Goal: Task Accomplishment & Management: Complete application form

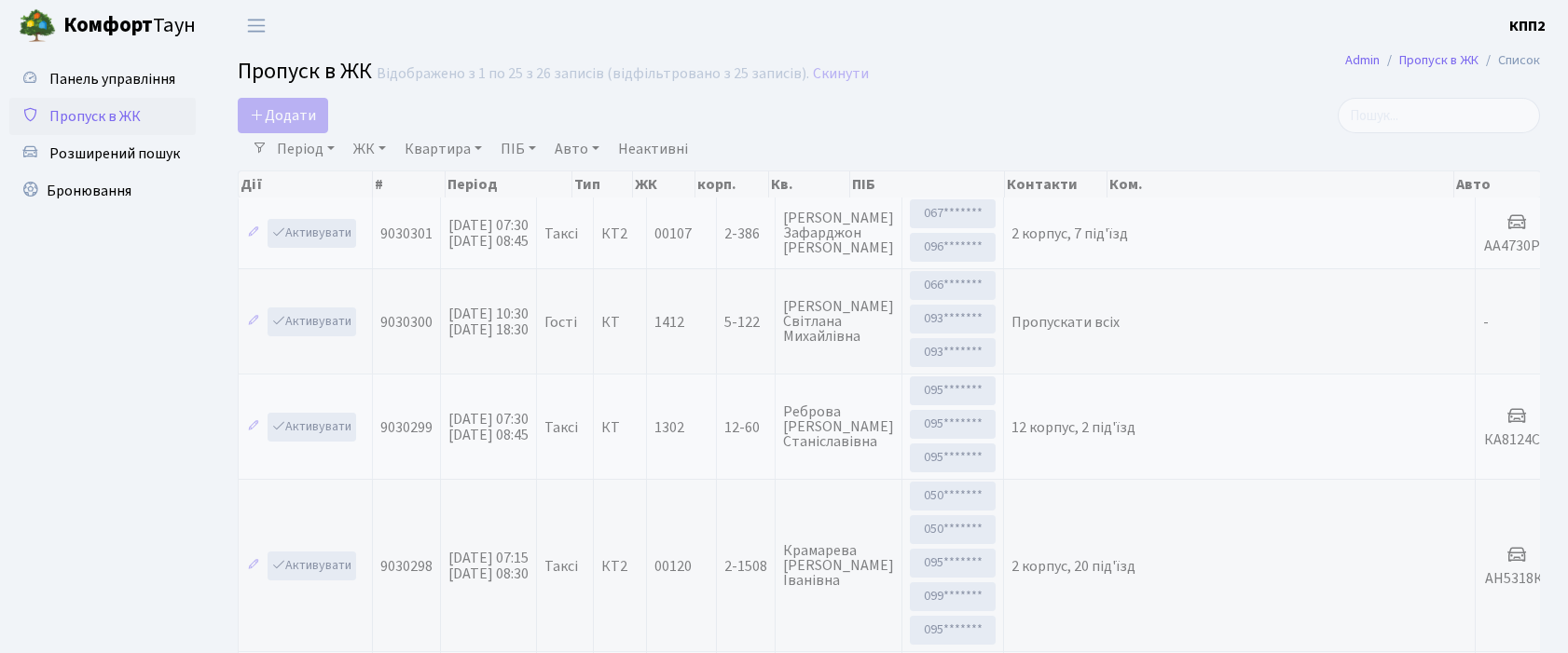
select select "25"
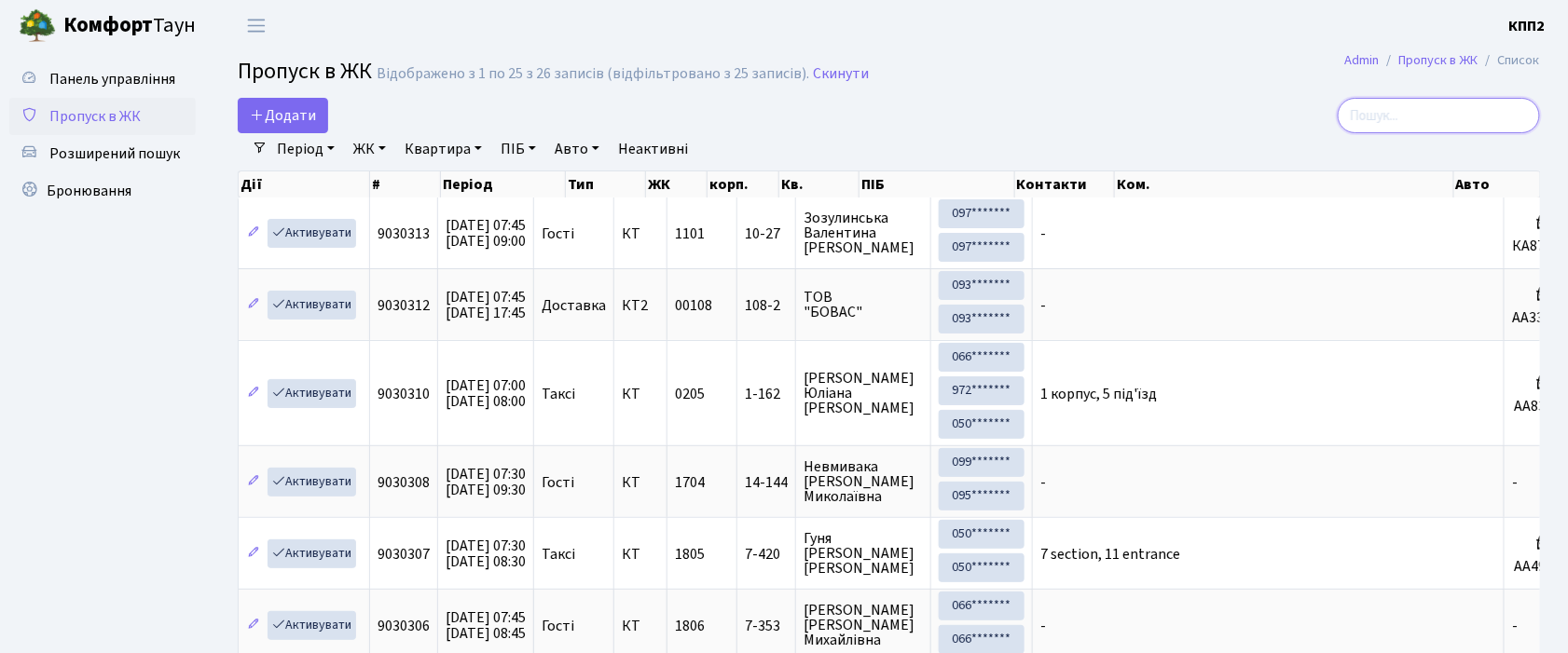
click at [1496, 109] on input "search" at bounding box center [1438, 115] width 202 height 35
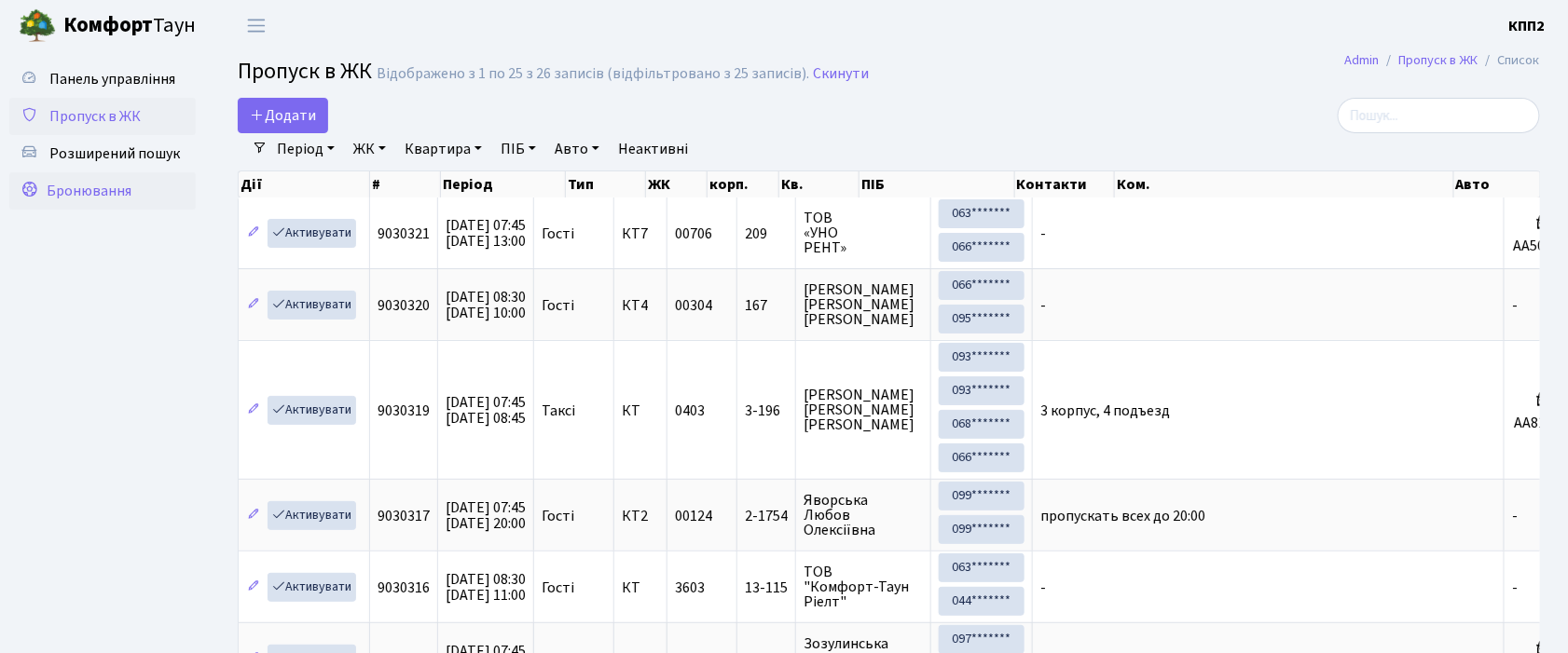
click at [120, 195] on span "Бронювання" at bounding box center [89, 191] width 85 height 21
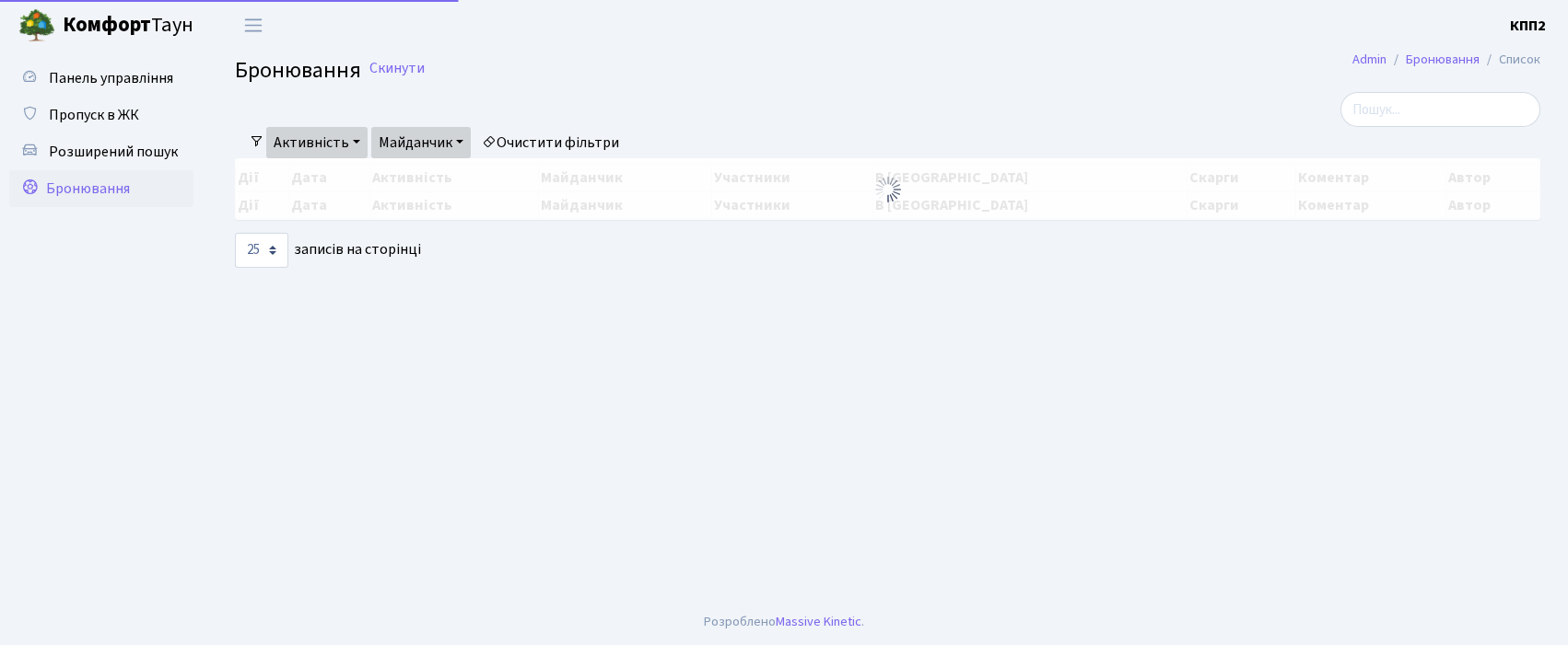
select select "25"
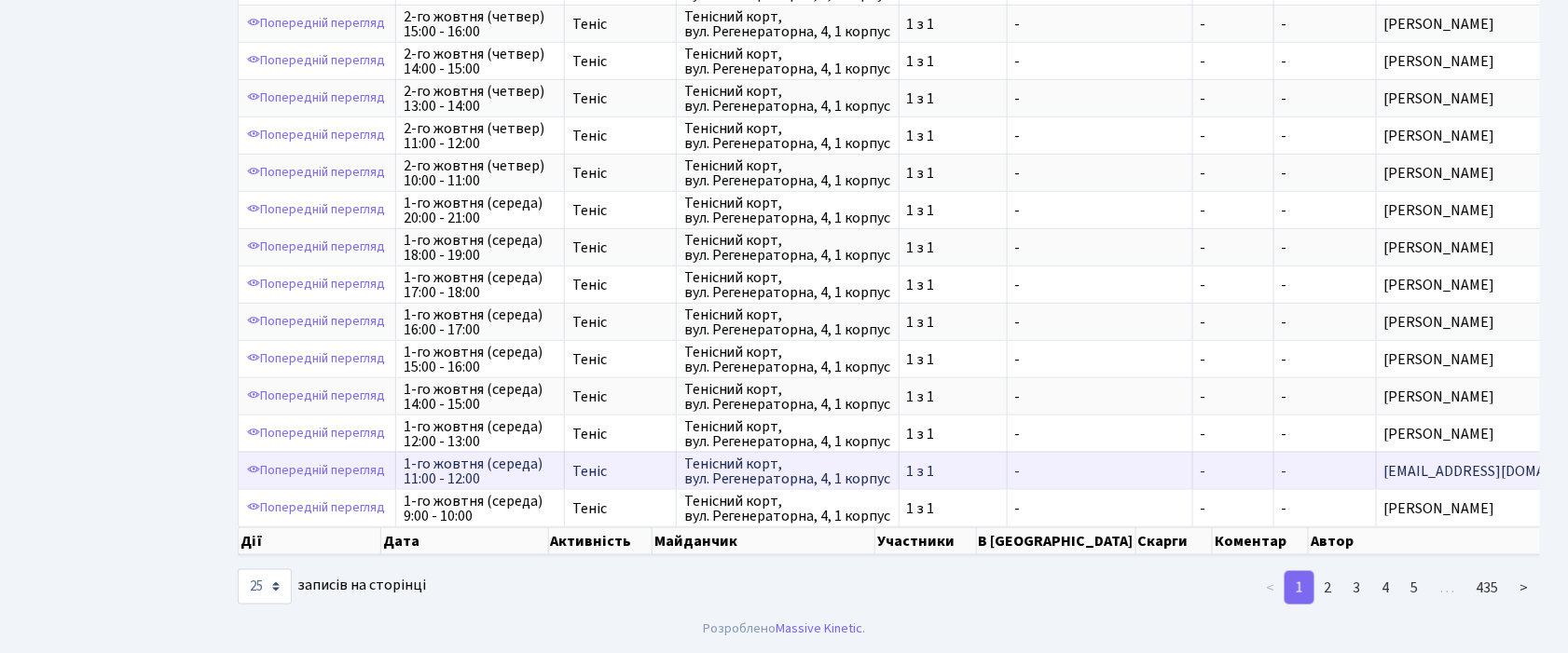
scroll to position [2, 0]
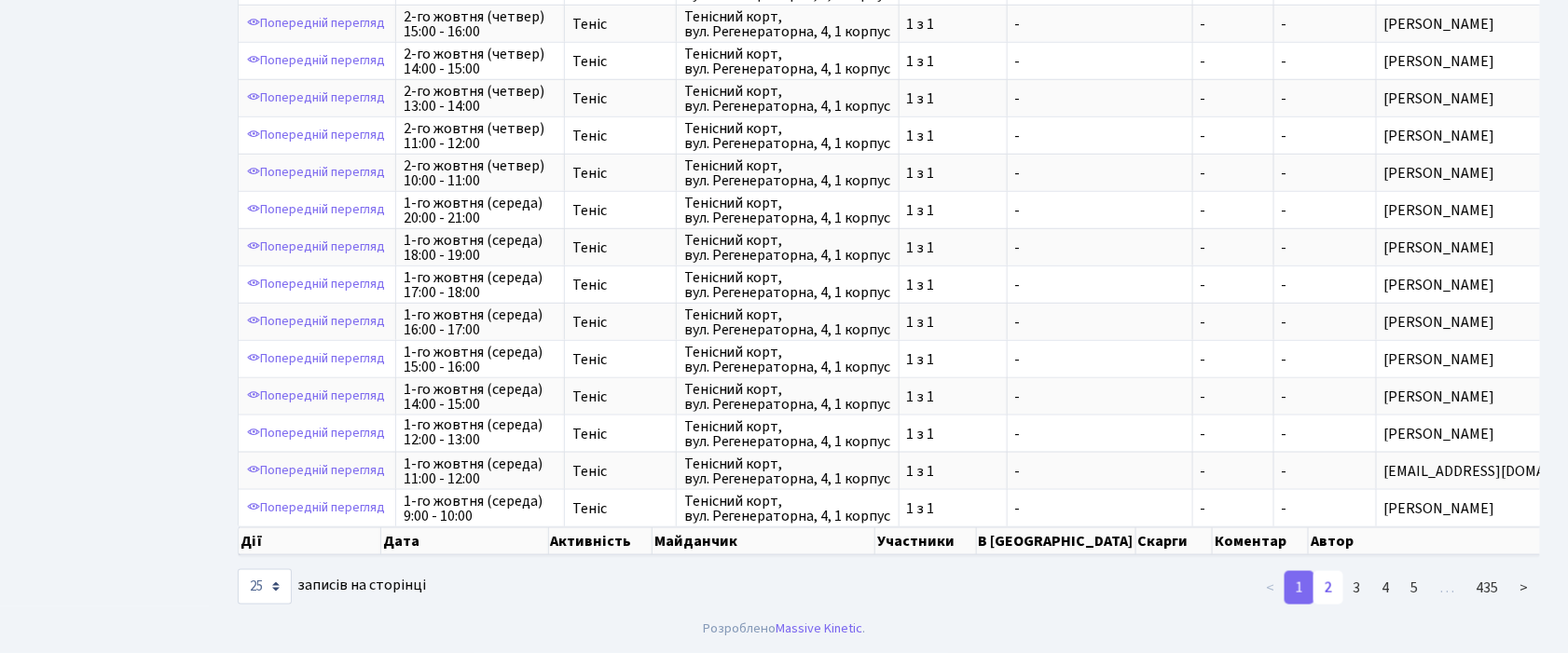
click at [1335, 592] on link "2" at bounding box center [1328, 588] width 30 height 33
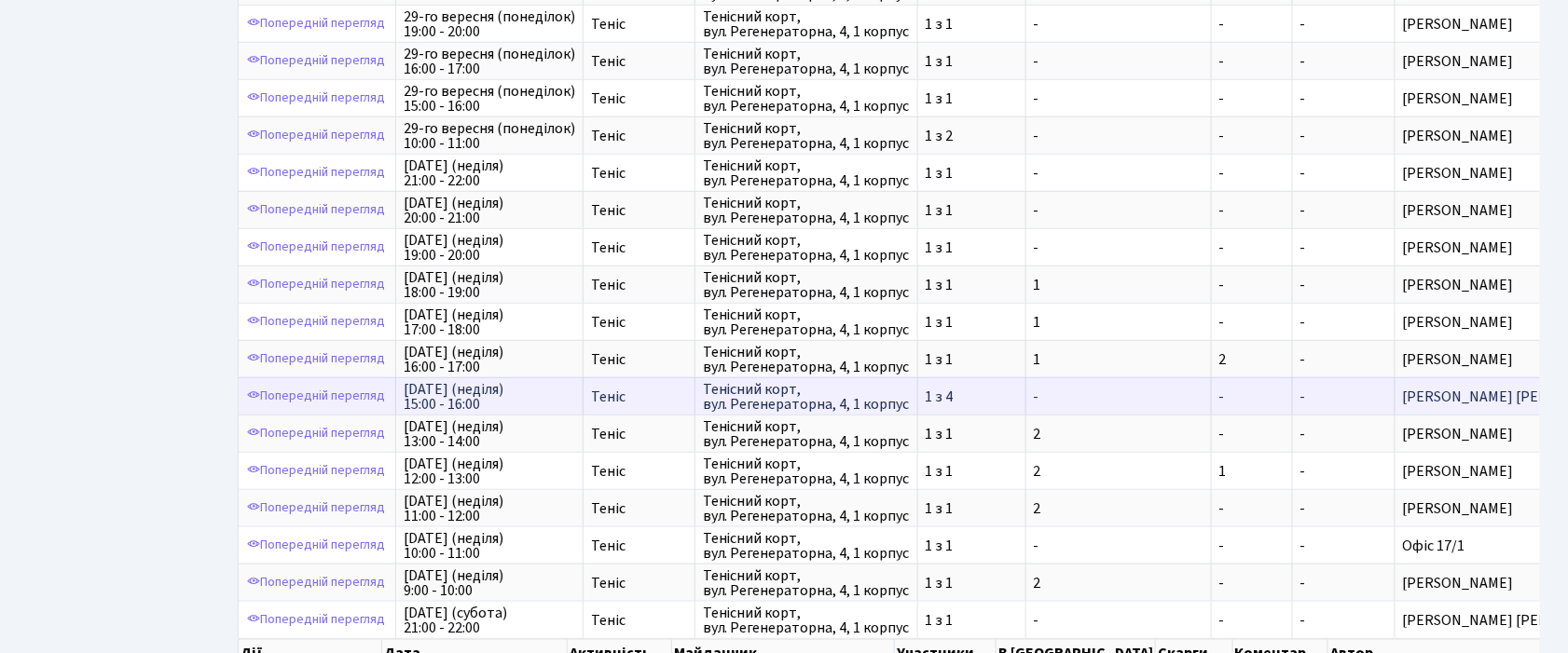
scroll to position [621, 0]
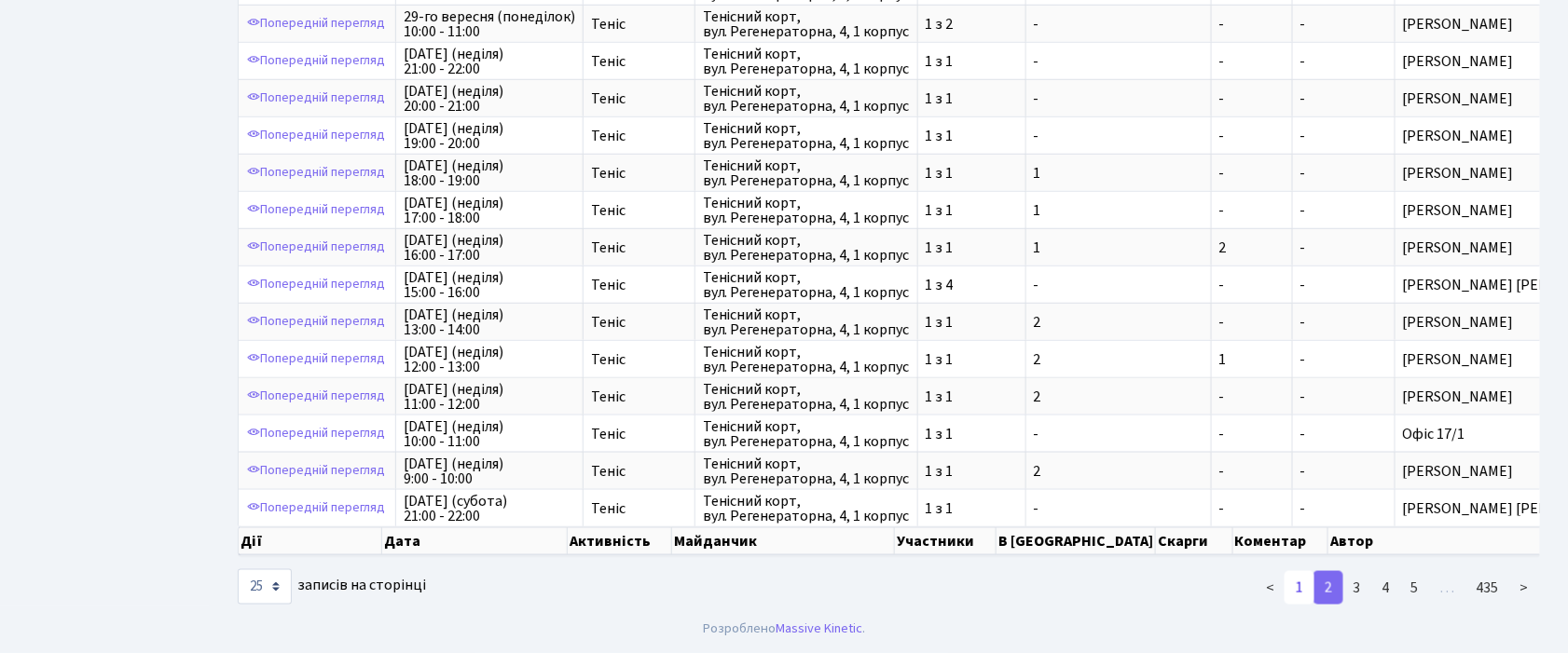
click at [1294, 605] on link "1" at bounding box center [1299, 588] width 30 height 33
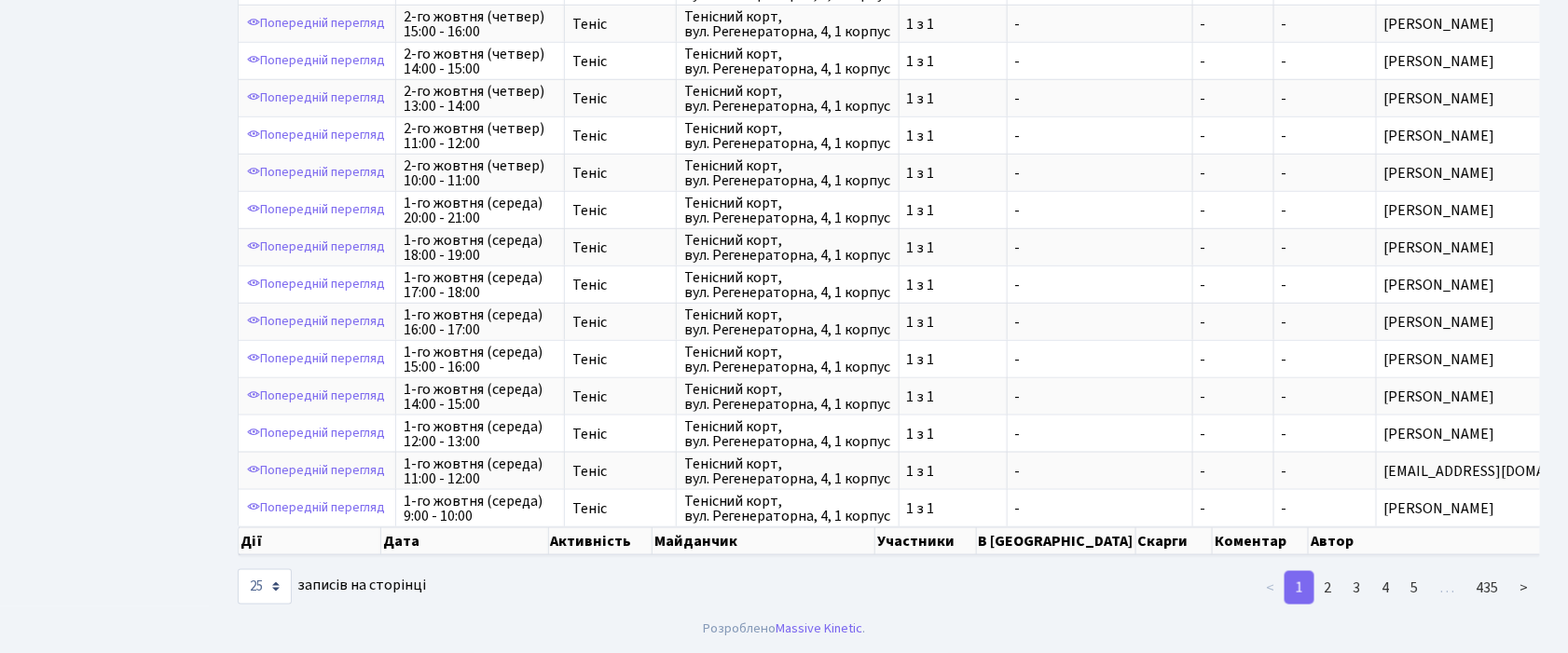
scroll to position [646, 0]
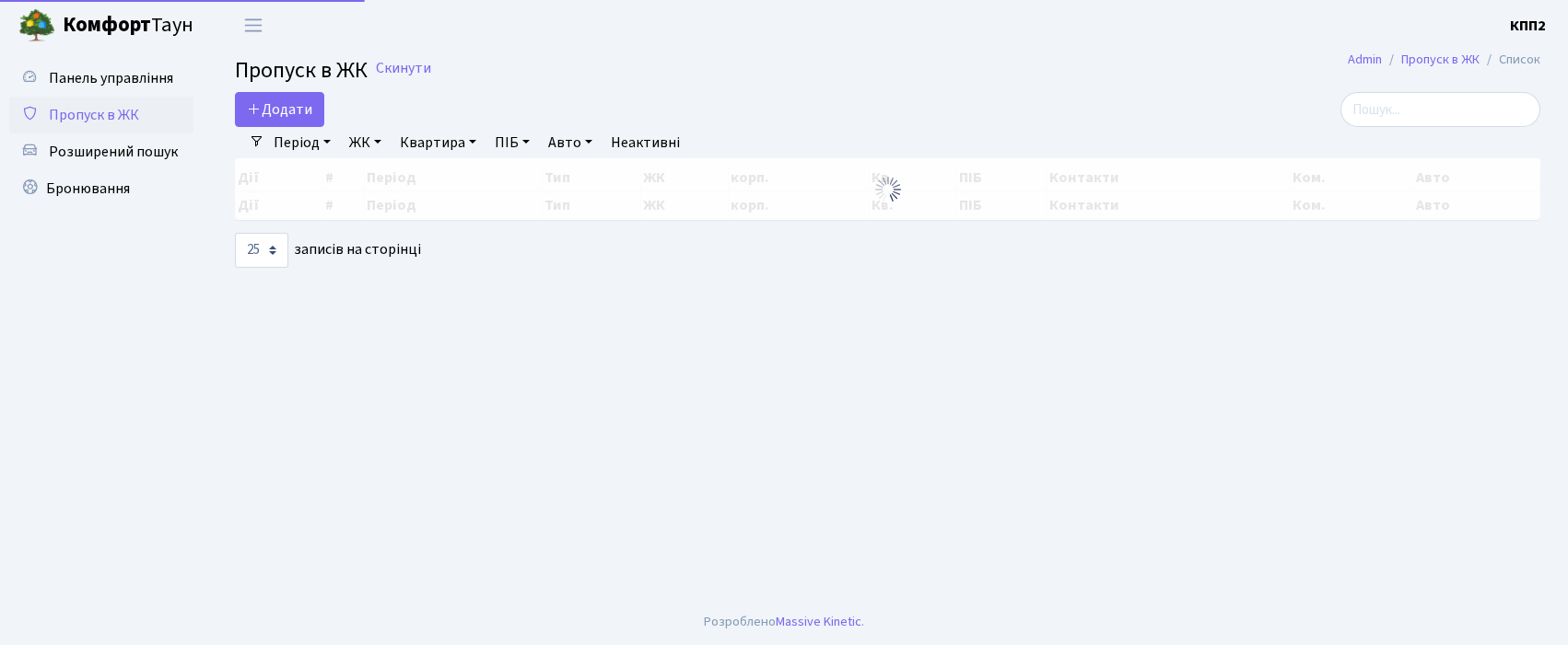
select select "25"
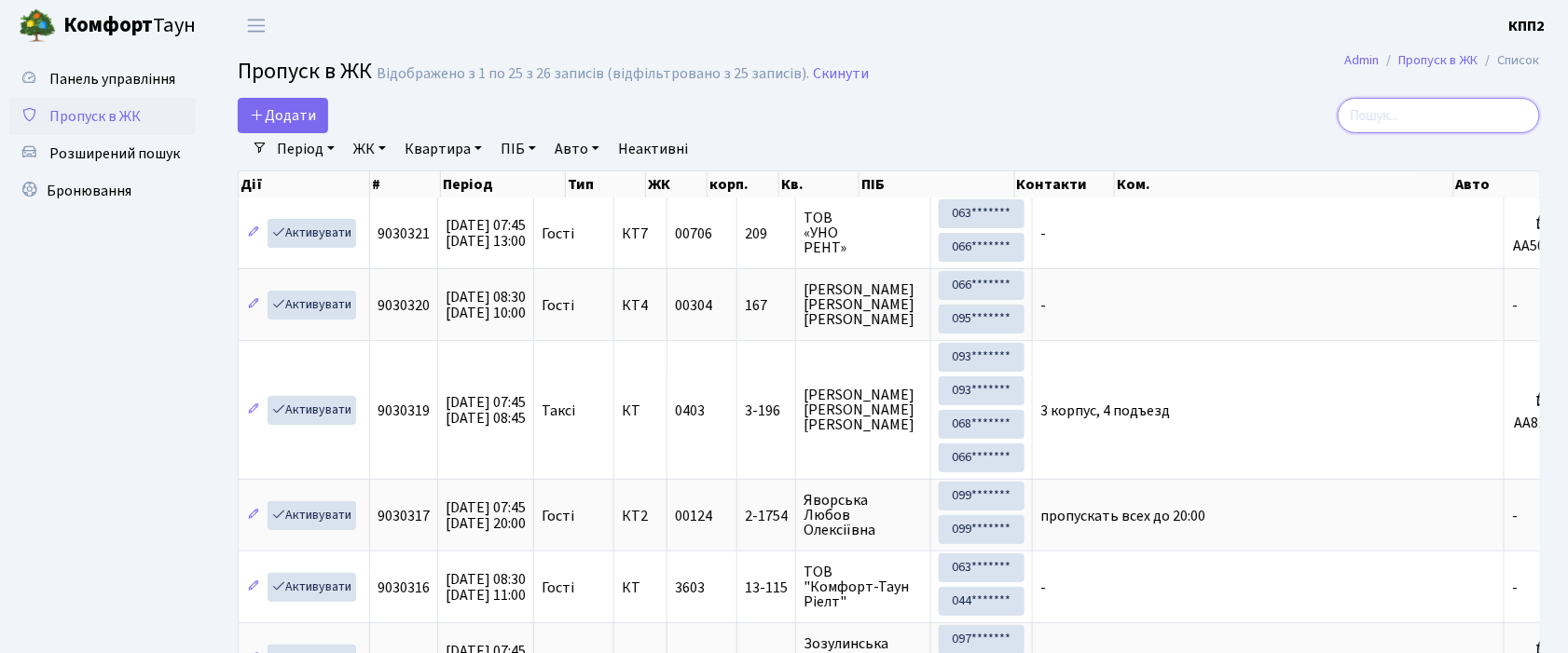
click at [1415, 111] on input "search" at bounding box center [1438, 115] width 202 height 35
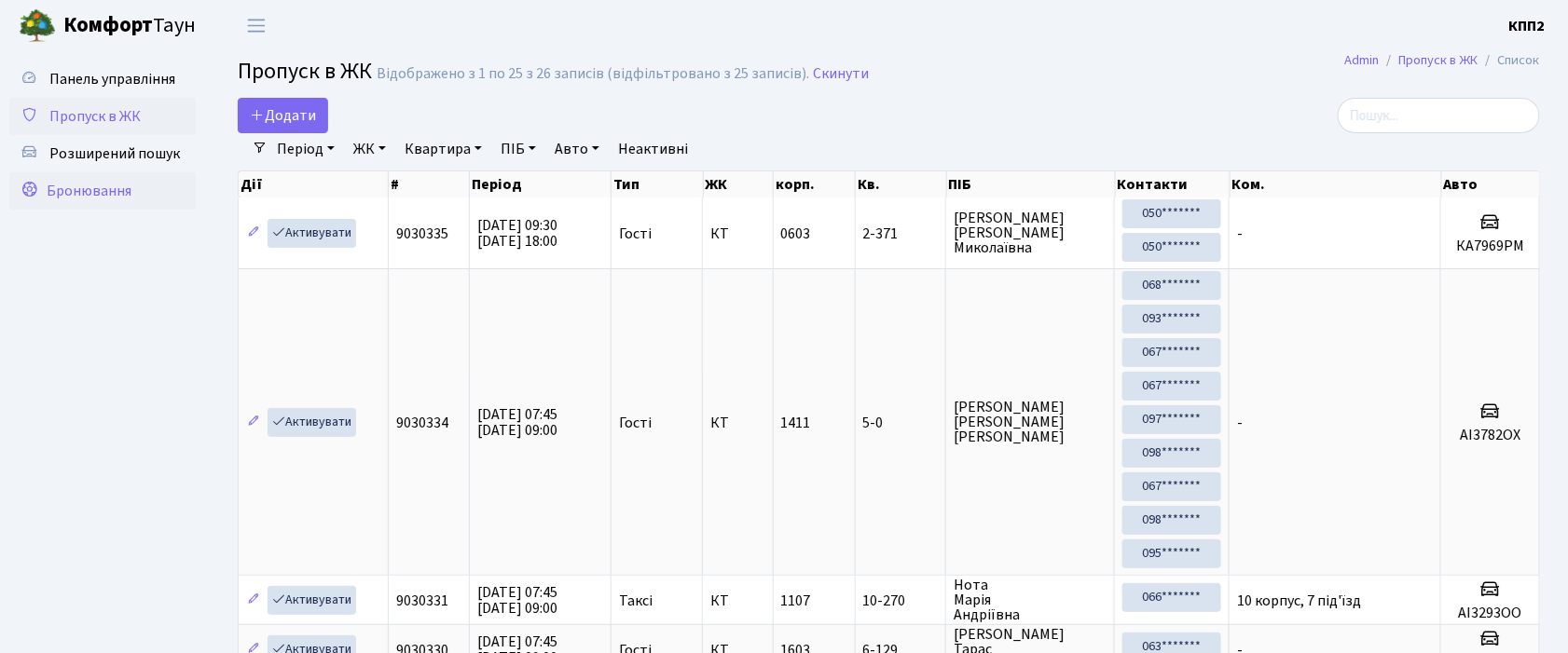
click at [83, 194] on span "Бронювання" at bounding box center [89, 191] width 85 height 21
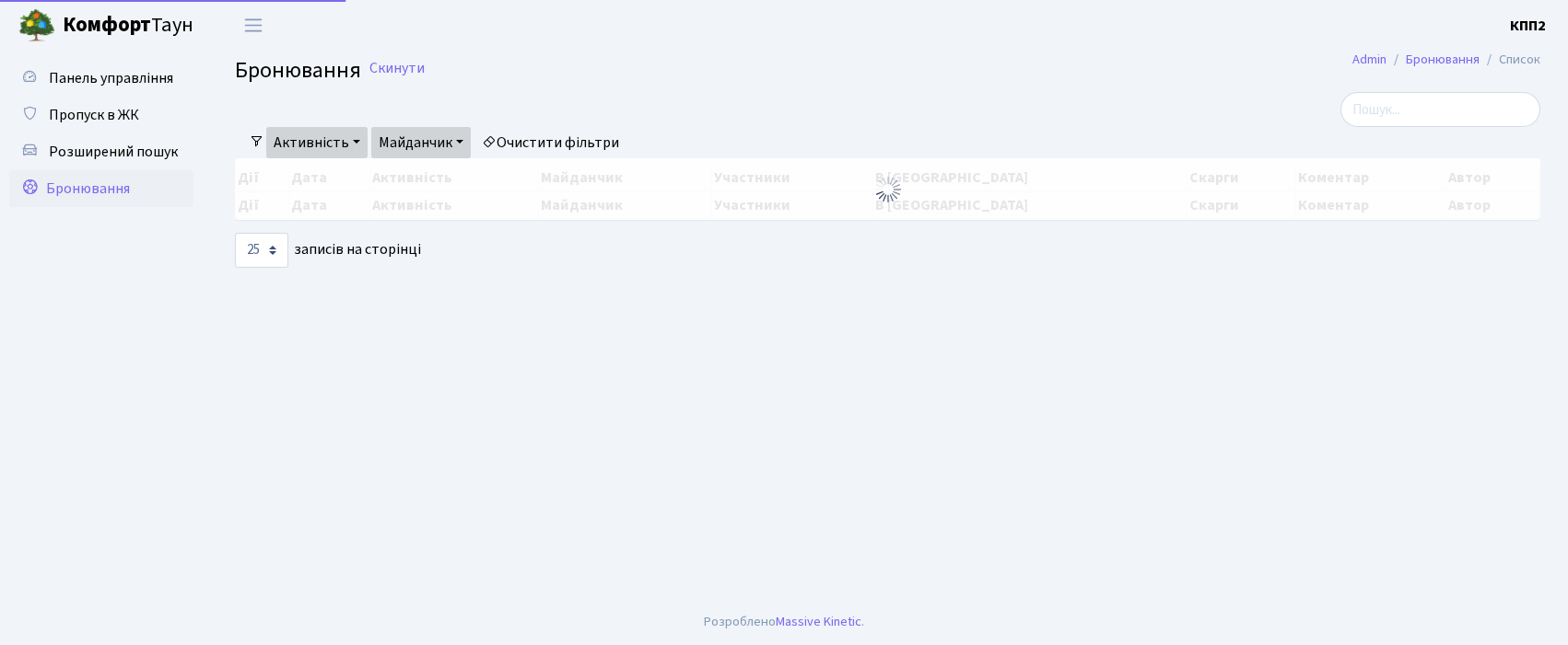
select select "25"
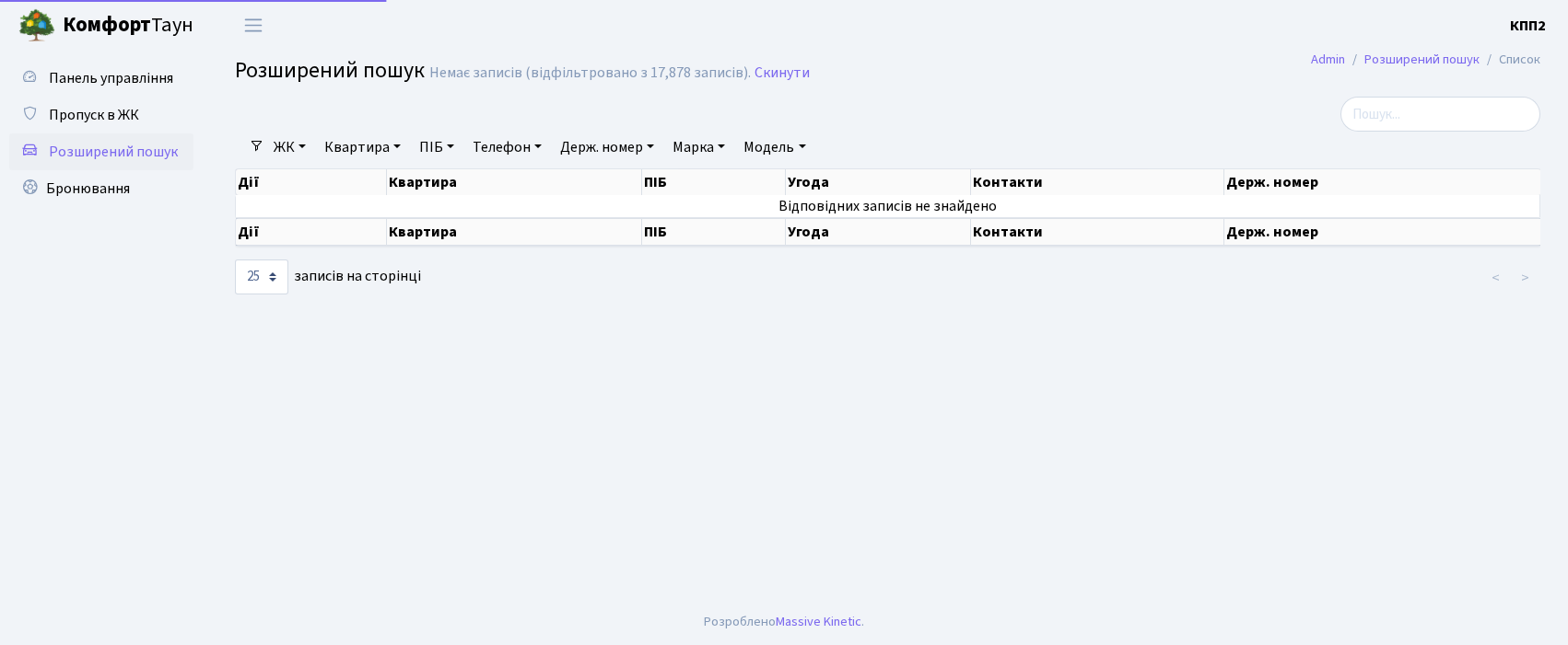
select select "25"
click at [97, 109] on span "Пропуск в ЖК" at bounding box center [94, 115] width 90 height 20
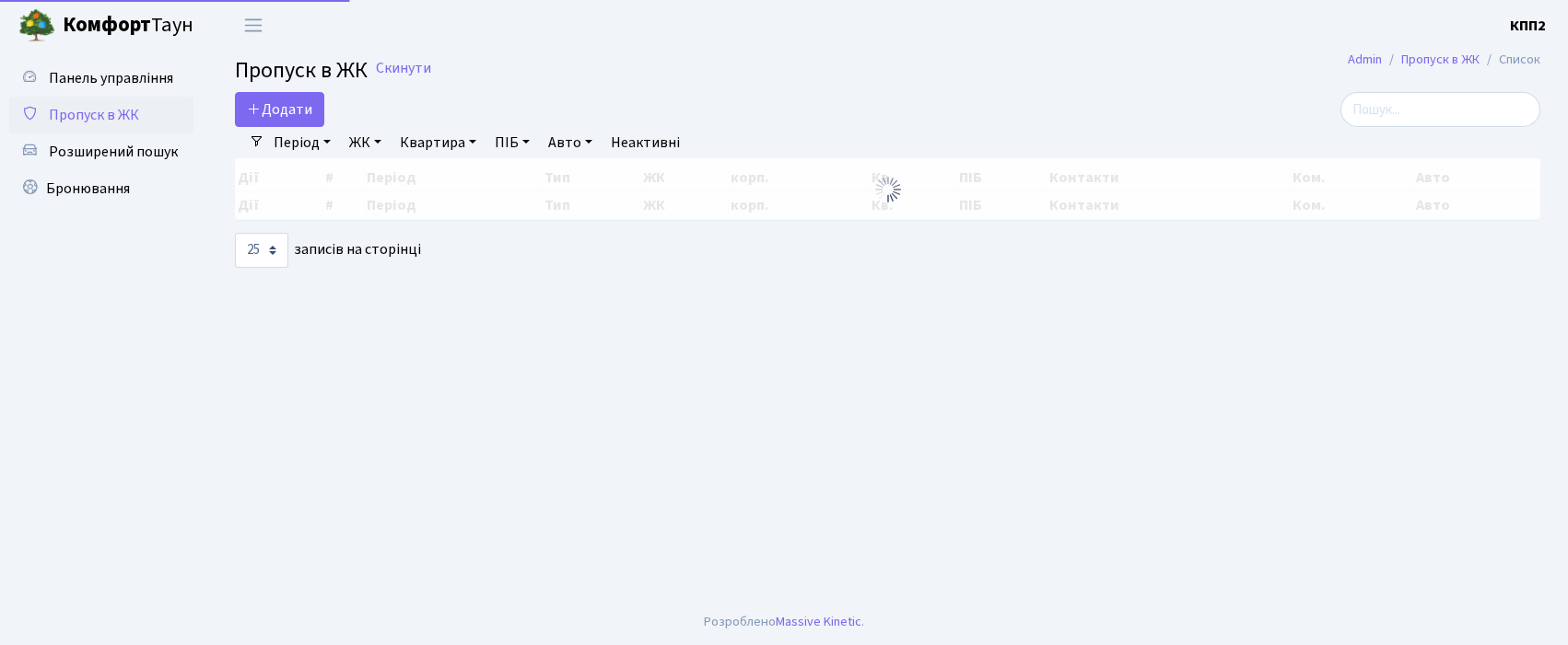
select select "25"
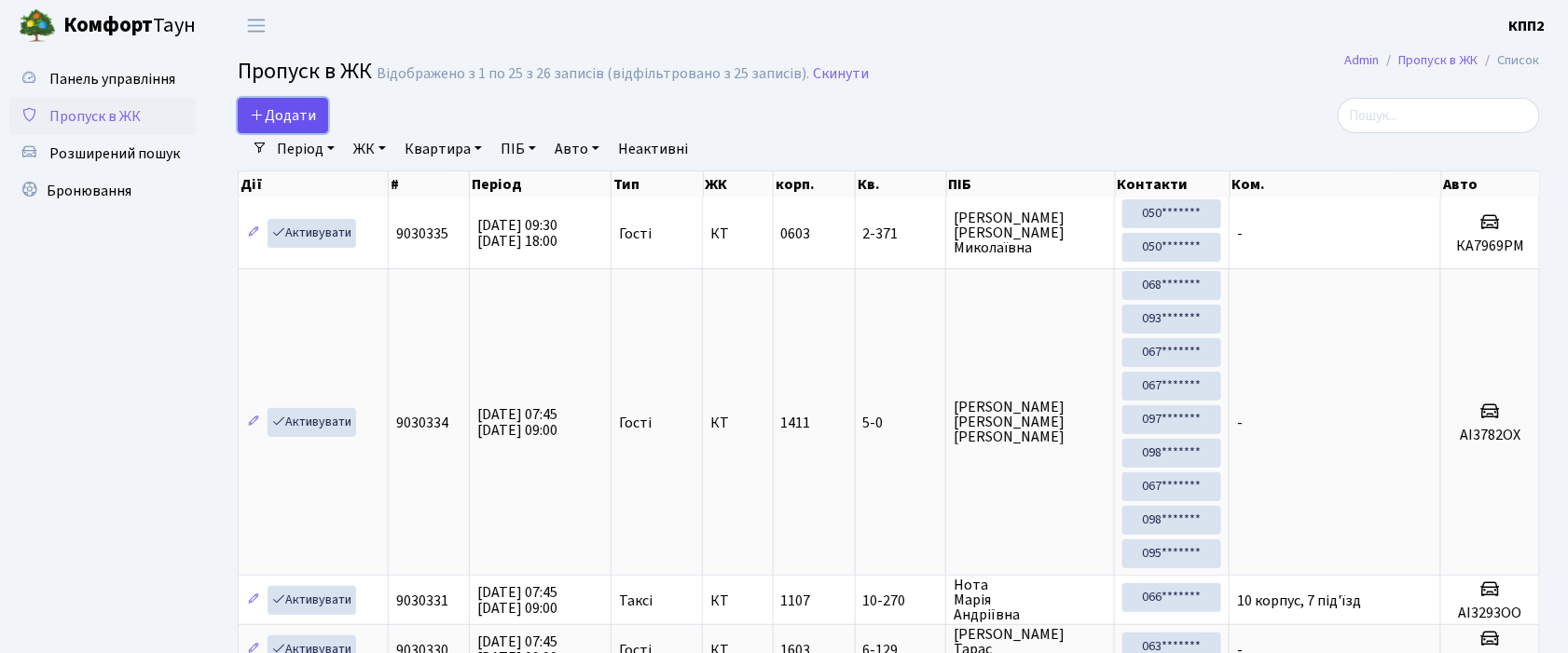
click at [274, 121] on span "Додати" at bounding box center [283, 115] width 66 height 21
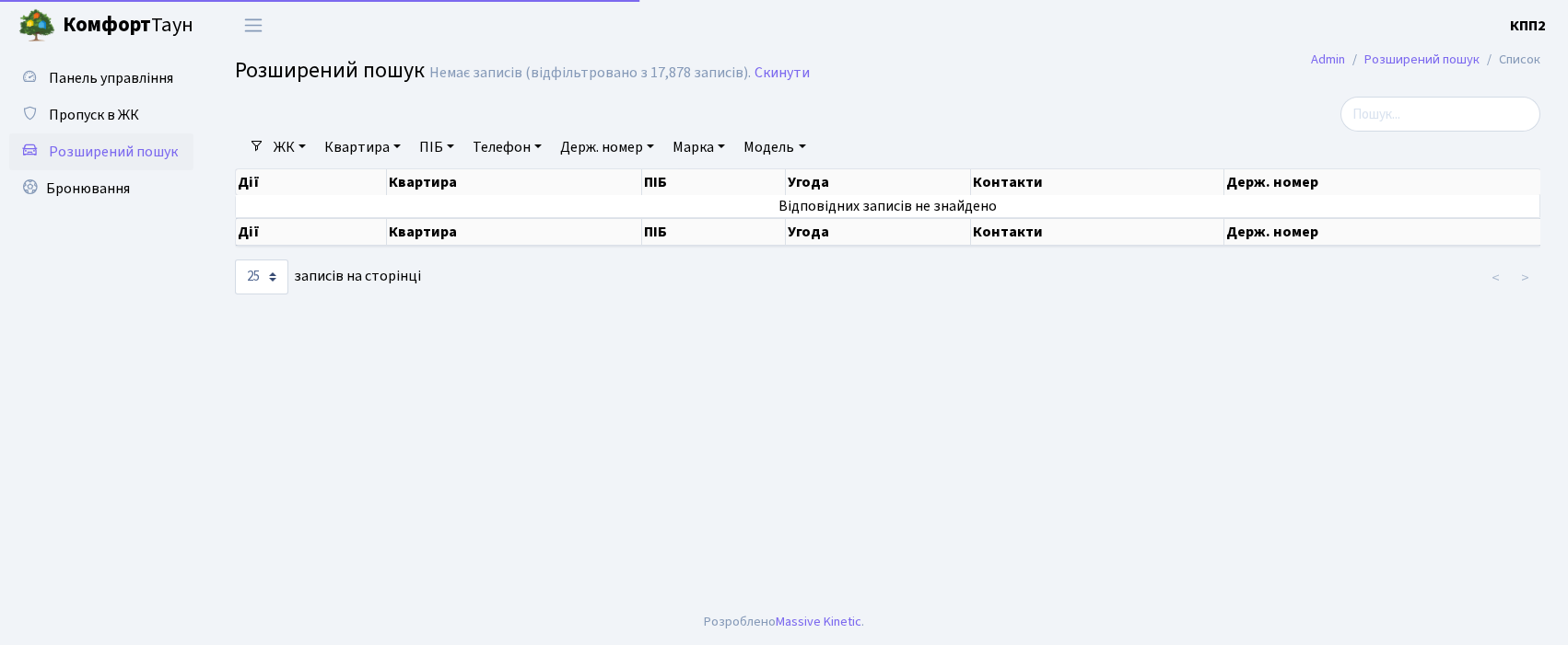
select select "25"
click at [137, 112] on span "Пропуск в ЖК" at bounding box center [94, 115] width 90 height 20
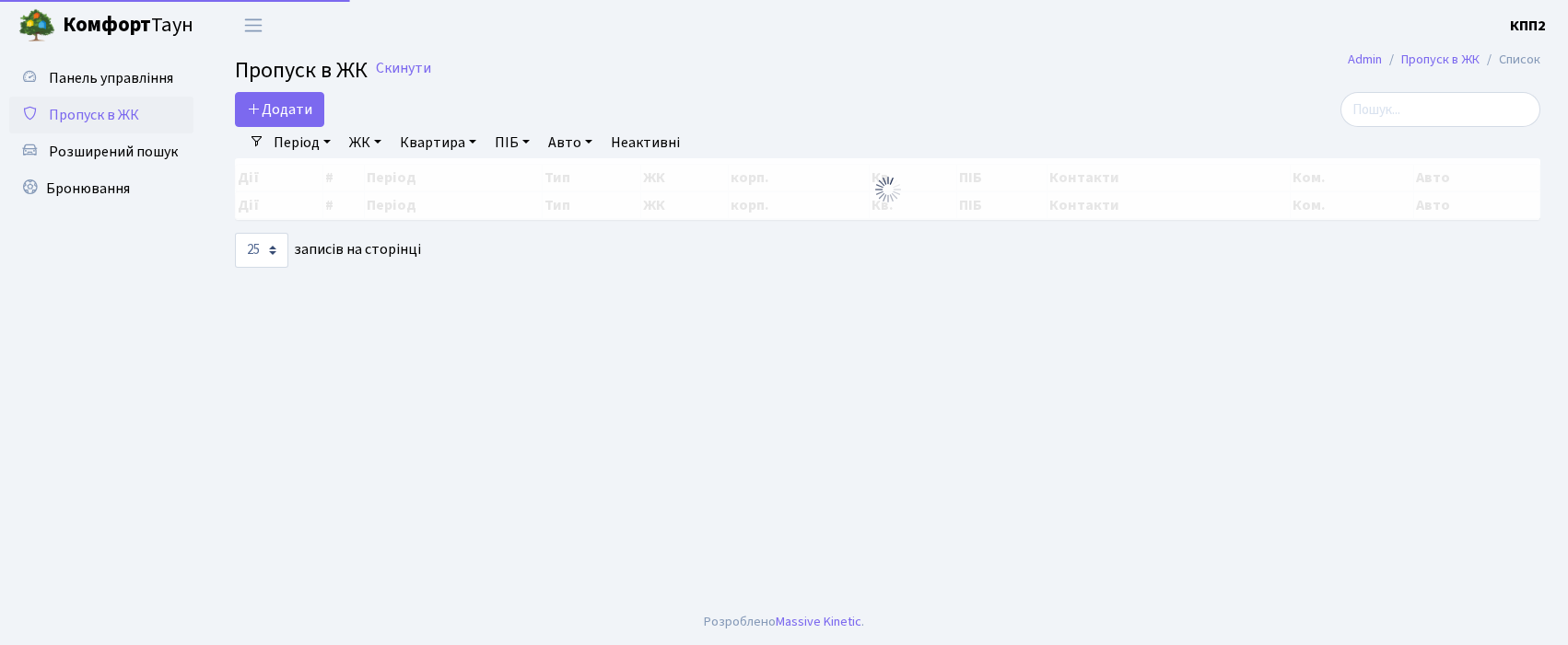
select select "25"
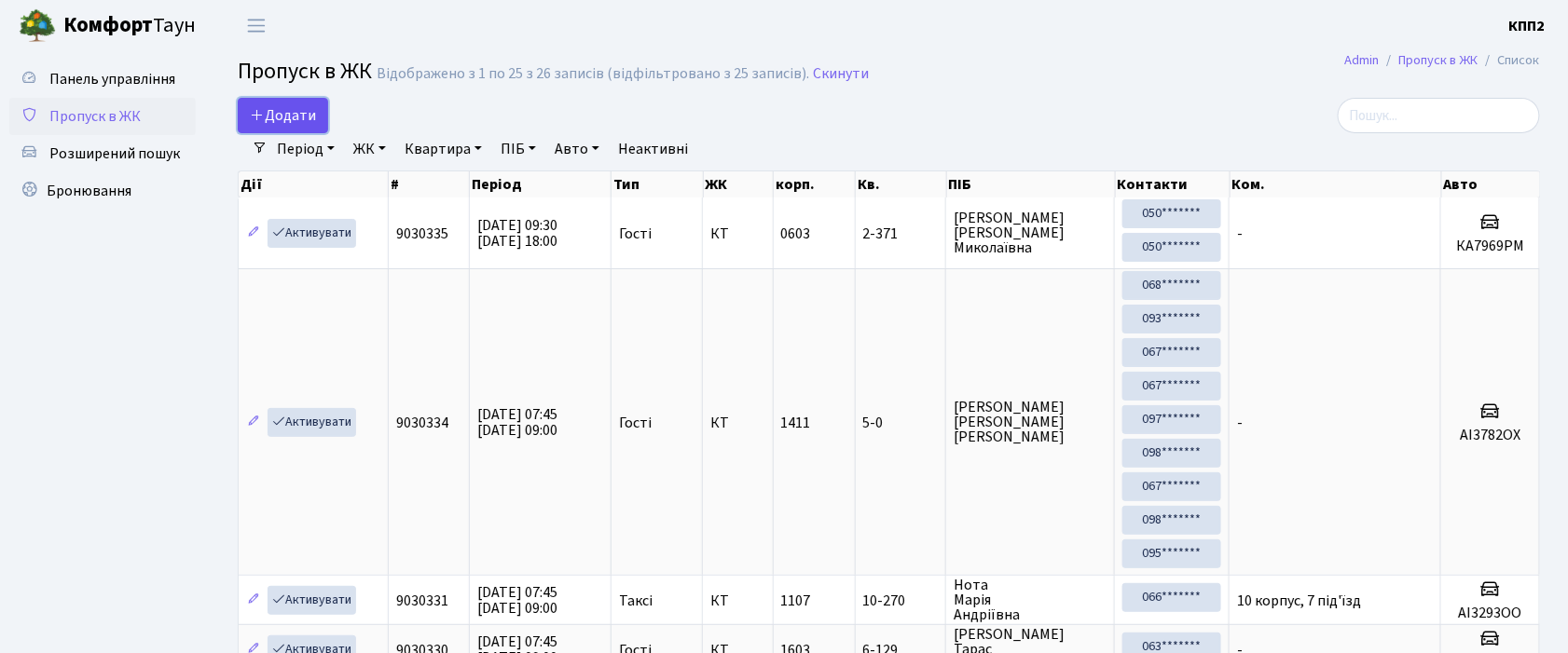
click at [308, 101] on link "Додати" at bounding box center [283, 115] width 90 height 35
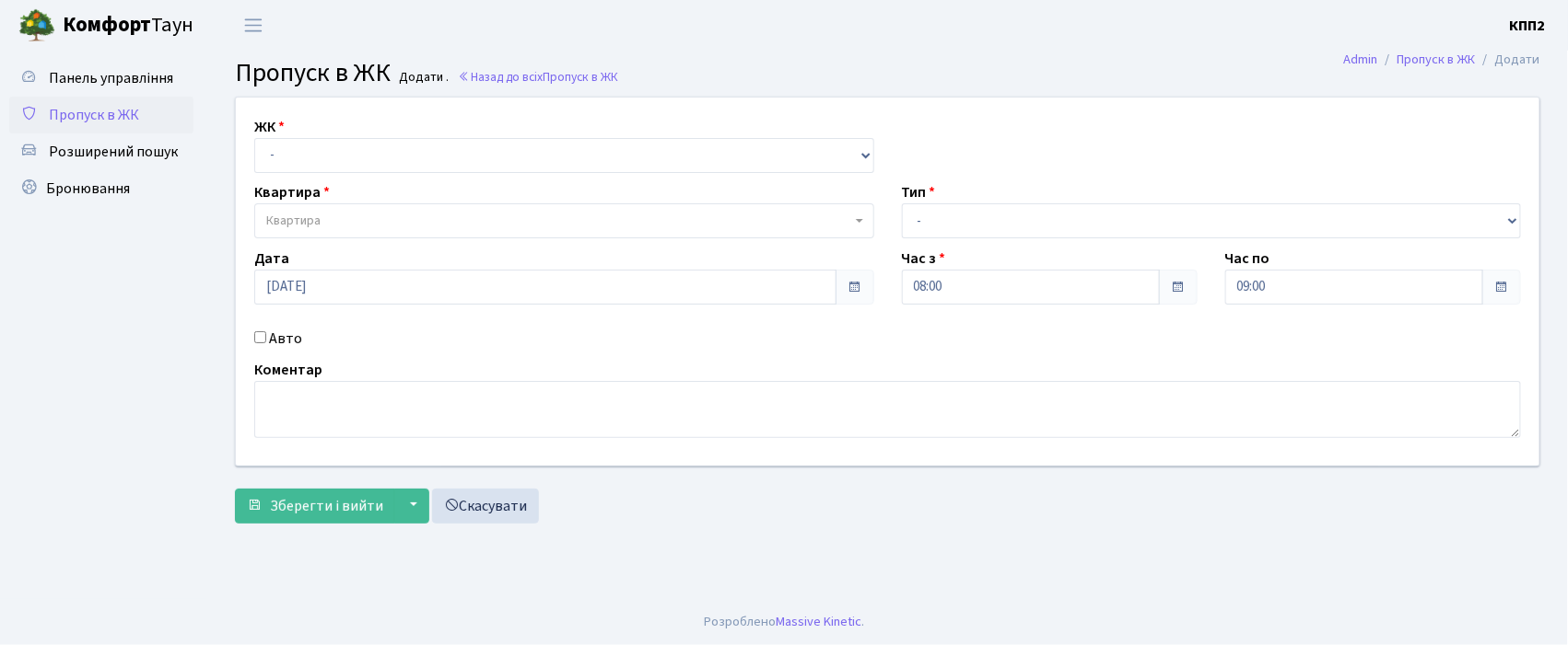
click at [263, 336] on input "Авто" at bounding box center [260, 337] width 12 height 12
checkbox input "true"
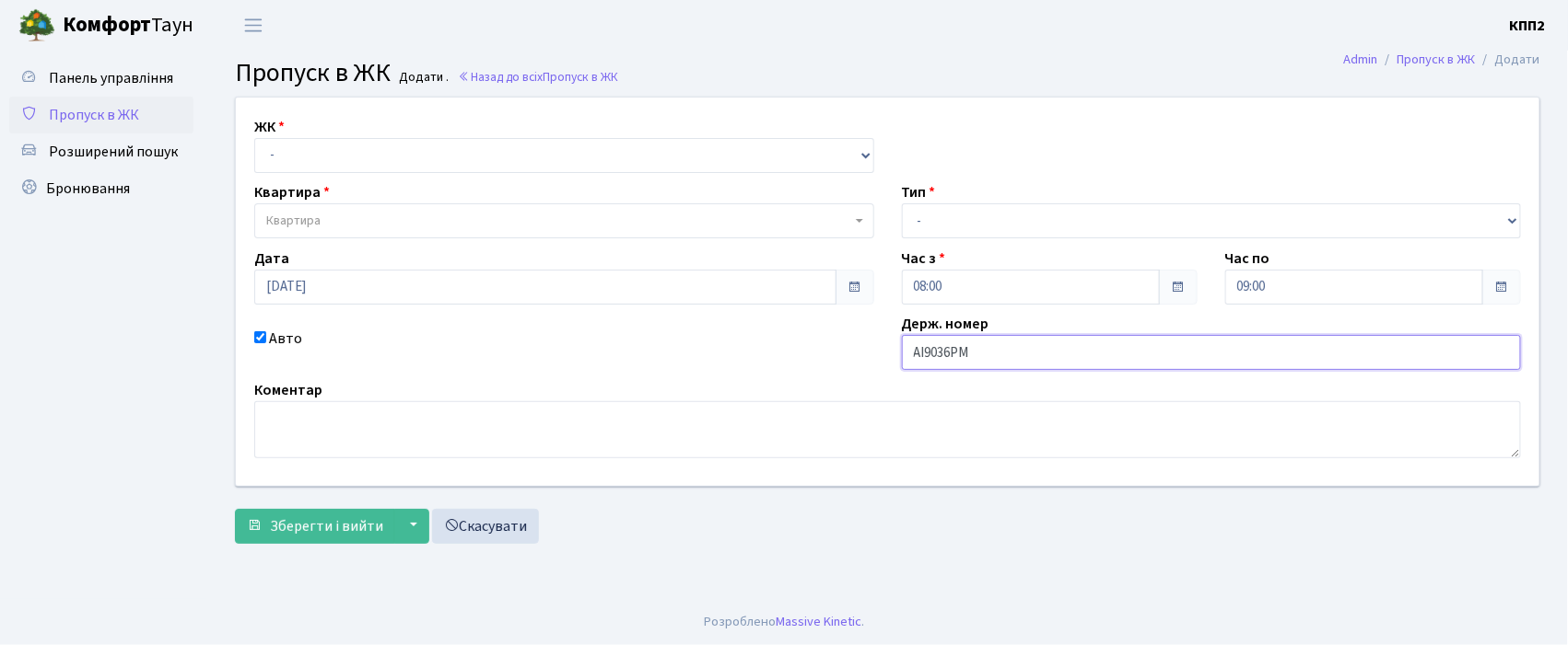
type input "АІ9036РМ"
click at [273, 144] on select "- КТ, вул. Регенераторна, 4 КТ2, просп. Соборності, 17 КТ3, вул. Березнева, 16 …" at bounding box center [564, 155] width 620 height 35
select select "302"
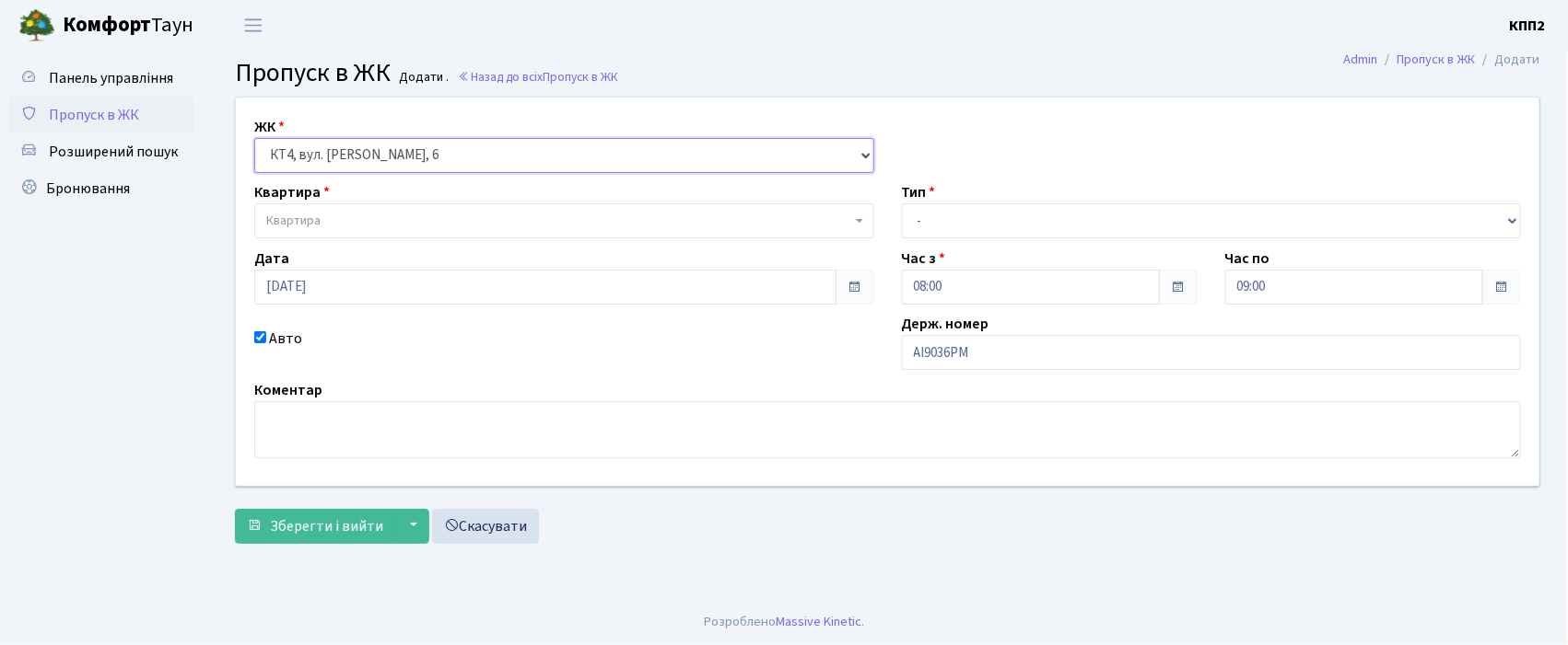
click at [254, 138] on select "- КТ, вул. Регенераторна, 4 КТ2, просп. Соборності, 17 КТ3, вул. Березнева, 16 …" at bounding box center [564, 155] width 620 height 35
select select
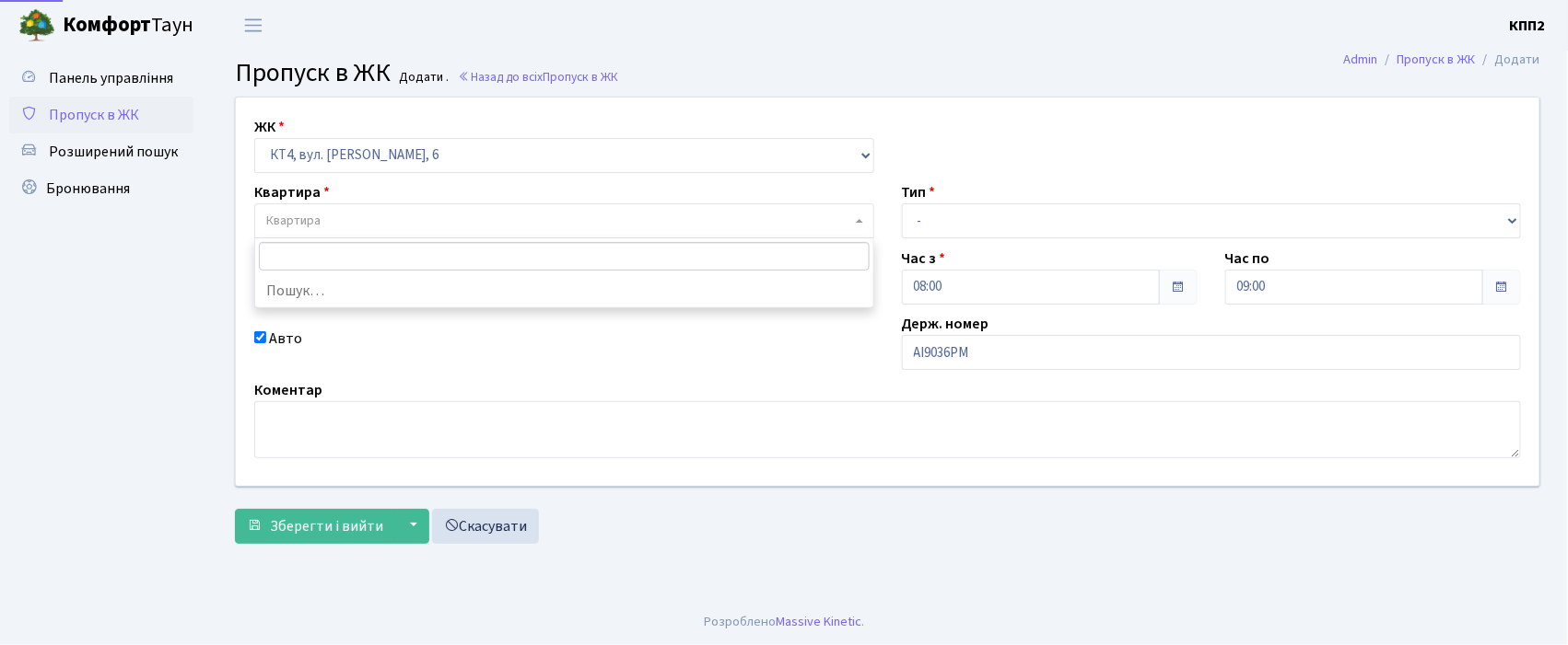
click at [302, 219] on span "Квартира" at bounding box center [294, 220] width 54 height 18
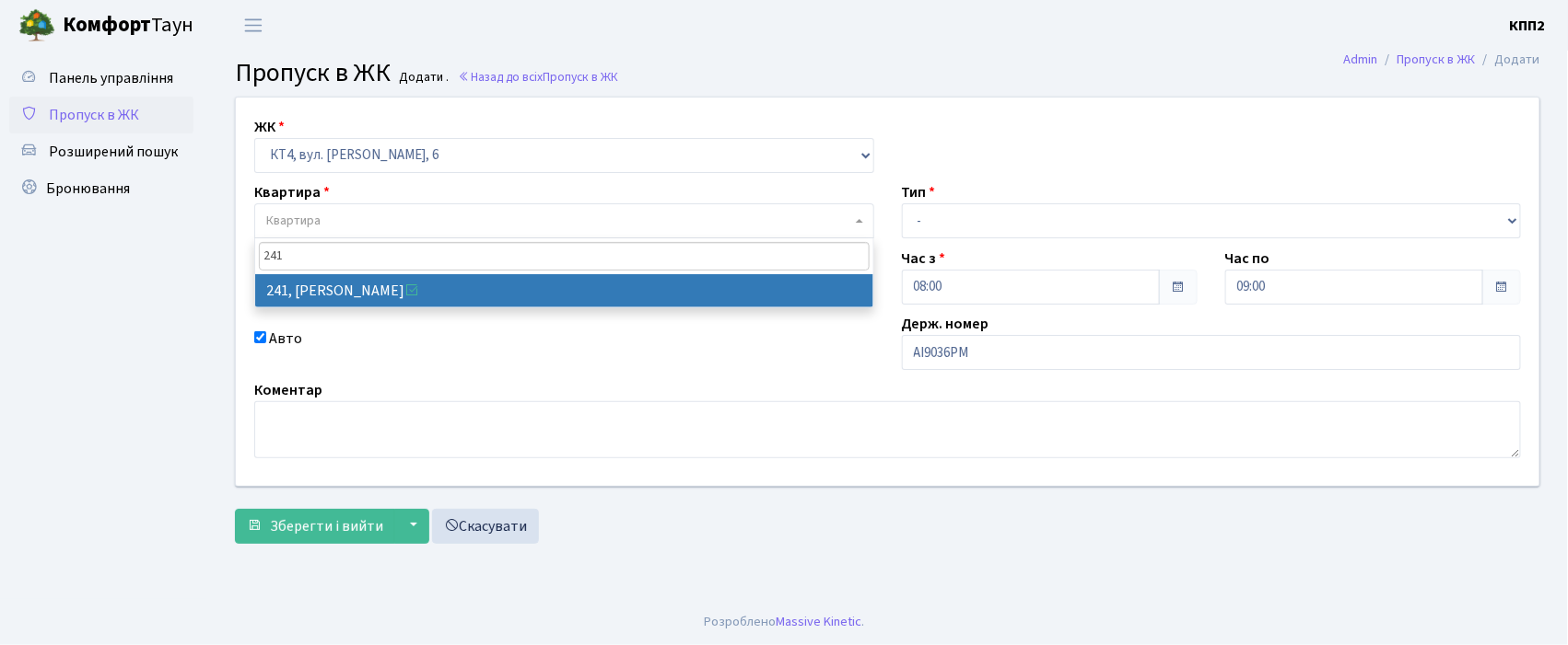
type input "241"
select select "16958"
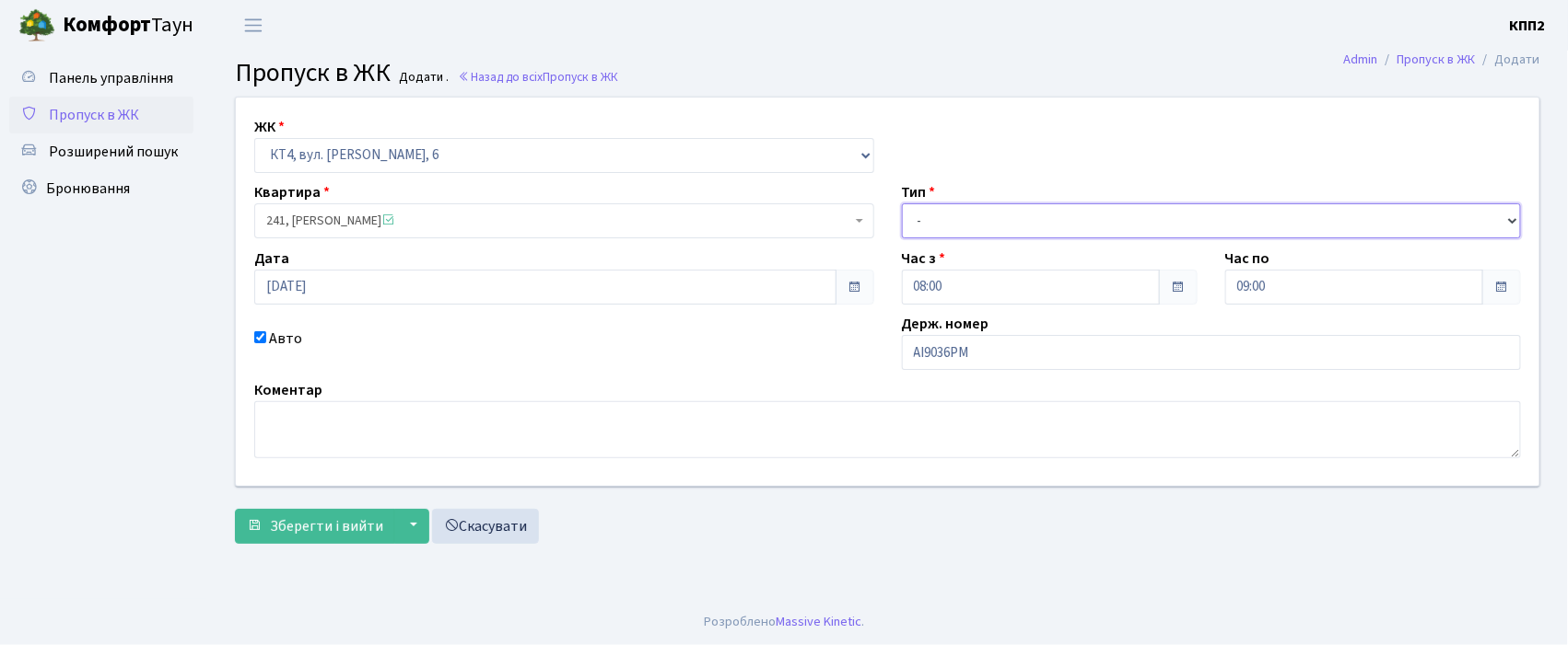
click at [953, 210] on select "- Доставка Таксі Гості Сервіс" at bounding box center [1212, 221] width 620 height 35
select select "2"
click at [901, 204] on select "- Доставка Таксі Гості Сервіс" at bounding box center [1212, 221] width 620 height 35
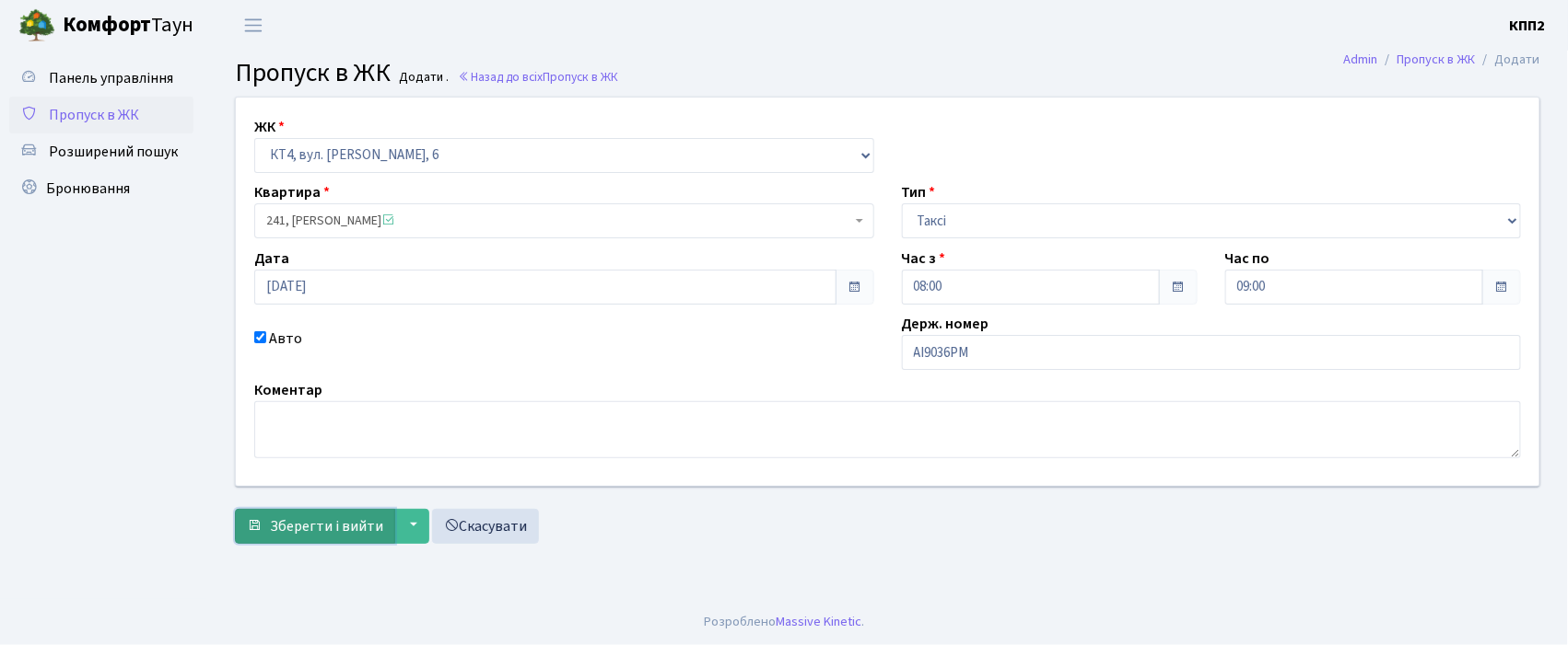
click at [288, 532] on span "Зберегти і вийти" at bounding box center [326, 526] width 113 height 20
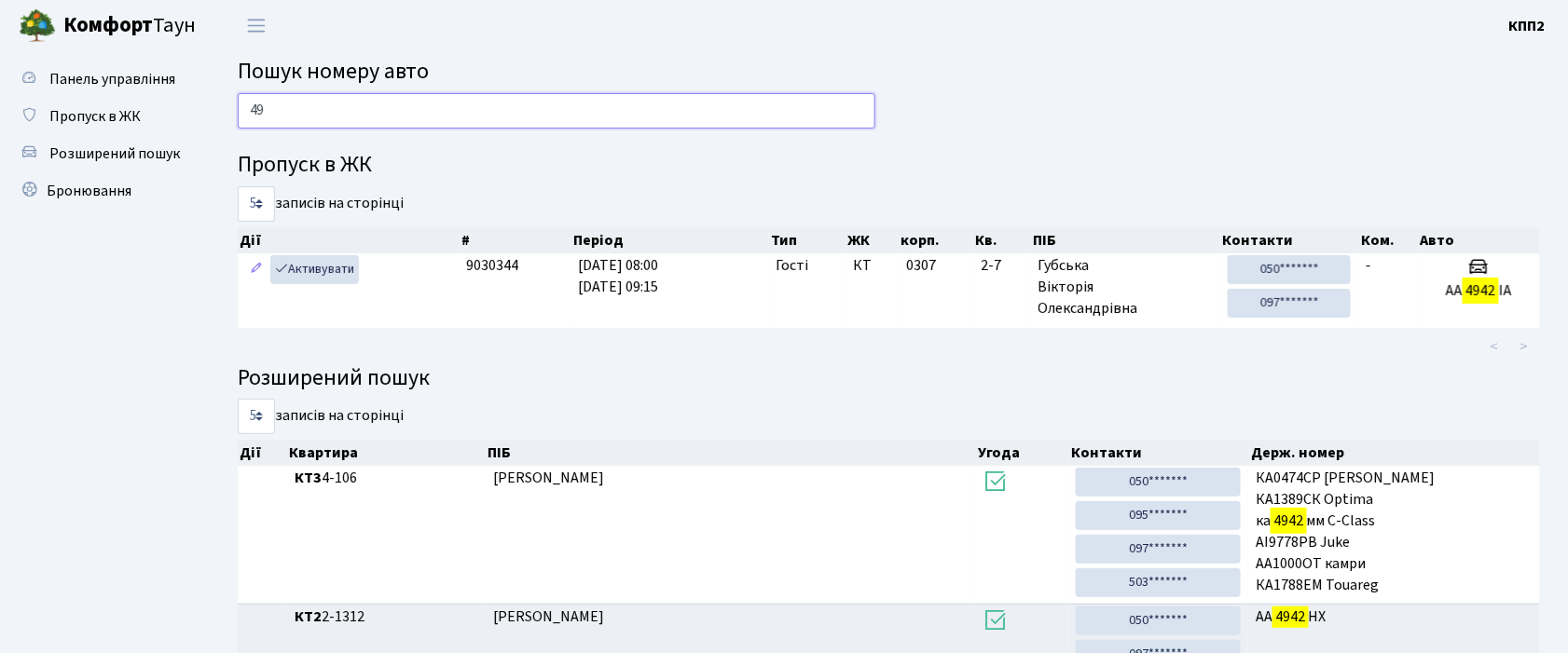
type input "4"
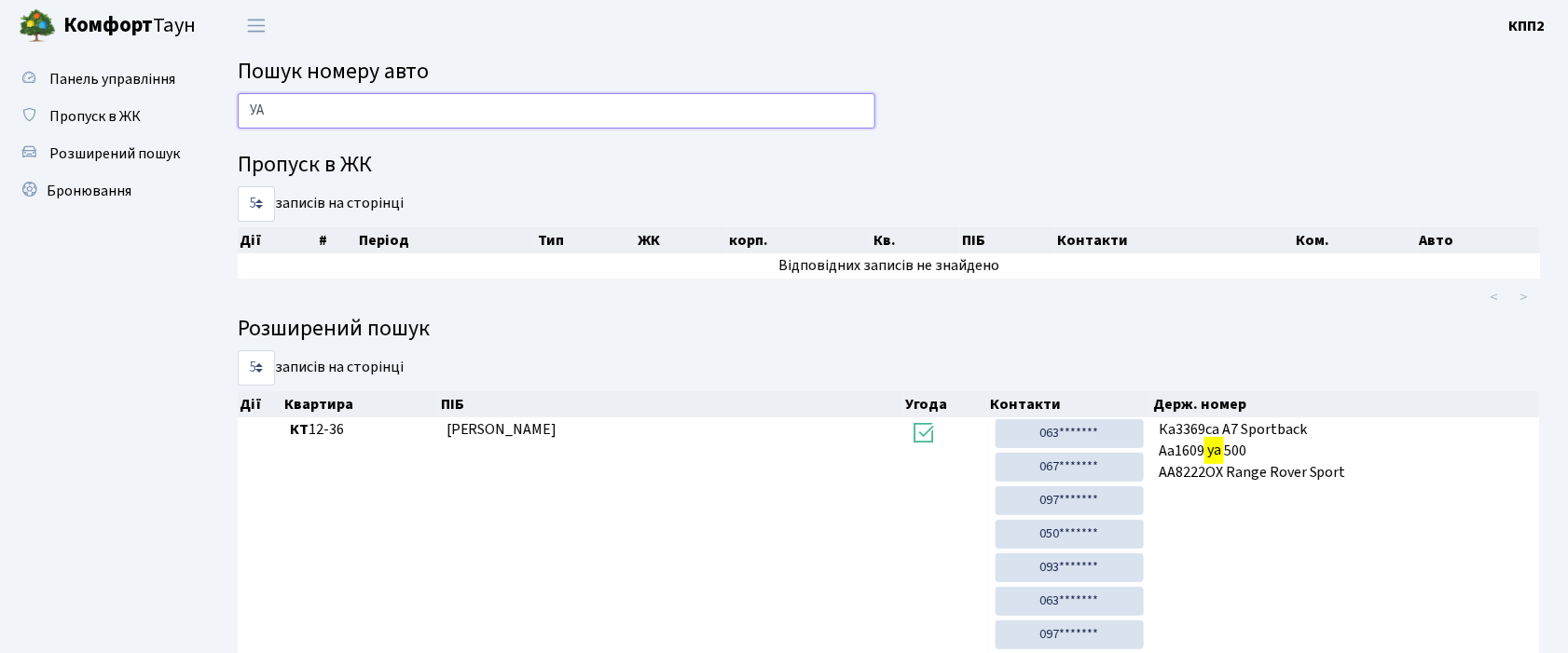
type input "У"
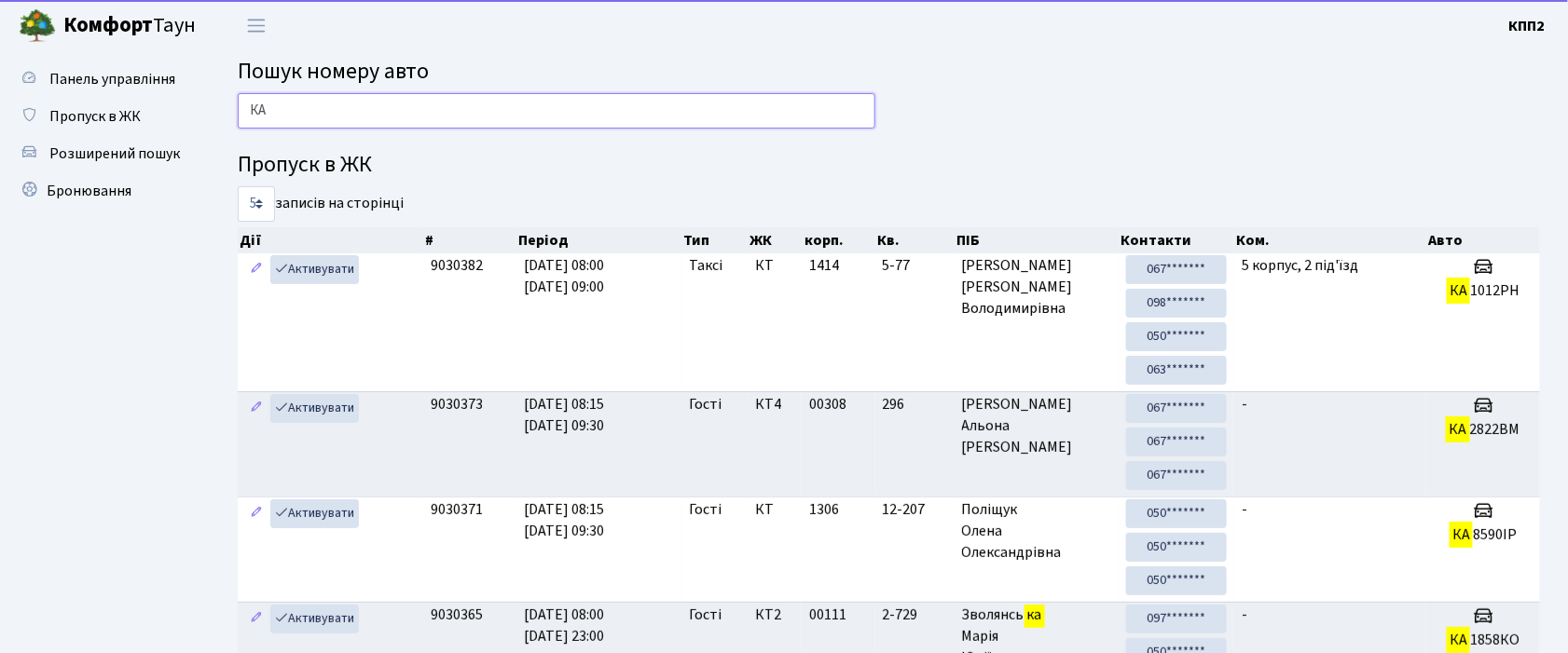
type input "[PERSON_NAME]"
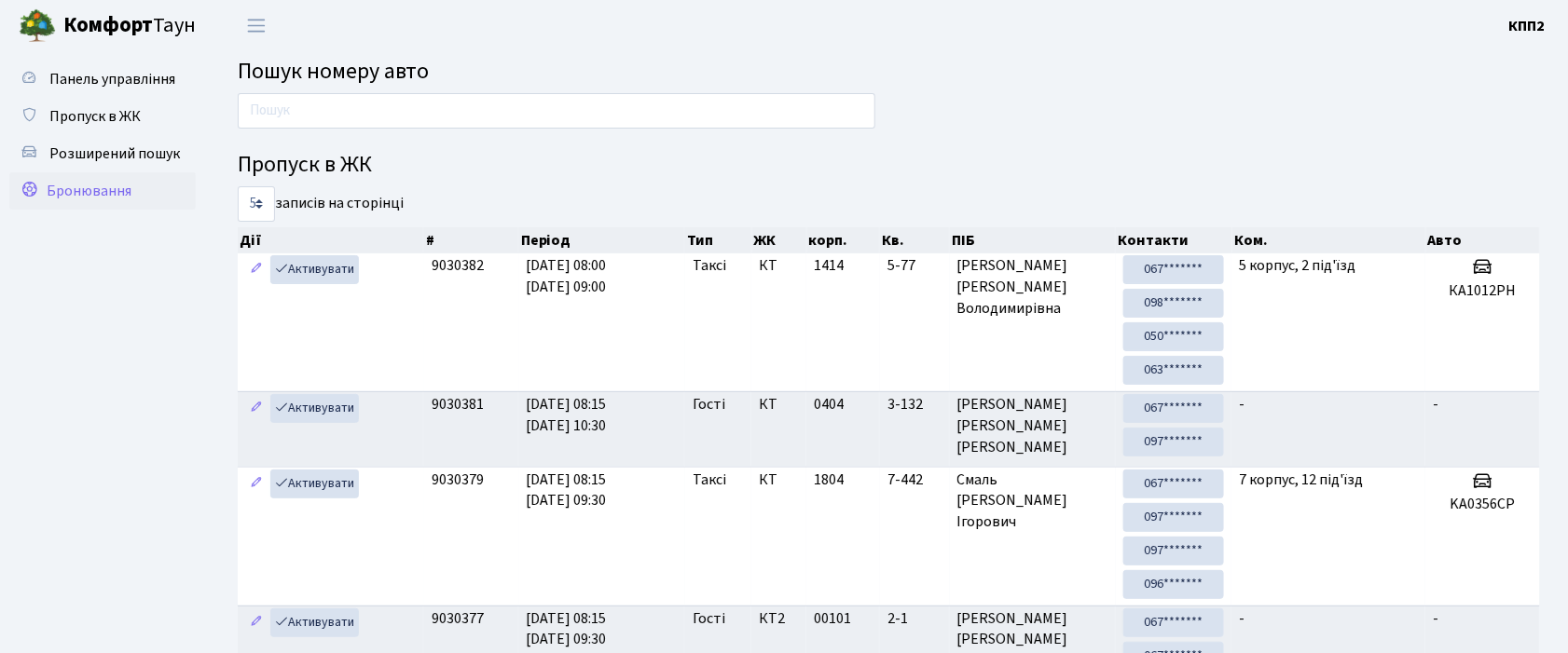
click at [90, 191] on span "Бронювання" at bounding box center [89, 191] width 85 height 21
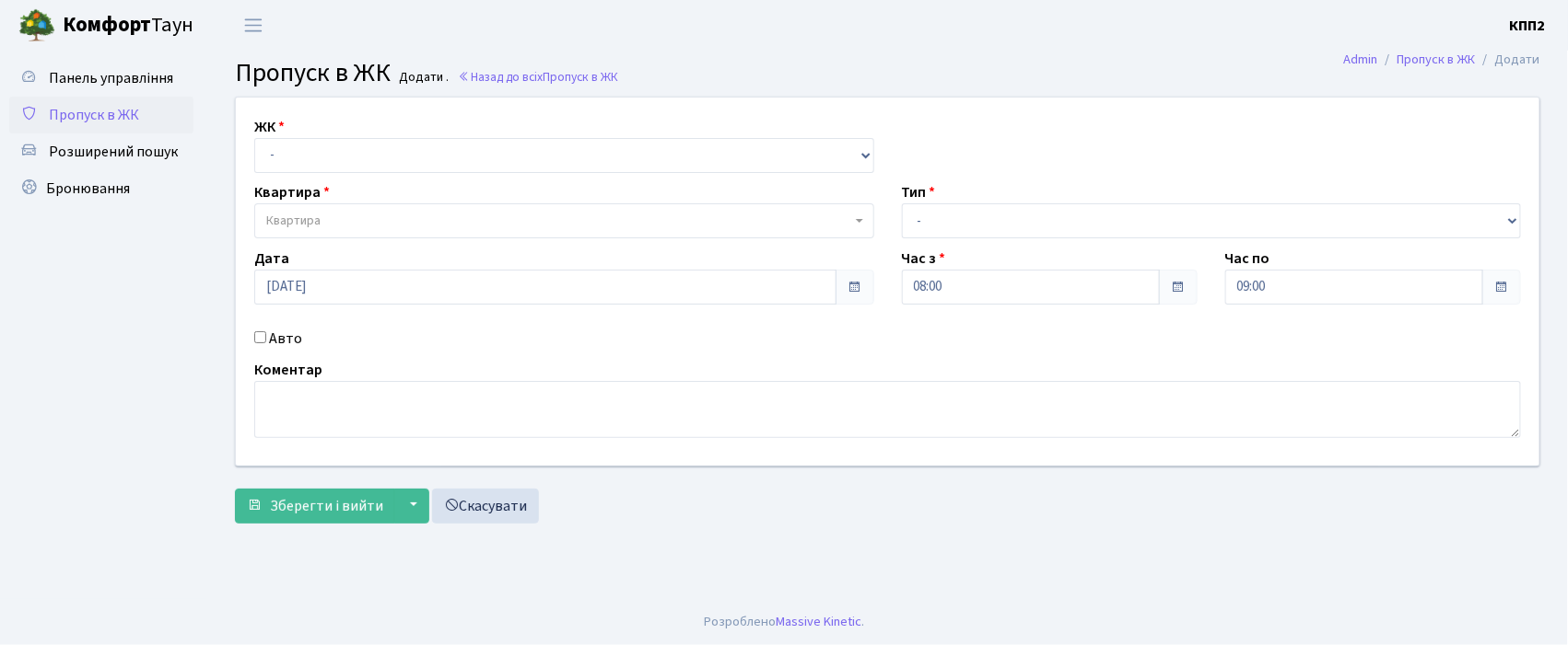
click at [260, 341] on input "Авто" at bounding box center [260, 337] width 12 height 12
checkbox input "true"
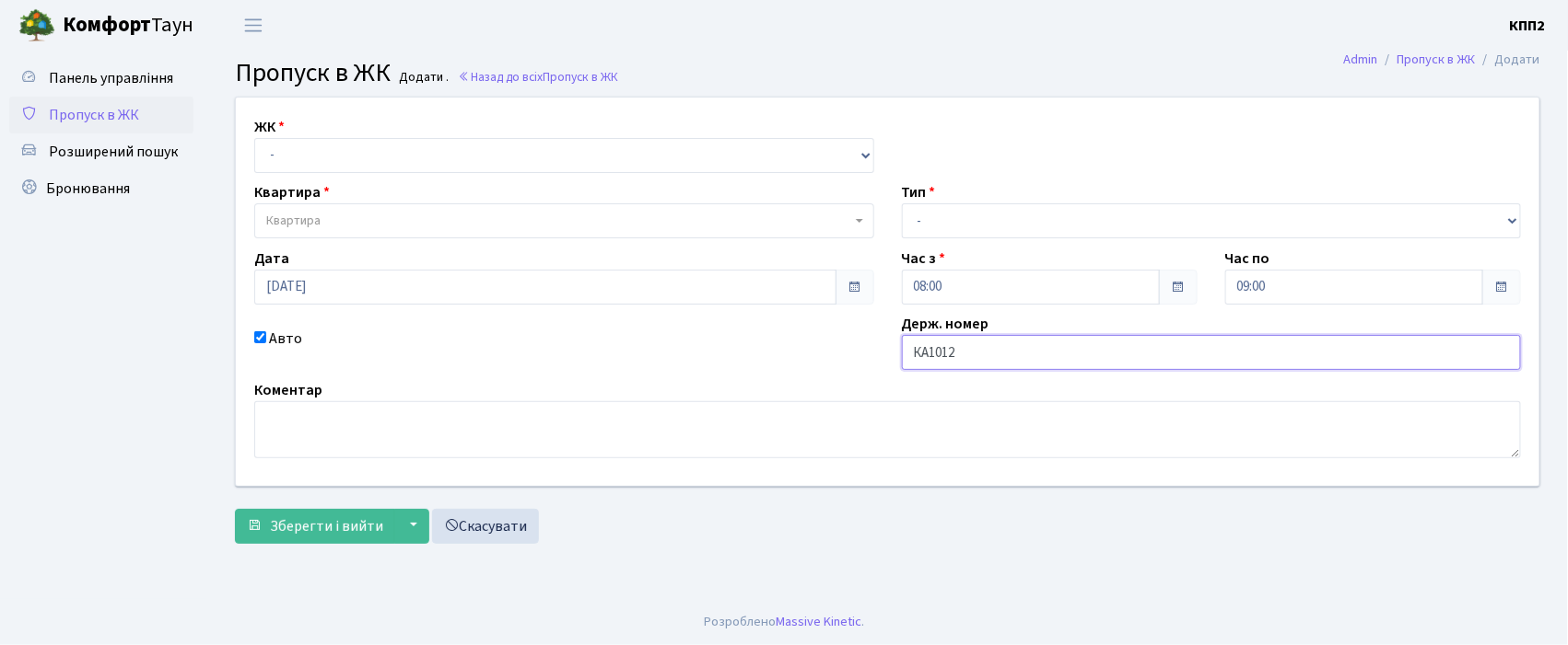
type input "КА1012РН"
click at [344, 159] on select "- КТ, вул. Регенераторна, 4 КТ2, просп. Соборності, 17 КТ3, вул. Березнева, 16 …" at bounding box center [564, 155] width 620 height 35
select select "271"
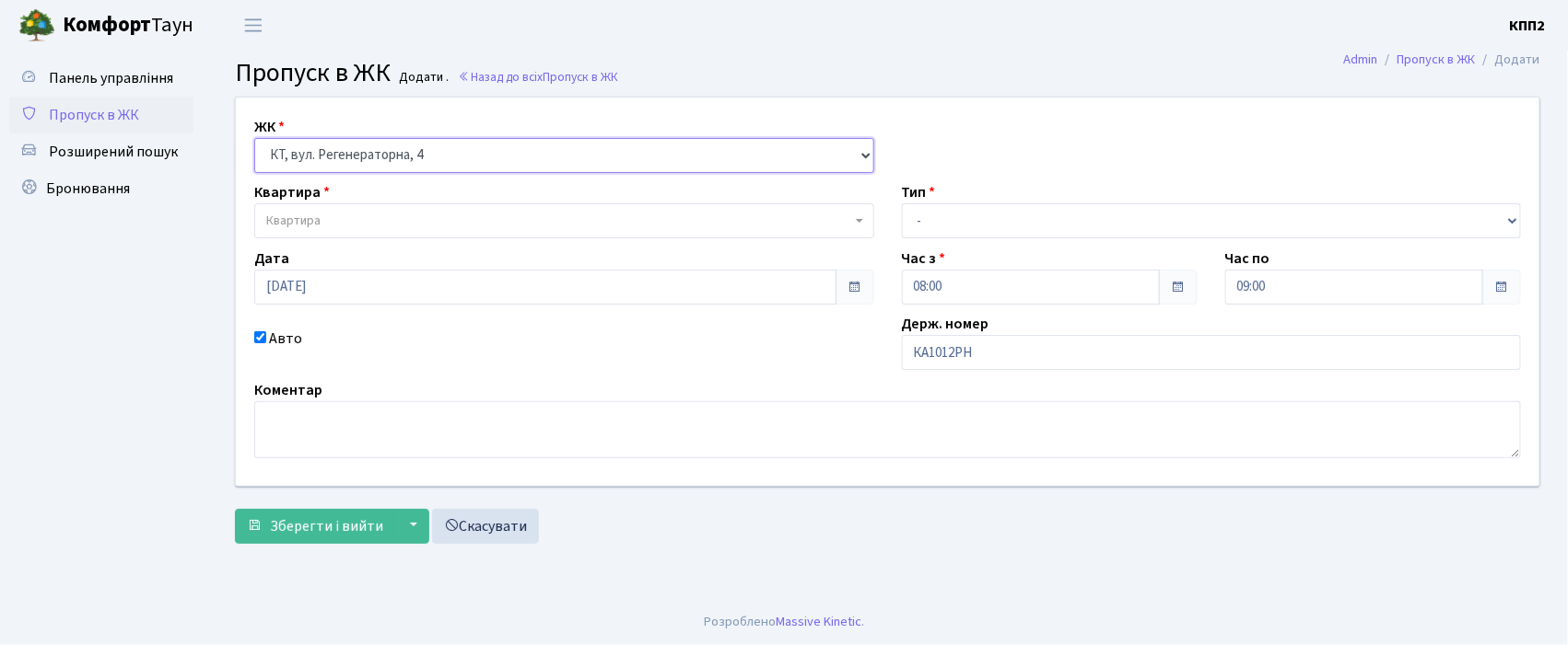
click at [254, 138] on select "- КТ, вул. Регенераторна, 4 КТ2, просп. Соборності, 17 КТ3, вул. Березнева, 16 …" at bounding box center [564, 155] width 620 height 35
select select
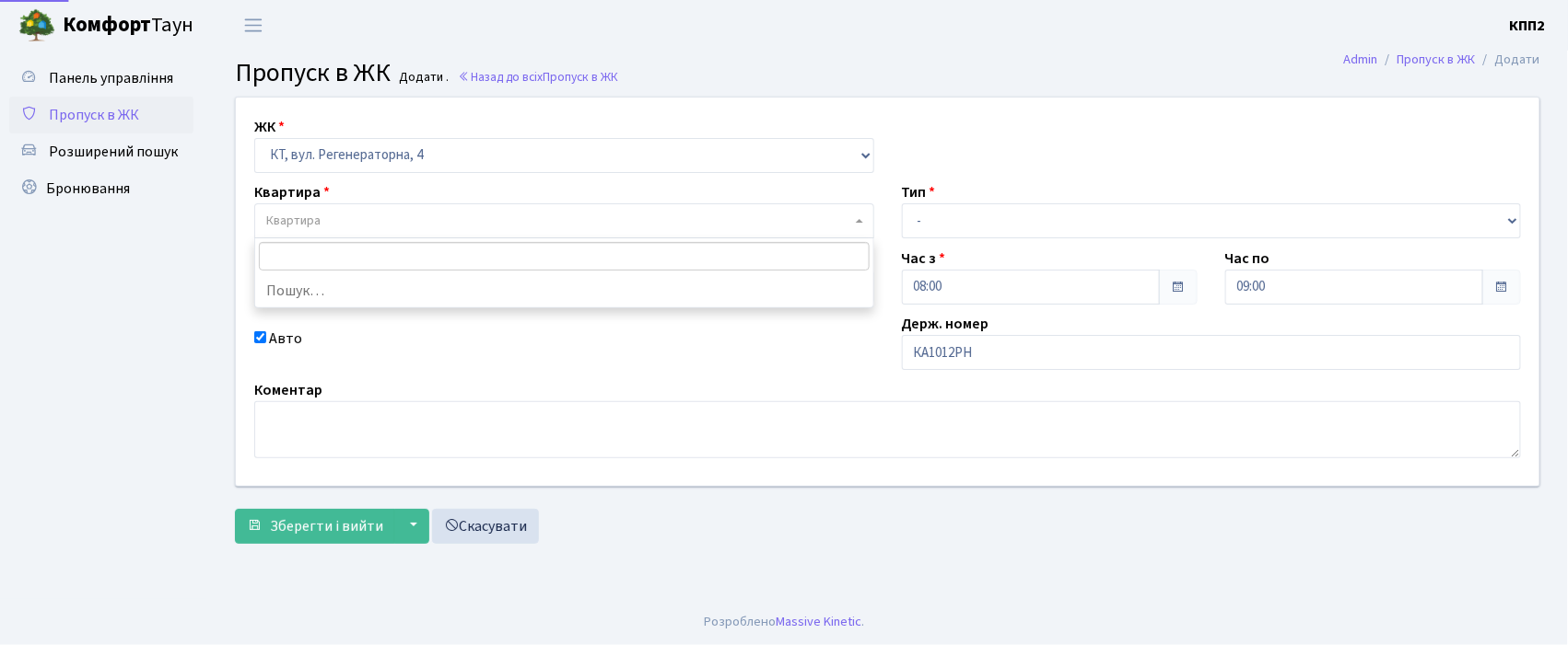
click at [332, 210] on span "Квартира" at bounding box center [564, 221] width 620 height 35
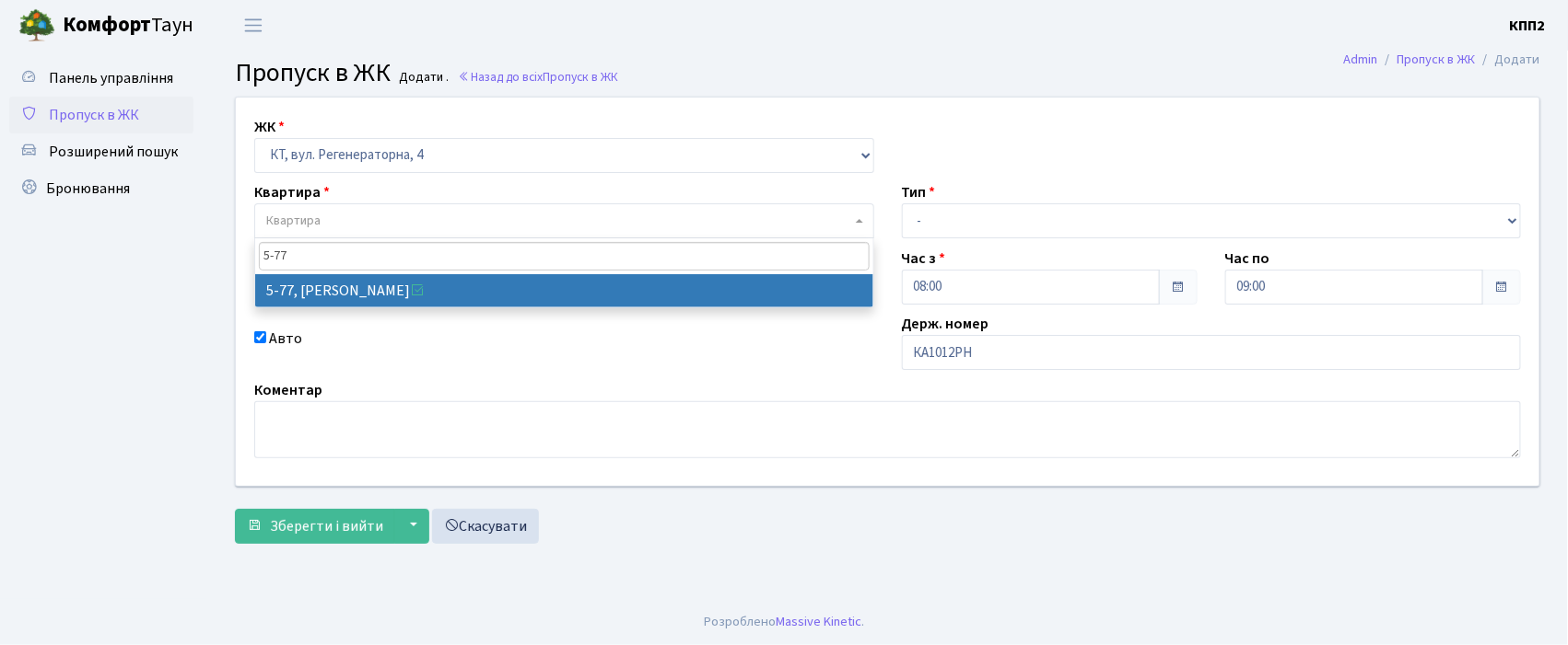
type input "5-77"
select select "2487"
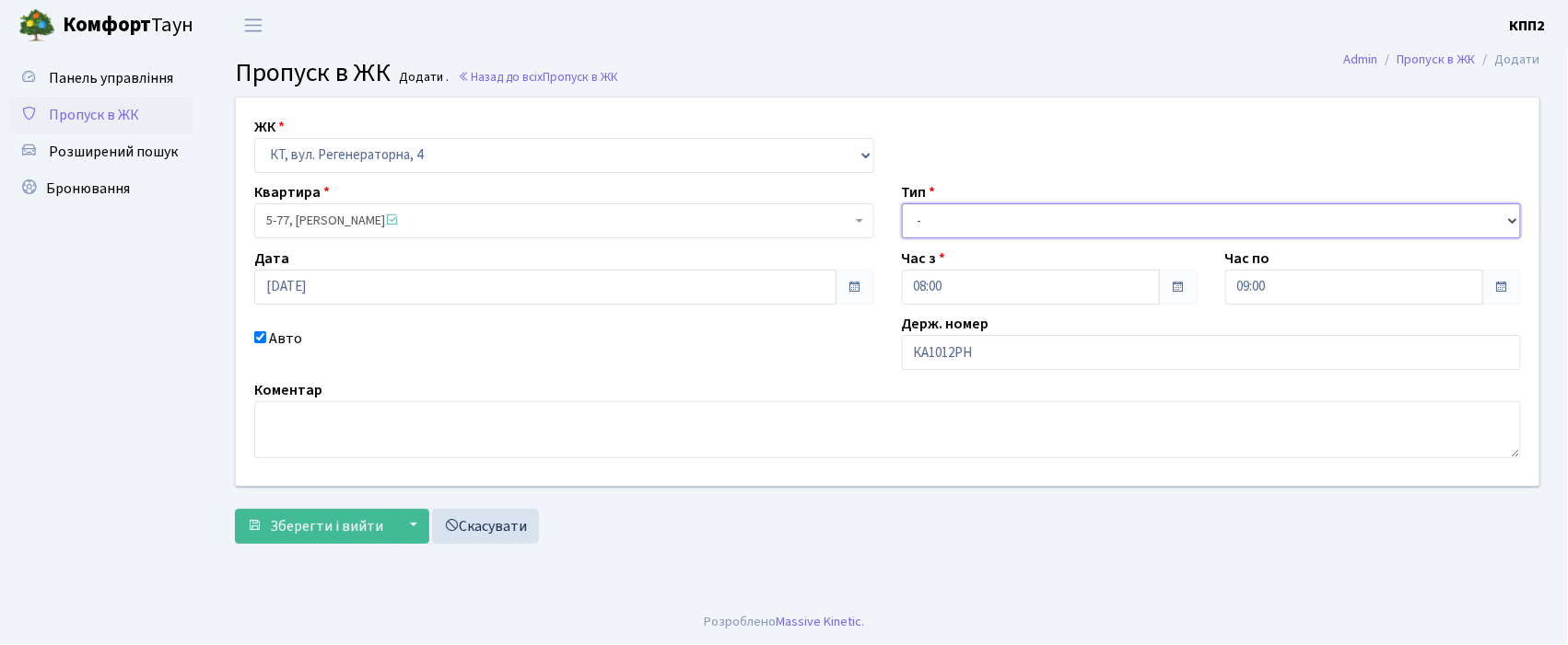
click at [952, 210] on select "- Доставка Таксі Гості Сервіс" at bounding box center [1212, 221] width 620 height 35
select select "2"
click at [901, 204] on select "- Доставка Таксі Гості Сервіс" at bounding box center [1212, 221] width 620 height 35
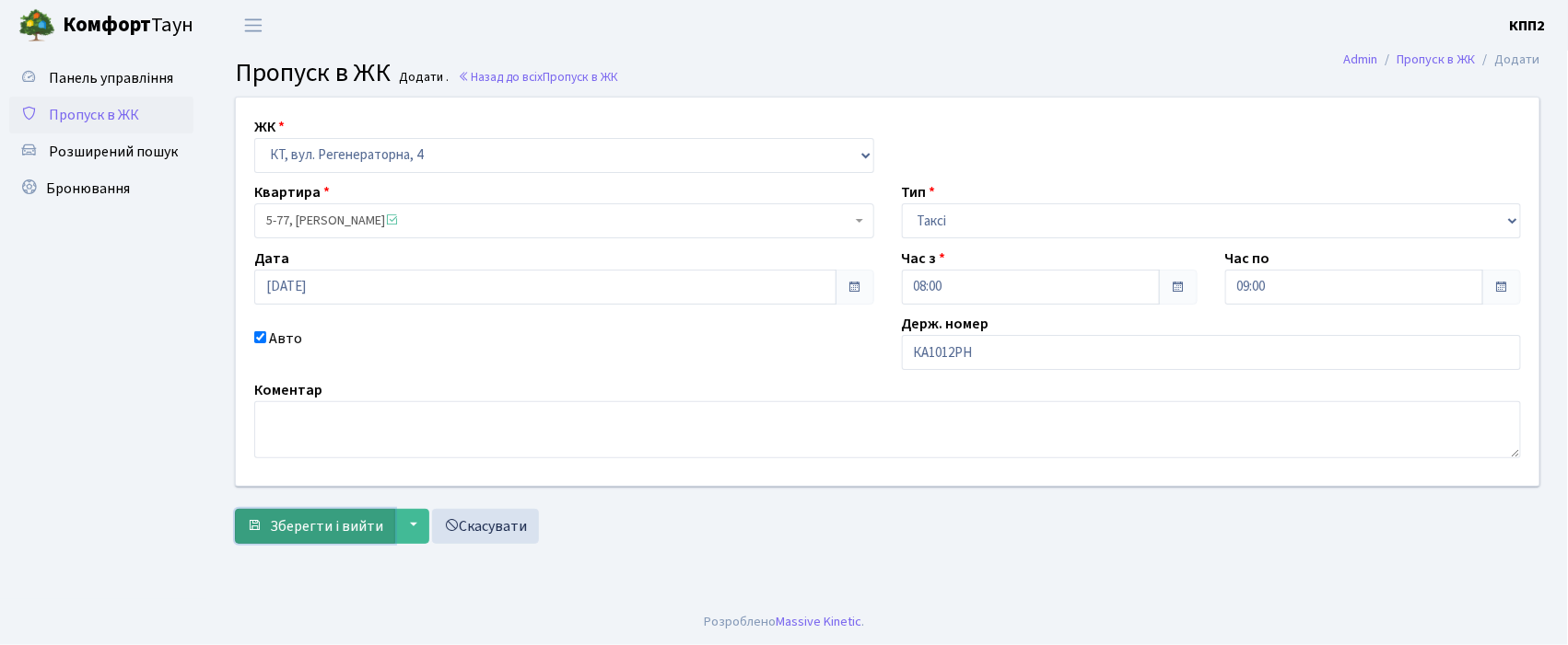
click at [303, 518] on span "Зберегти і вийти" at bounding box center [326, 526] width 113 height 20
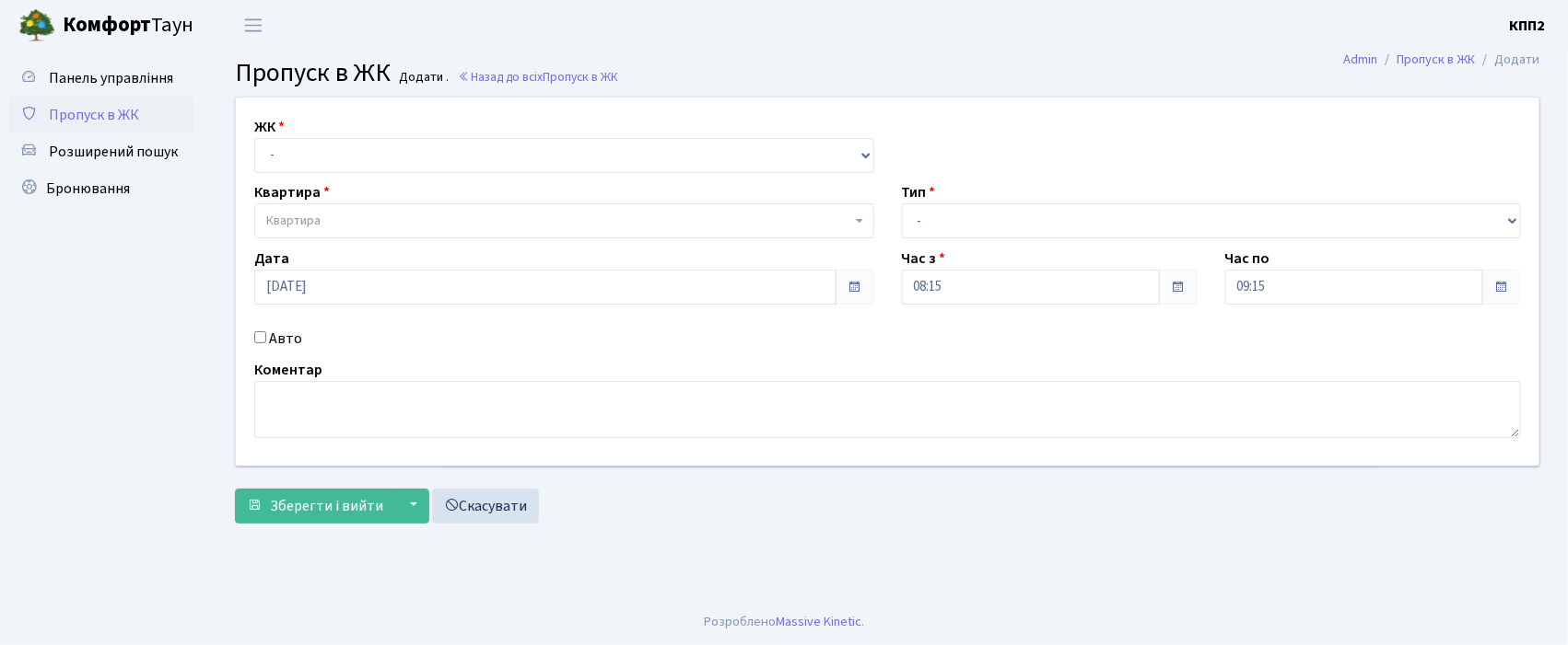
click at [259, 339] on input "Авто" at bounding box center [260, 337] width 12 height 12
checkbox input "true"
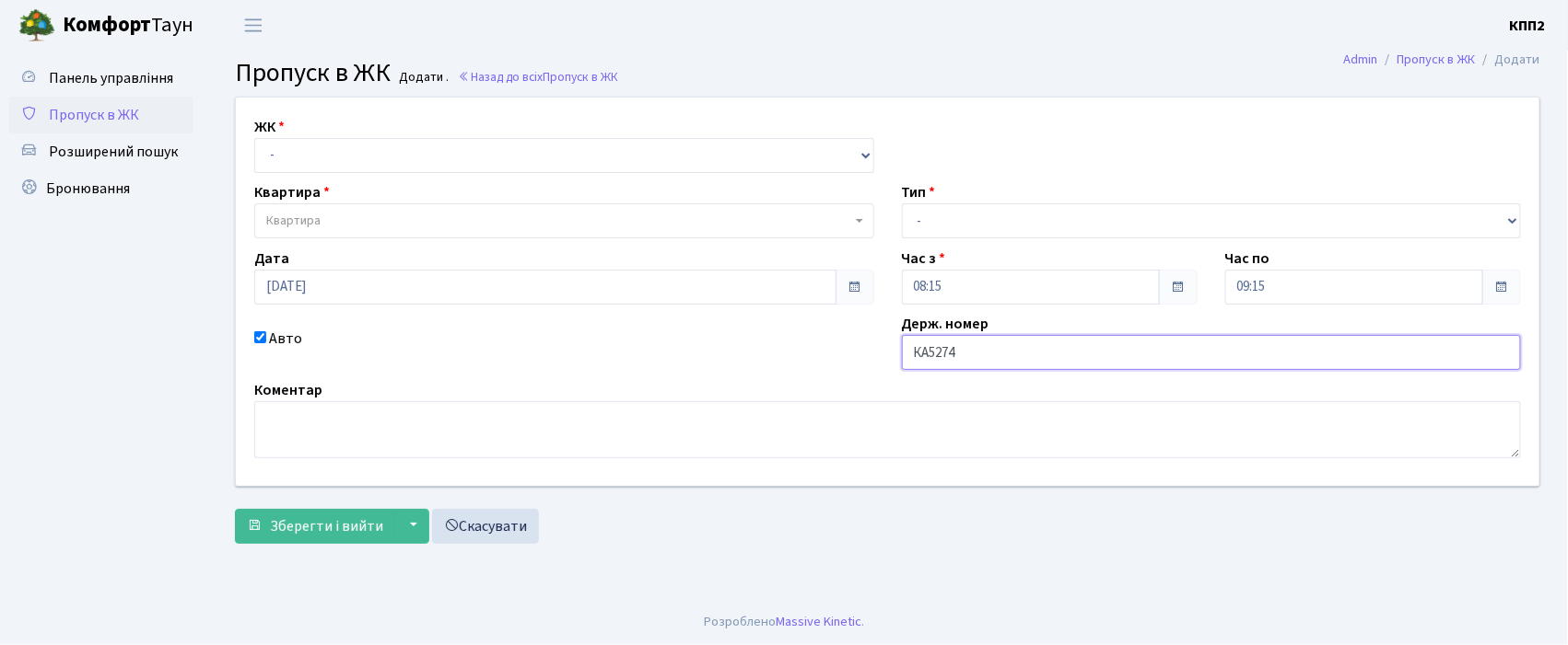
type input "КА5274ЕС"
click at [267, 148] on select "- КТ, вул. Регенераторна, 4 КТ2, просп. Соборності, 17 КТ3, вул. Березнева, 16 …" at bounding box center [564, 155] width 620 height 35
select select "271"
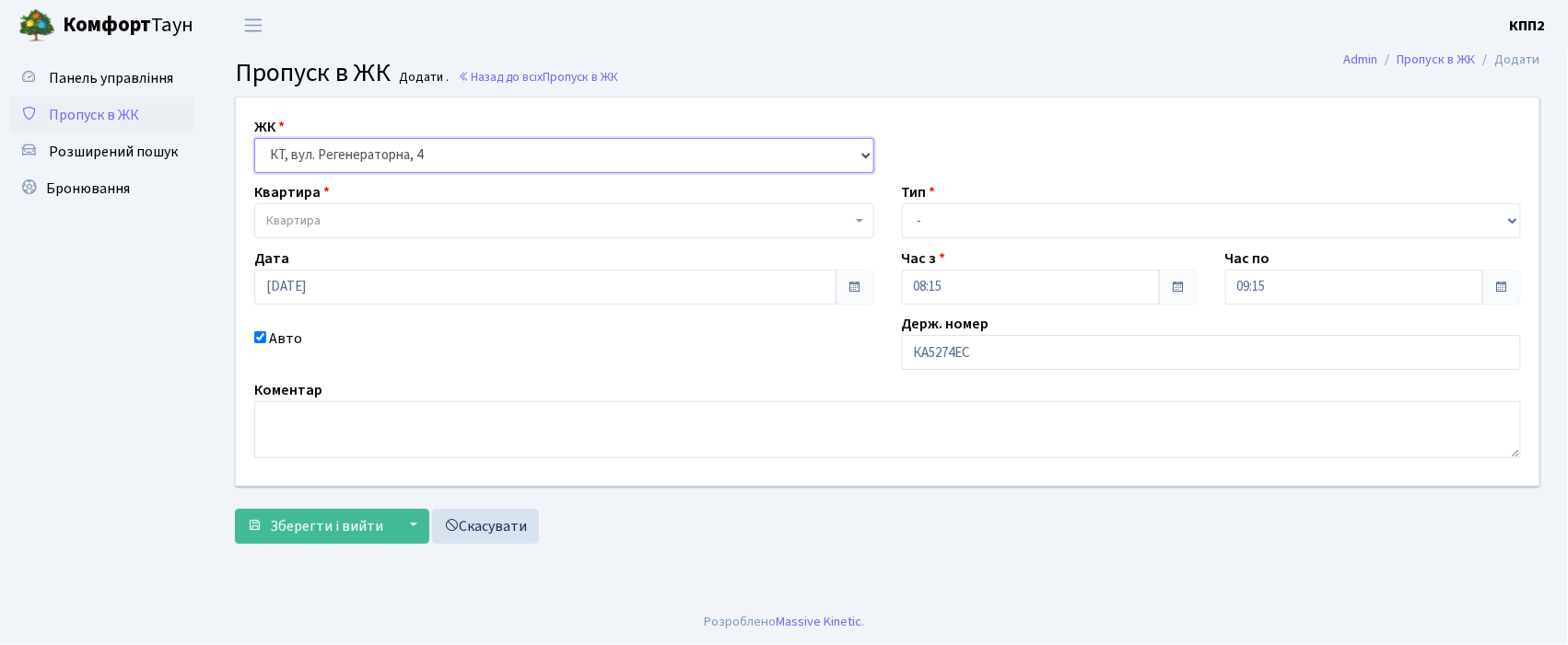
click at [254, 138] on select "- КТ, вул. Регенераторна, 4 КТ2, просп. Соборності, 17 КТ3, вул. Березнева, 16 …" at bounding box center [564, 155] width 620 height 35
select select
click at [282, 208] on span "Квартира" at bounding box center [564, 221] width 620 height 35
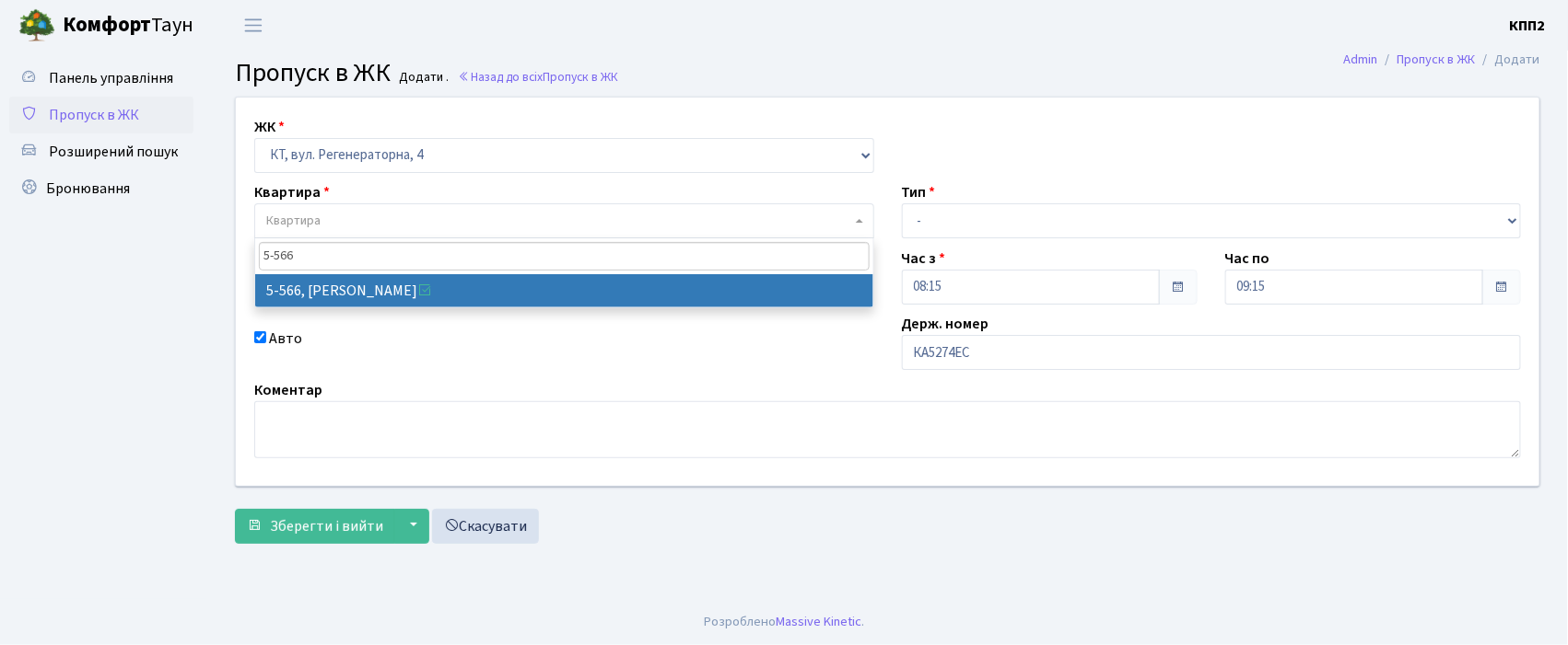
type input "5-566"
select select "1960"
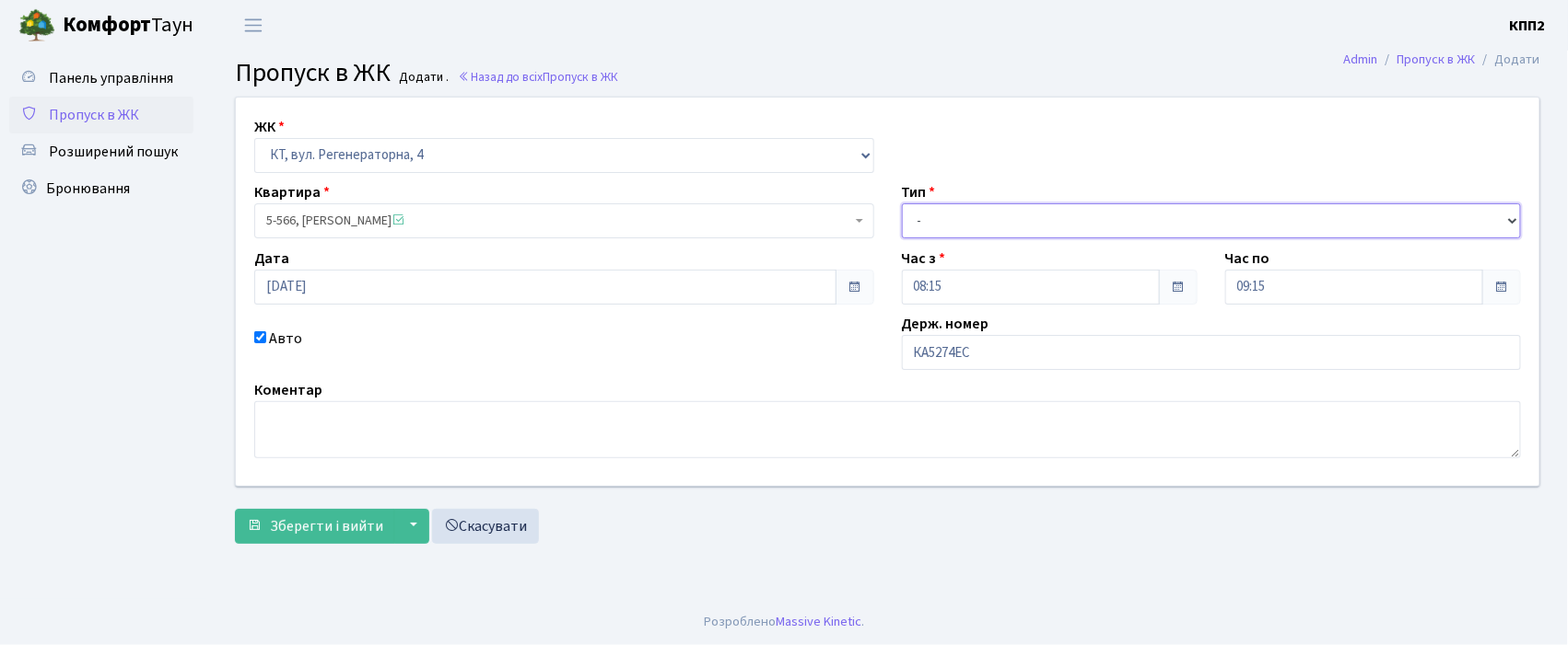
click at [938, 213] on select "- Доставка Таксі Гості Сервіс" at bounding box center [1212, 221] width 620 height 35
select select "2"
click at [901, 204] on select "- Доставка Таксі Гості Сервіс" at bounding box center [1212, 221] width 620 height 35
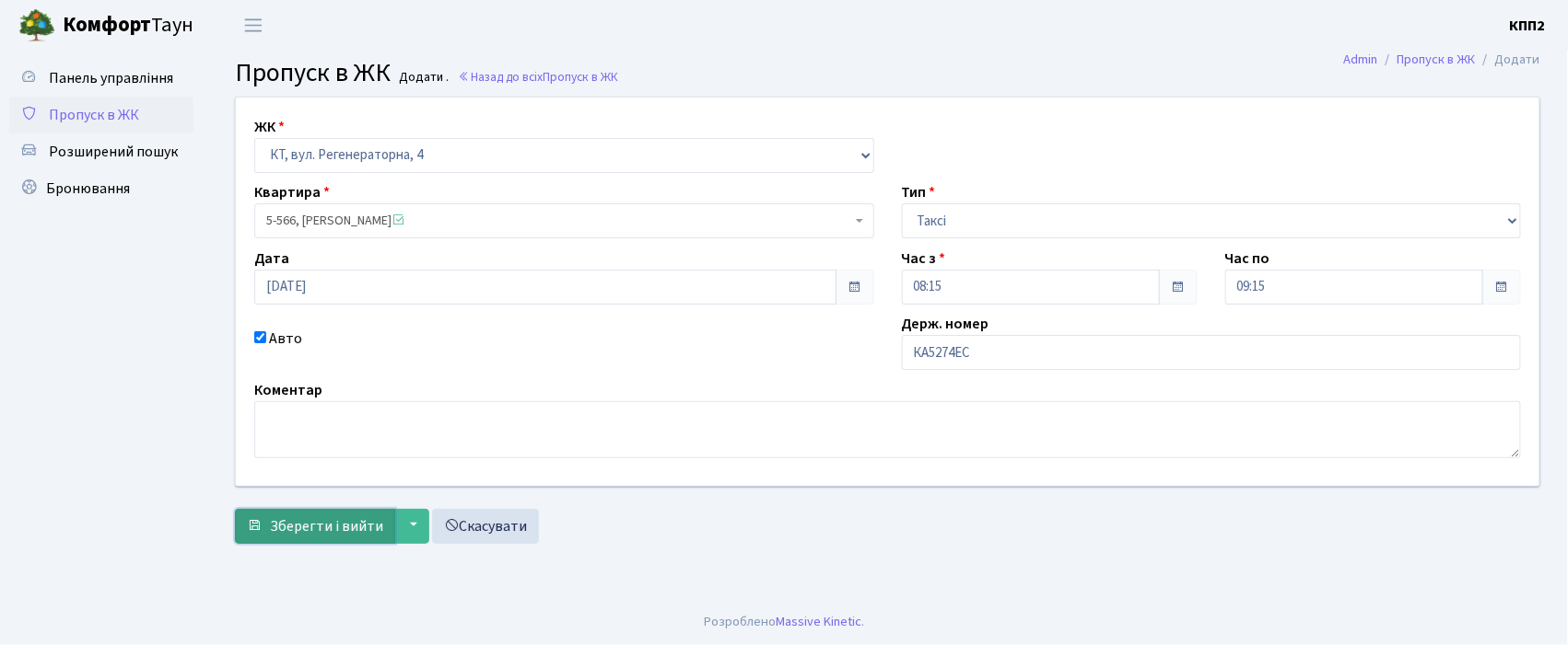
click at [327, 520] on span "Зберегти і вийти" at bounding box center [326, 526] width 113 height 20
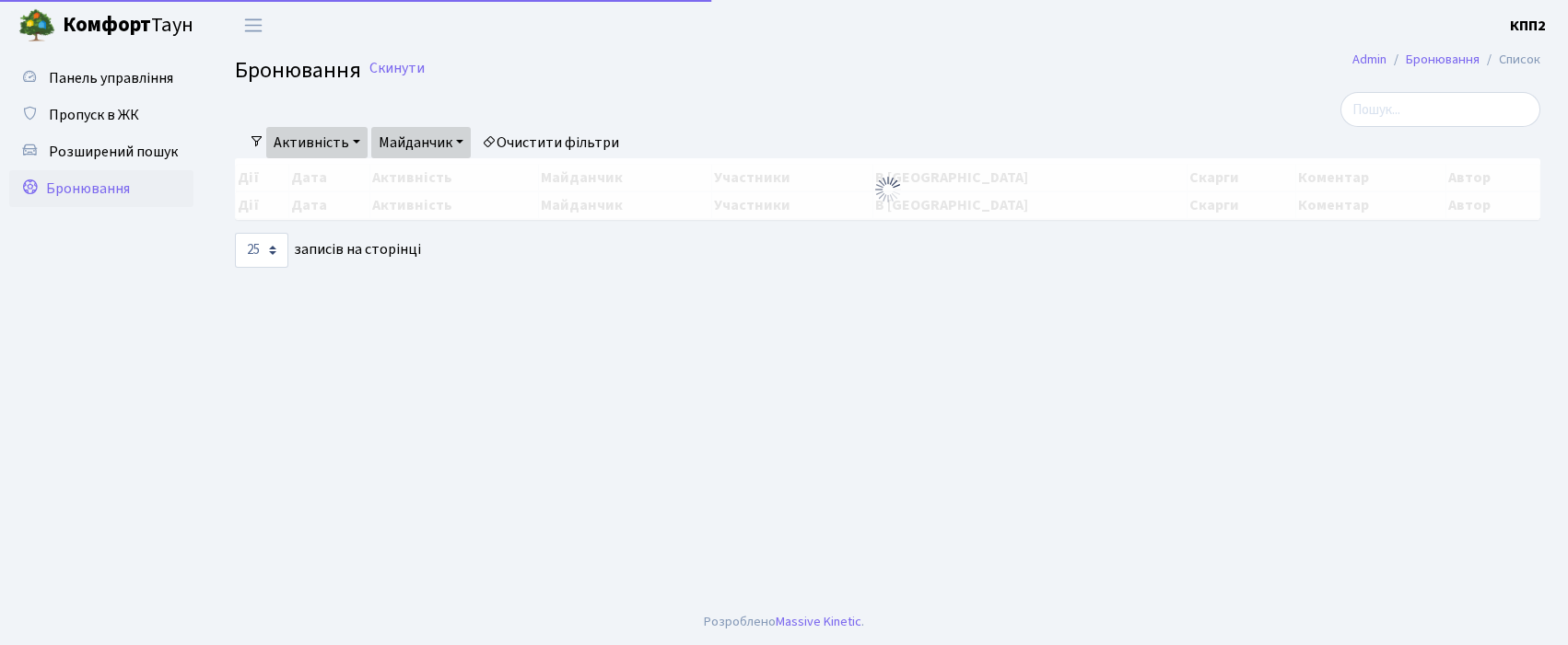
select select "25"
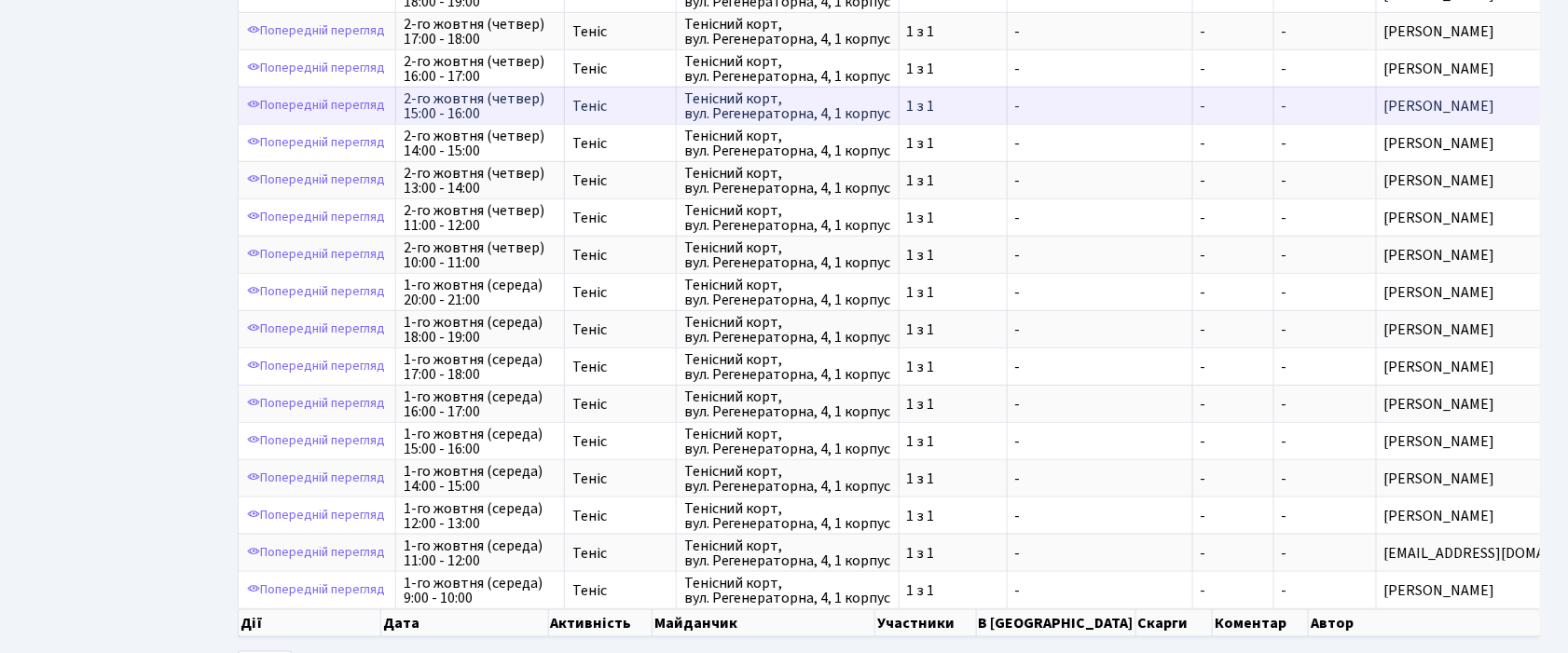
scroll to position [621, 0]
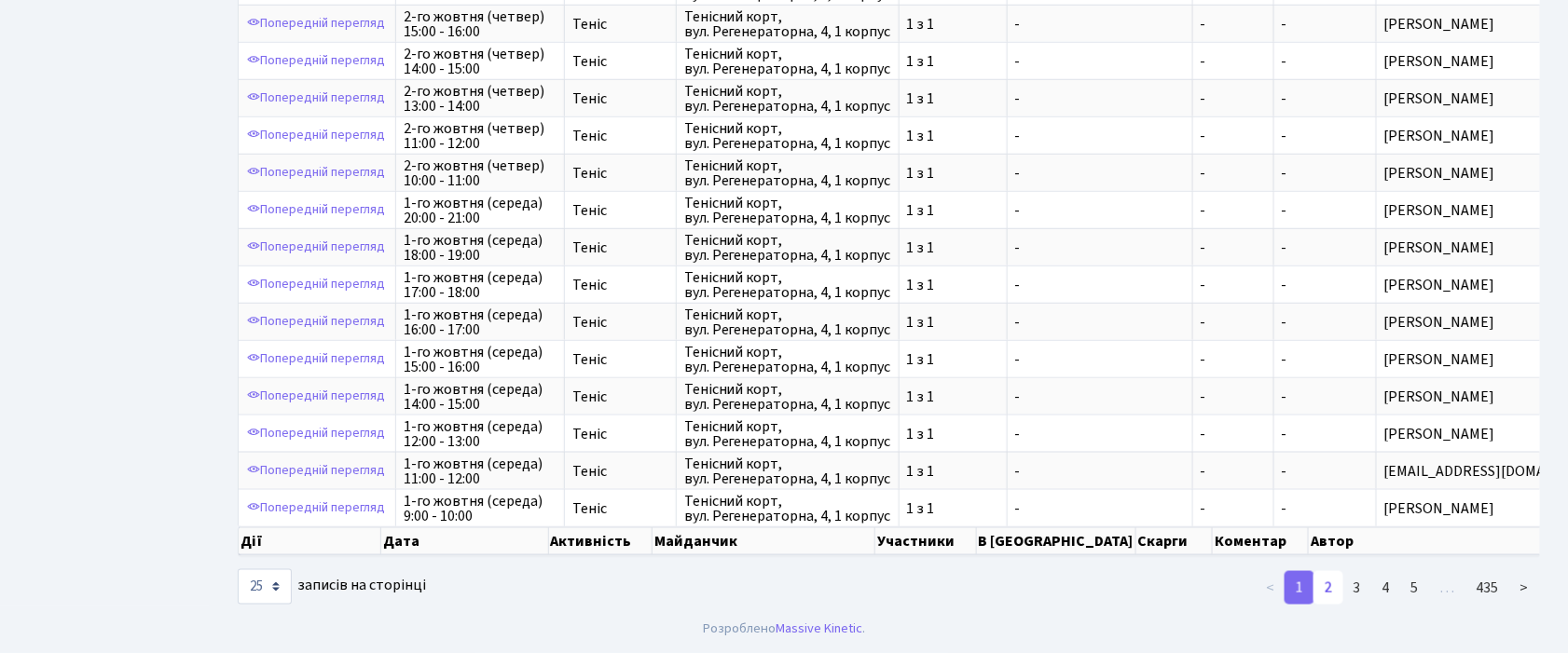
click at [1325, 605] on link "2" at bounding box center [1328, 588] width 30 height 33
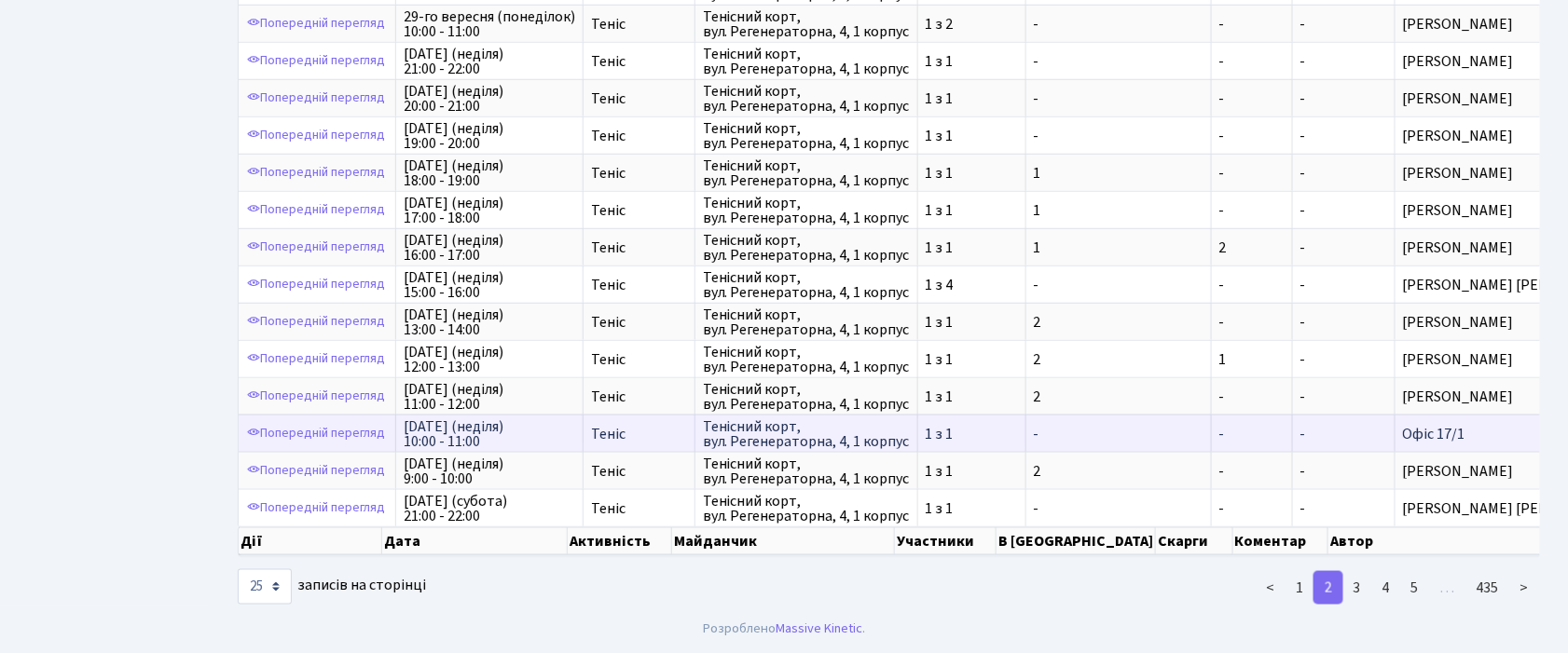
scroll to position [2, 0]
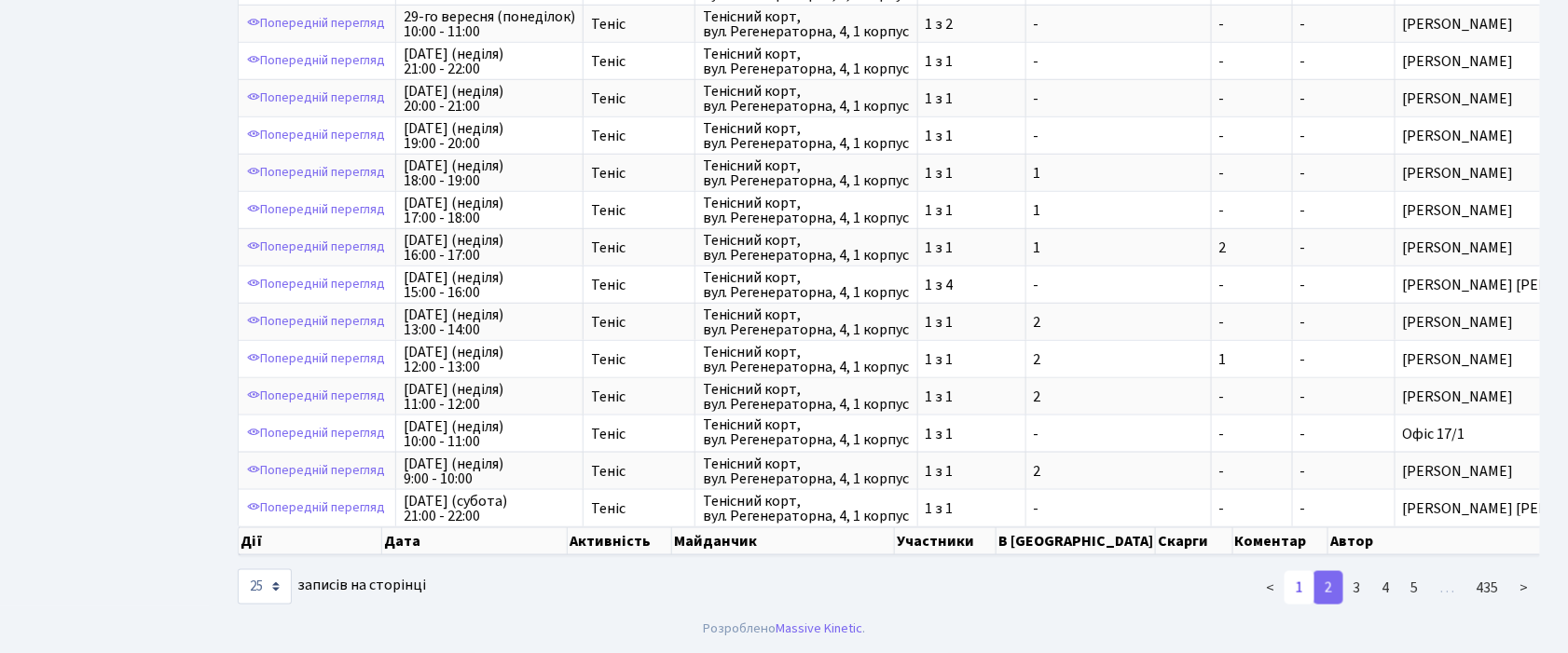
click at [1301, 586] on link "1" at bounding box center [1299, 588] width 30 height 33
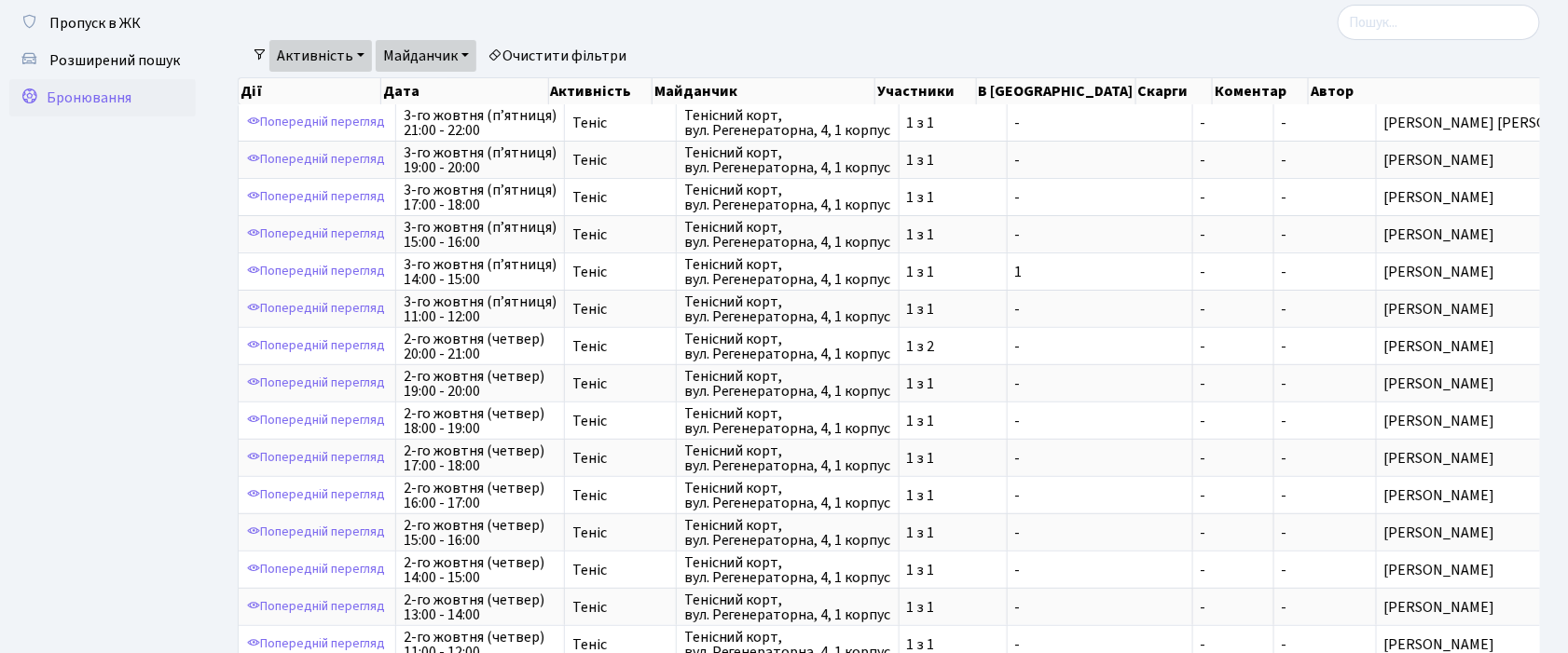
scroll to position [0, 0]
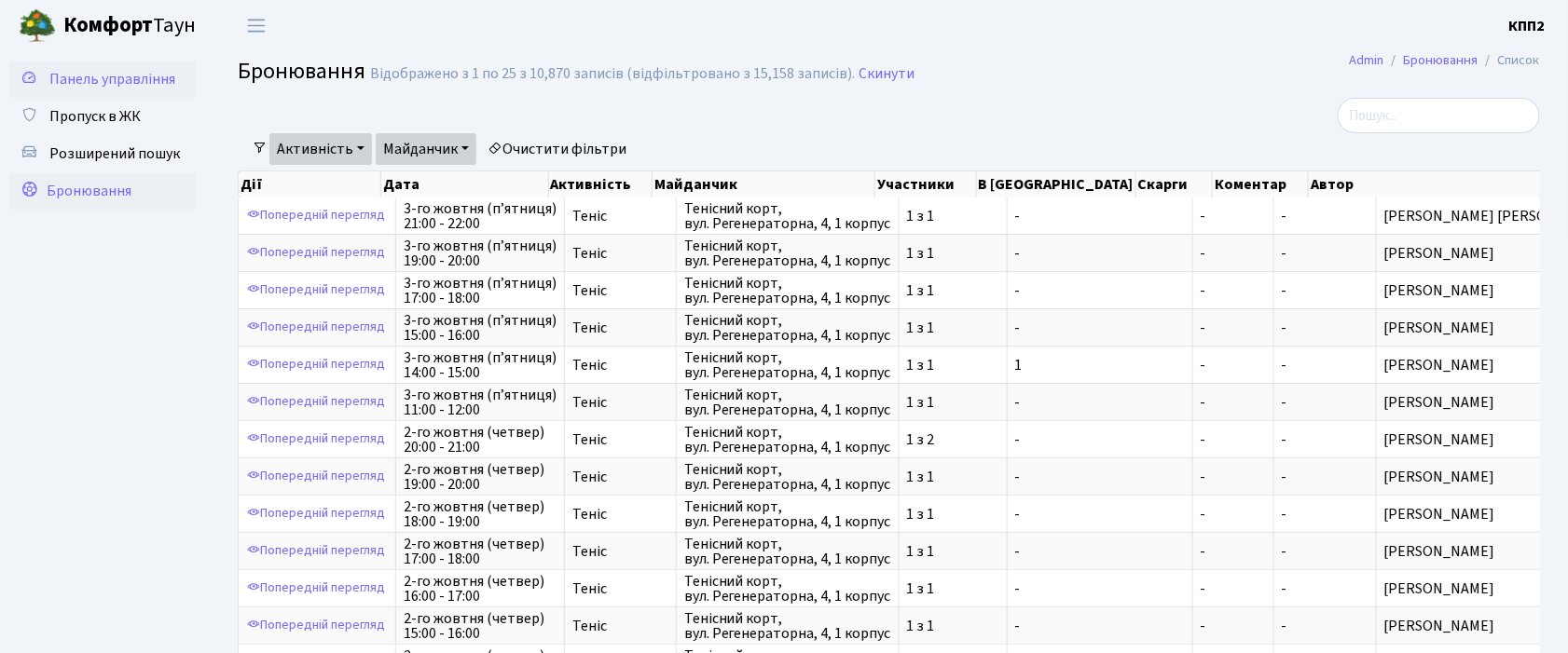
click at [135, 75] on span "Панель управління" at bounding box center [112, 79] width 126 height 21
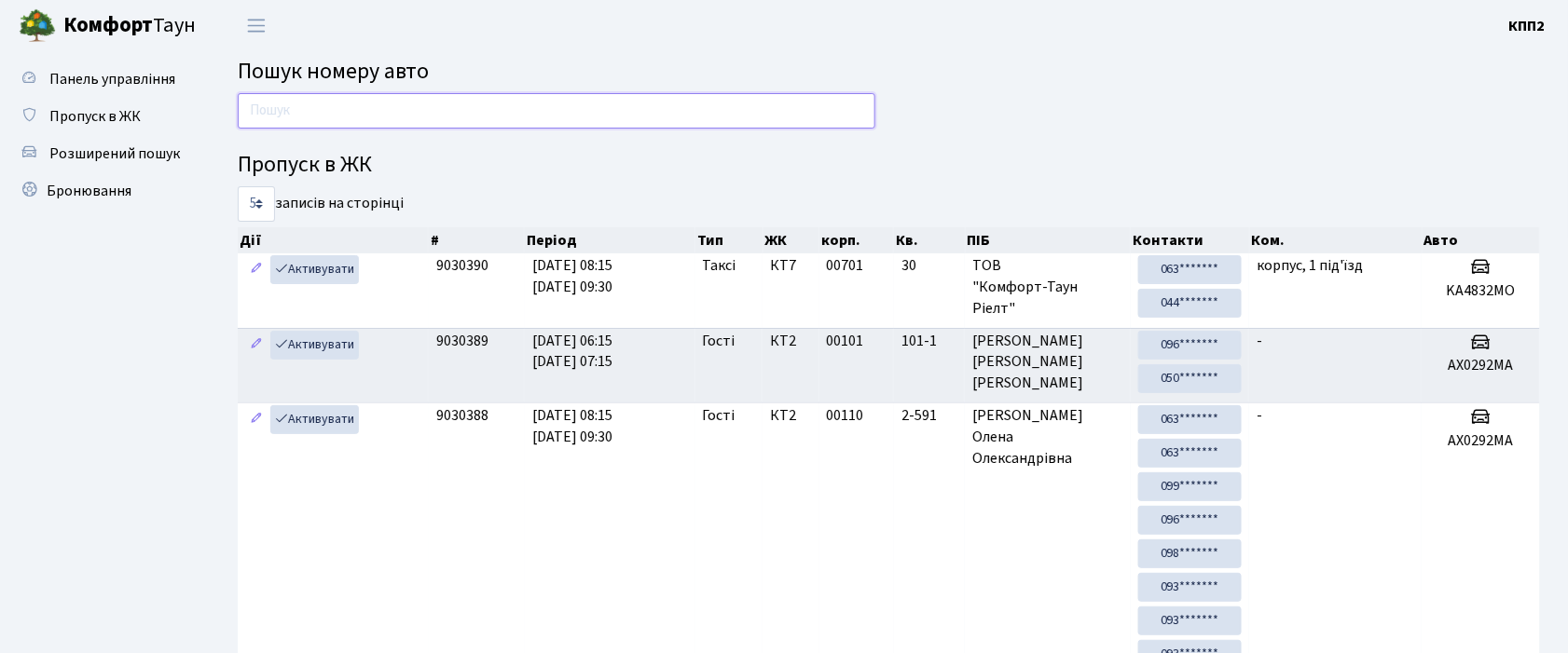
click at [269, 107] on input "text" at bounding box center [556, 110] width 637 height 35
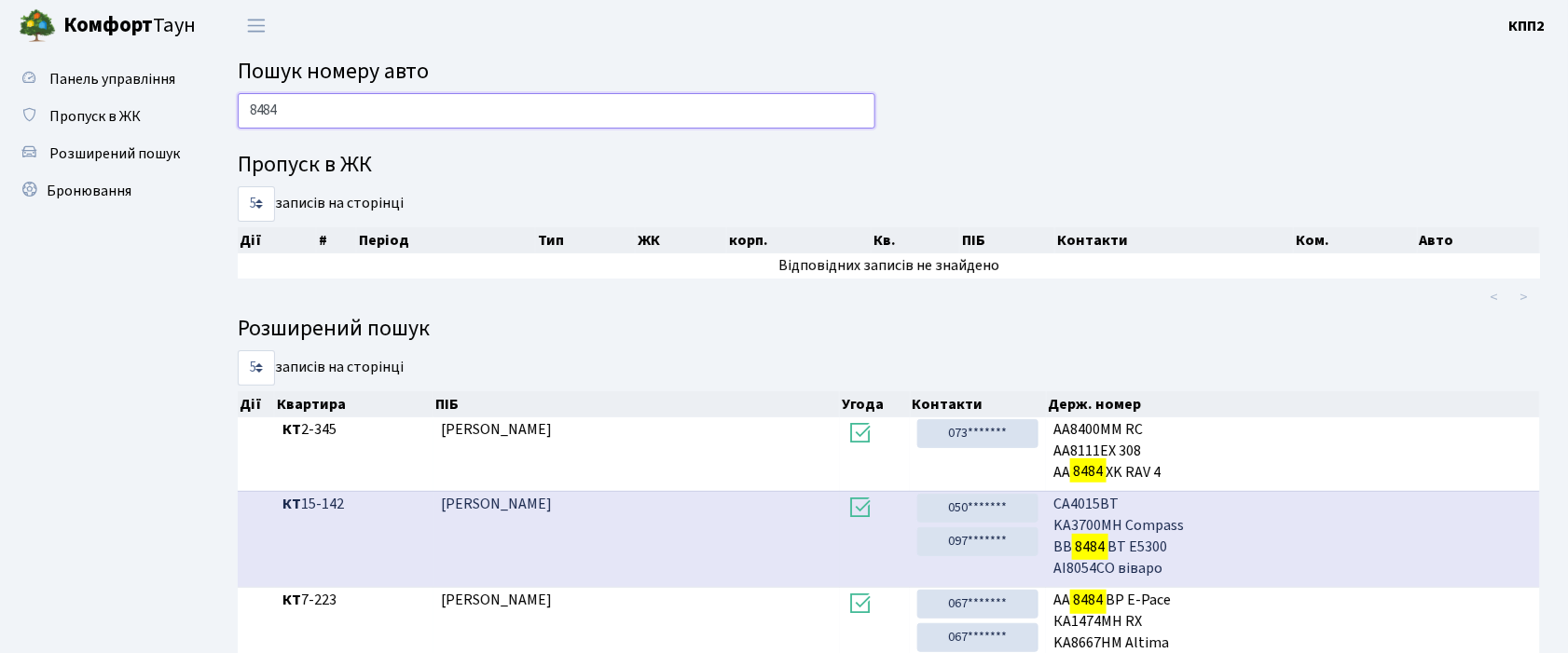
type input "8484"
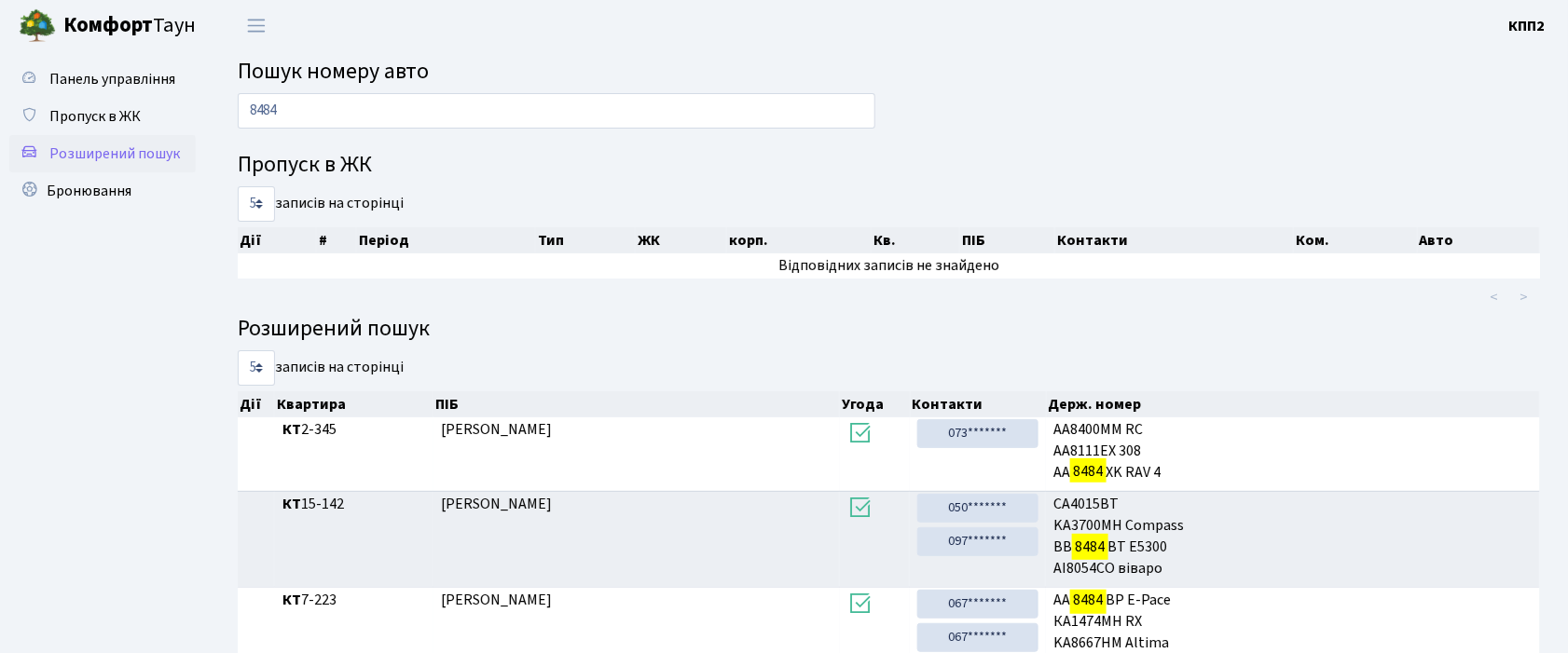
click at [147, 151] on span "Розширений пошук" at bounding box center [114, 153] width 130 height 21
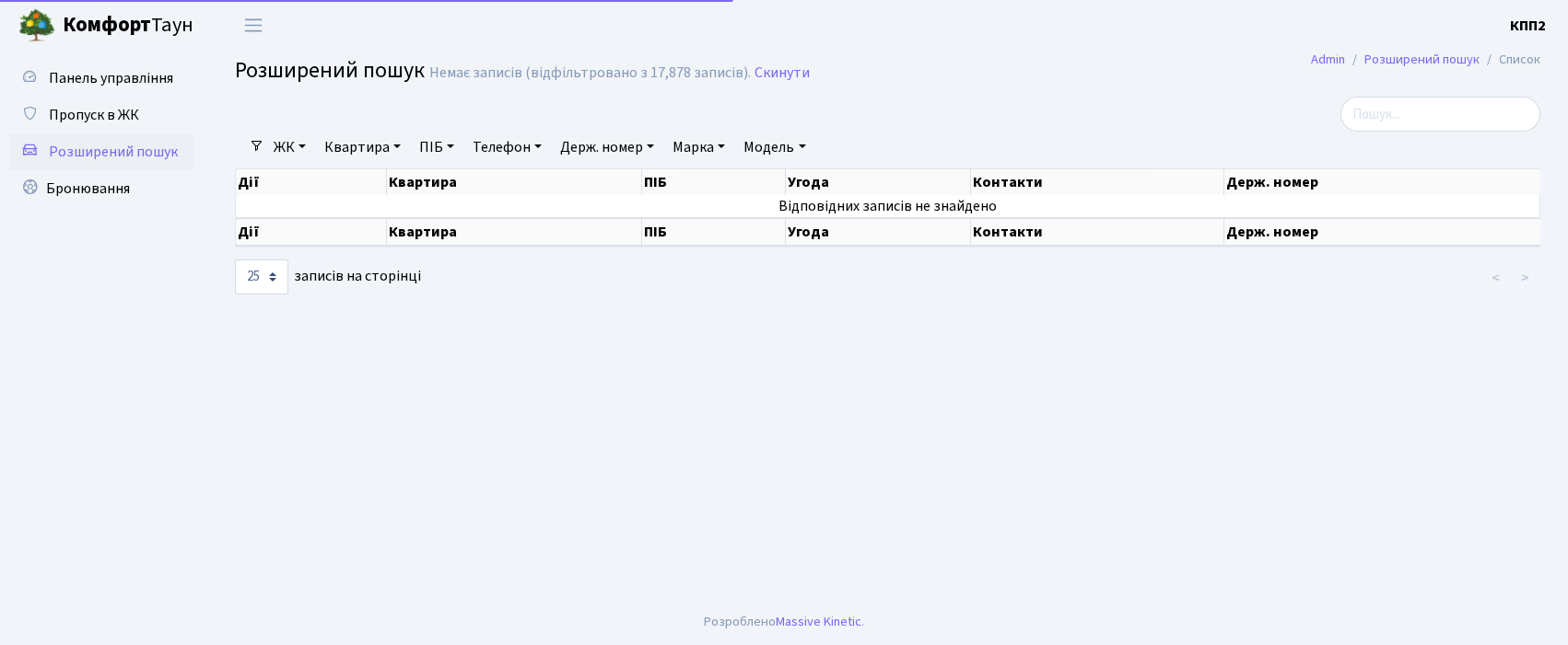
select select "25"
click at [590, 153] on link "Держ. номер" at bounding box center [607, 147] width 109 height 31
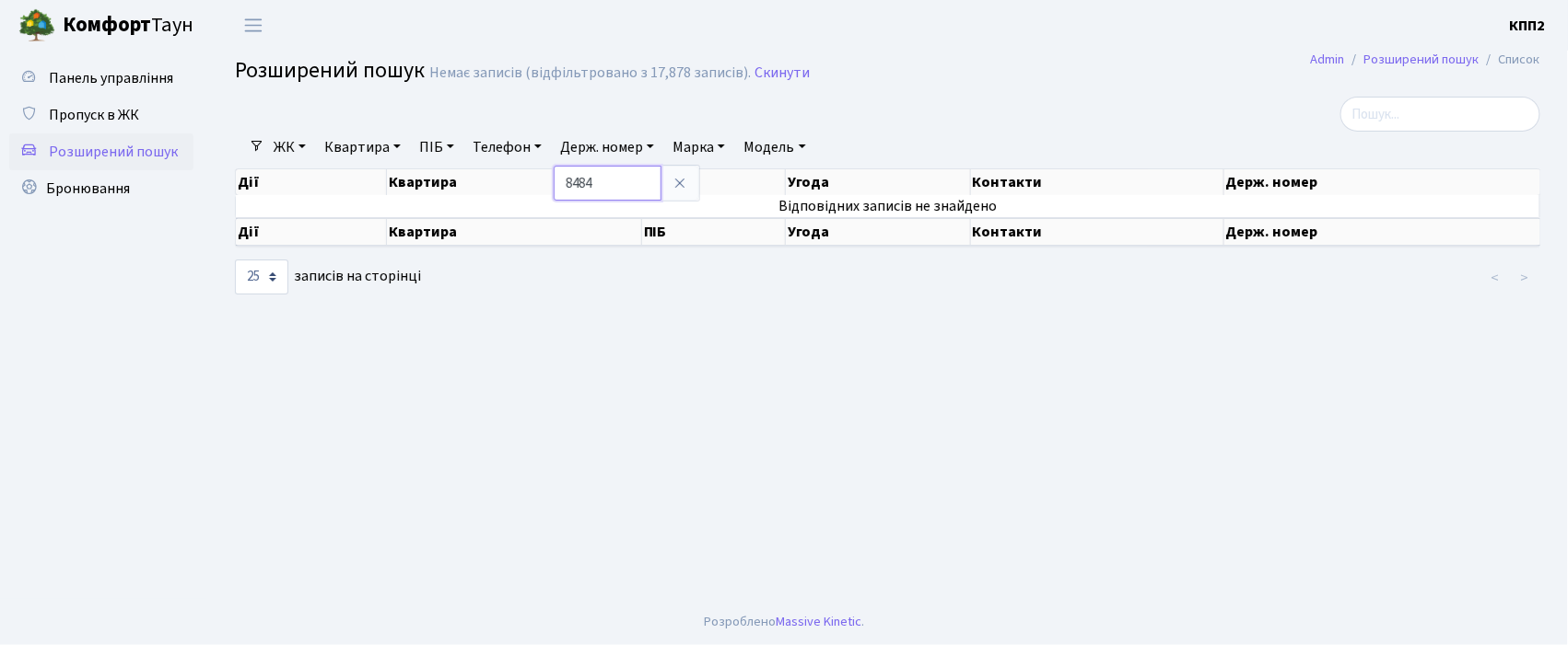
type input "8484"
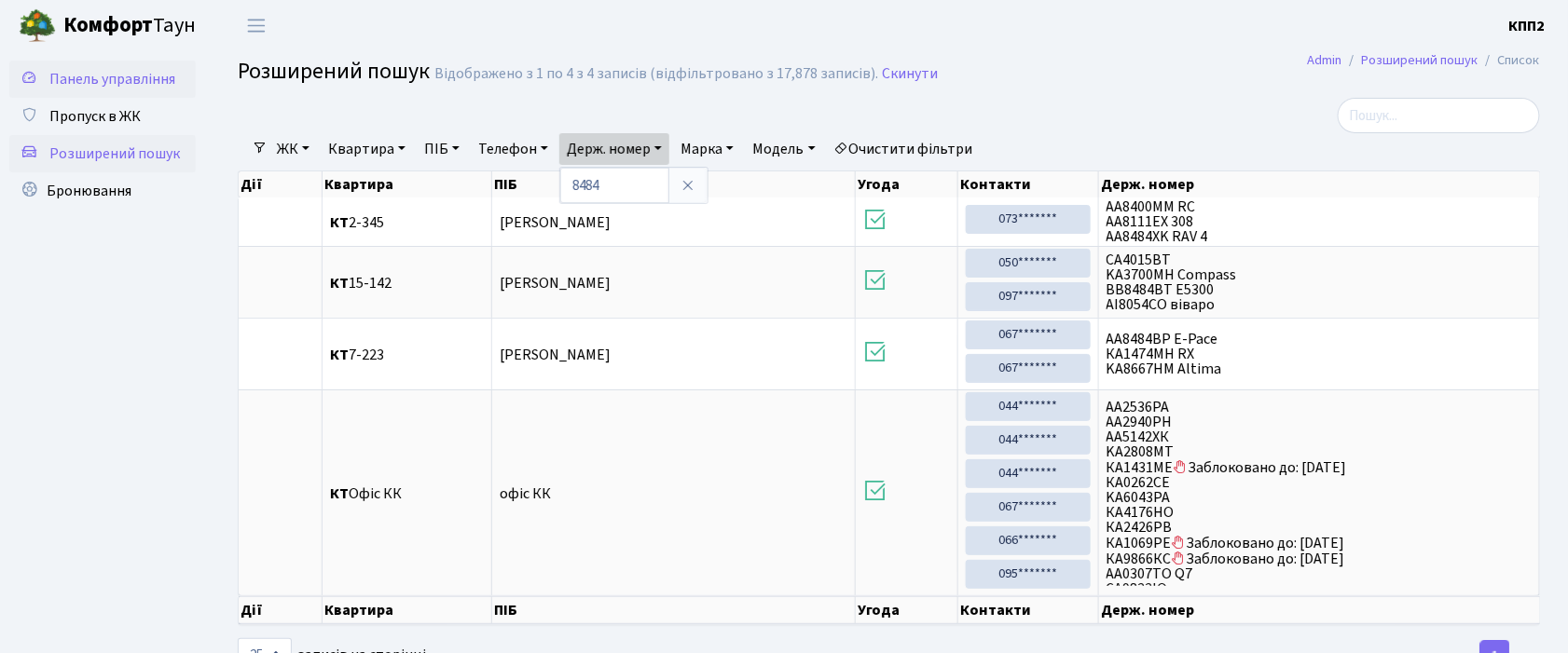
click at [151, 69] on span "Панель управління" at bounding box center [112, 79] width 126 height 21
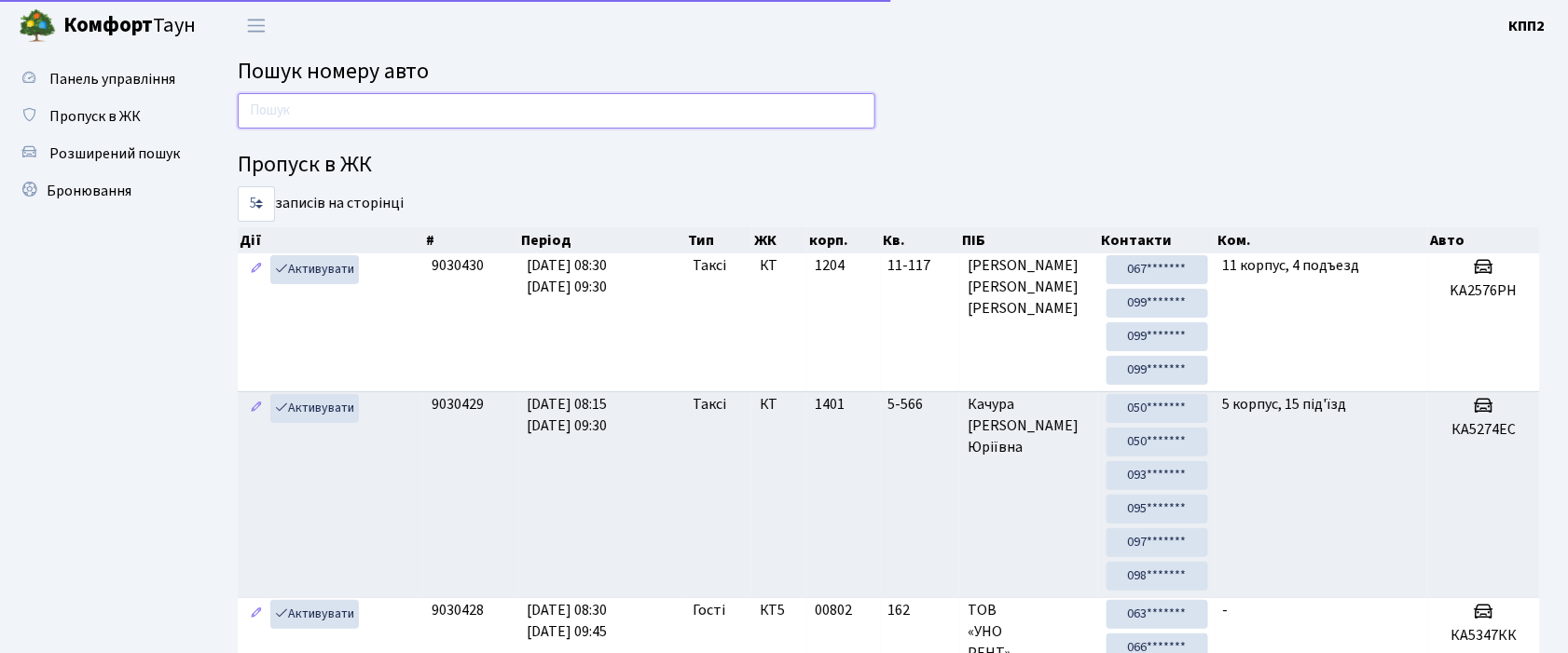
click at [257, 109] on input "text" at bounding box center [556, 110] width 637 height 35
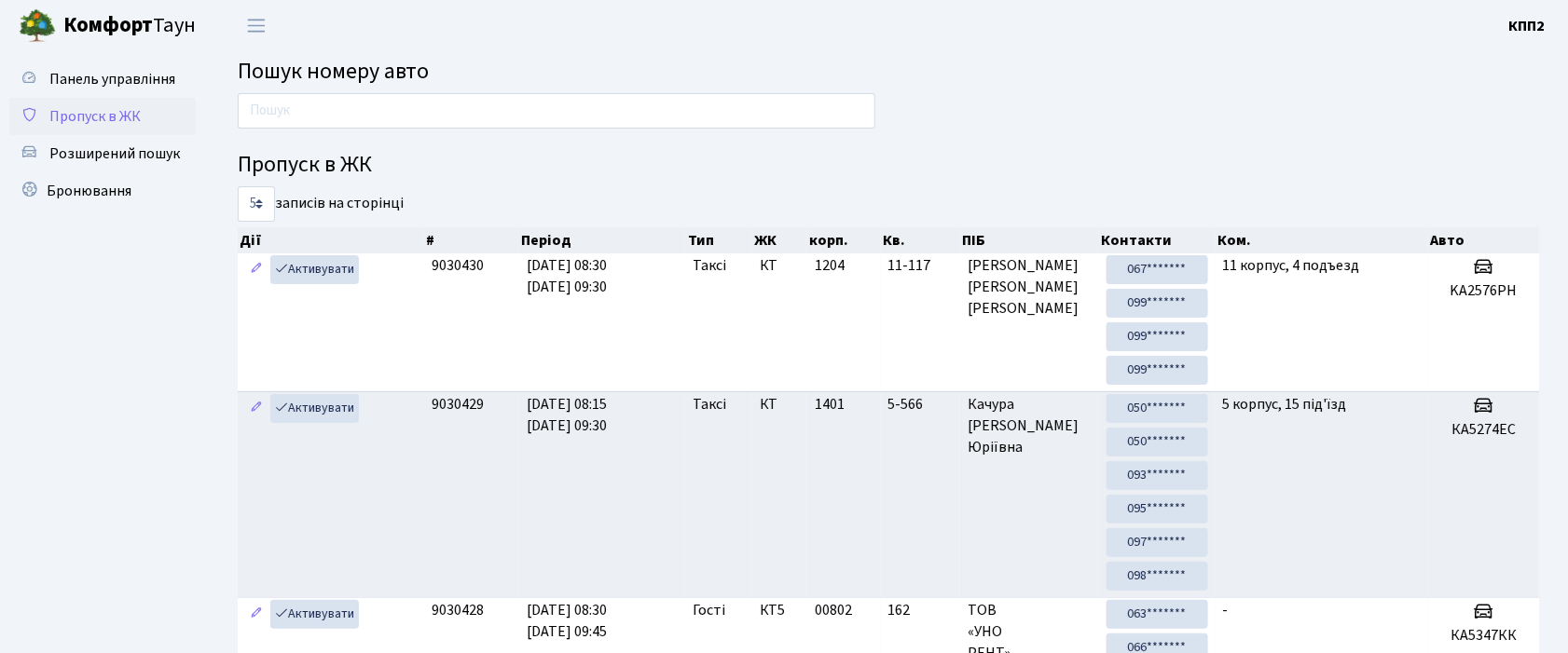
click at [88, 120] on span "Пропуск в ЖК" at bounding box center [95, 116] width 91 height 21
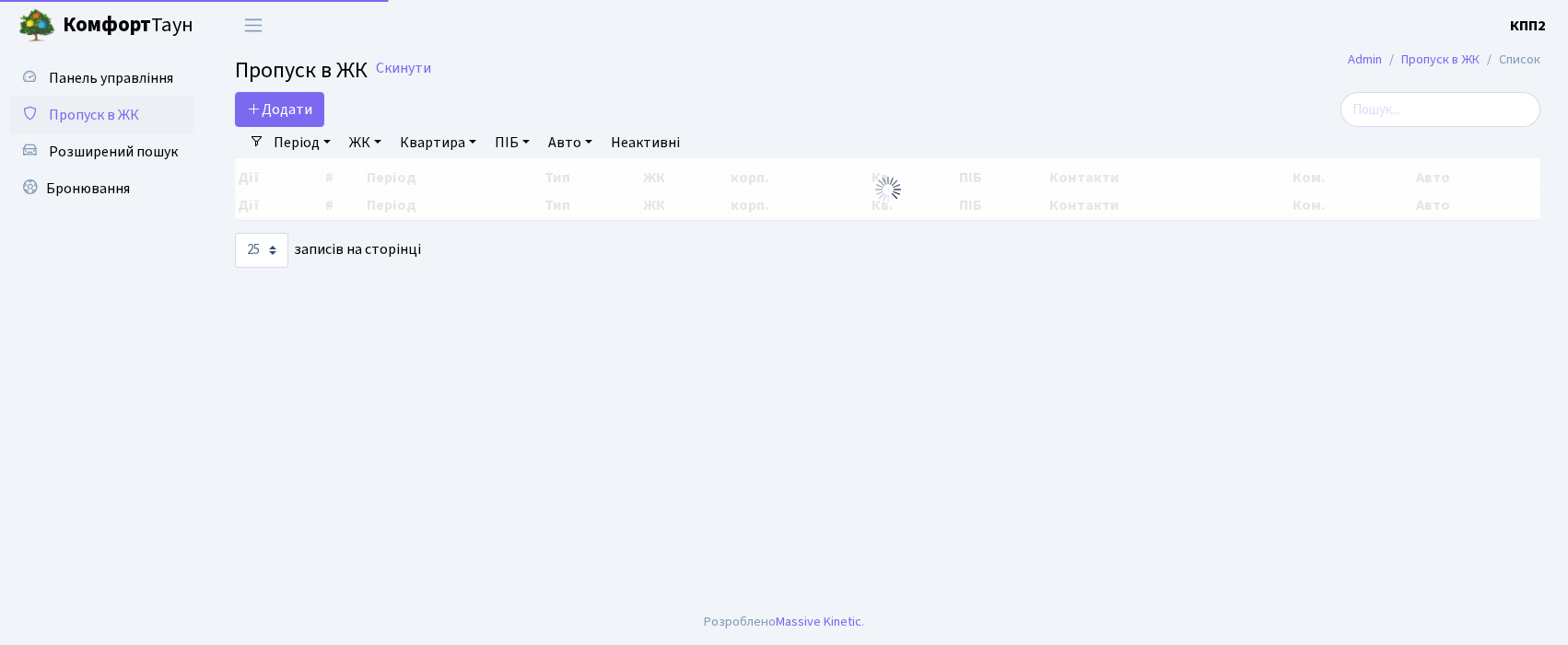
select select "25"
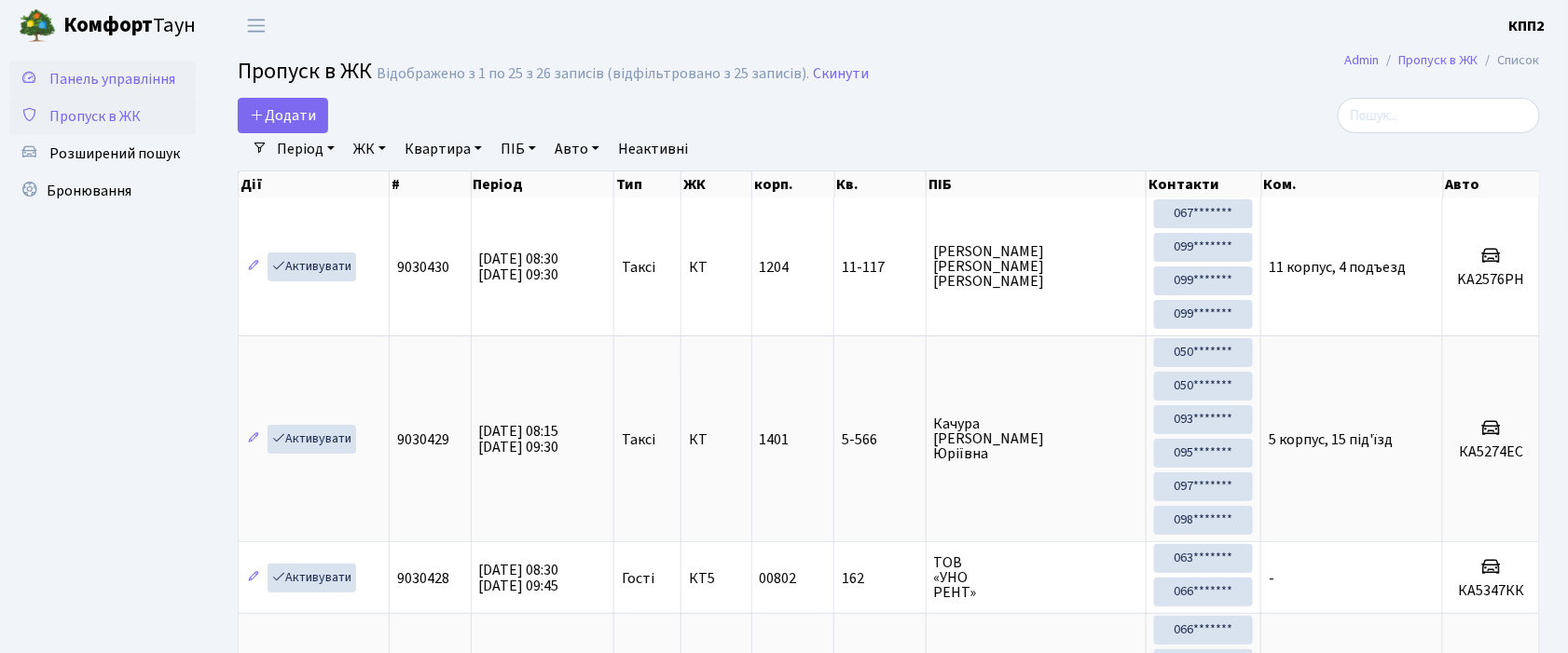
click at [139, 72] on span "Панель управління" at bounding box center [112, 79] width 126 height 21
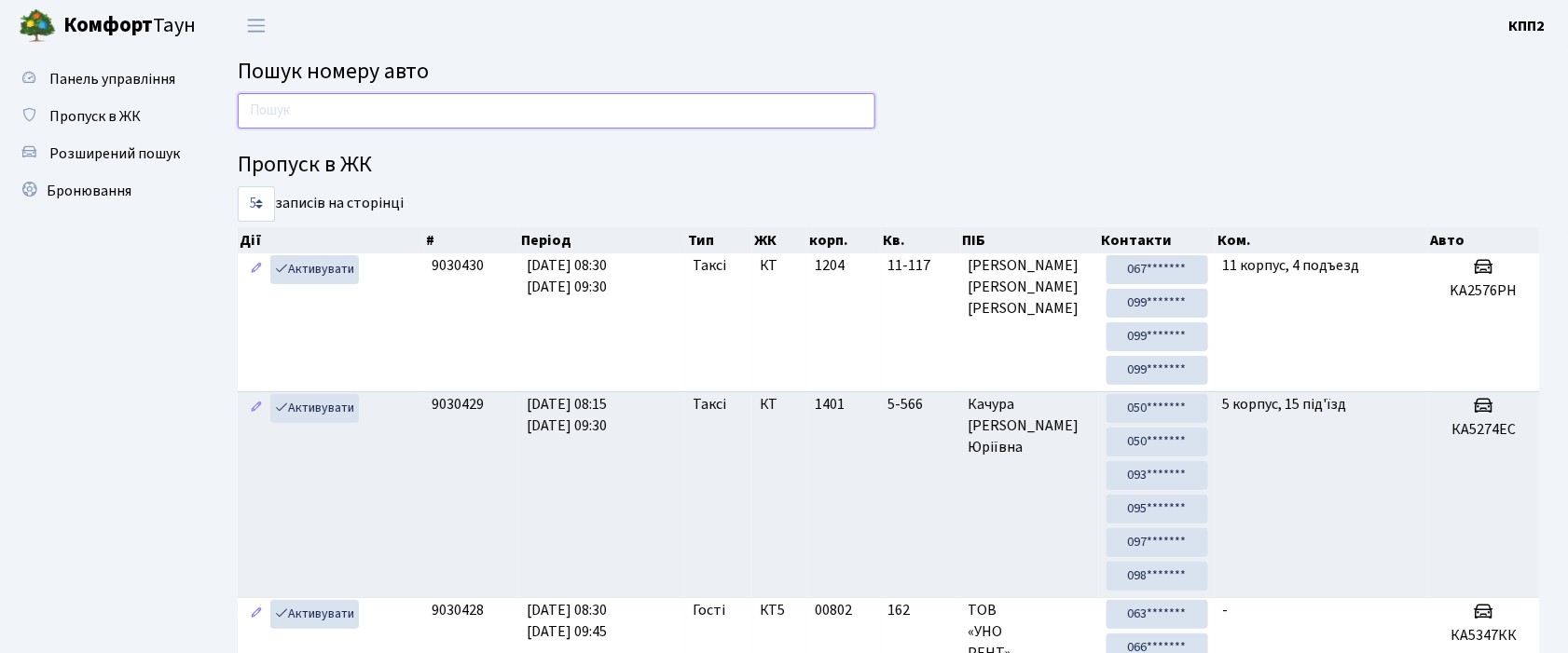
click at [251, 110] on input "text" at bounding box center [556, 110] width 637 height 35
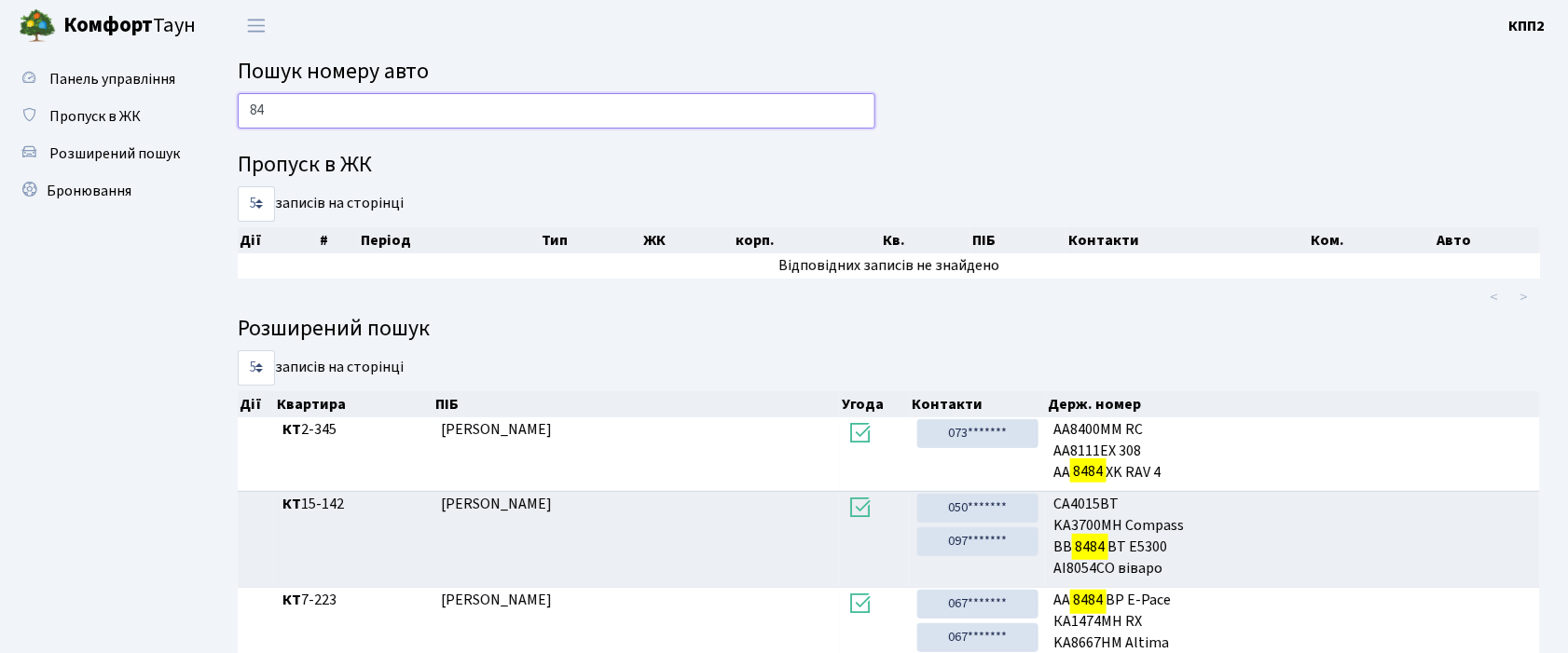
type input "8"
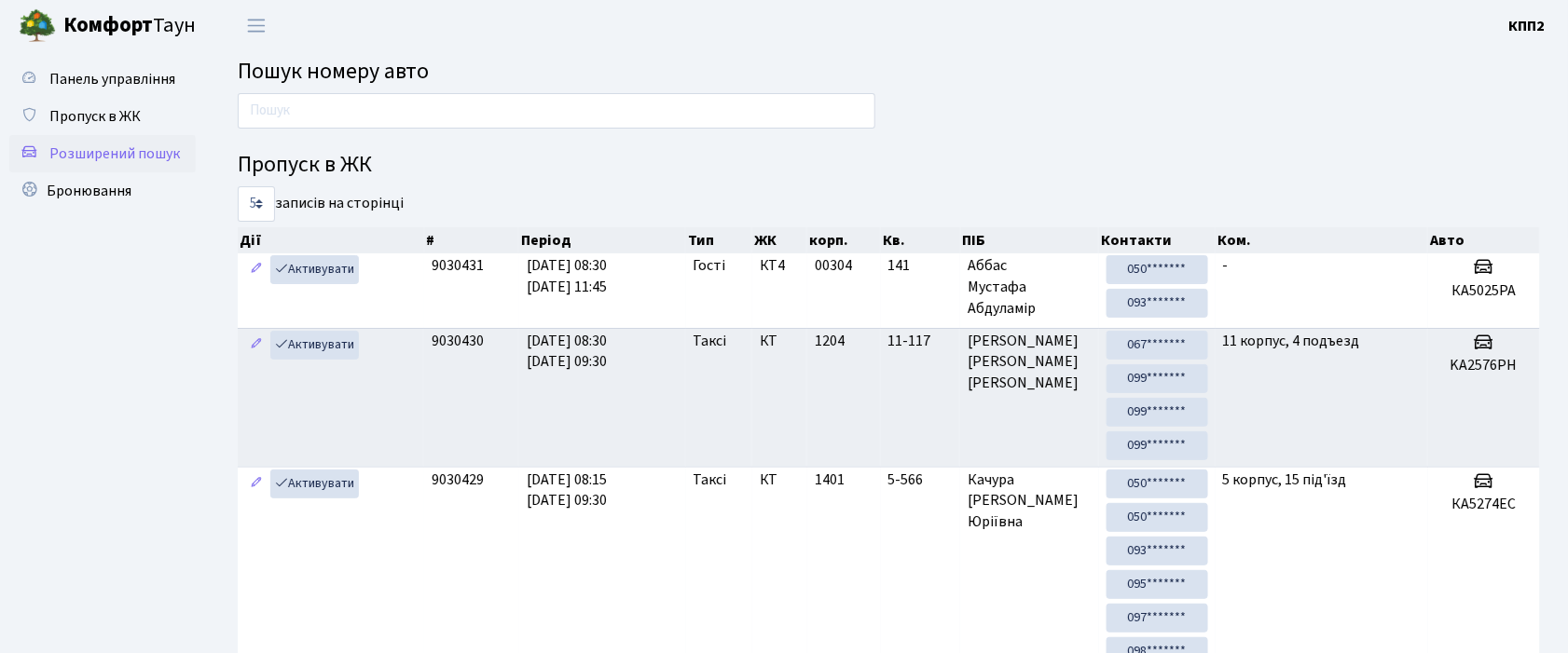
click at [80, 157] on span "Розширений пошук" at bounding box center [114, 153] width 130 height 21
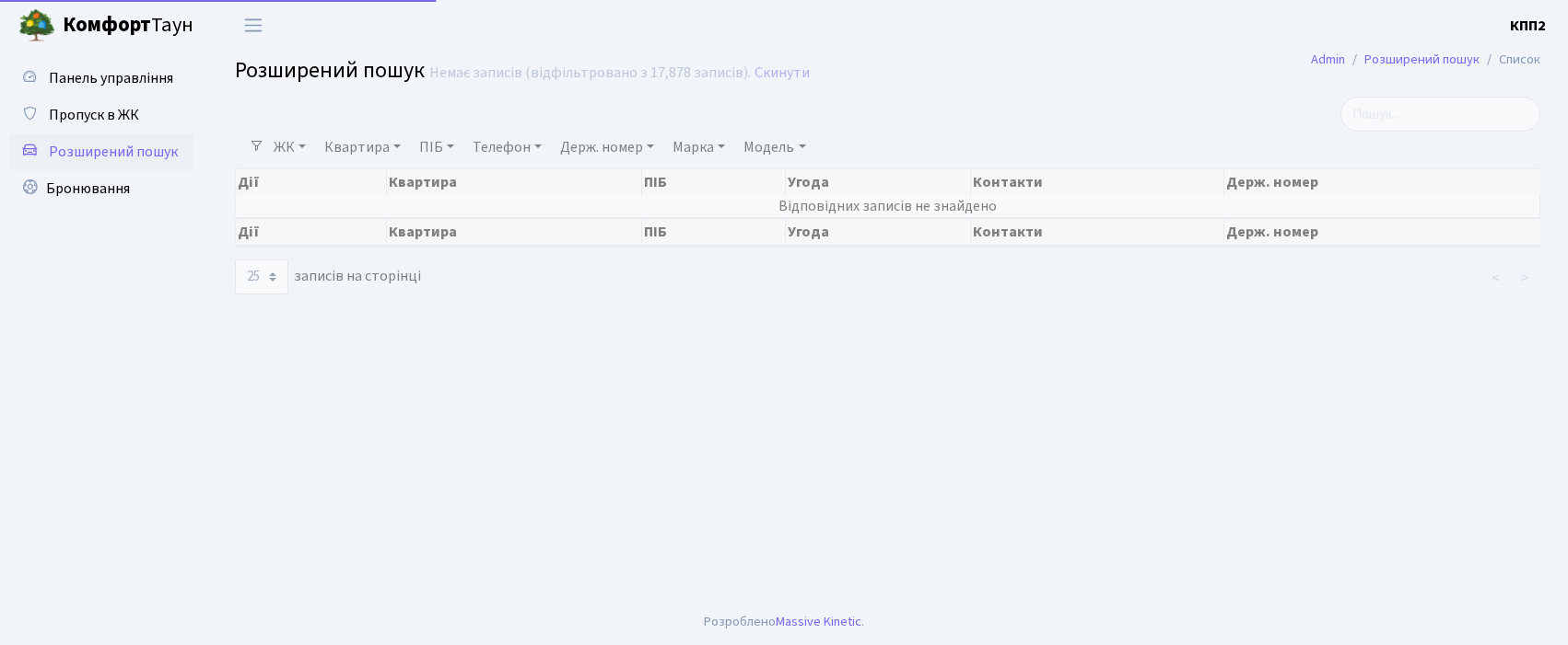
select select "25"
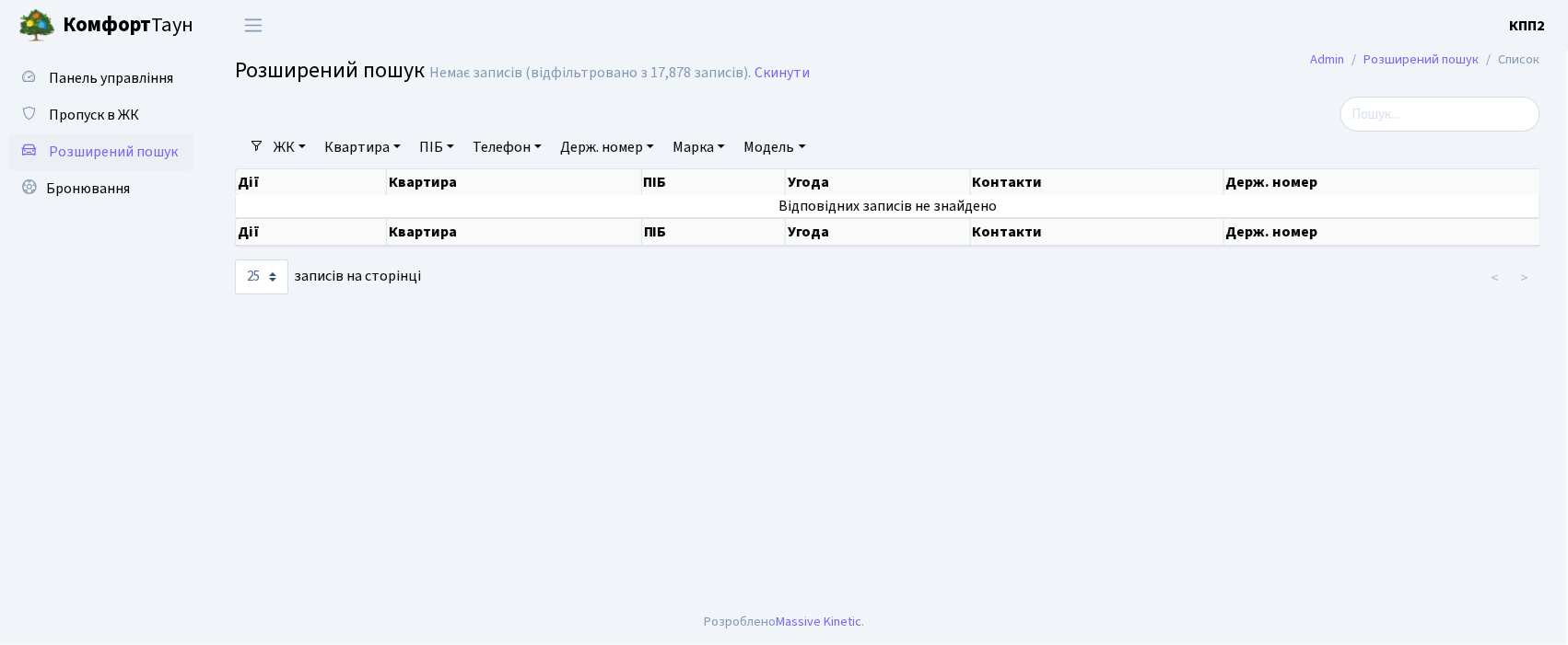
click at [605, 142] on link "Держ. номер" at bounding box center [607, 147] width 109 height 31
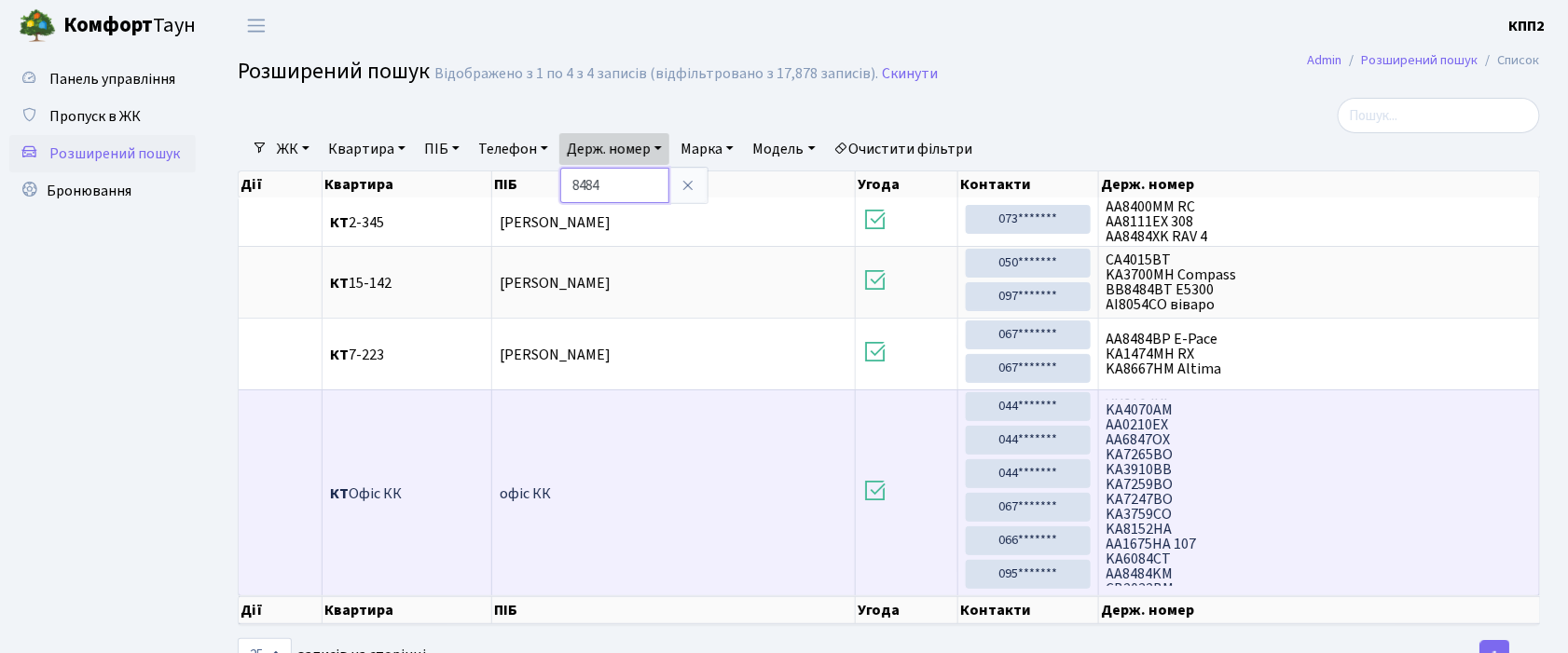
scroll to position [1492, 0]
type input "8"
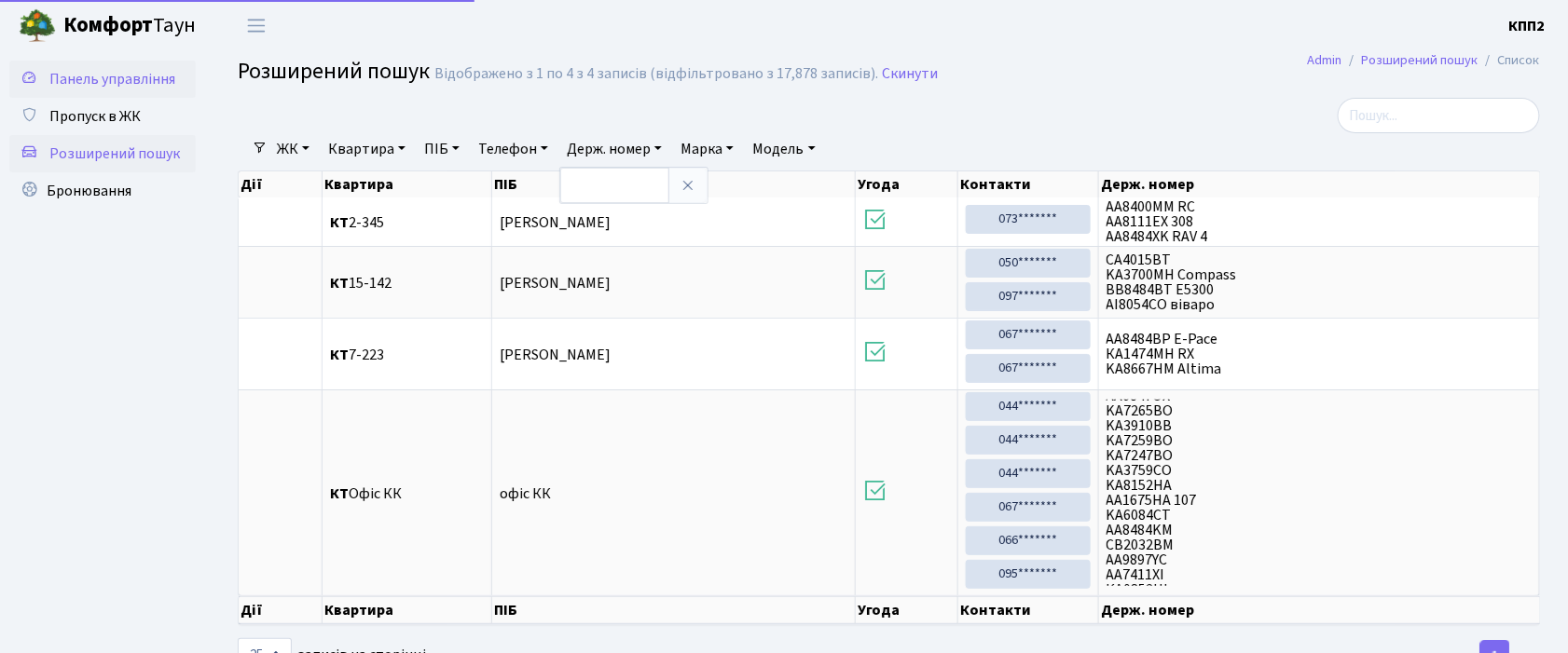
click at [129, 79] on span "Панель управління" at bounding box center [112, 79] width 126 height 21
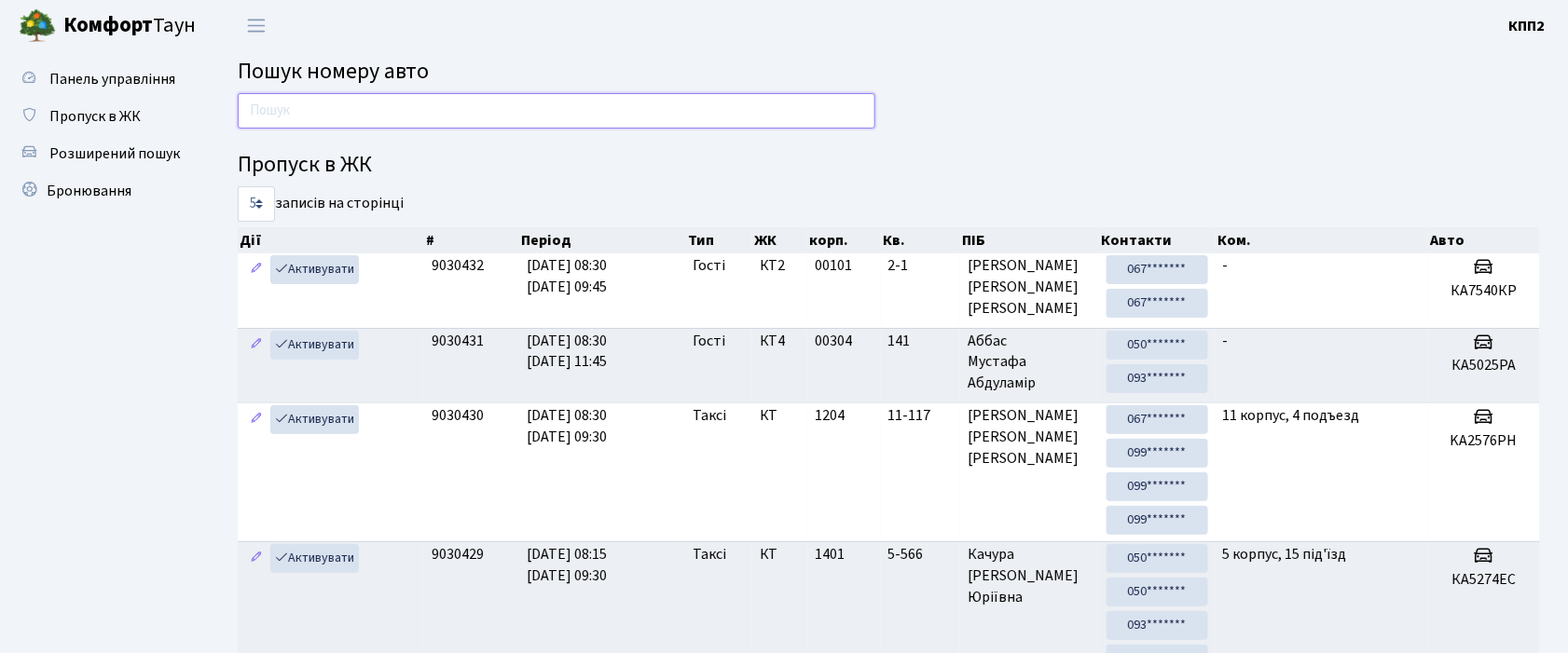
click at [261, 101] on input "text" at bounding box center [556, 110] width 637 height 35
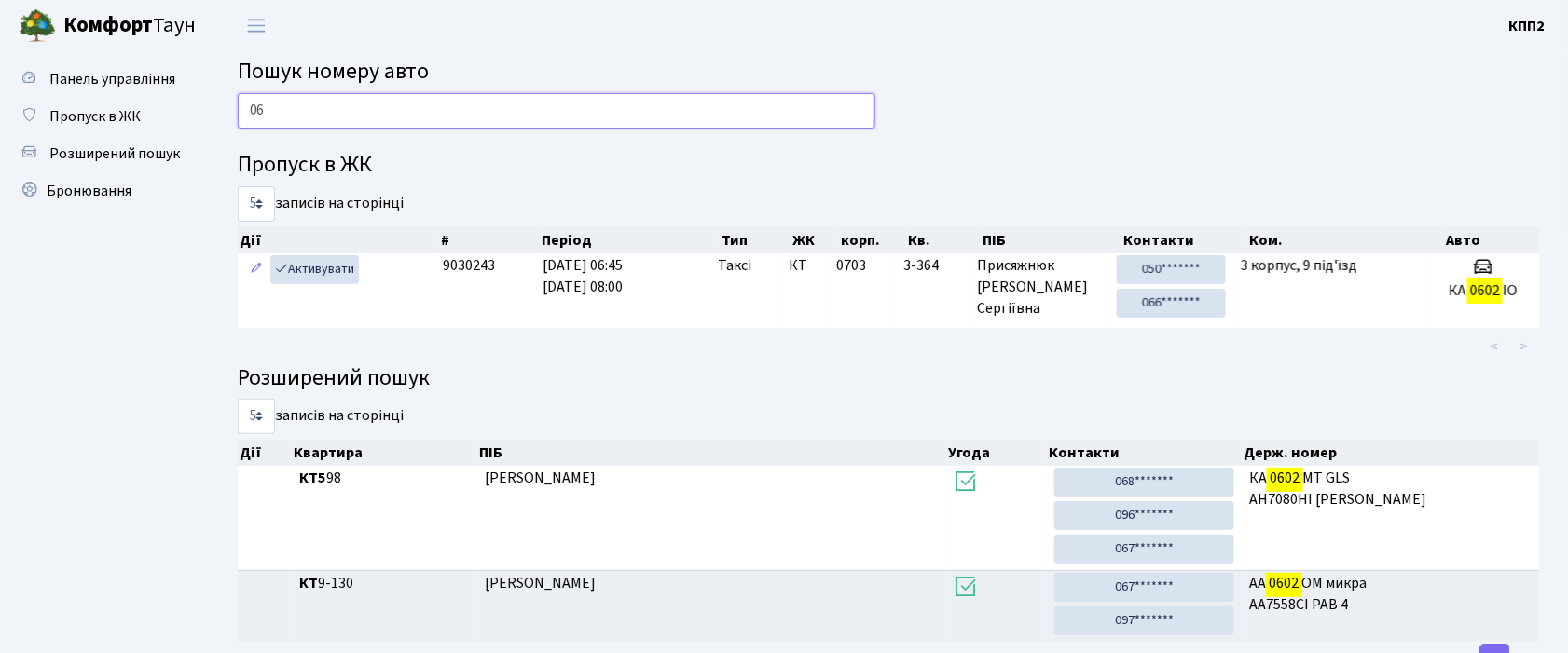
type input "0"
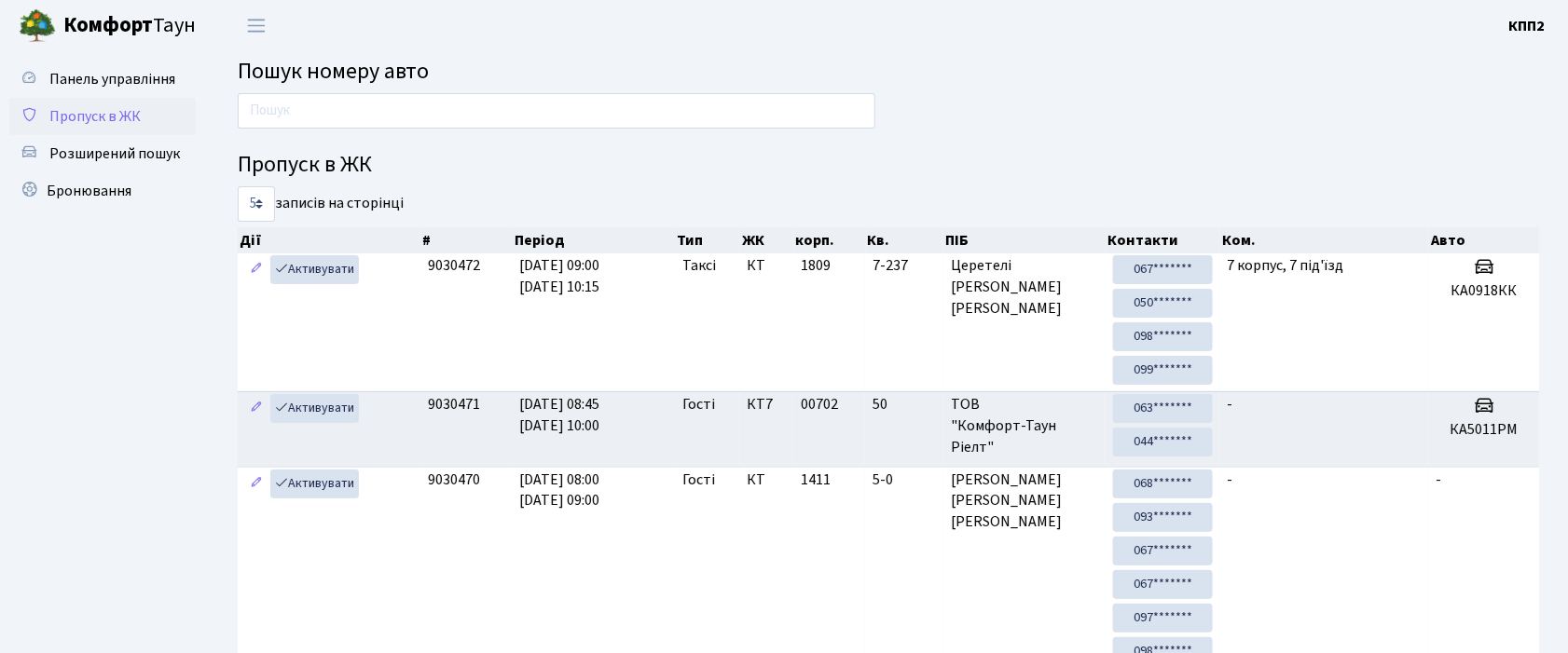
click at [150, 115] on link "Пропуск в ЖК" at bounding box center [103, 116] width 187 height 37
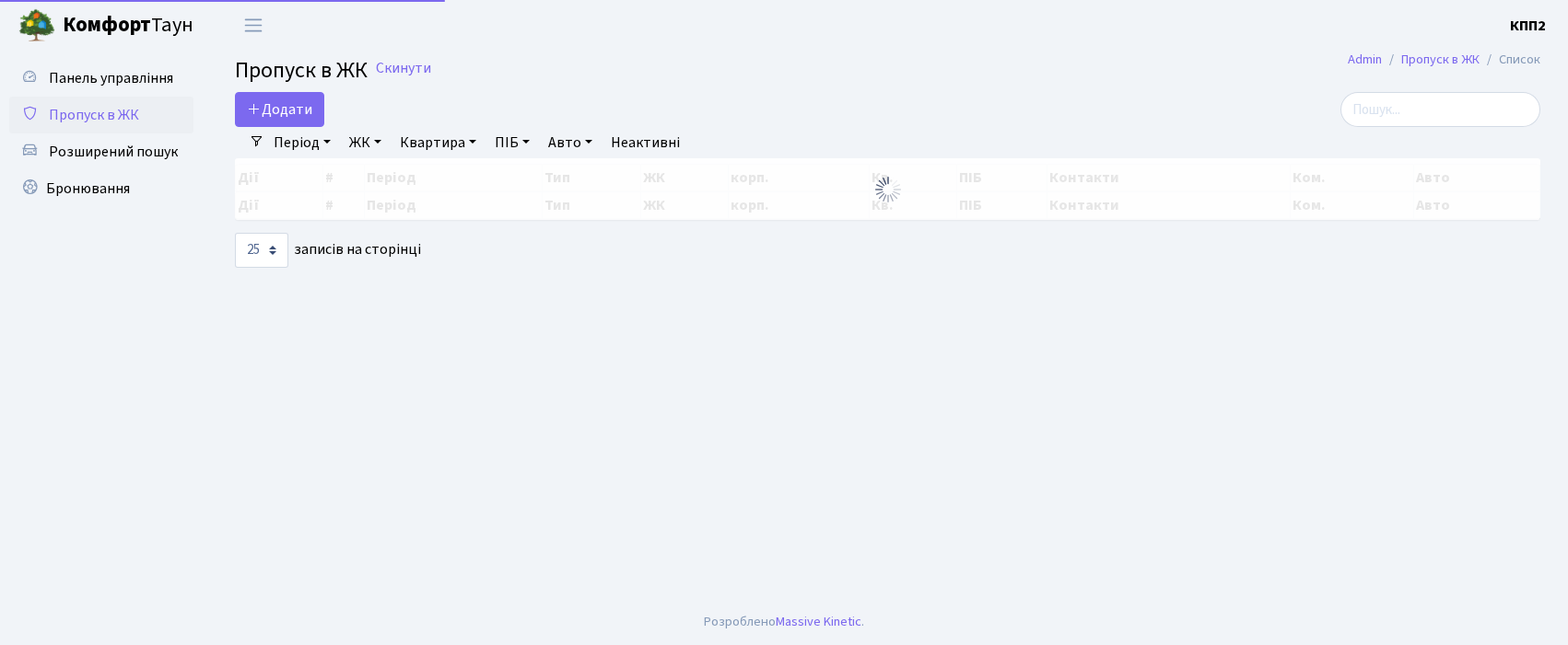
select select "25"
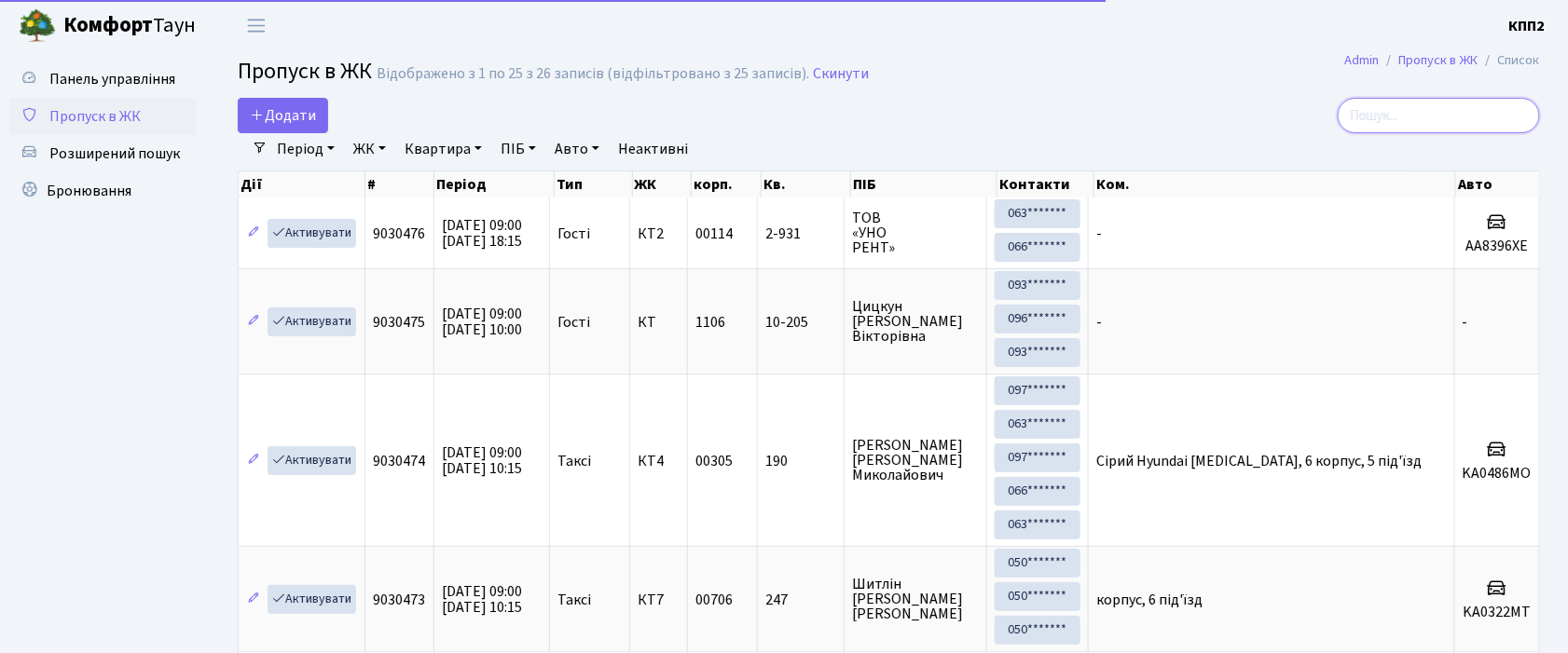
drag, startPoint x: 1459, startPoint y: 112, endPoint x: 1440, endPoint y: 113, distance: 19.0
click at [1458, 112] on input "search" at bounding box center [1438, 115] width 202 height 35
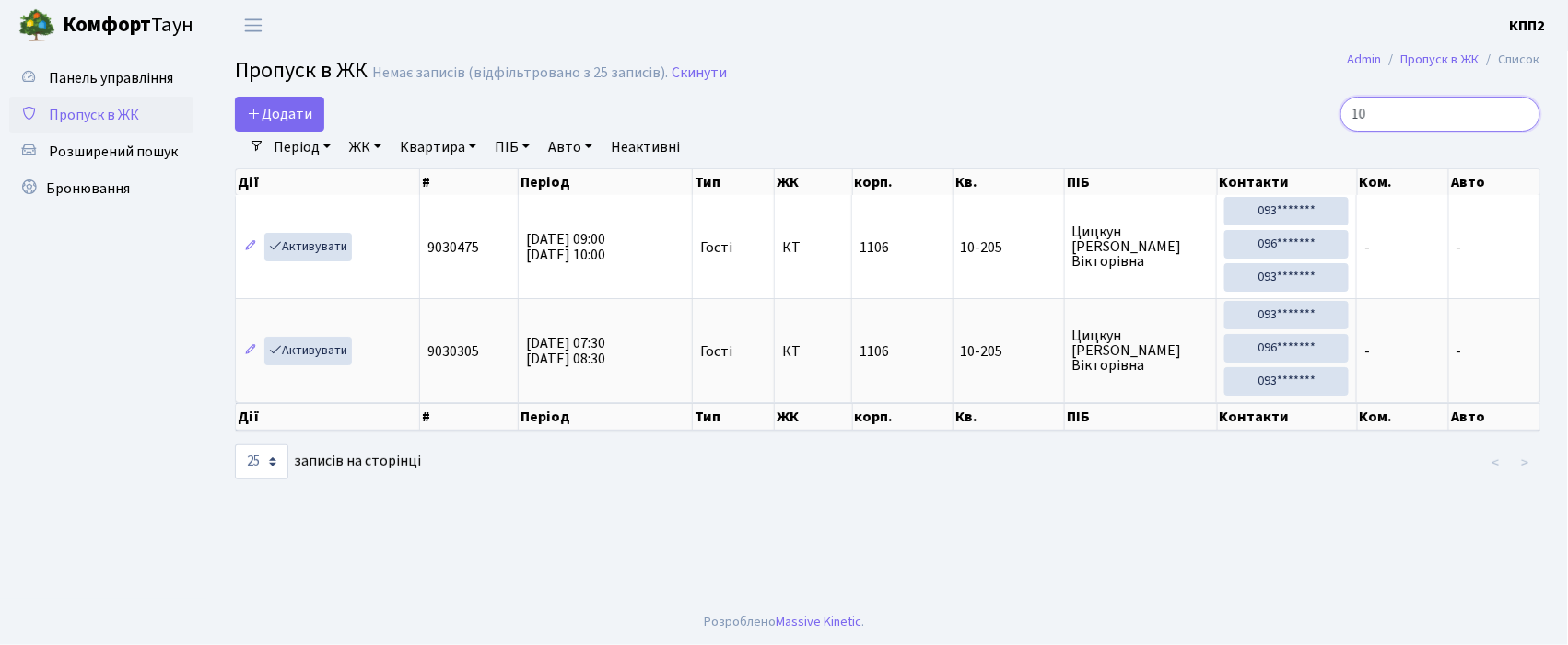
type input "1"
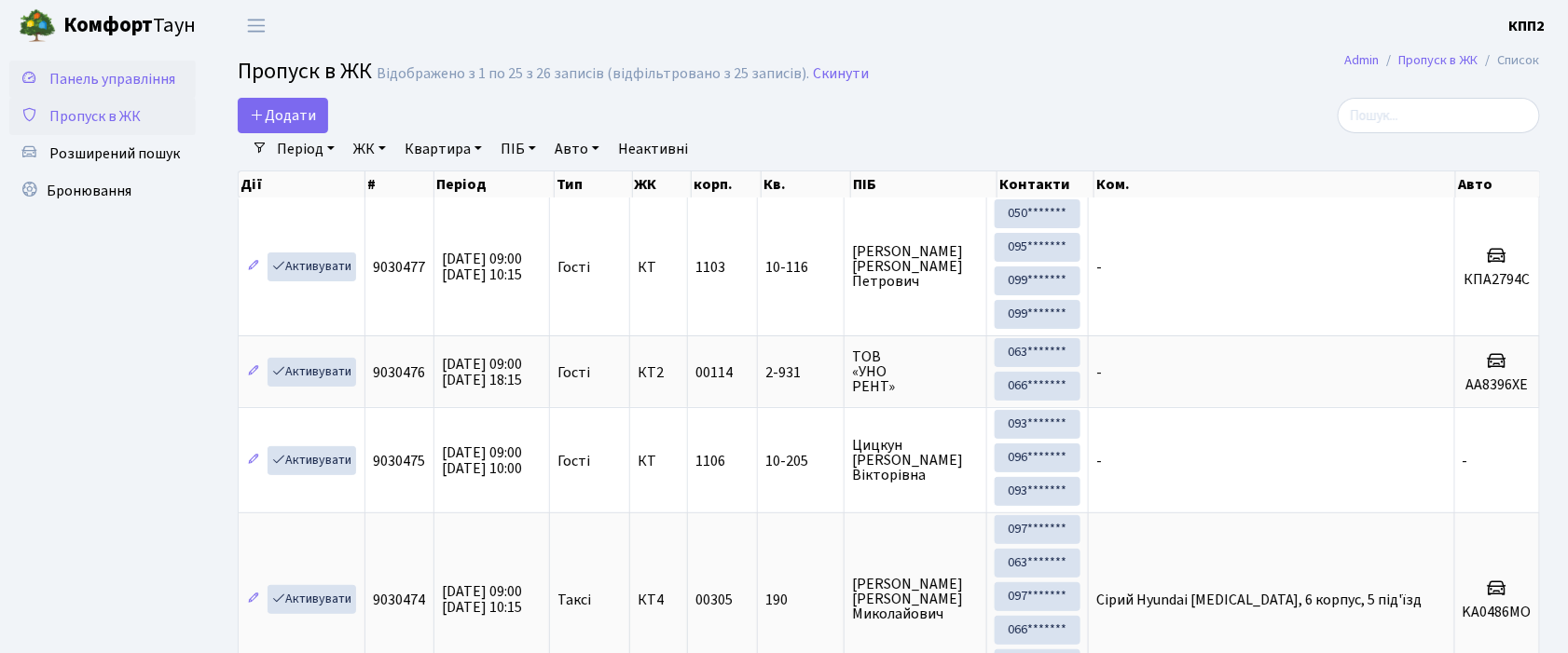
click at [84, 72] on span "Панель управління" at bounding box center [112, 79] width 126 height 21
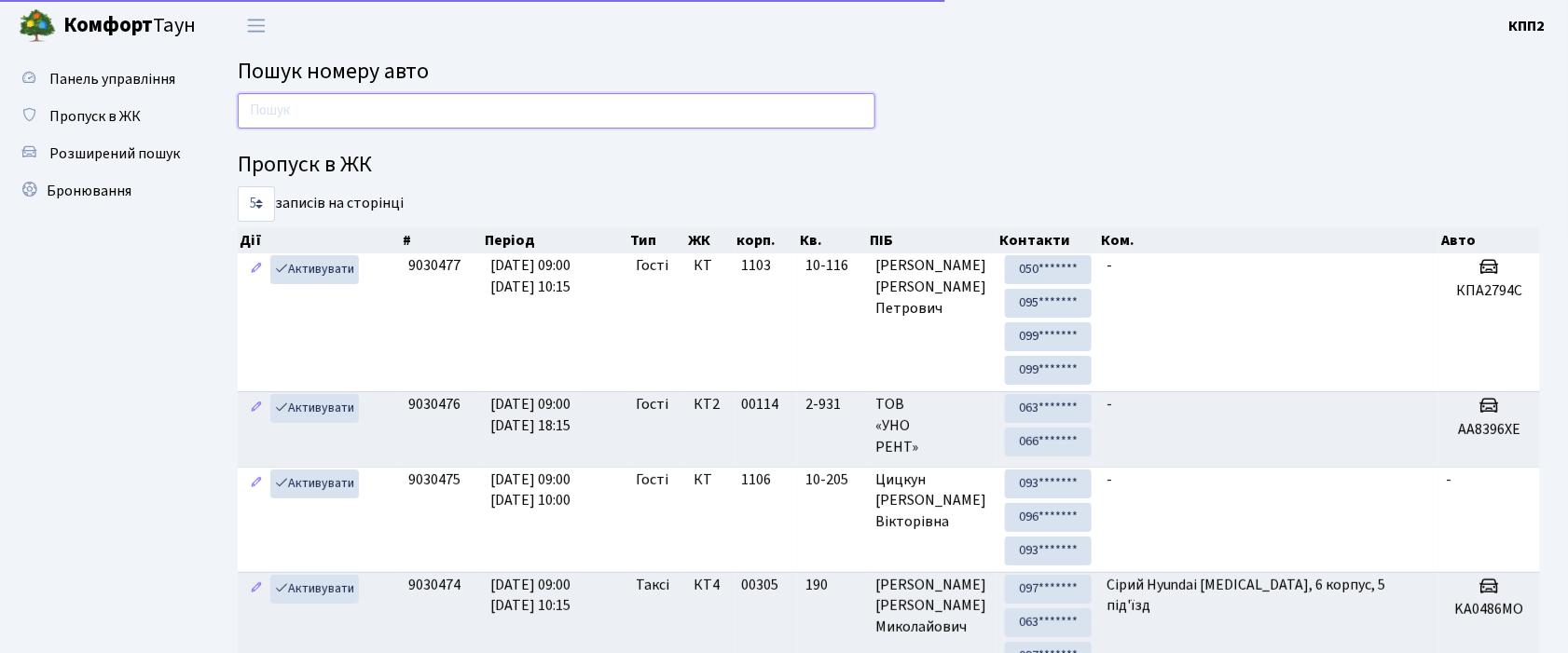
click at [251, 110] on input "text" at bounding box center [556, 110] width 637 height 35
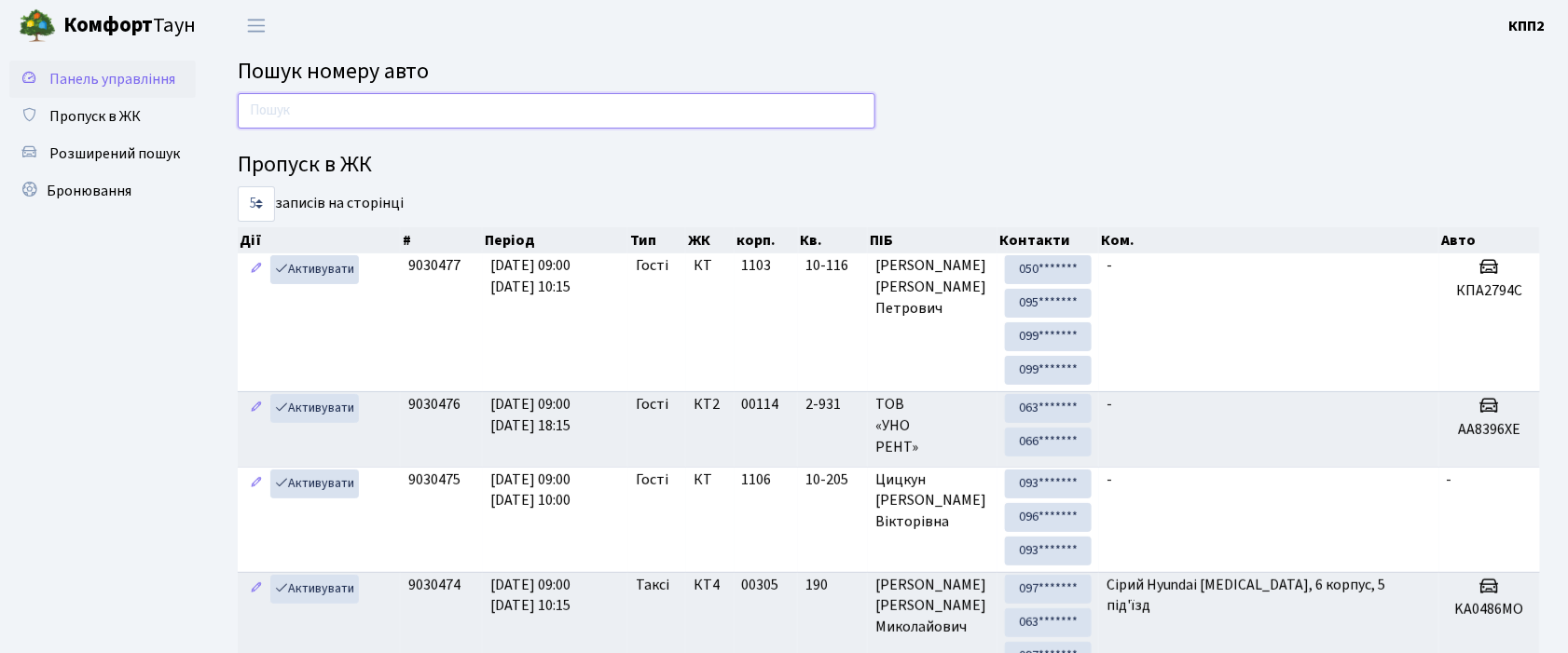
type input "4"
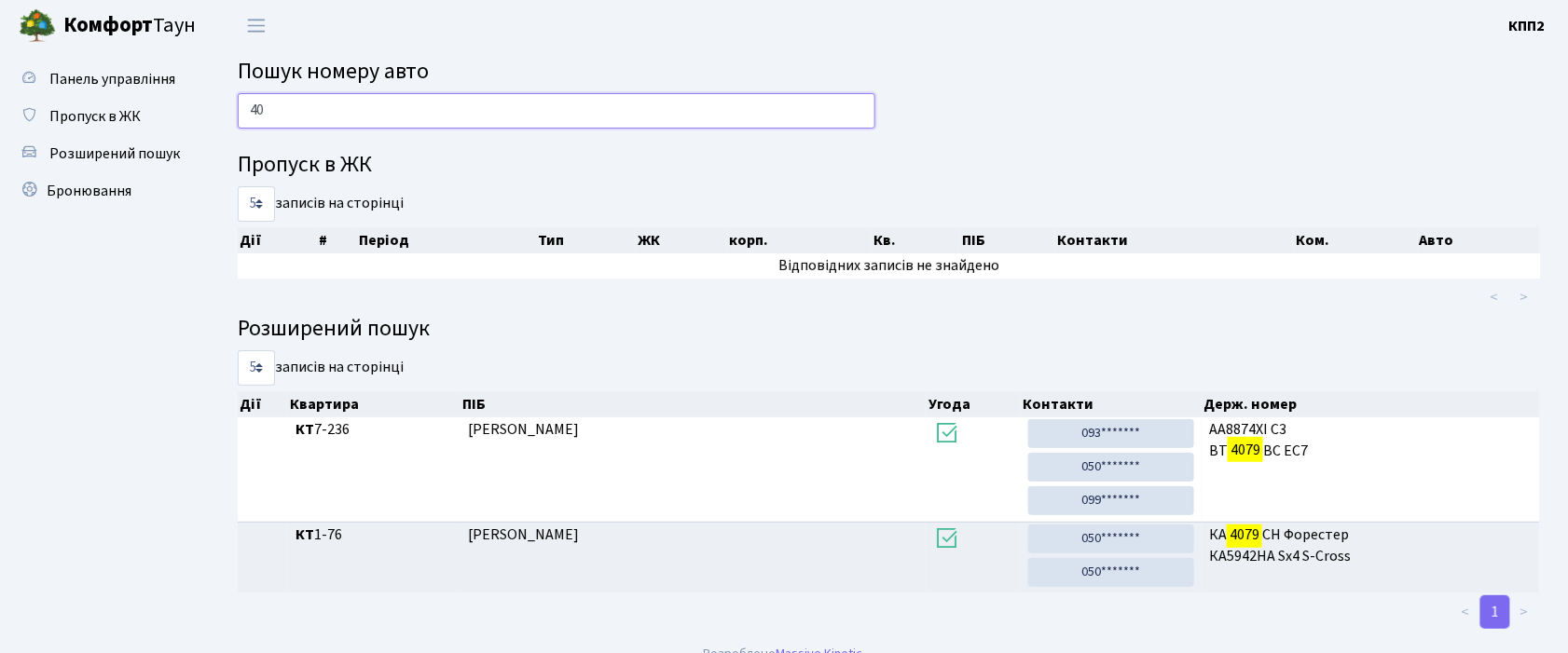
type input "4"
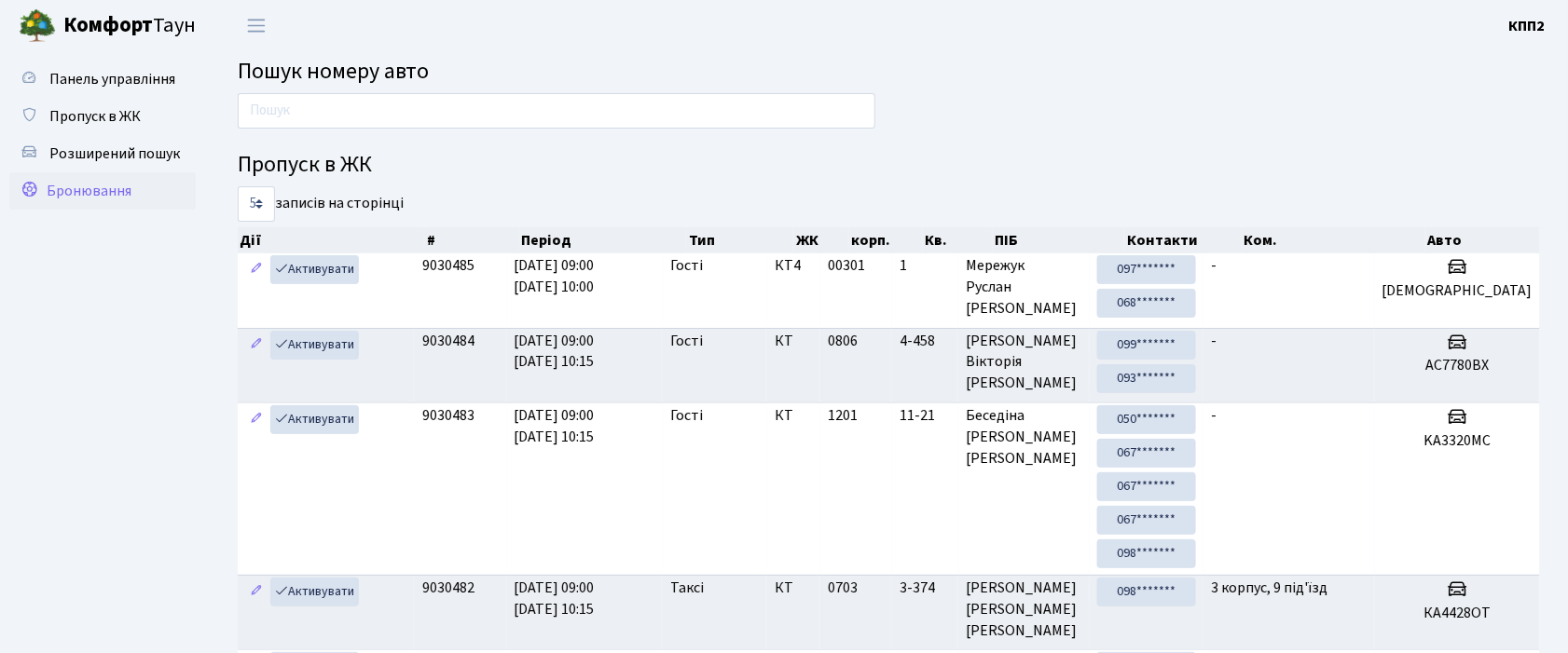
click at [78, 195] on span "Бронювання" at bounding box center [89, 191] width 85 height 21
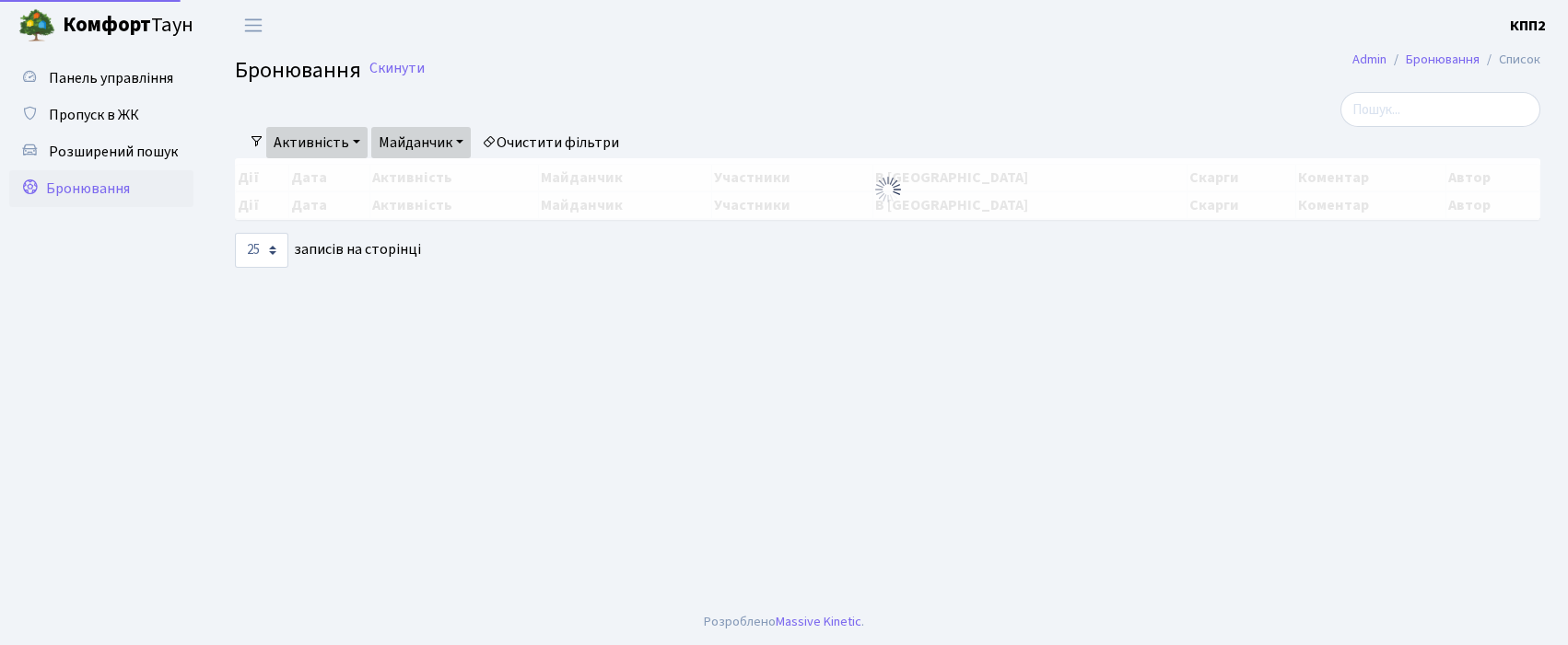
select select "25"
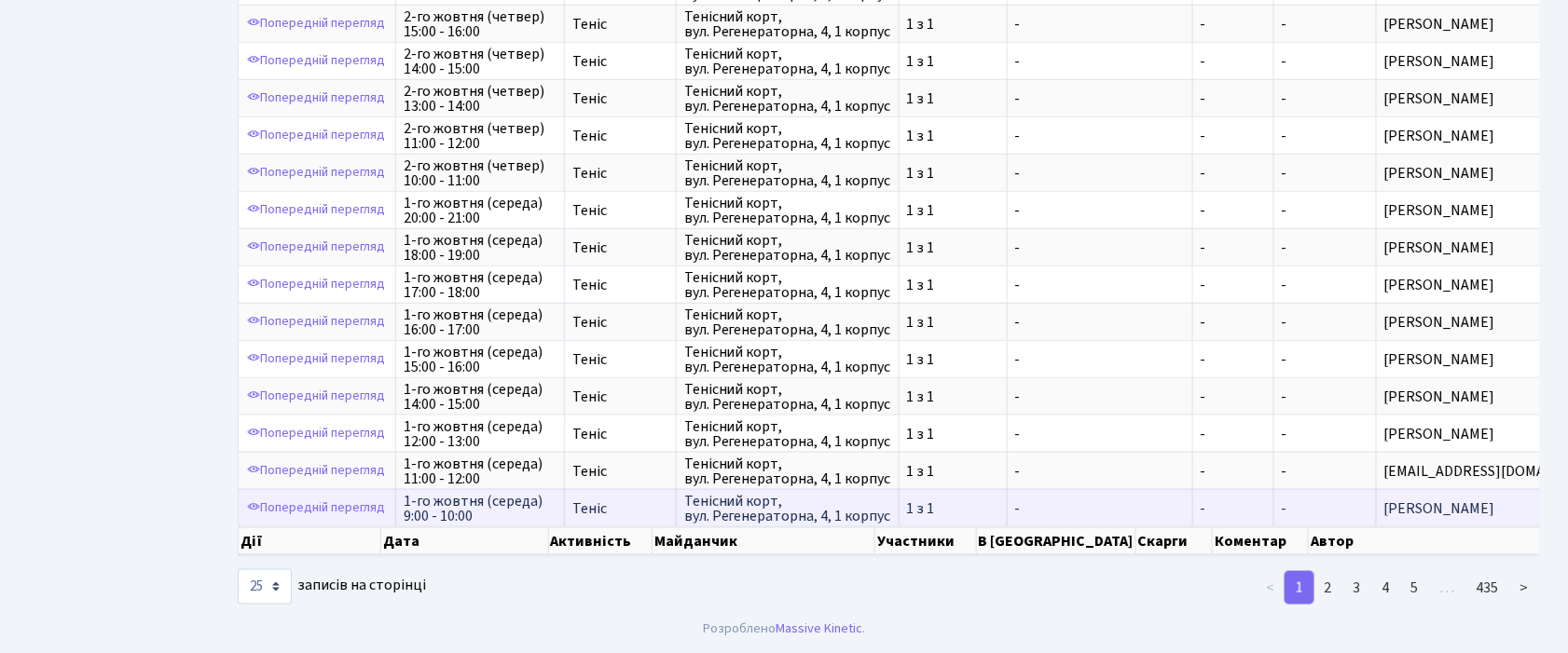
scroll to position [2, 0]
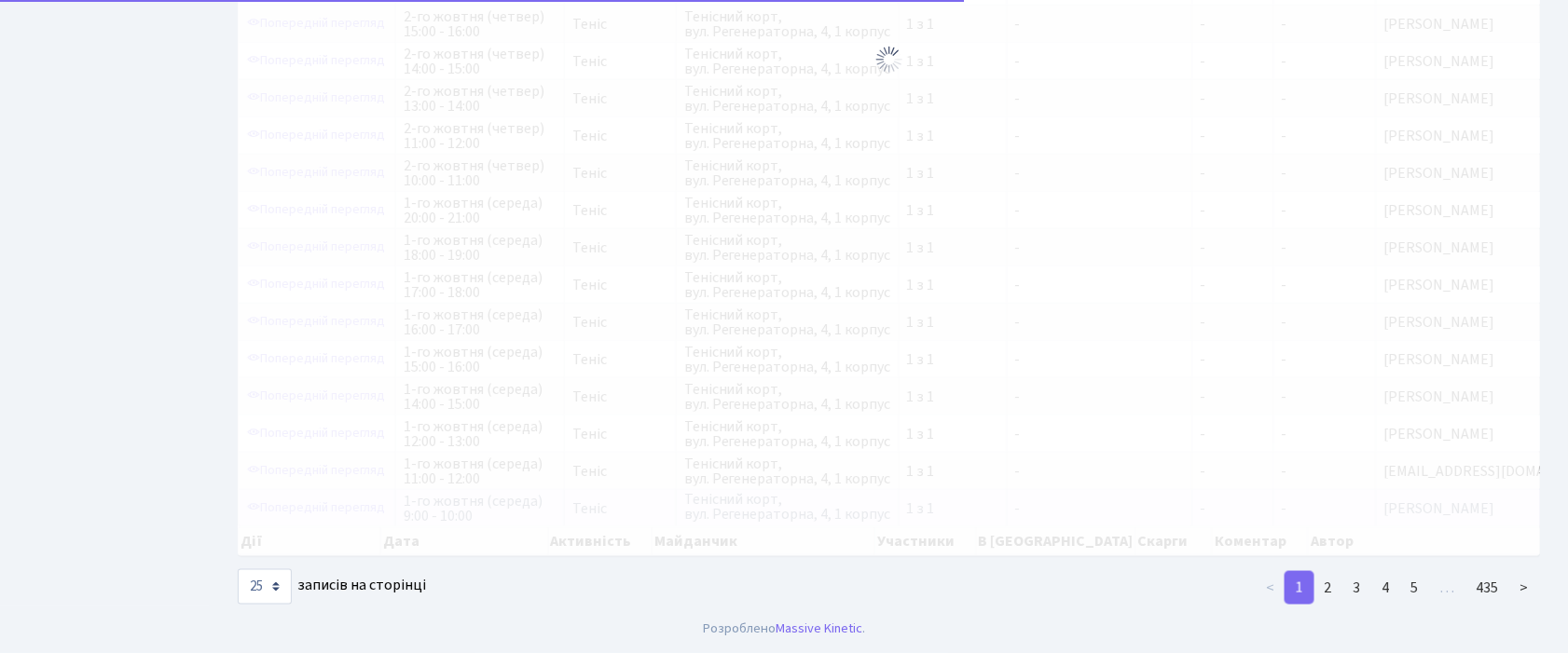
click at [910, 477] on div at bounding box center [889, 60] width 1302 height 993
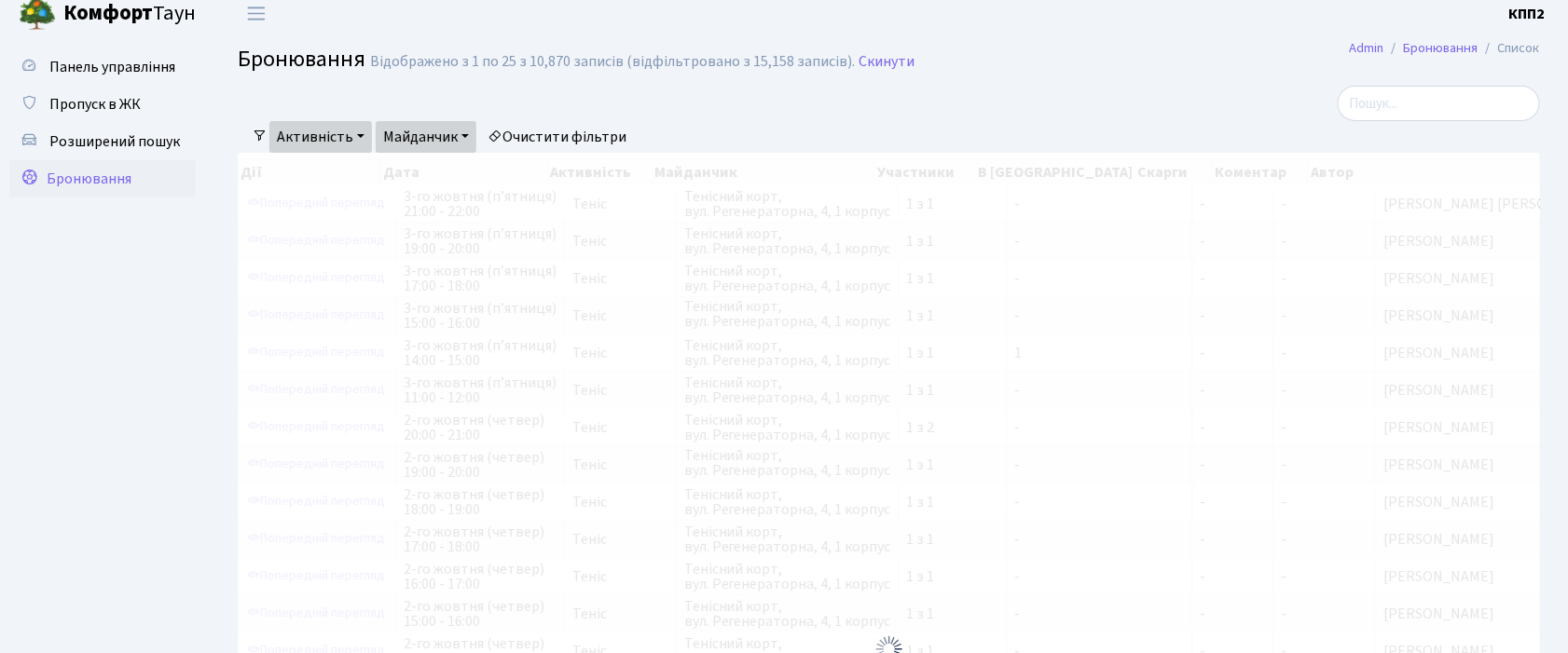
scroll to position [0, 0]
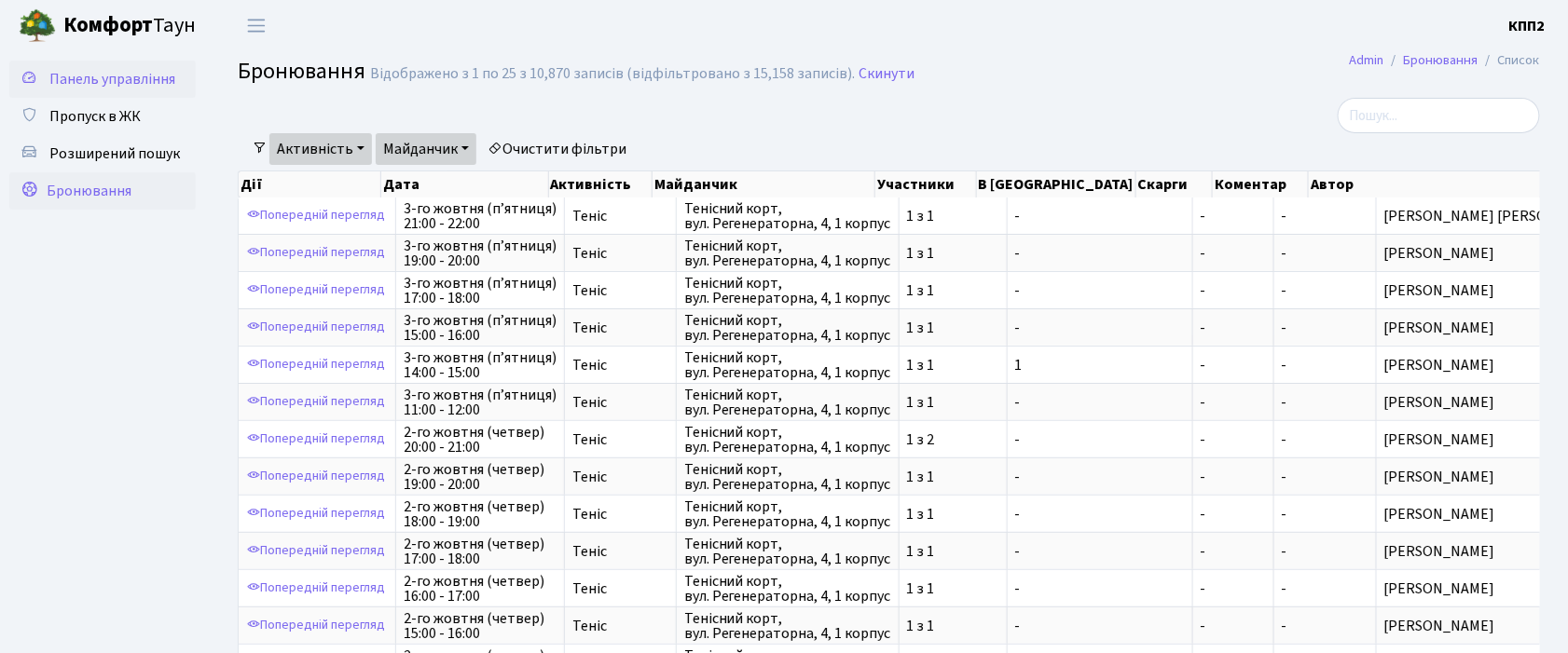
click at [152, 82] on span "Панель управління" at bounding box center [112, 79] width 126 height 21
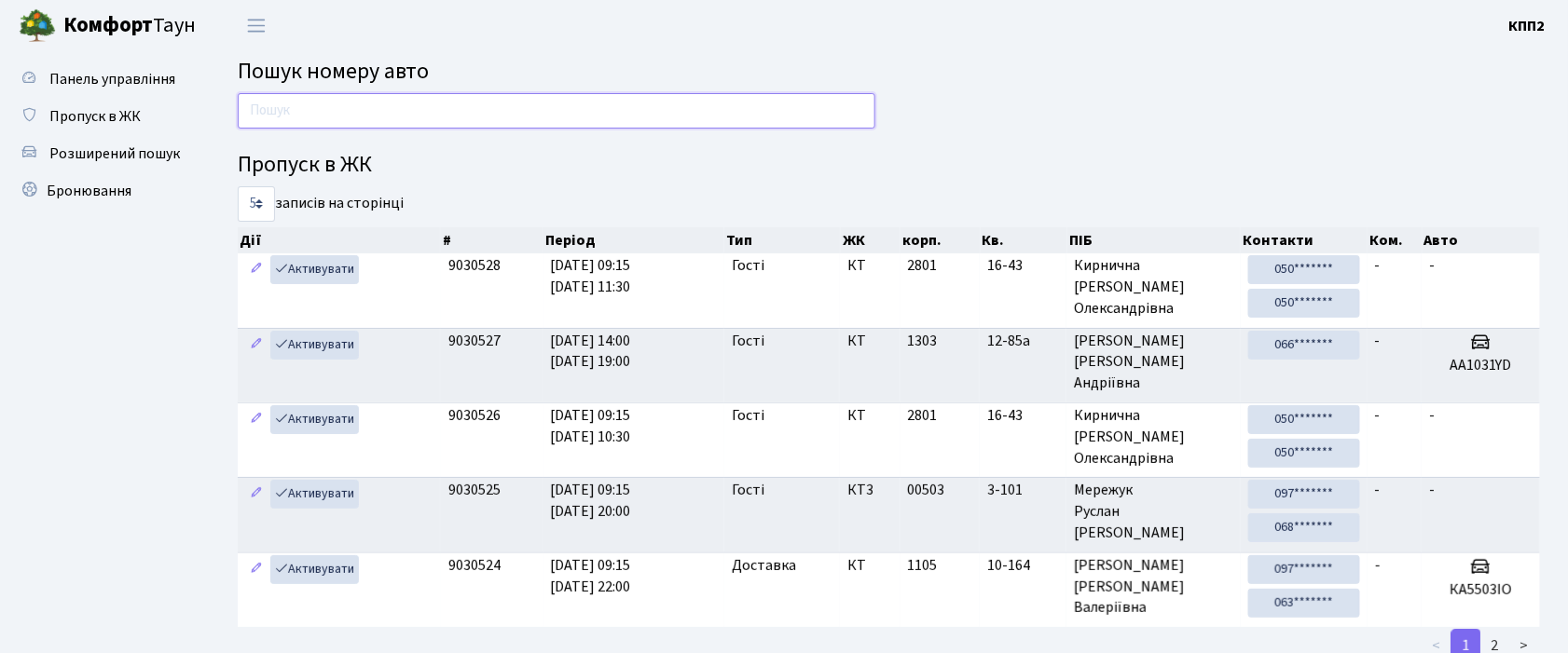
click at [257, 119] on input "text" at bounding box center [556, 110] width 637 height 35
click at [101, 203] on link "Бронювання" at bounding box center [103, 191] width 187 height 37
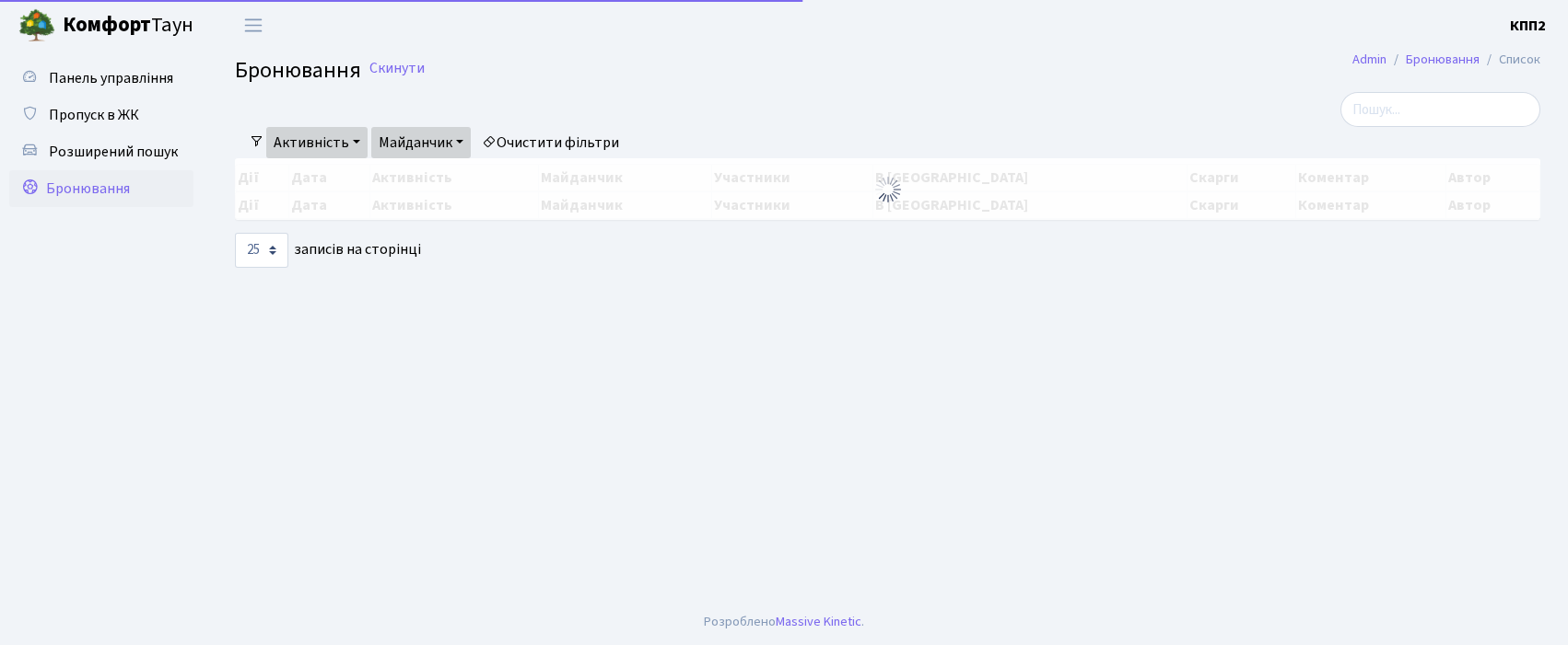
select select "25"
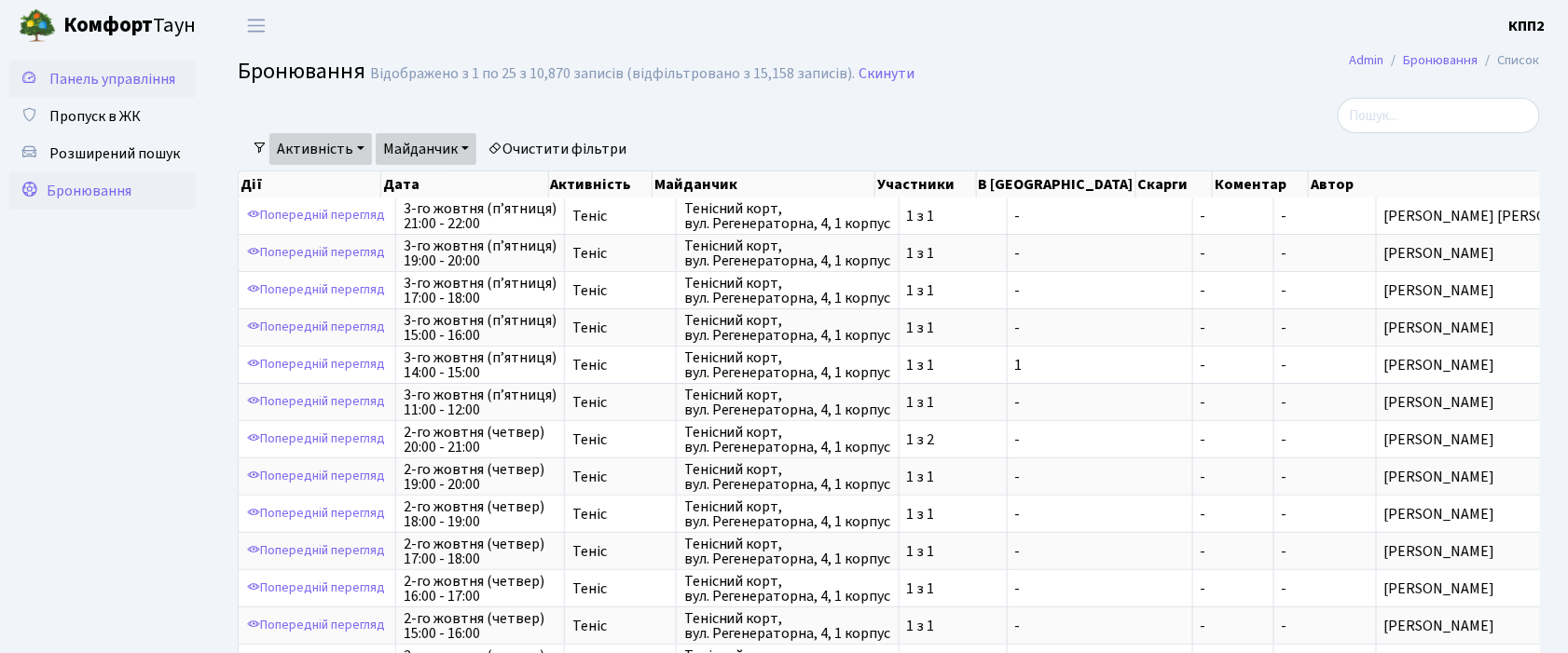
click at [157, 84] on span "Панель управління" at bounding box center [112, 79] width 126 height 21
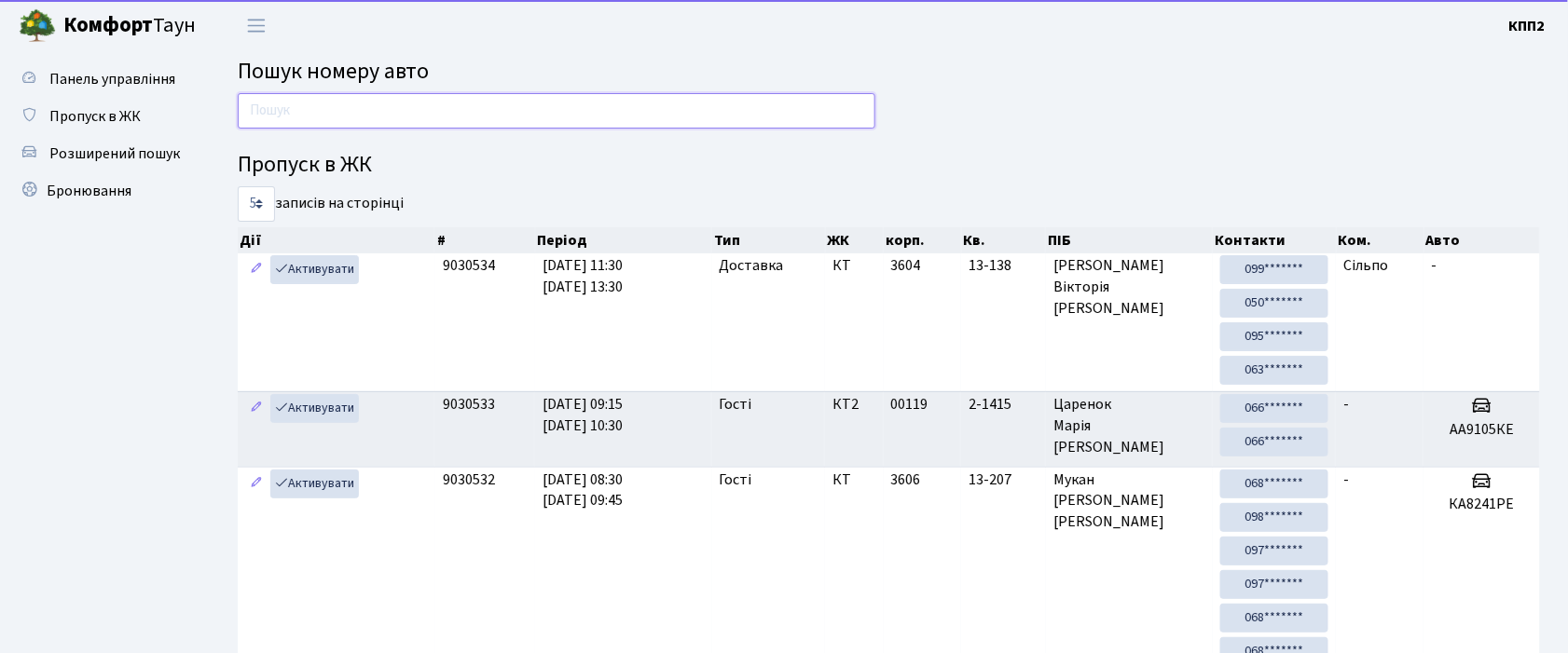
click at [251, 119] on input "text" at bounding box center [556, 110] width 637 height 35
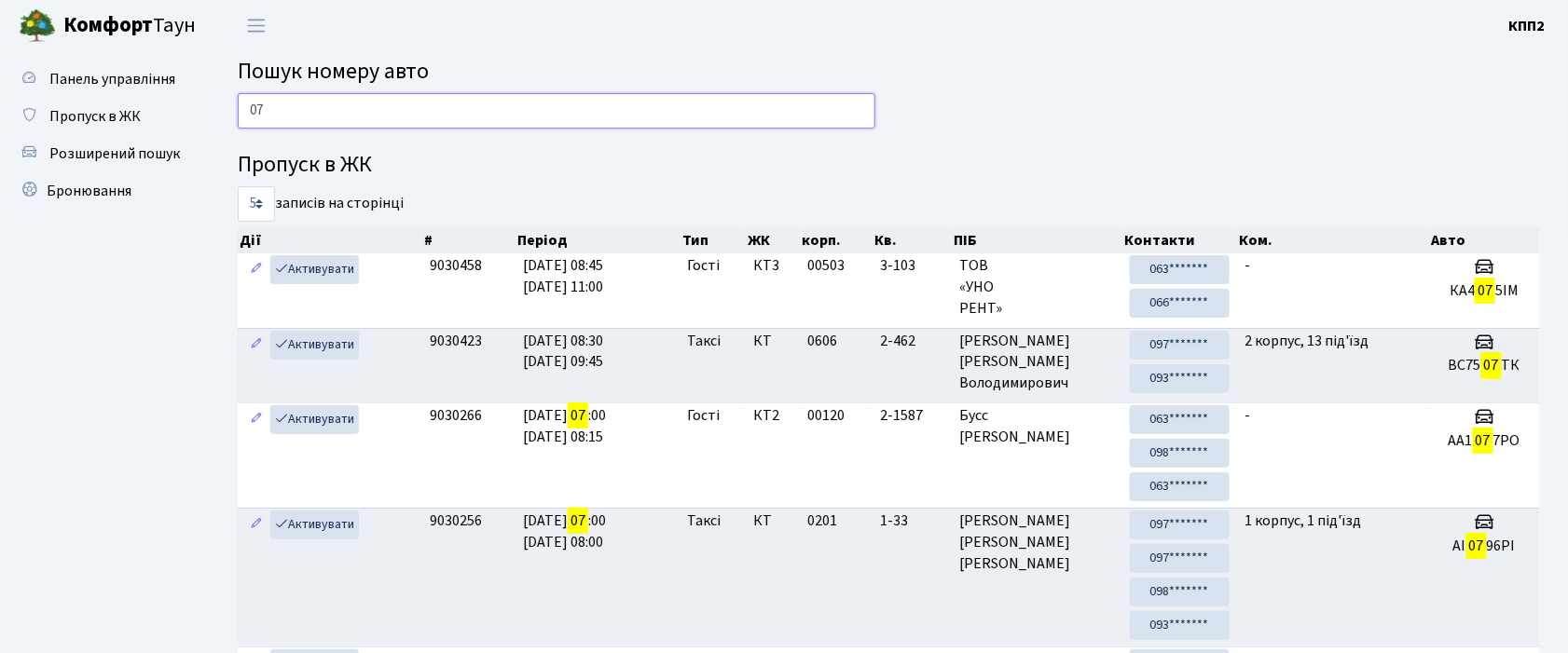
type input "0"
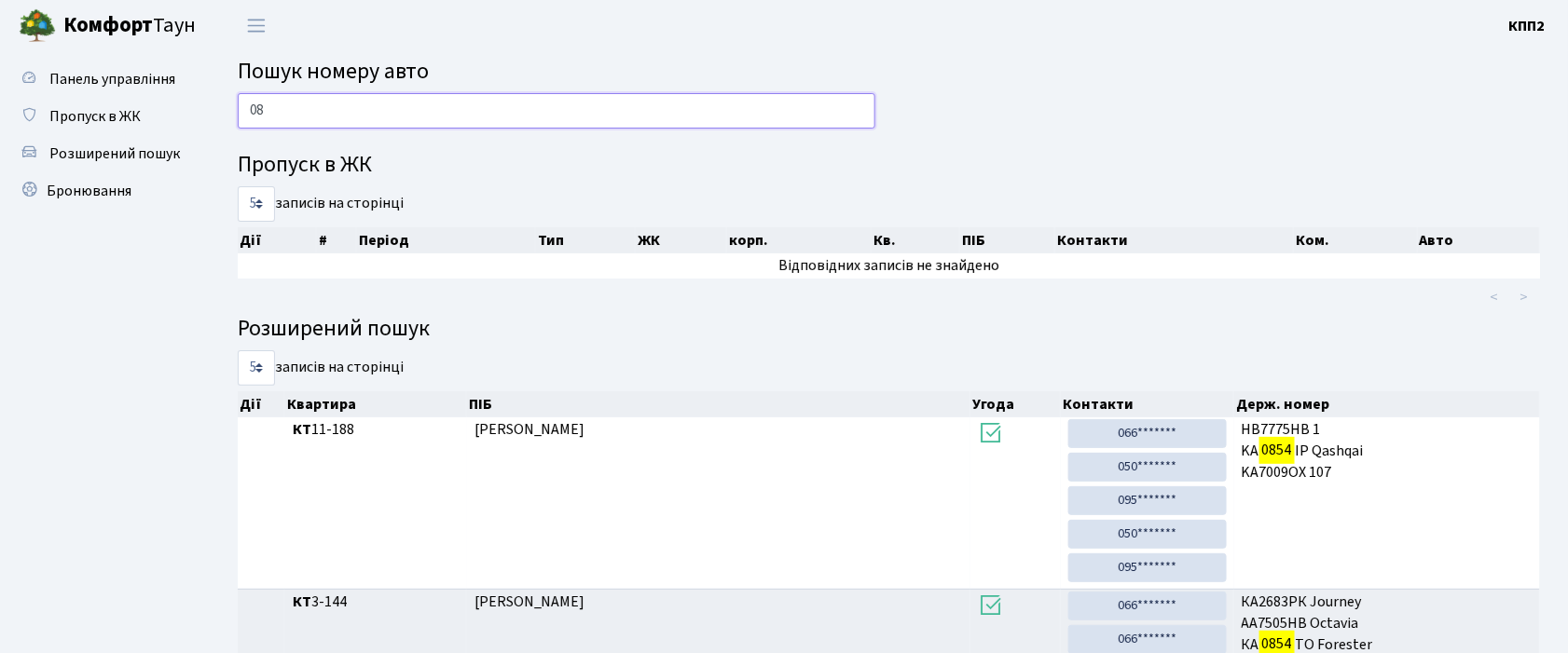
type input "0"
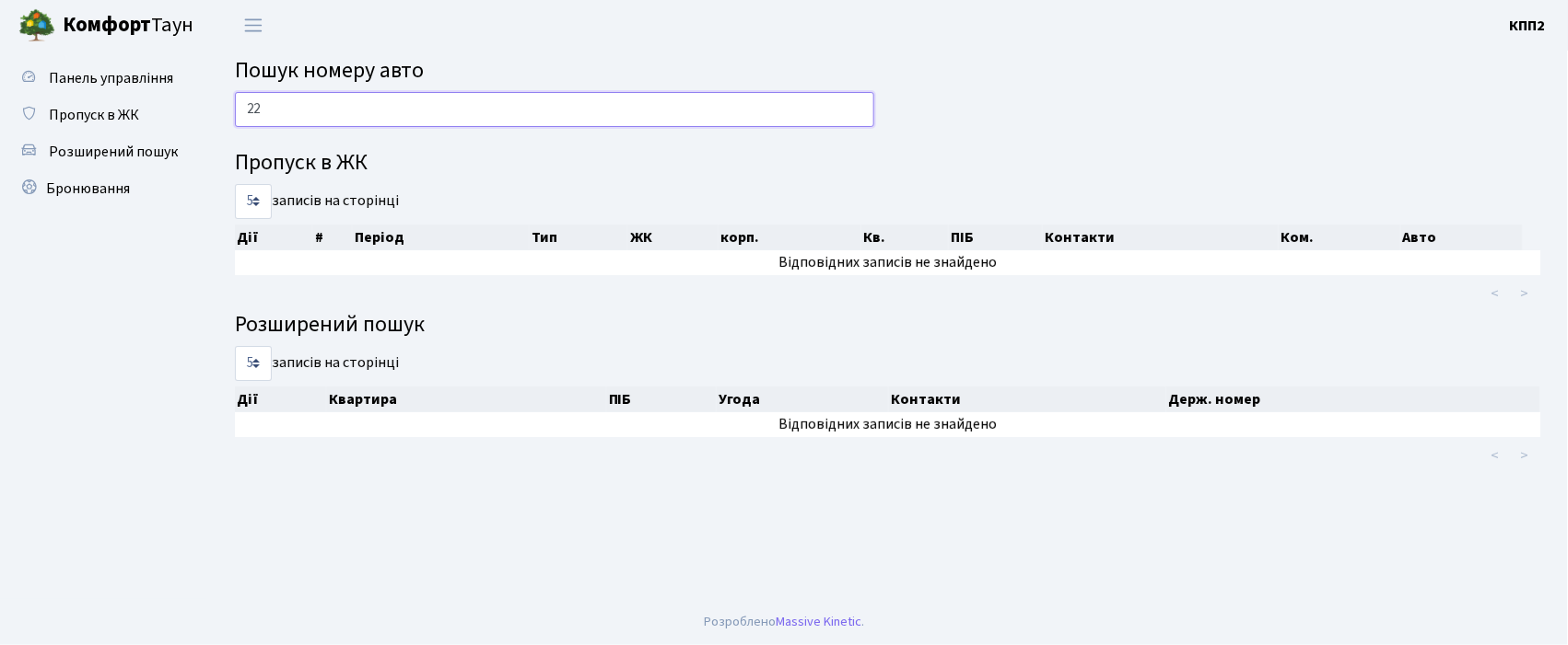
type input "2"
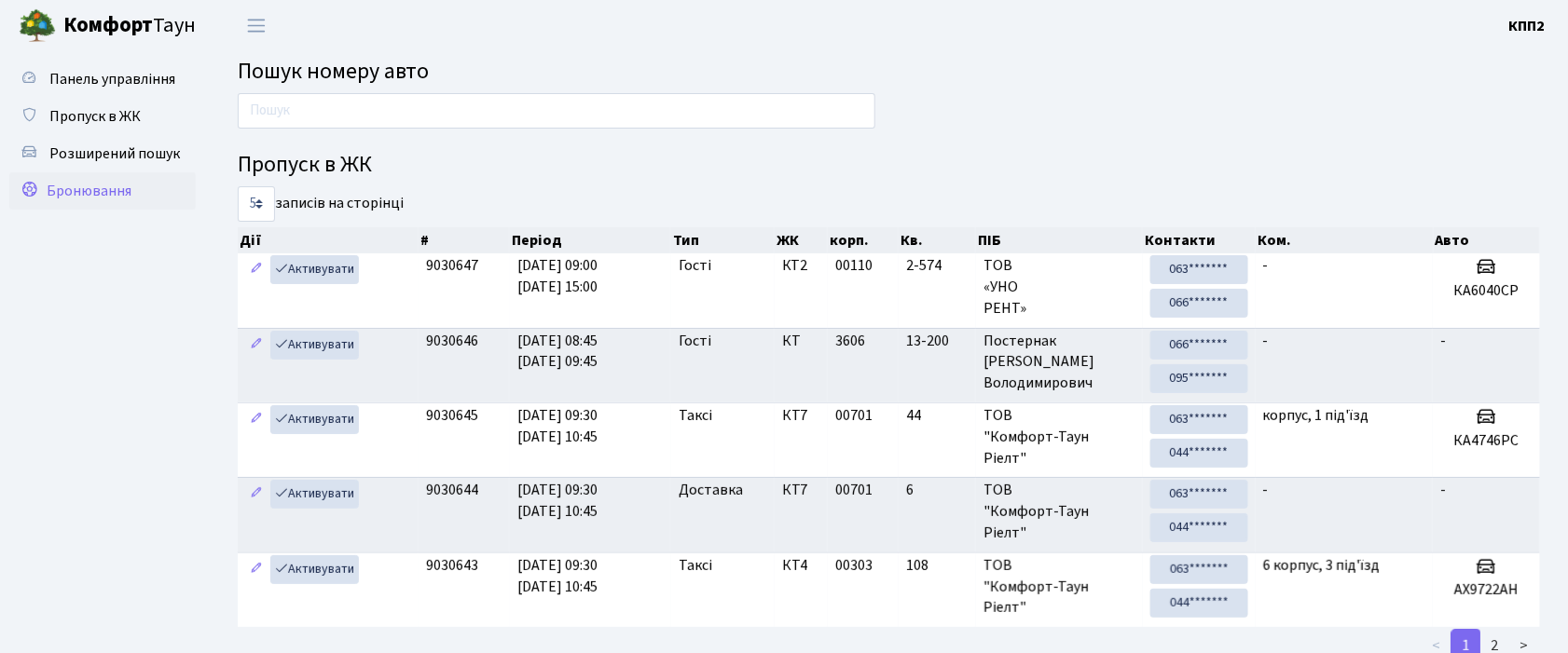
click at [103, 196] on span "Бронювання" at bounding box center [89, 191] width 85 height 21
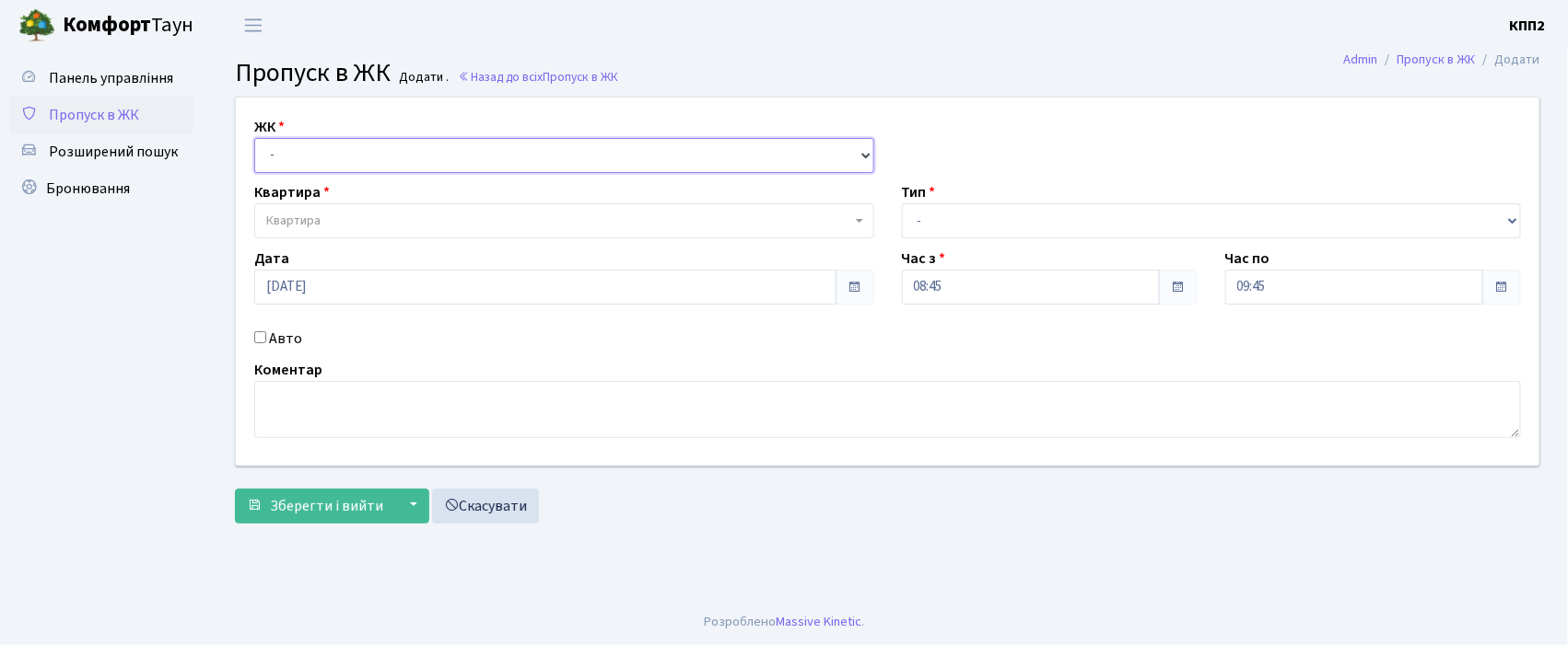
click at [289, 154] on select "- КТ, вул. Регенераторна, 4 КТ2, просп. [STREET_ADDRESS] [STREET_ADDRESS] [PERS…" at bounding box center [564, 155] width 620 height 35
select select "271"
click at [254, 138] on select "- КТ, вул. Регенераторна, 4 КТ2, просп. [STREET_ADDRESS] [STREET_ADDRESS] [PERS…" at bounding box center [564, 155] width 620 height 35
select select
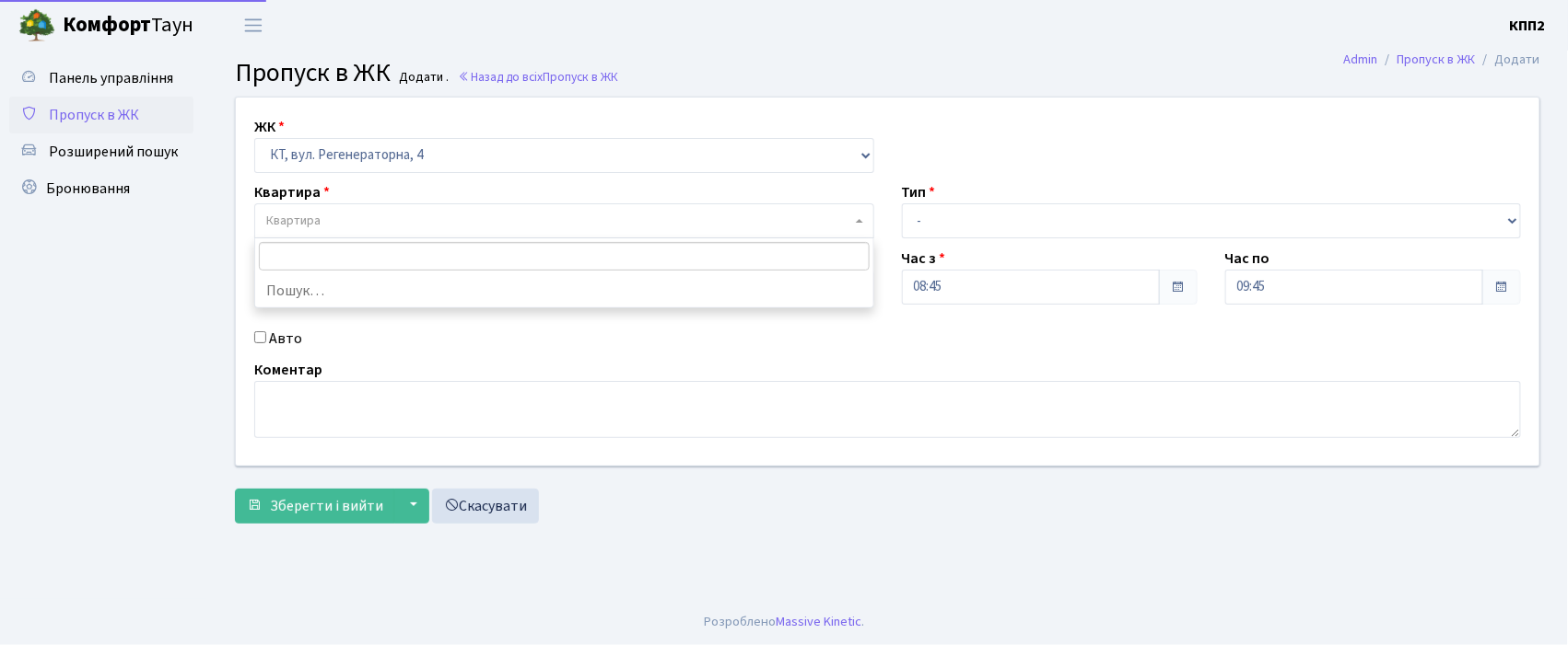
click at [278, 217] on span "Квартира" at bounding box center [294, 220] width 54 height 18
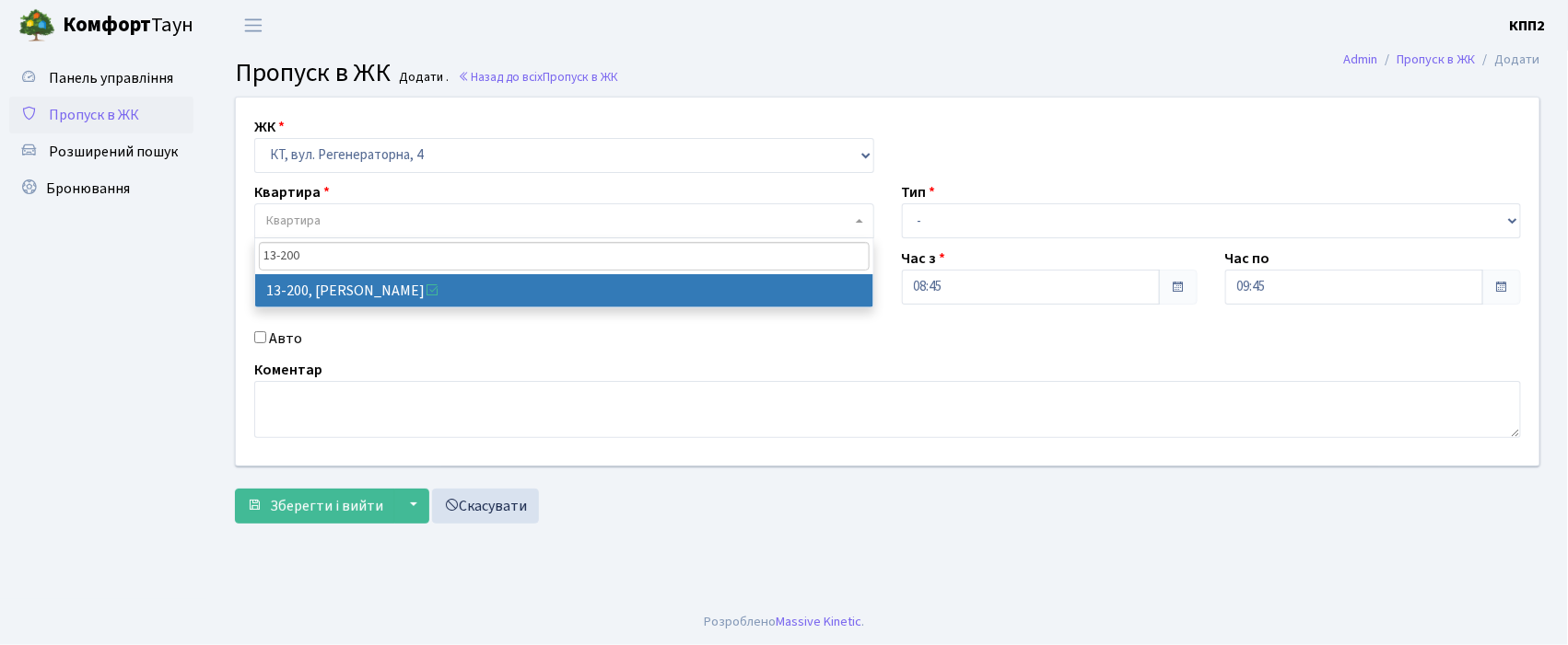
type input "13-200"
select select "7846"
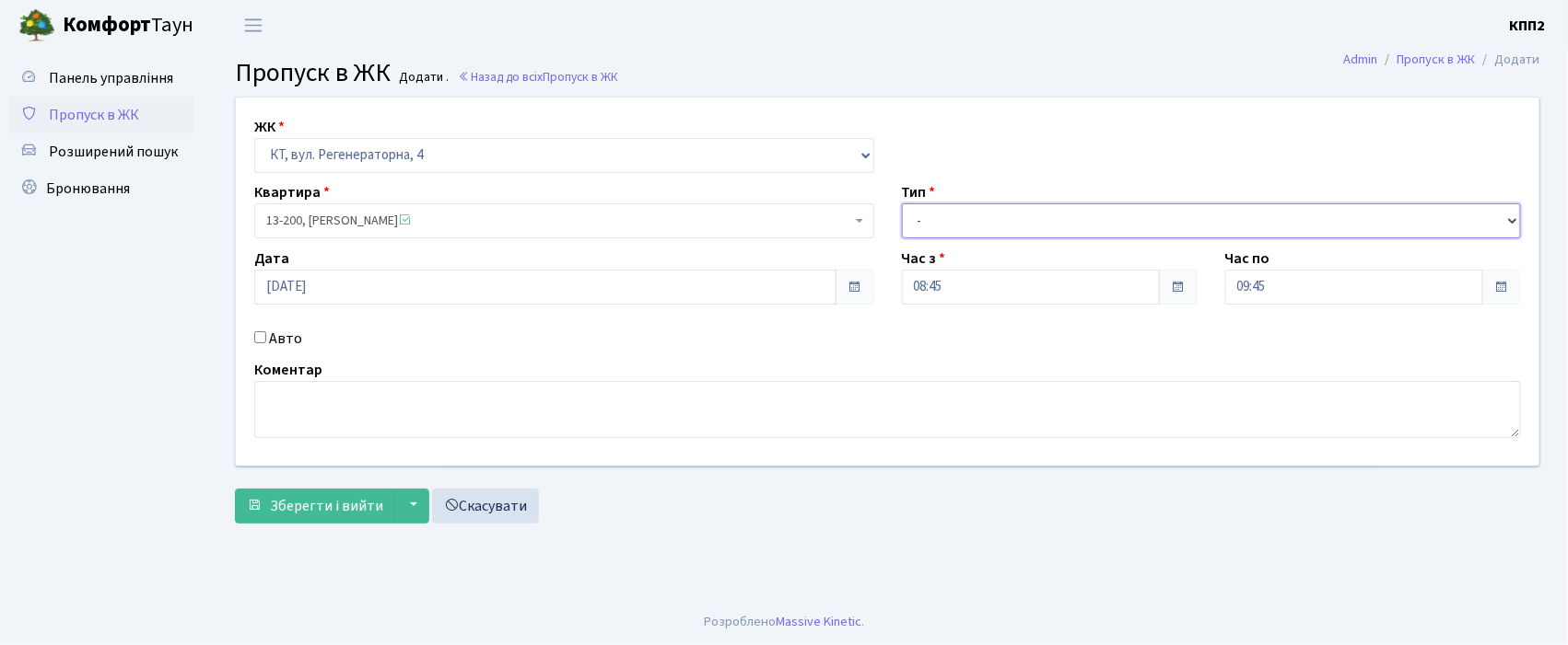
click at [941, 215] on select "- Доставка Таксі Гості Сервіс" at bounding box center [1212, 221] width 620 height 35
select select "3"
click at [901, 204] on select "- Доставка Таксі Гості Сервіс" at bounding box center [1212, 221] width 620 height 35
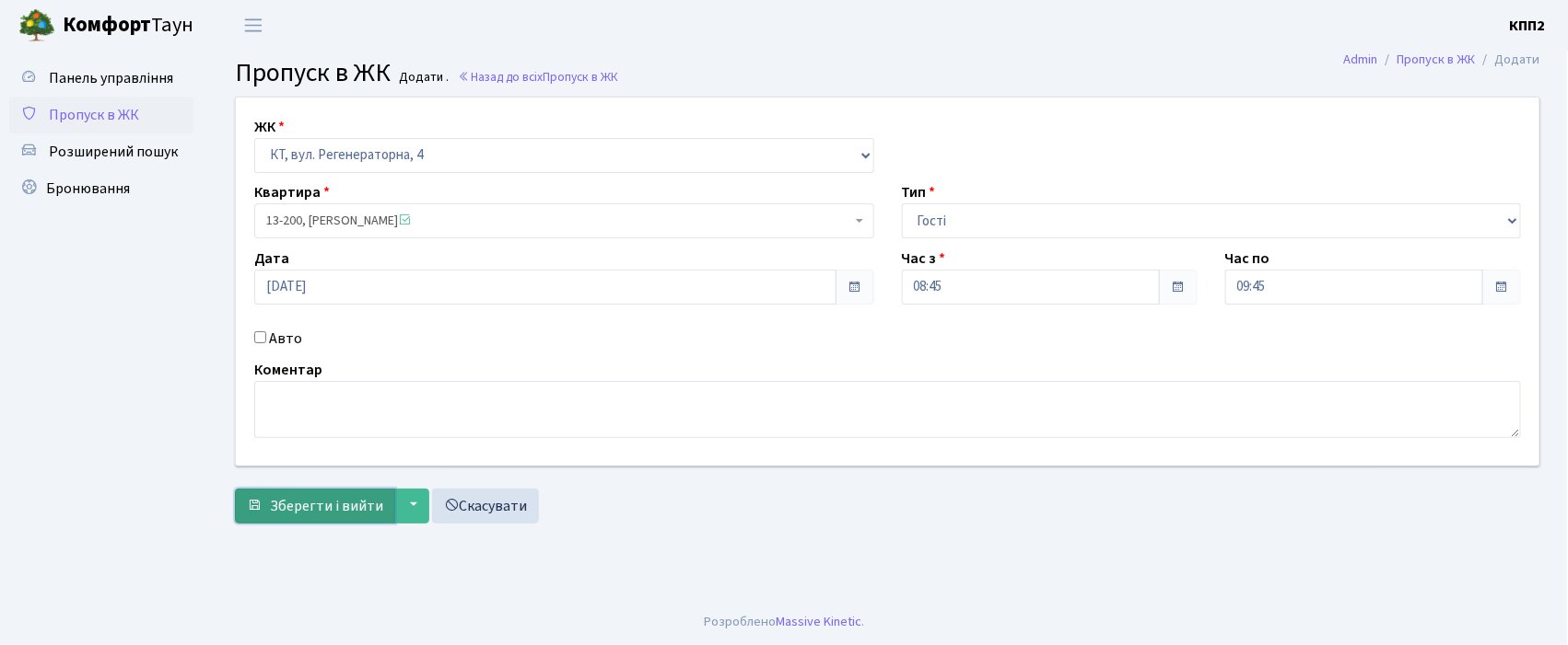
click at [326, 502] on span "Зберегти і вийти" at bounding box center [326, 506] width 113 height 20
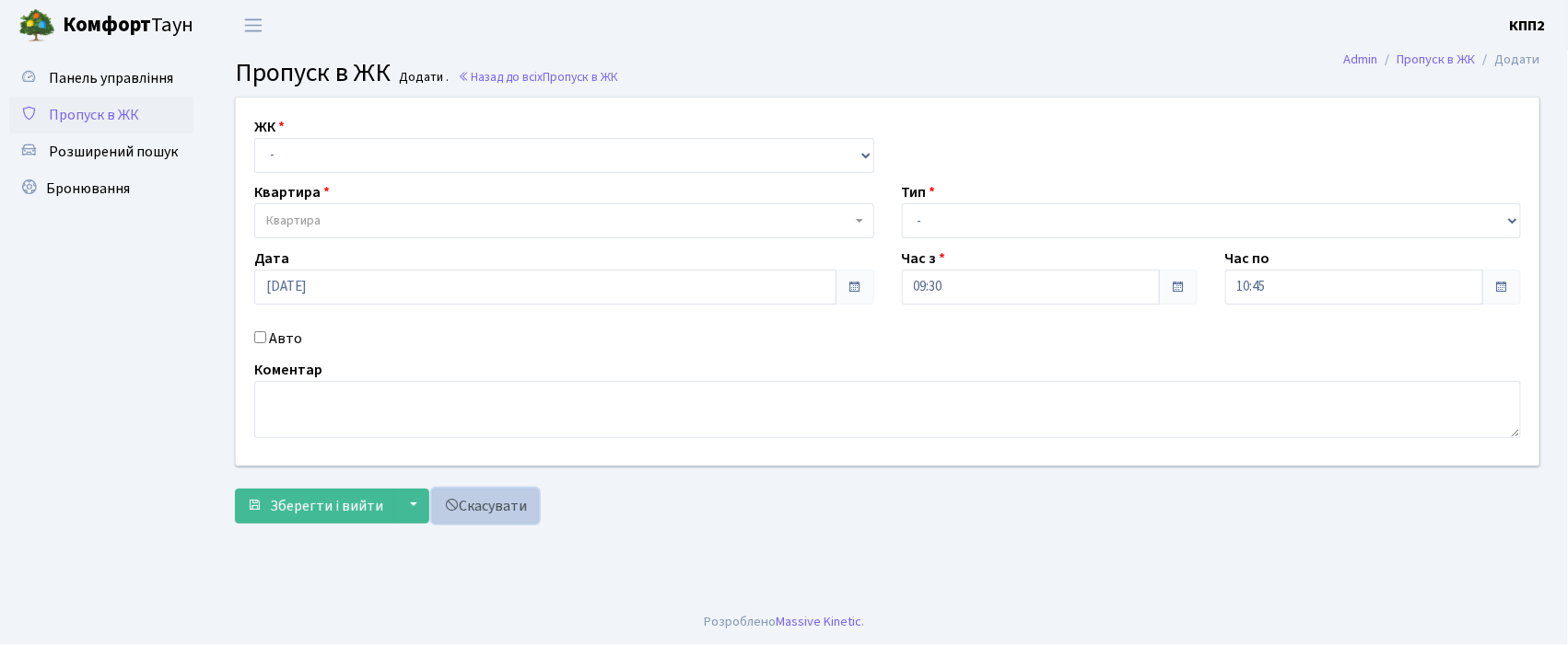
click at [486, 505] on link "Скасувати" at bounding box center [485, 506] width 107 height 35
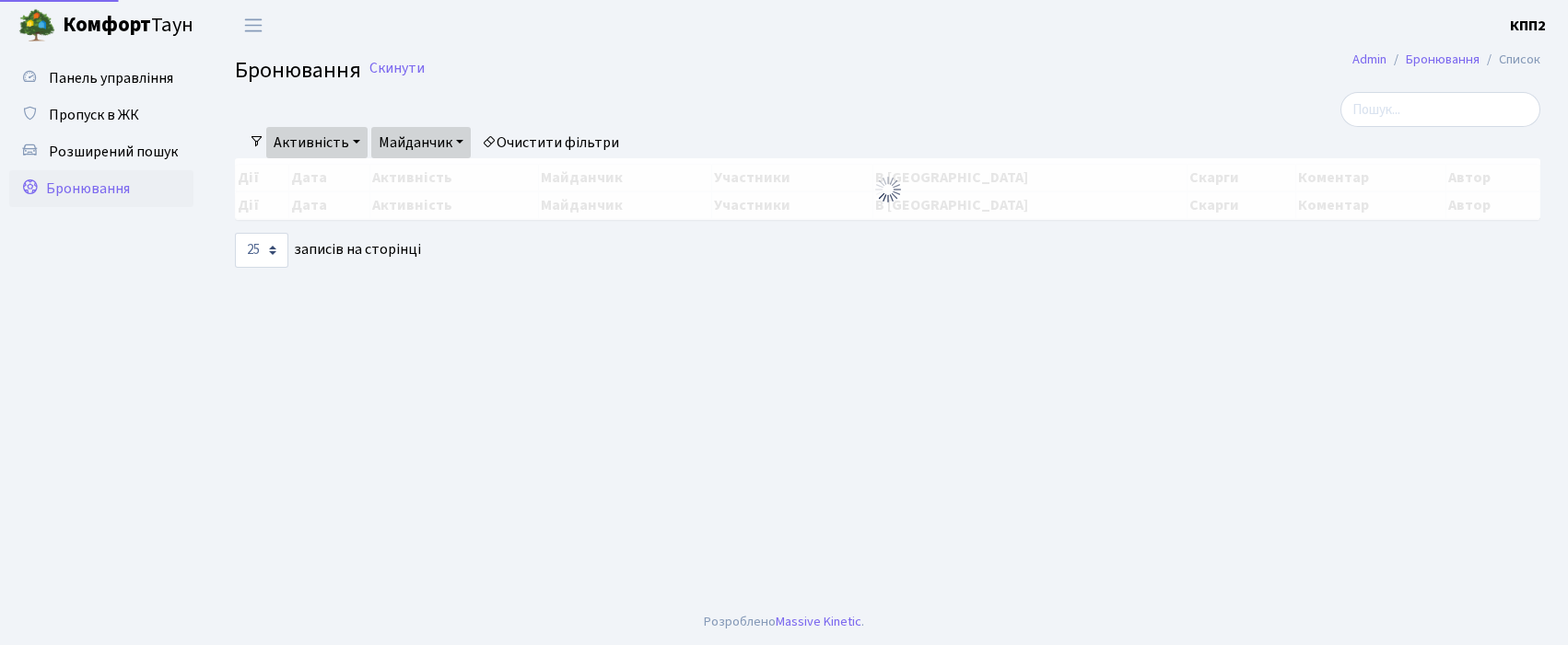
select select "25"
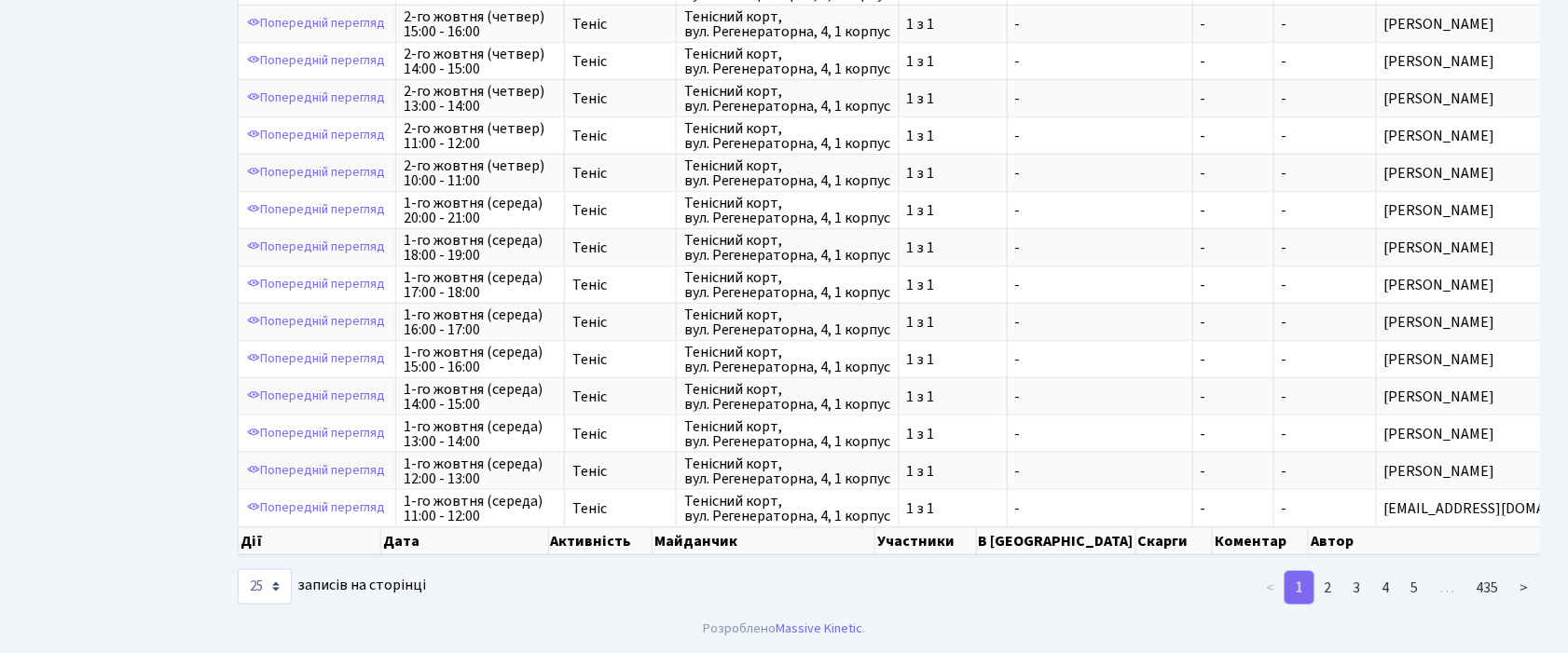
scroll to position [646, 0]
click at [1332, 584] on link "2" at bounding box center [1328, 588] width 30 height 33
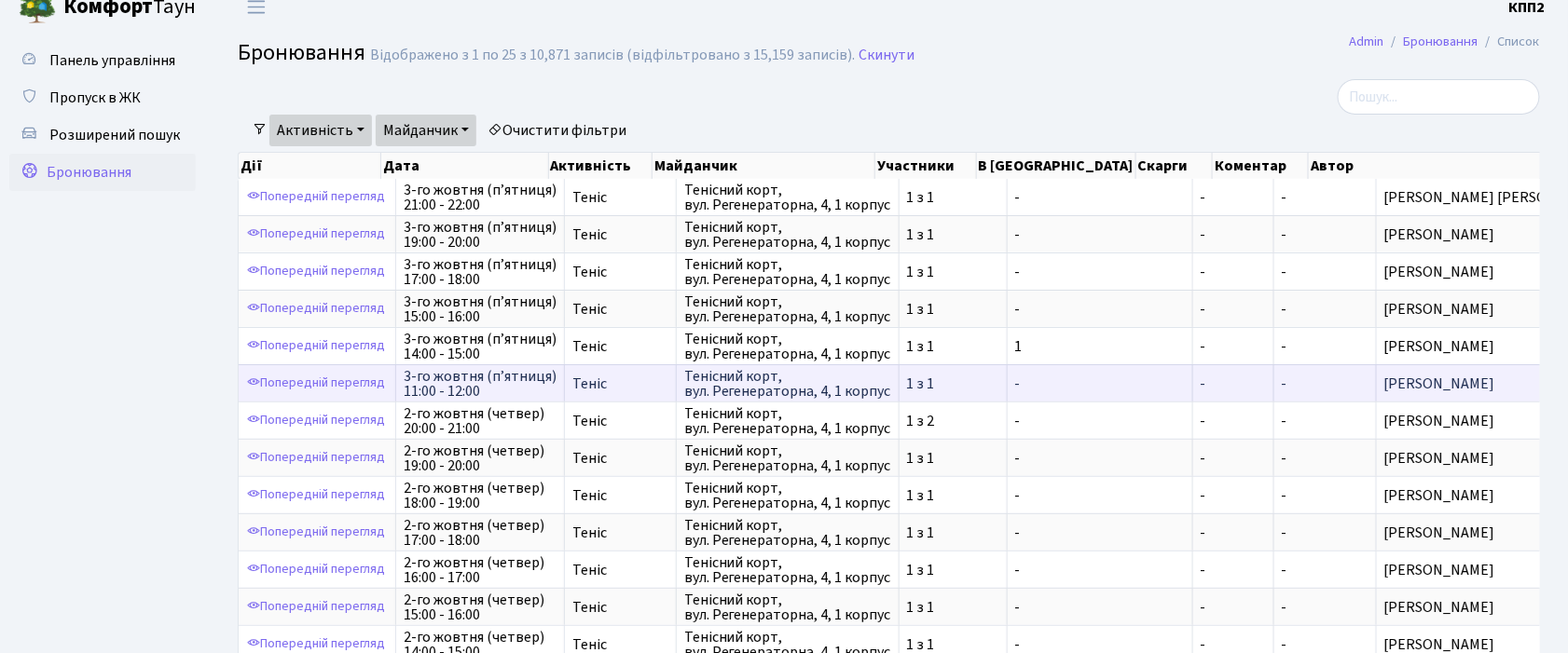
scroll to position [0, 0]
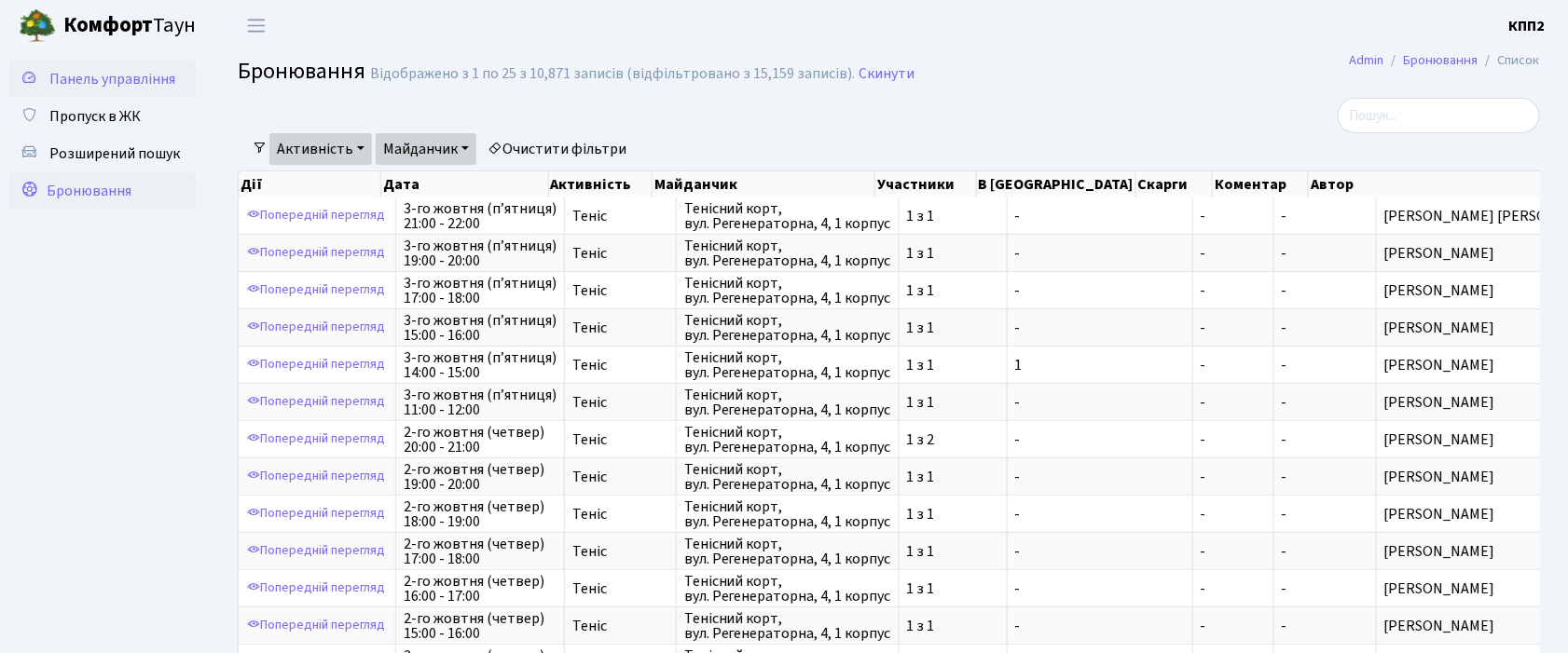
click at [106, 69] on span "Панель управління" at bounding box center [112, 79] width 126 height 21
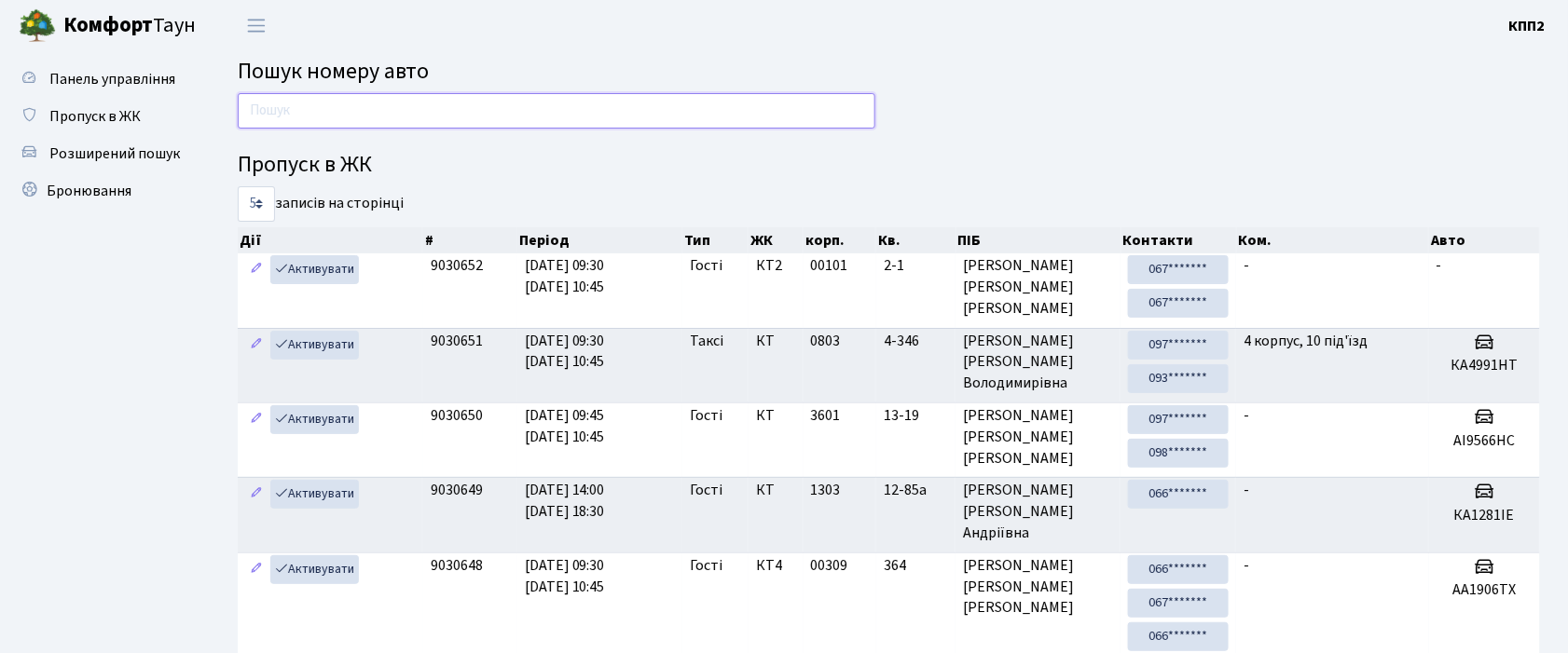
click at [253, 115] on input "text" at bounding box center [556, 110] width 637 height 35
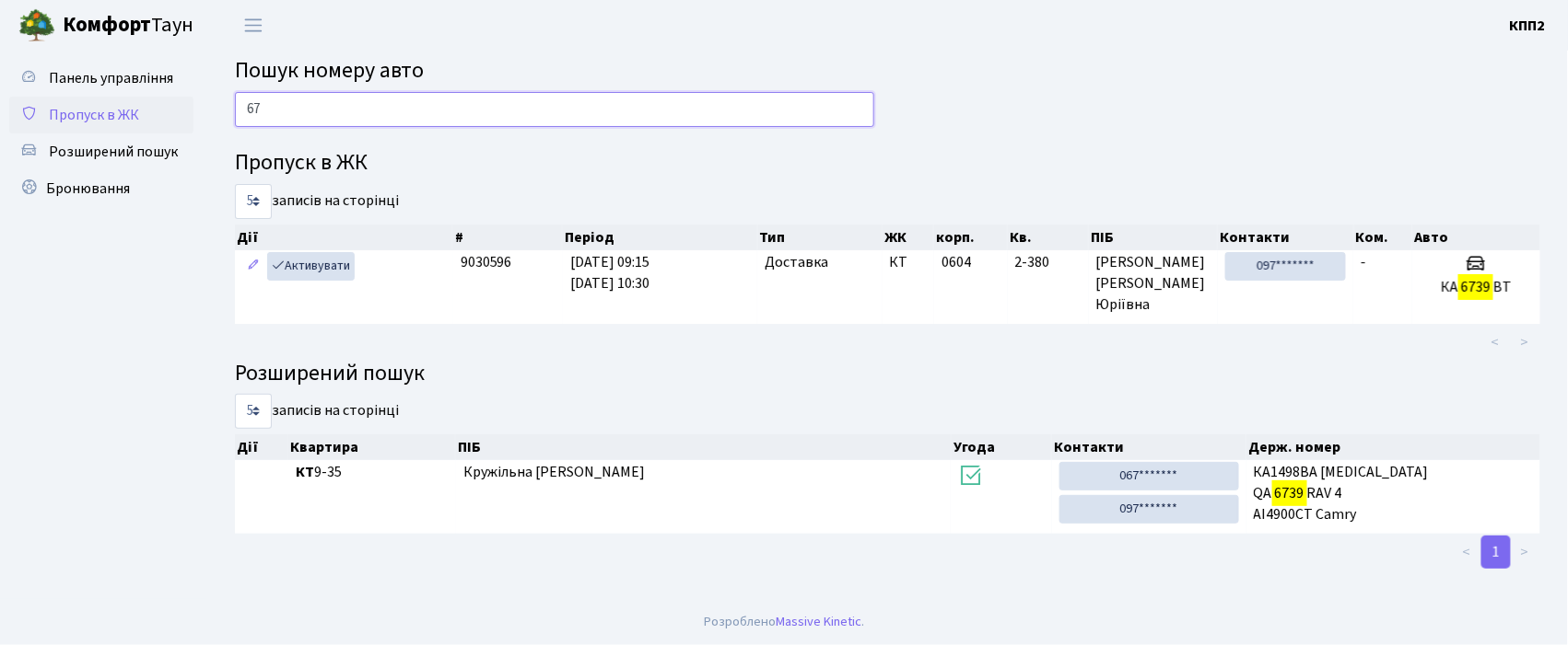
type input "6"
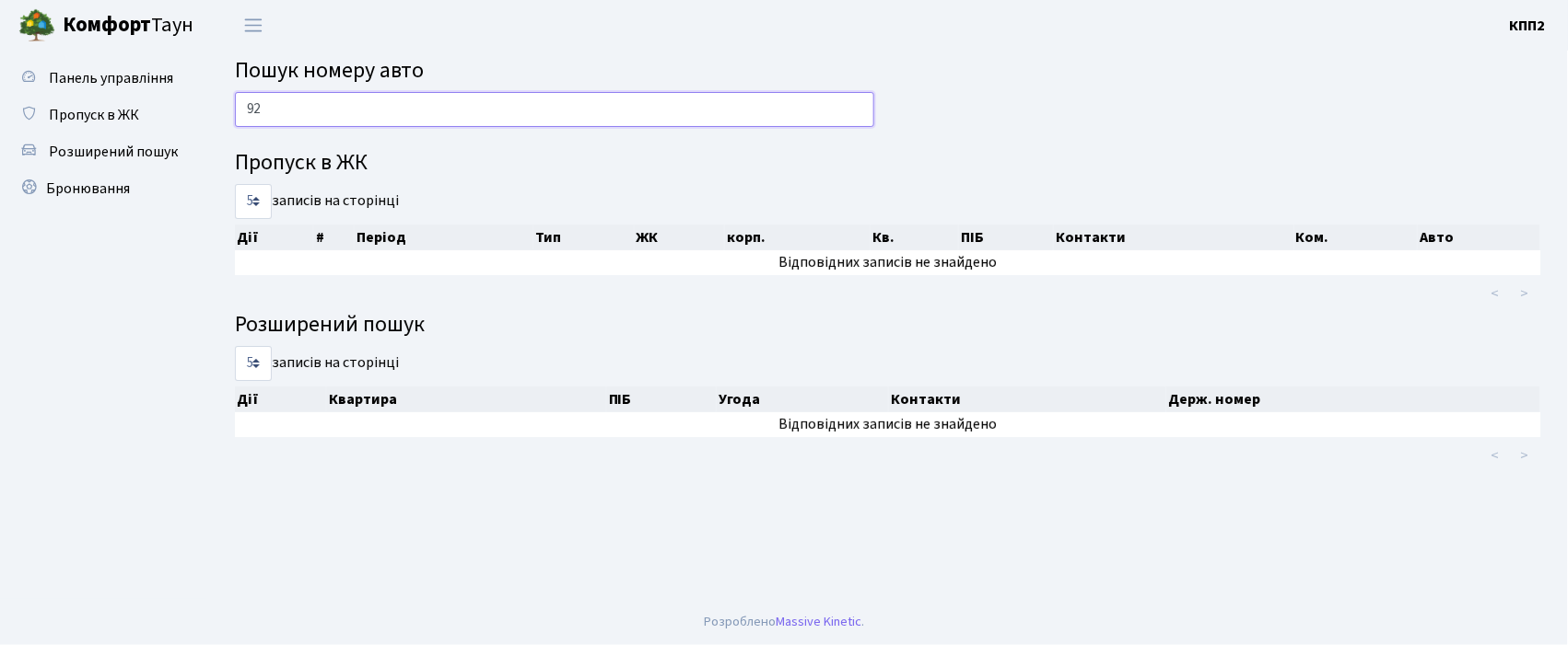
type input "9"
type input "3"
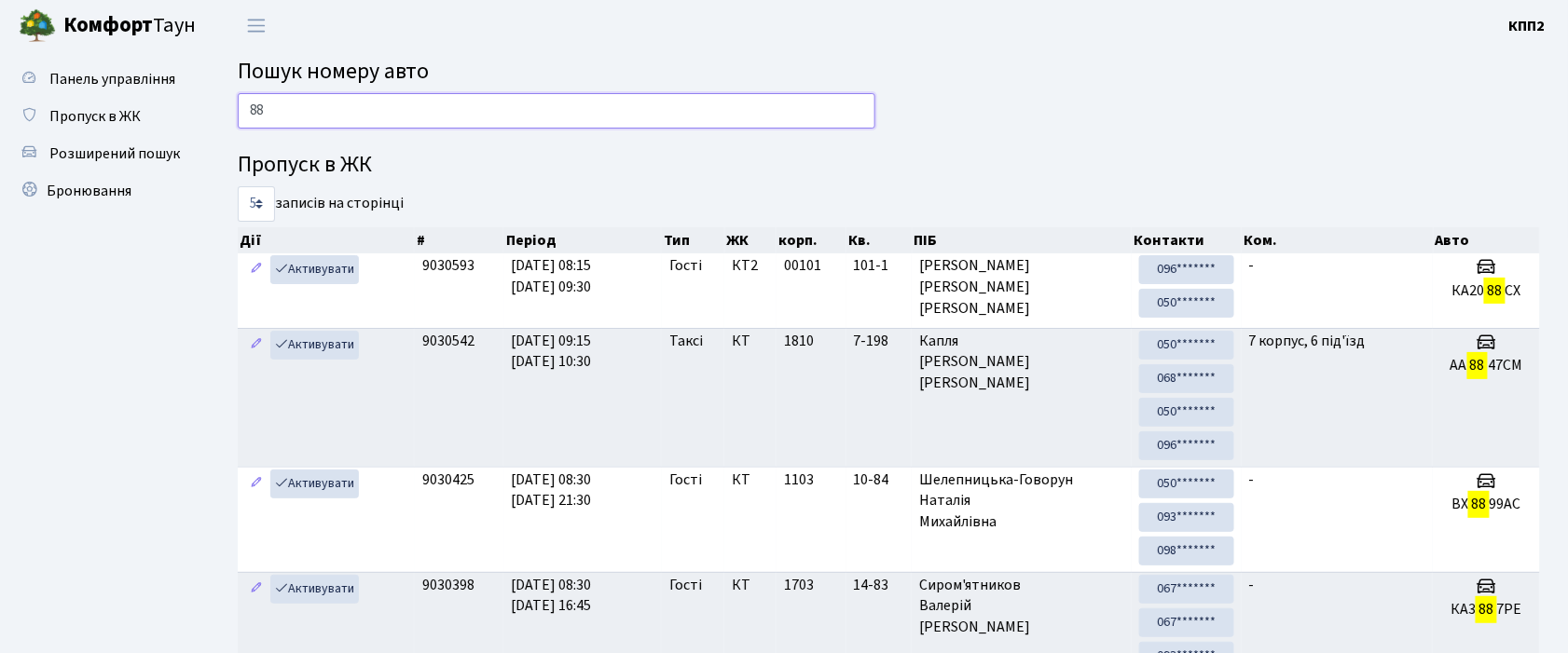
type input "8"
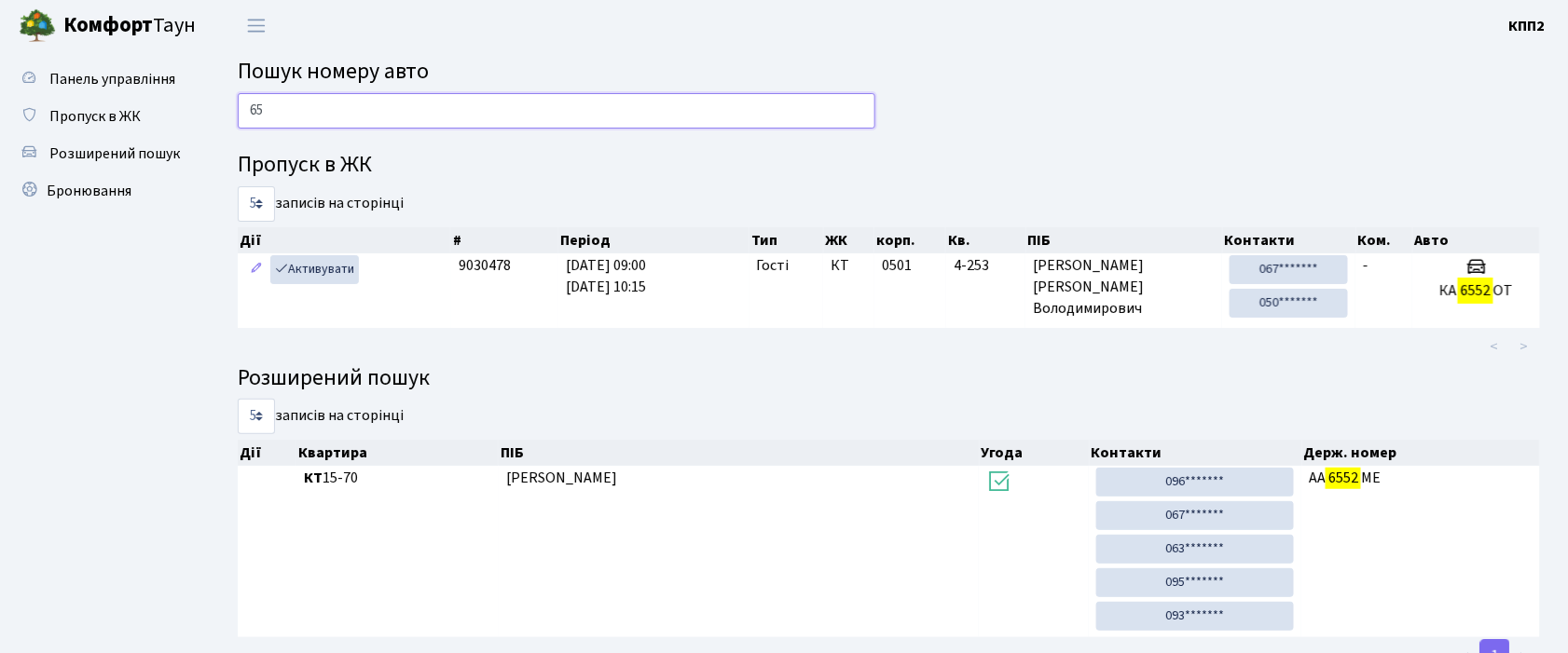
type input "6"
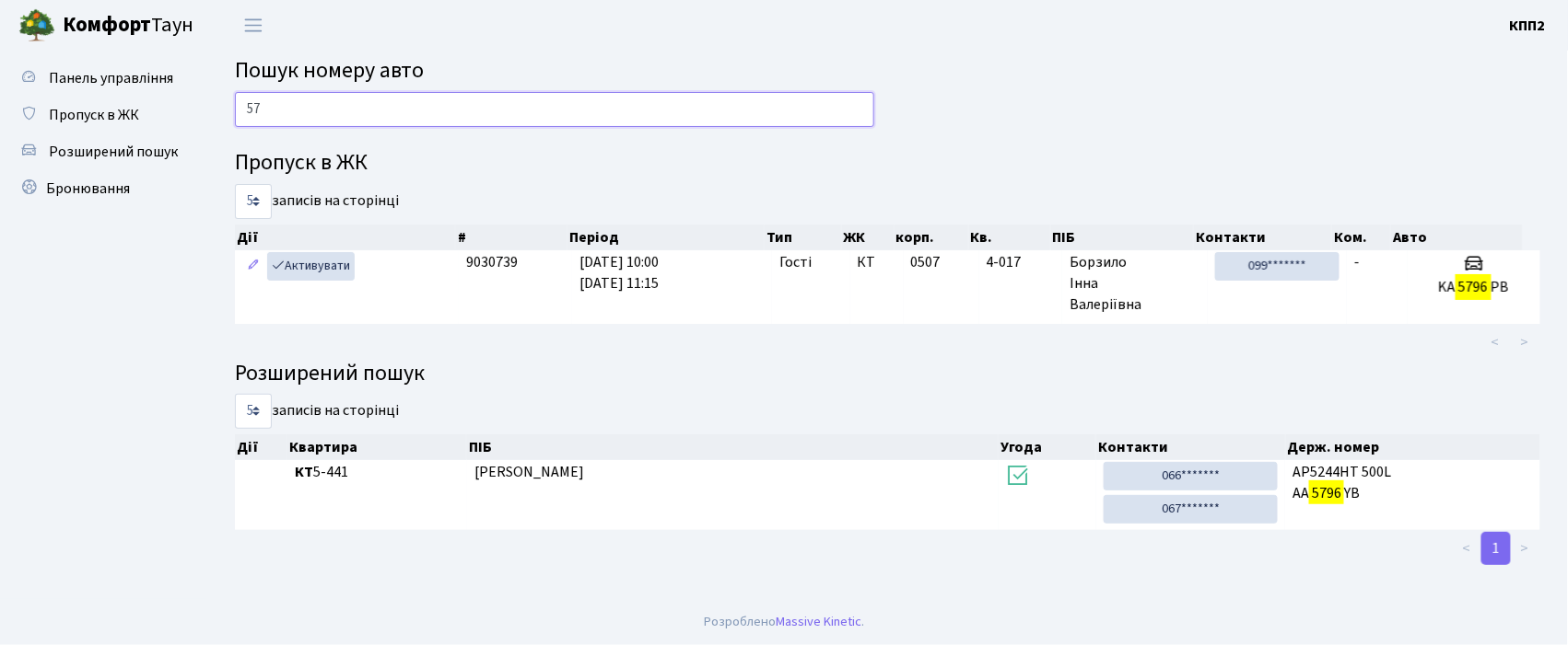
type input "5"
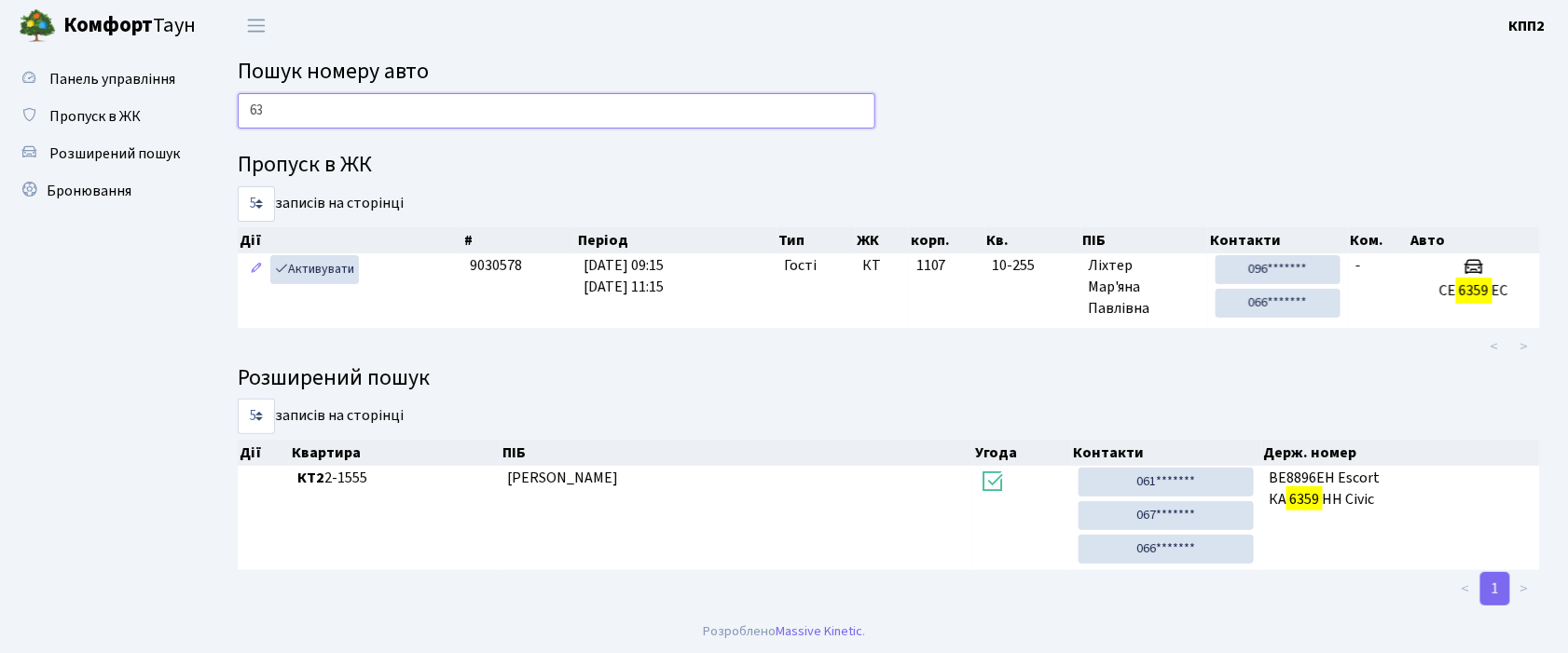
type input "6"
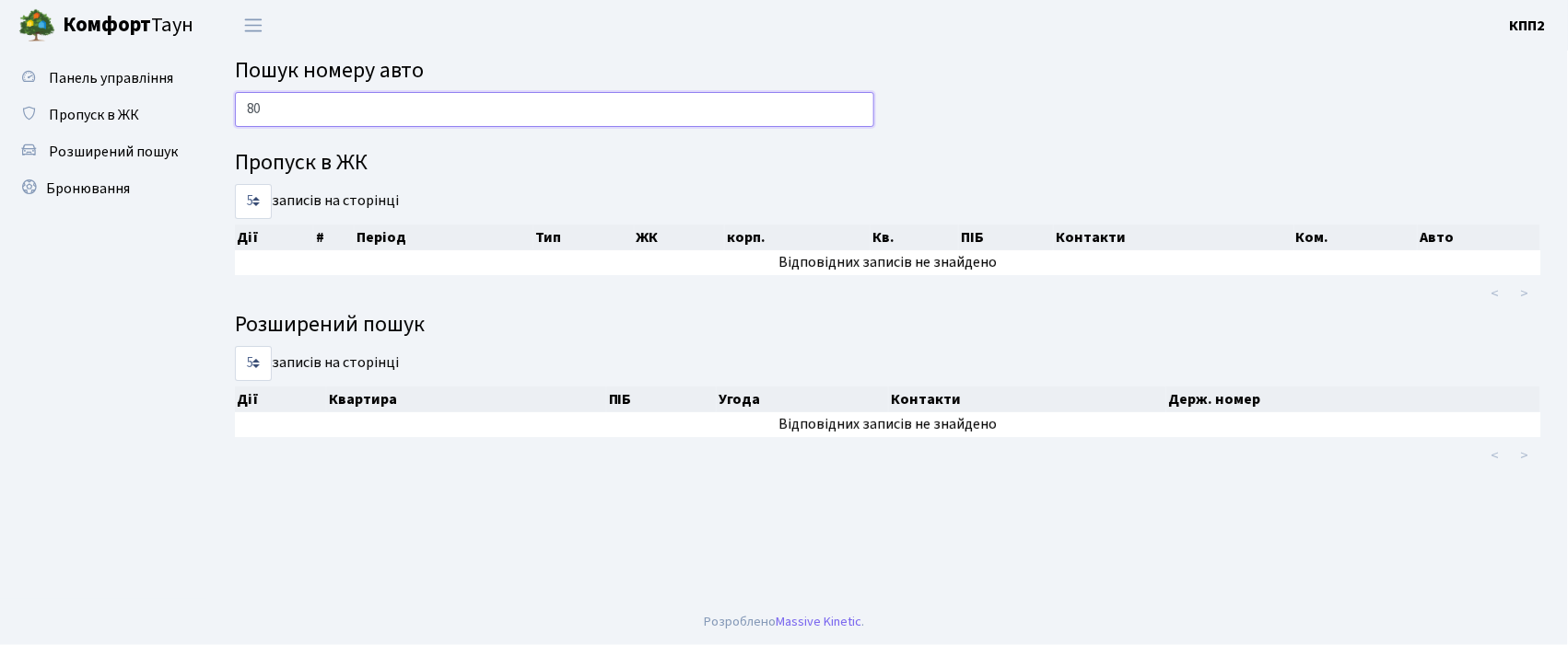
type input "8"
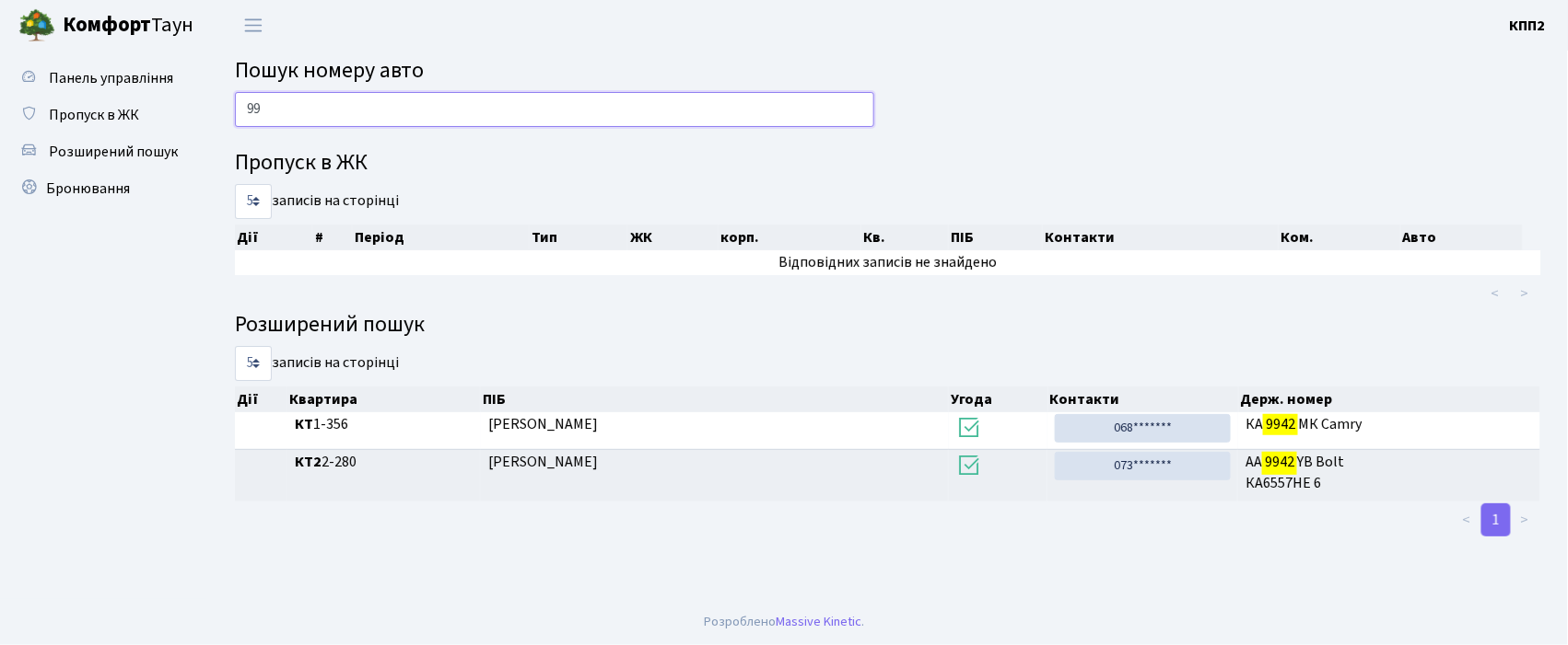
type input "9"
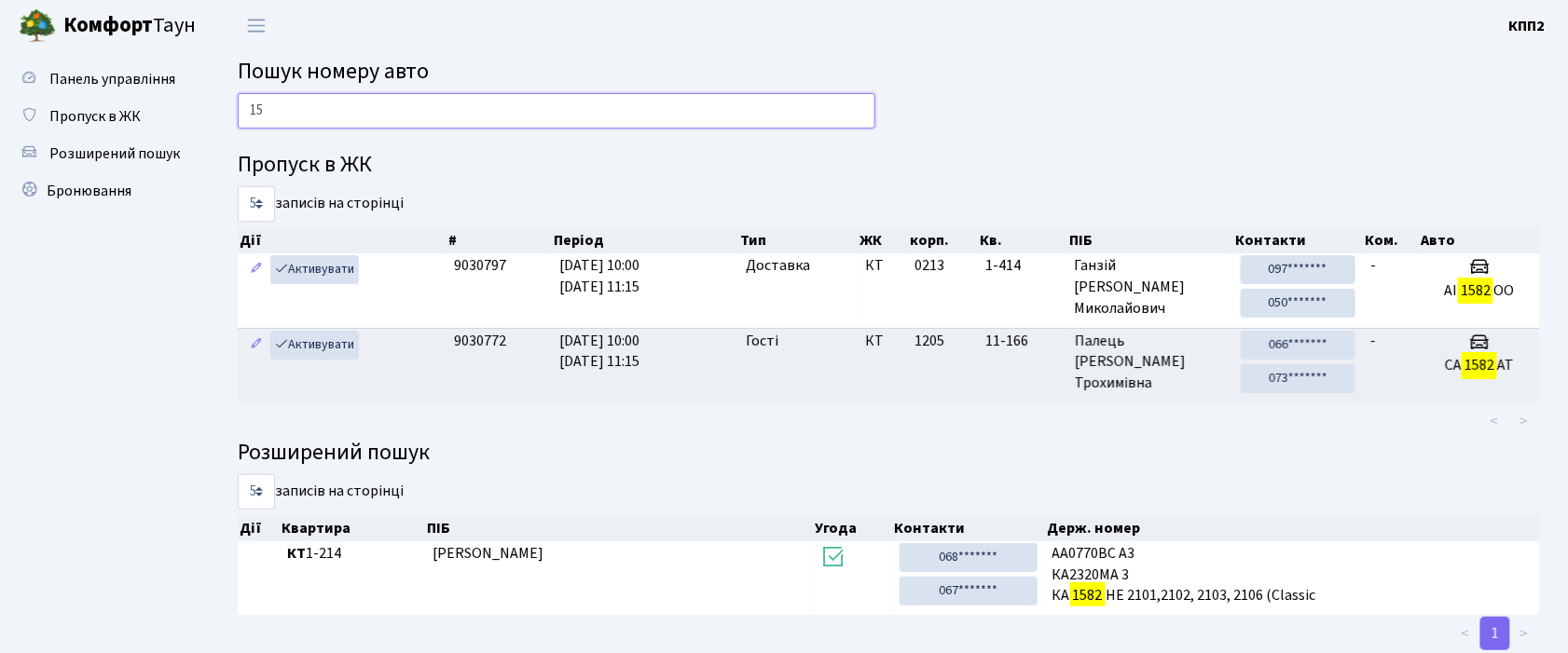
type input "1"
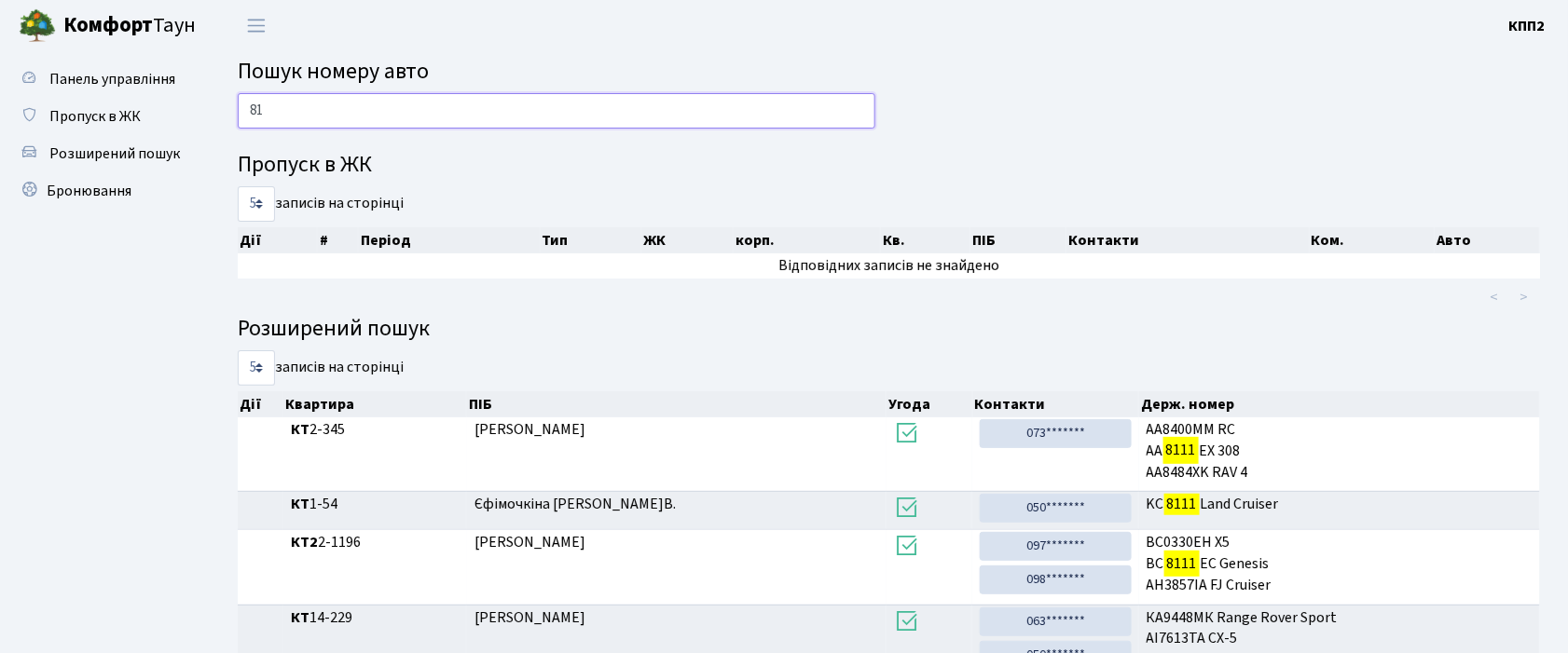
type input "8"
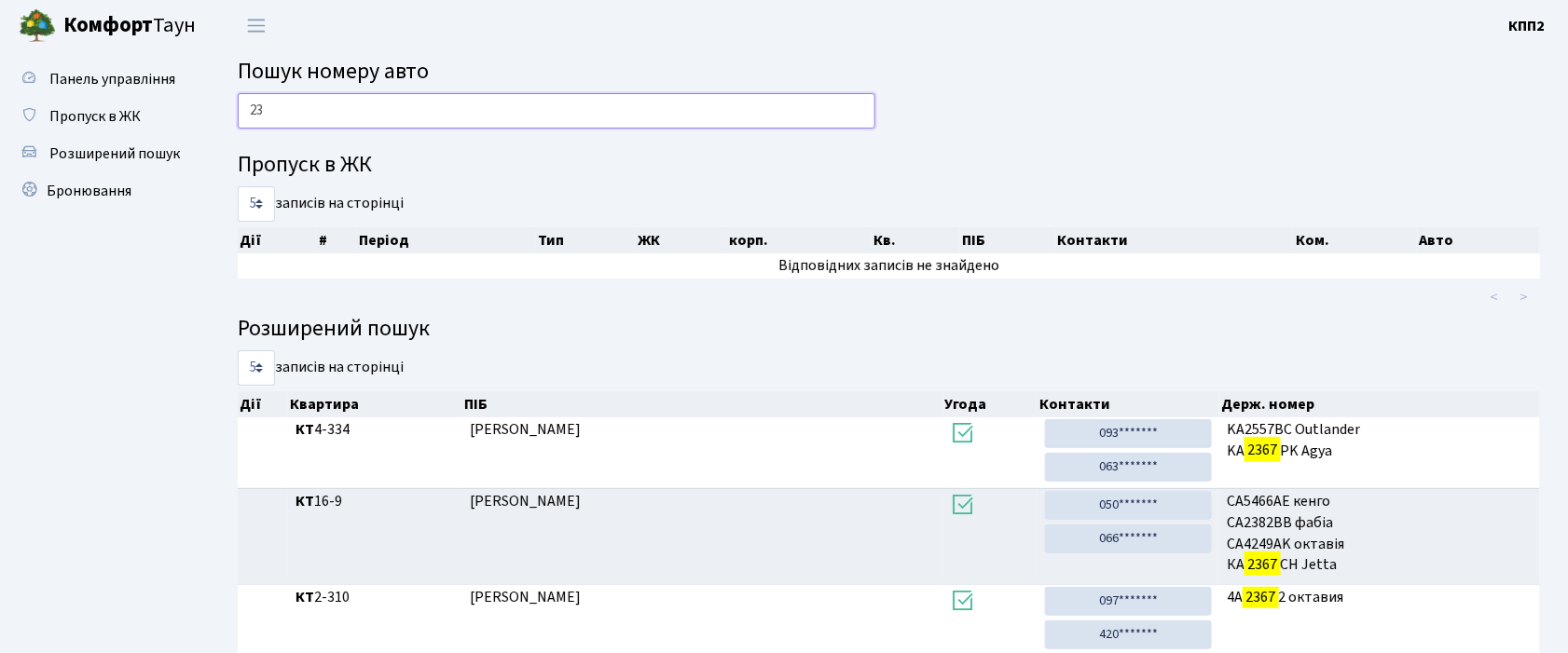
type input "2"
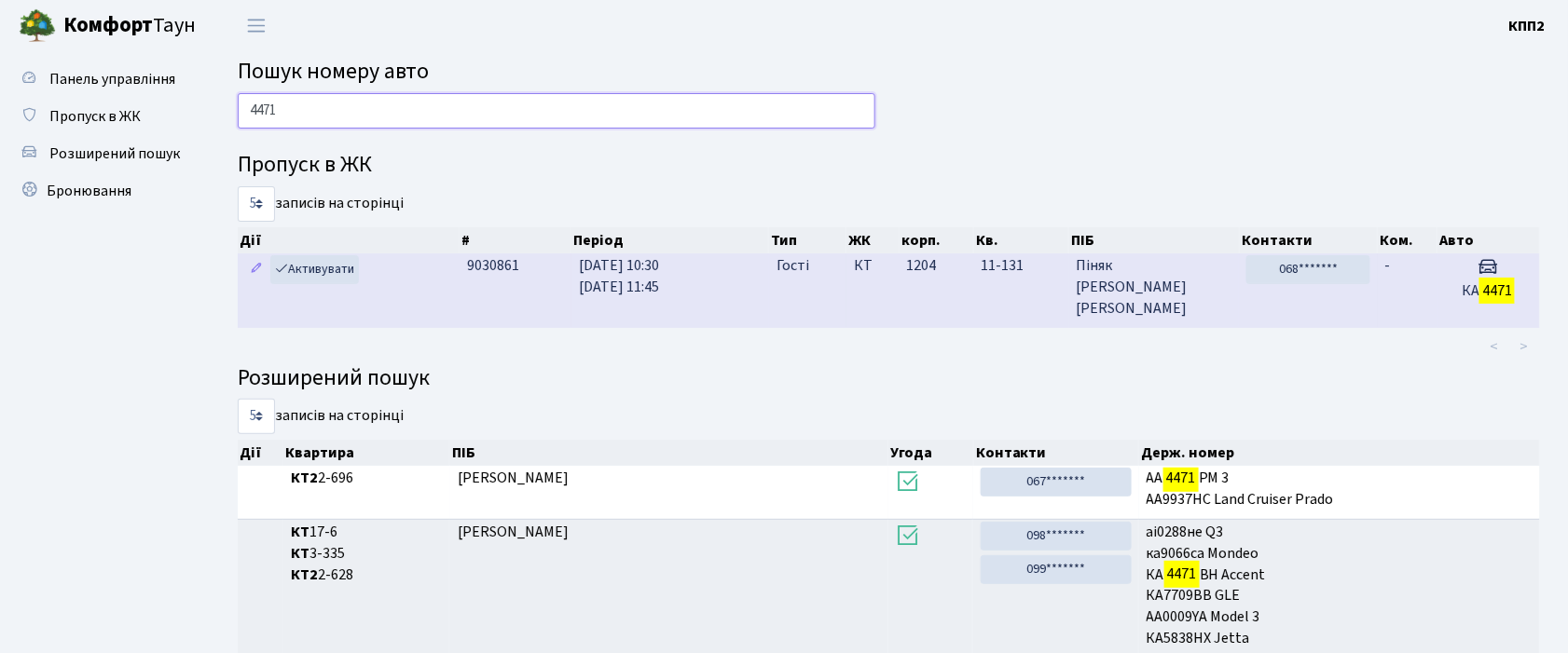
type input "4471"
click at [1195, 281] on span "Піняк Олег Ярославович" at bounding box center [1154, 287] width 155 height 65
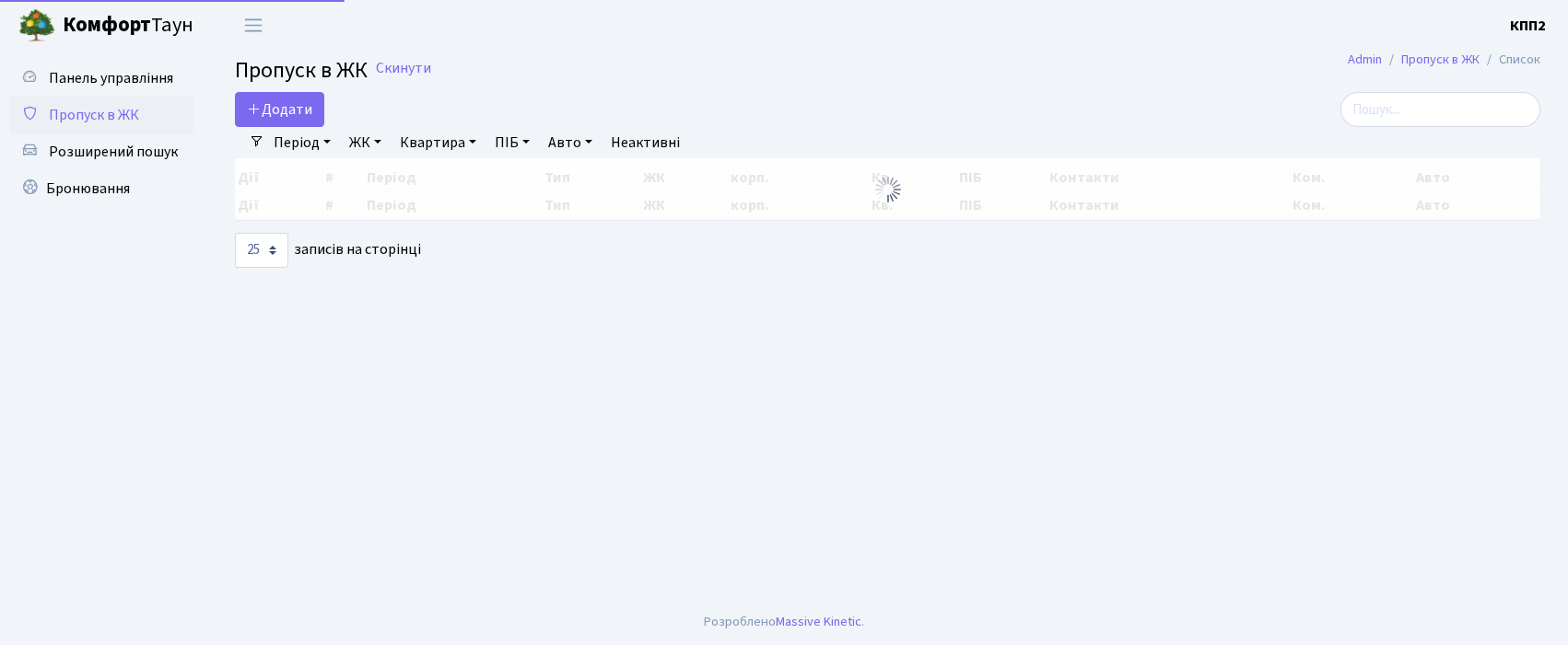
select select "25"
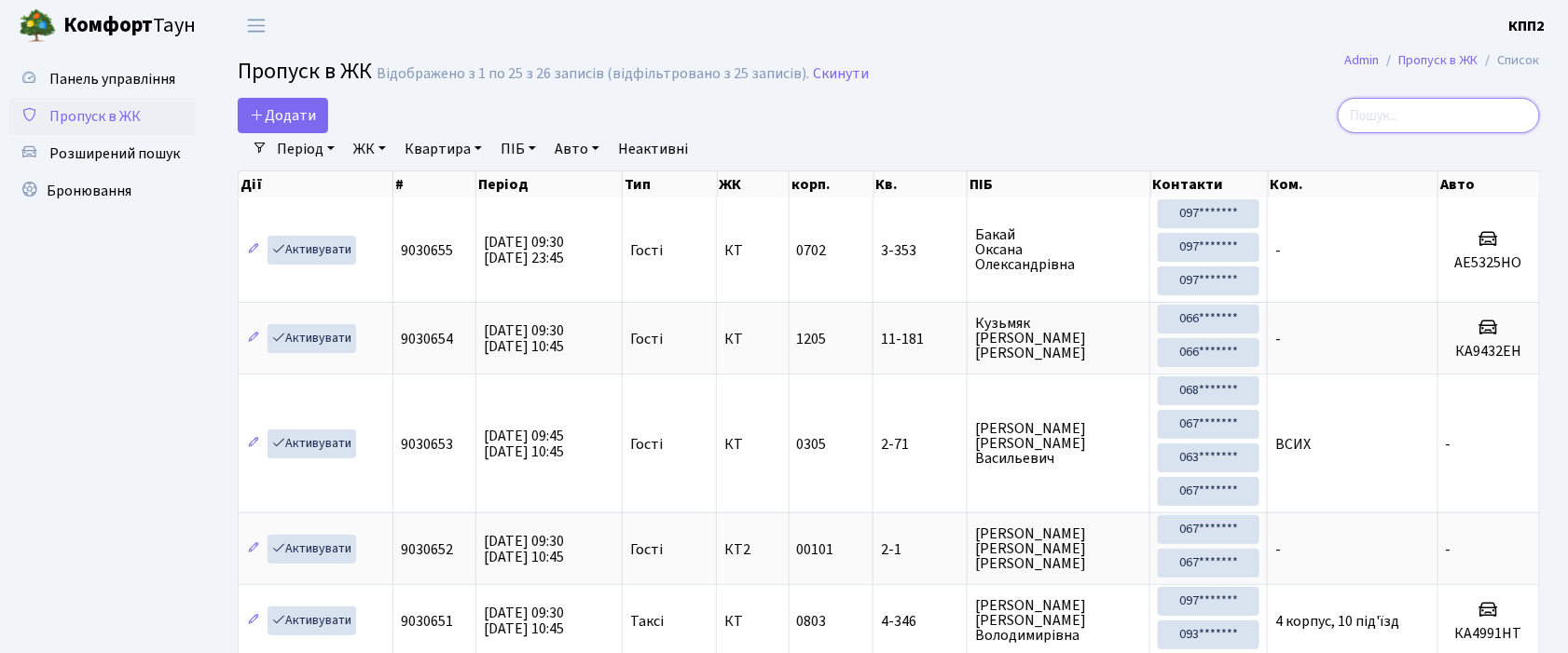
click at [1388, 119] on input "search" at bounding box center [1438, 115] width 202 height 35
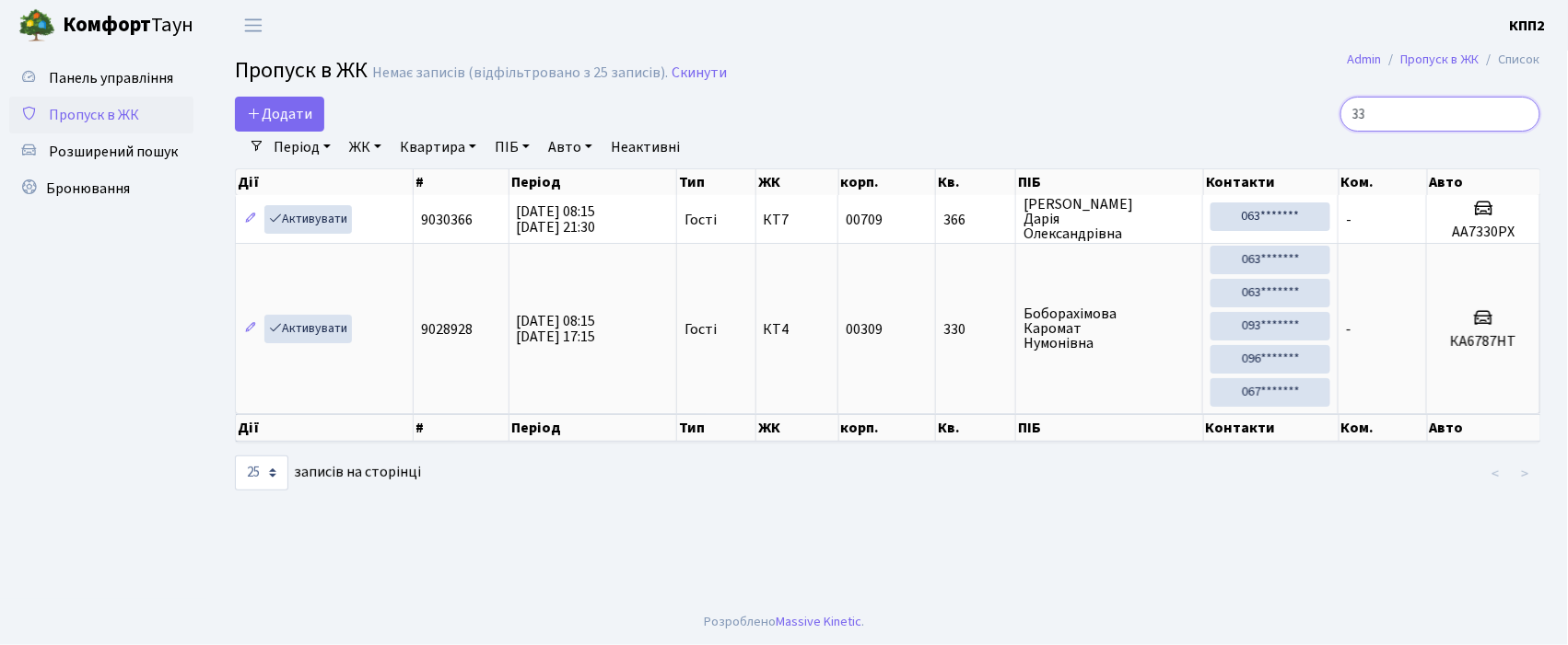
type input "3"
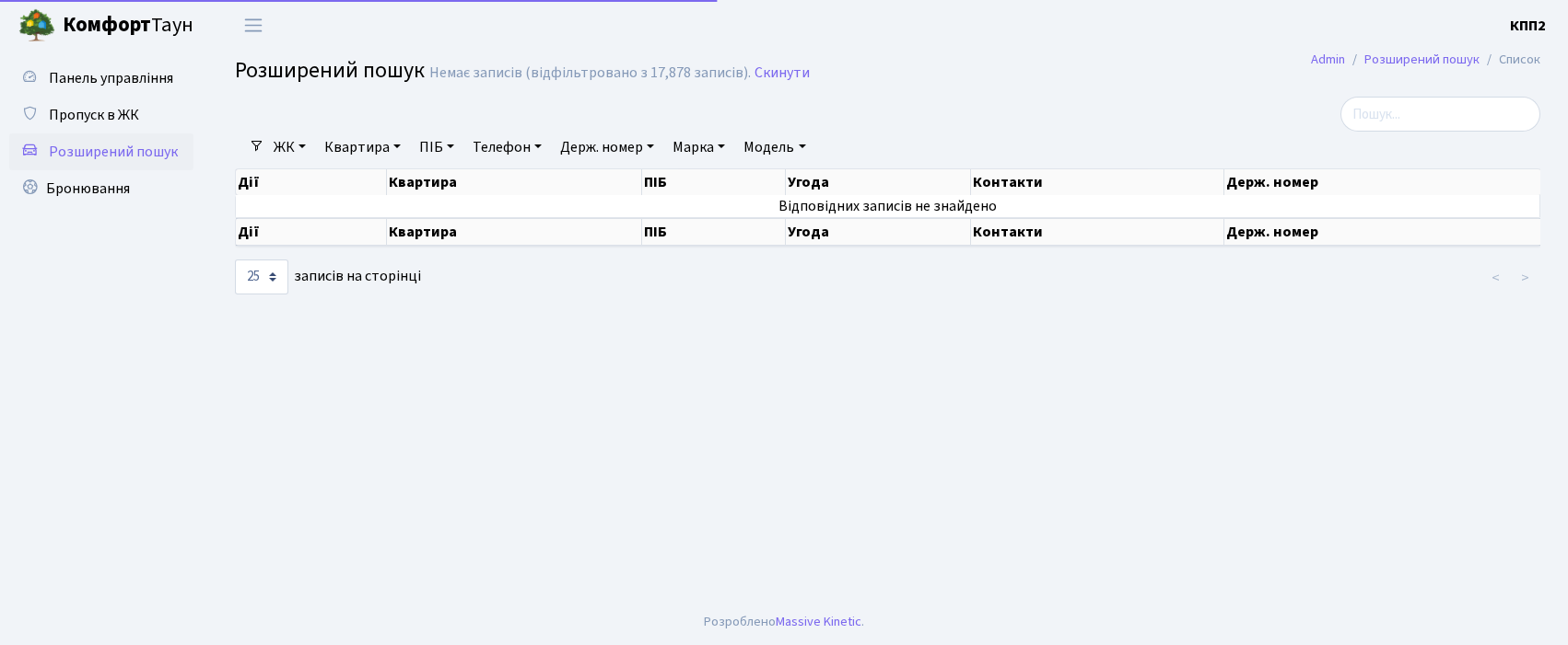
select select "25"
click at [104, 124] on span "Пропуск в ЖК" at bounding box center [94, 115] width 90 height 20
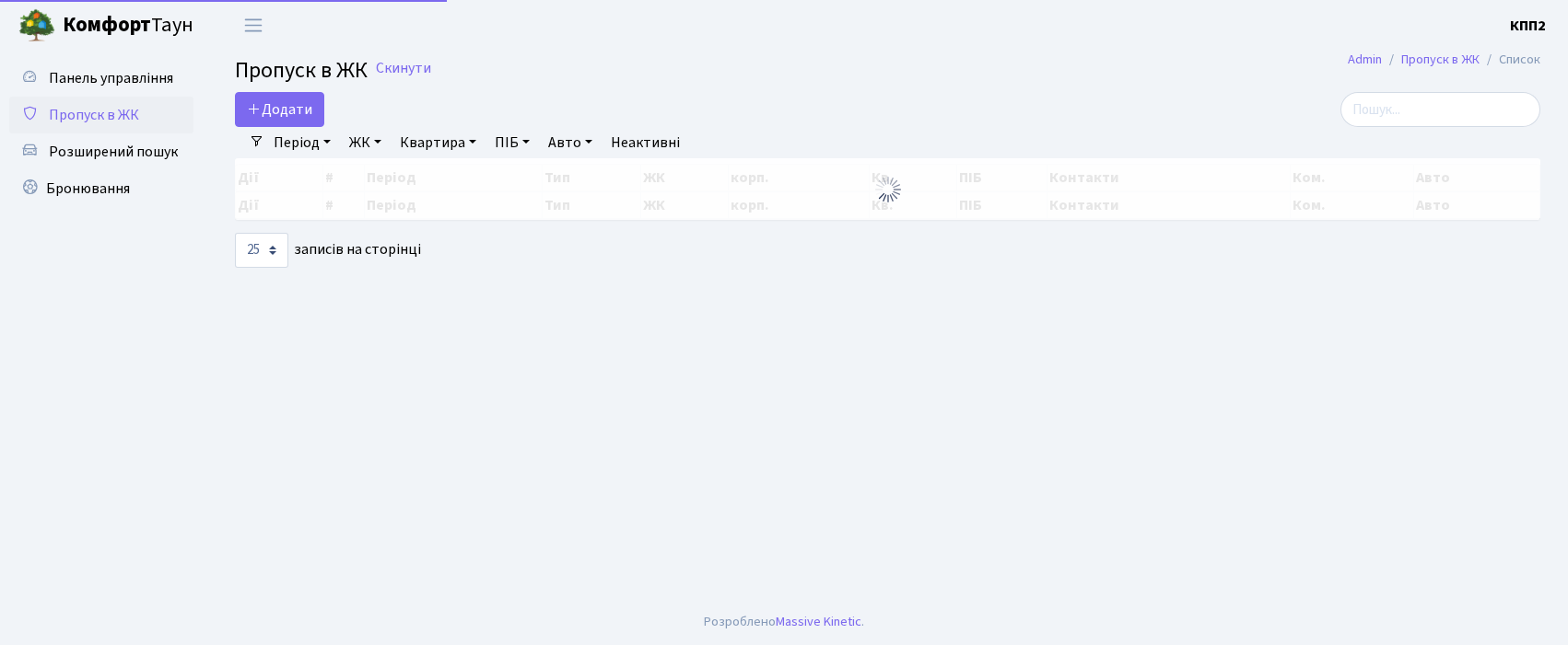
select select "25"
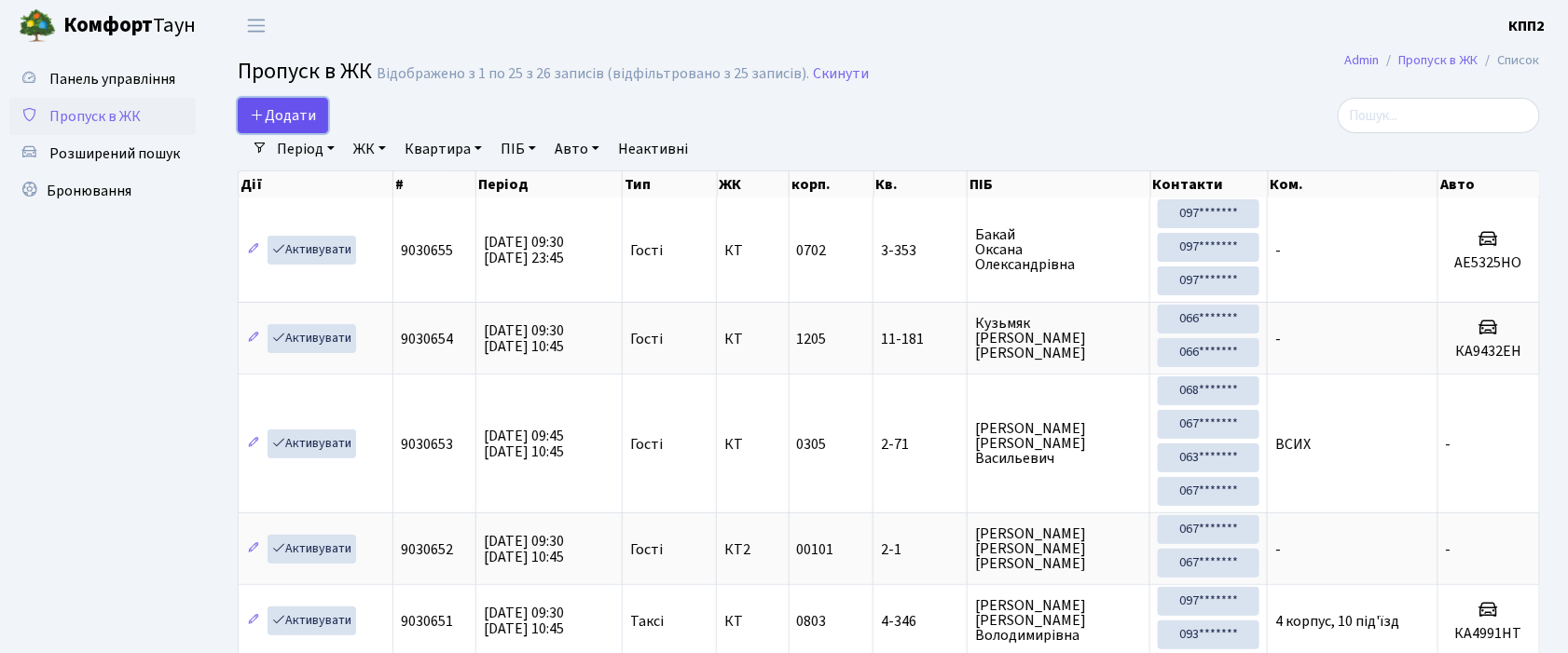
click at [284, 110] on span "Додати" at bounding box center [283, 115] width 66 height 21
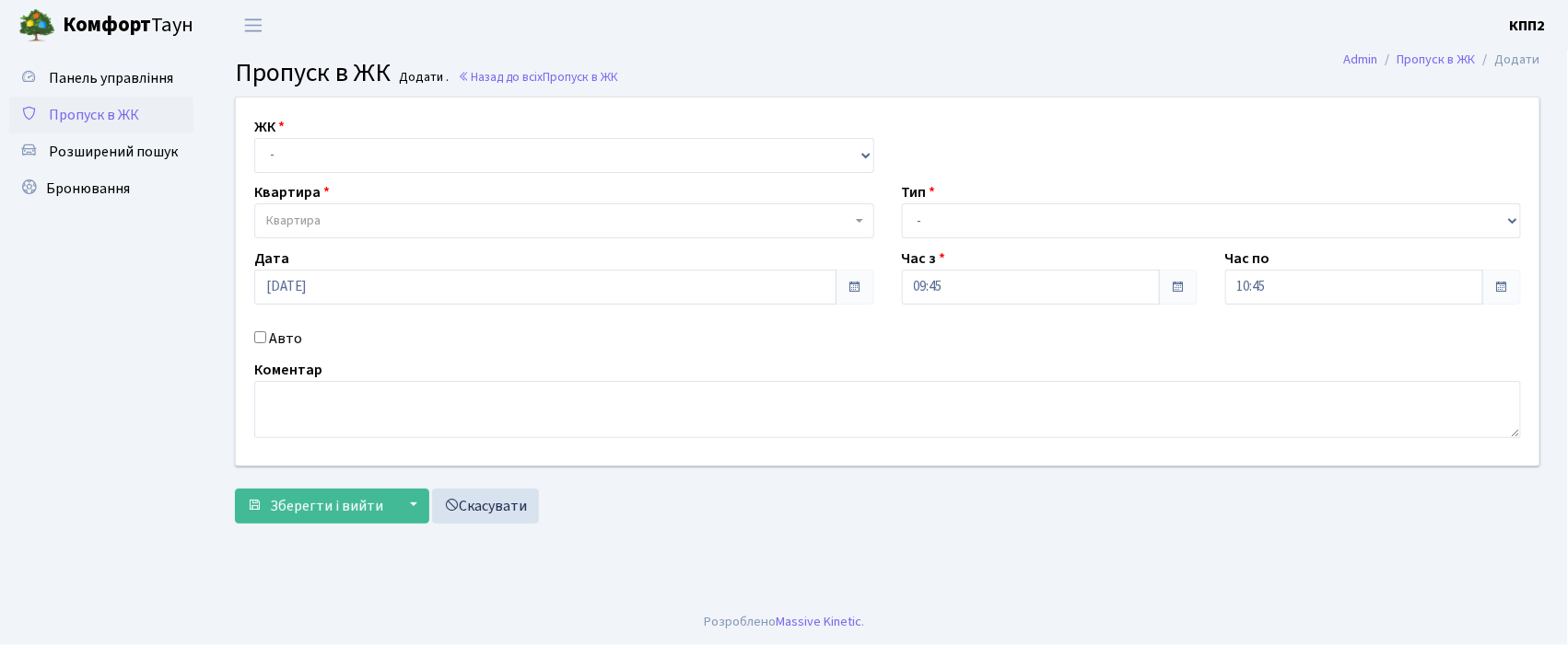
click at [263, 339] on input "Авто" at bounding box center [260, 337] width 12 height 12
checkbox input "true"
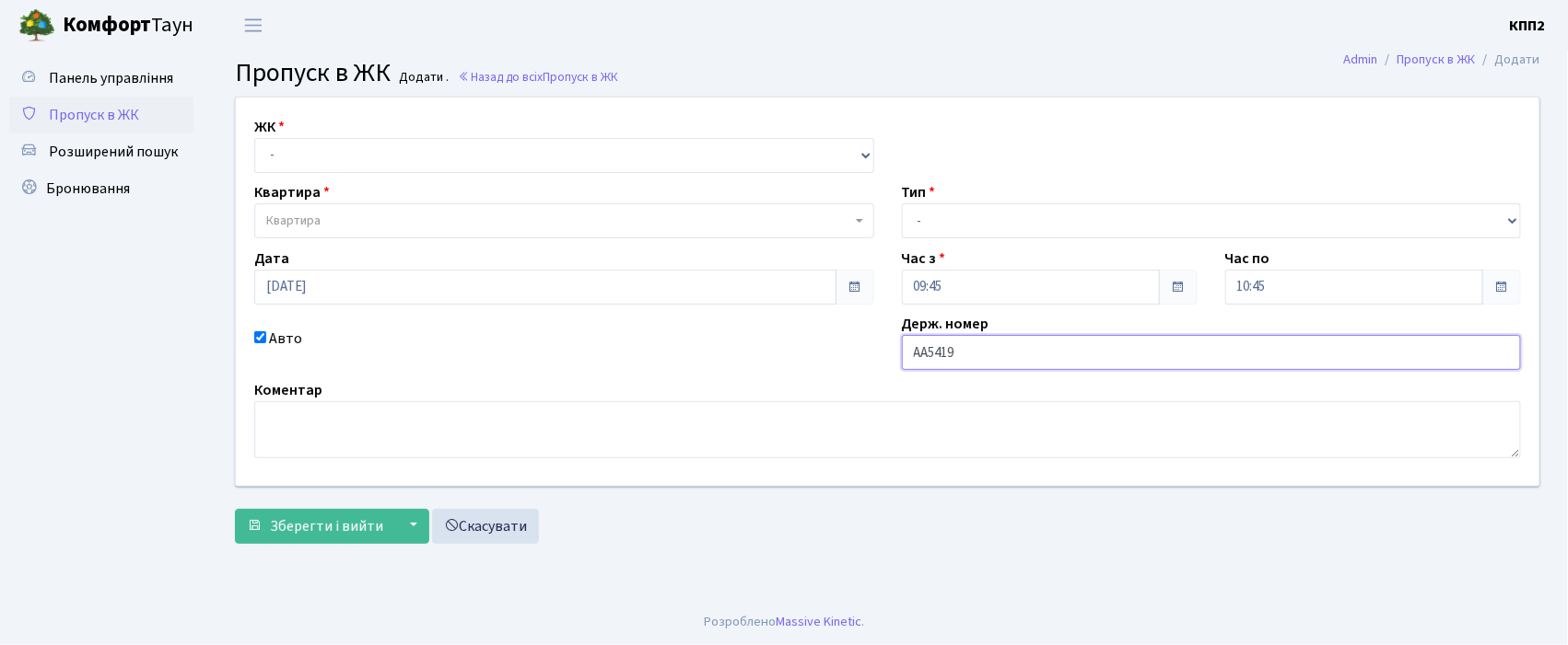
type input "АА5419ОС"
click at [314, 154] on select "- КТ, вул. Регенераторна, 4 КТ2, просп. [STREET_ADDRESS] [STREET_ADDRESS] [PERS…" at bounding box center [564, 155] width 620 height 35
select select "271"
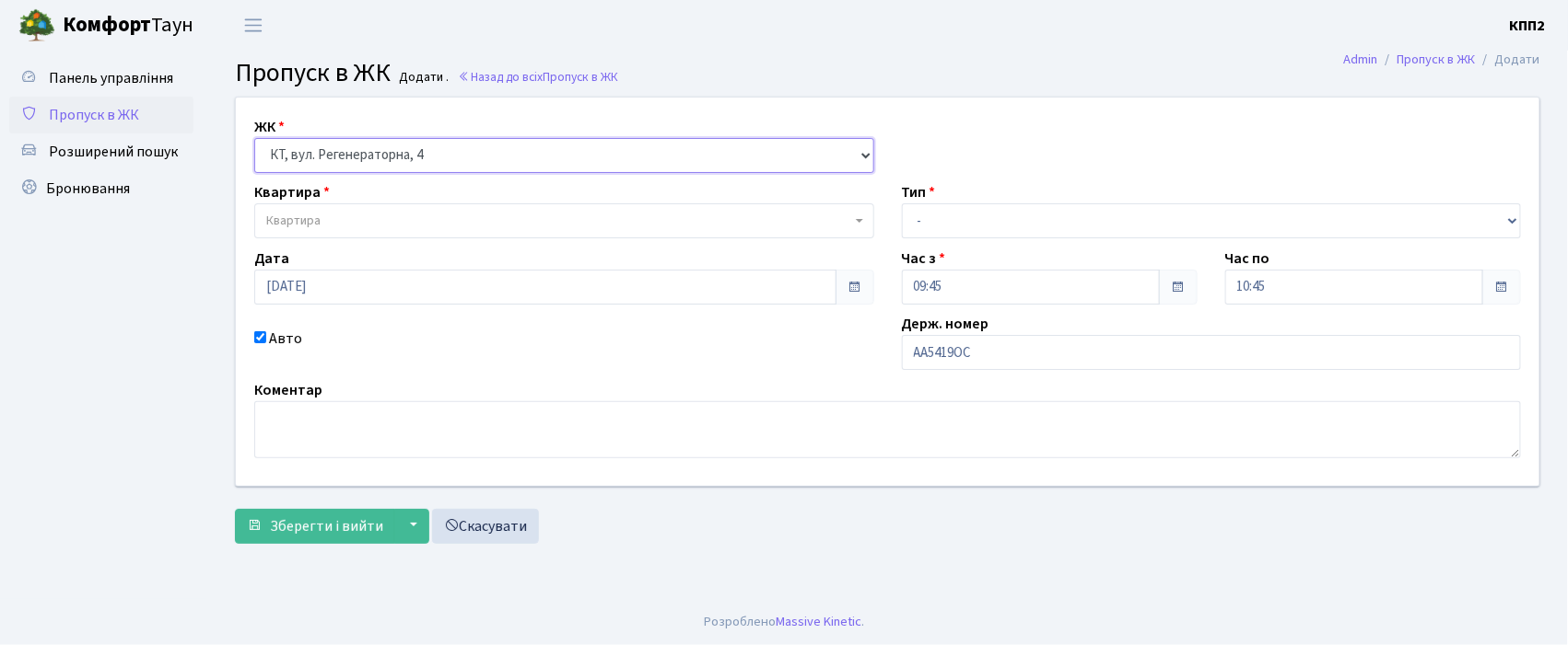
click at [254, 138] on select "- КТ, вул. Регенераторна, 4 КТ2, просп. [STREET_ADDRESS] [STREET_ADDRESS] [PERS…" at bounding box center [564, 155] width 620 height 35
select select
click at [299, 217] on span "Квартира" at bounding box center [294, 220] width 54 height 18
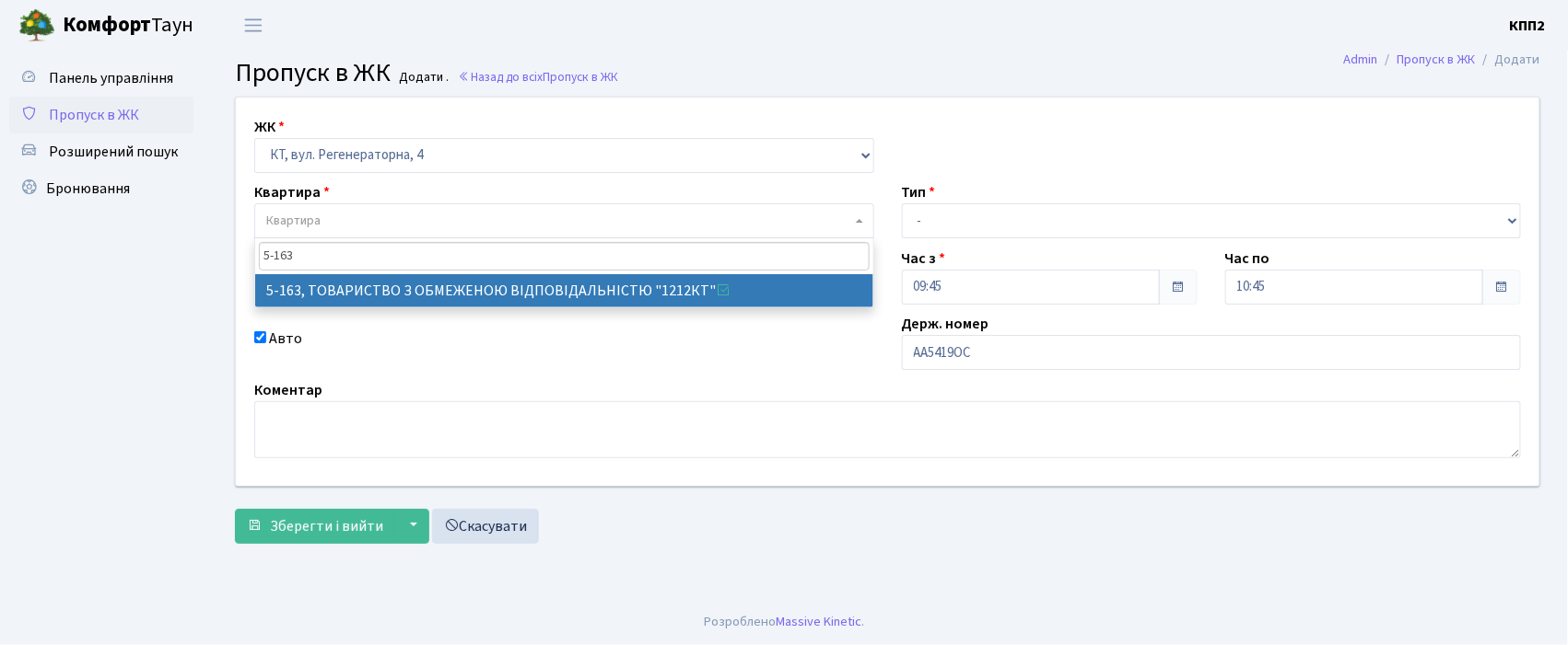
type input "5-163"
select select "2321"
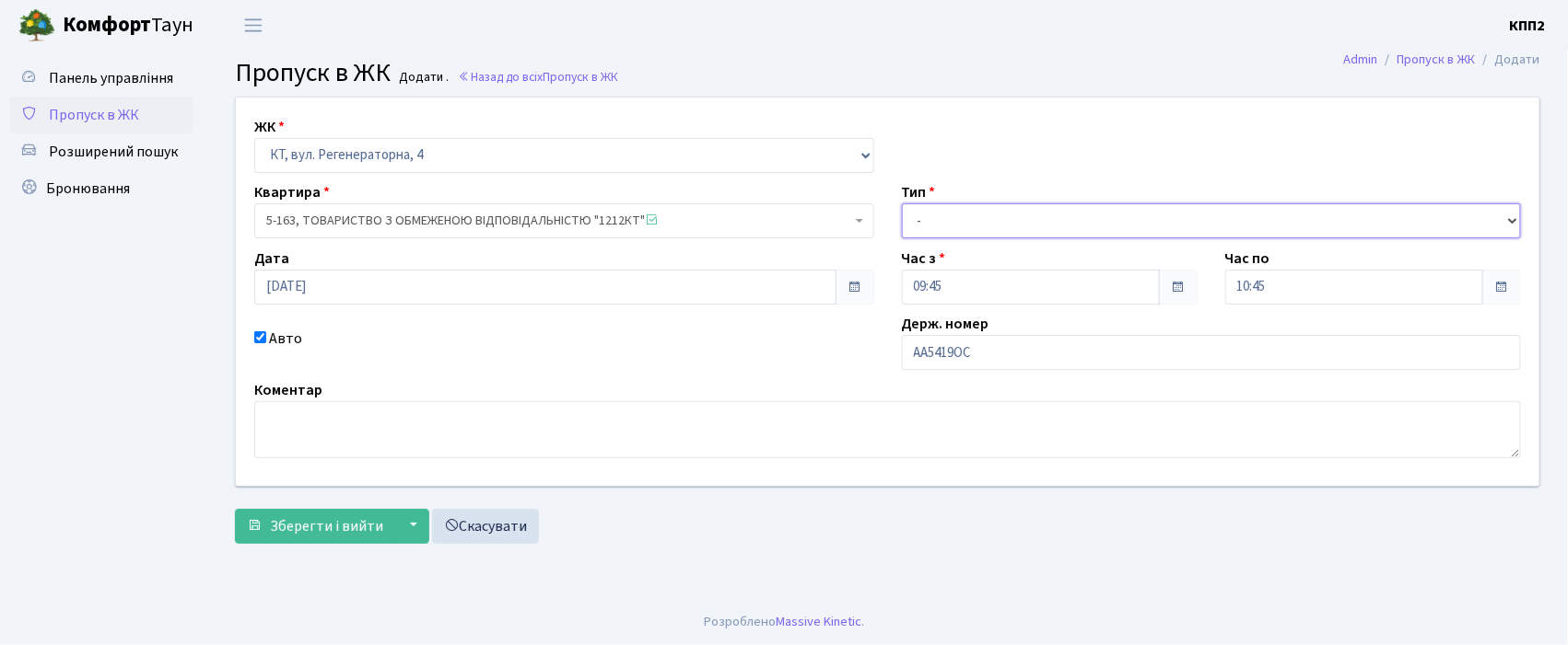
click at [993, 232] on select "- Доставка Таксі Гості Сервіс" at bounding box center [1212, 221] width 620 height 35
select select "2"
click at [901, 204] on select "- Доставка Таксі Гості Сервіс" at bounding box center [1212, 221] width 620 height 35
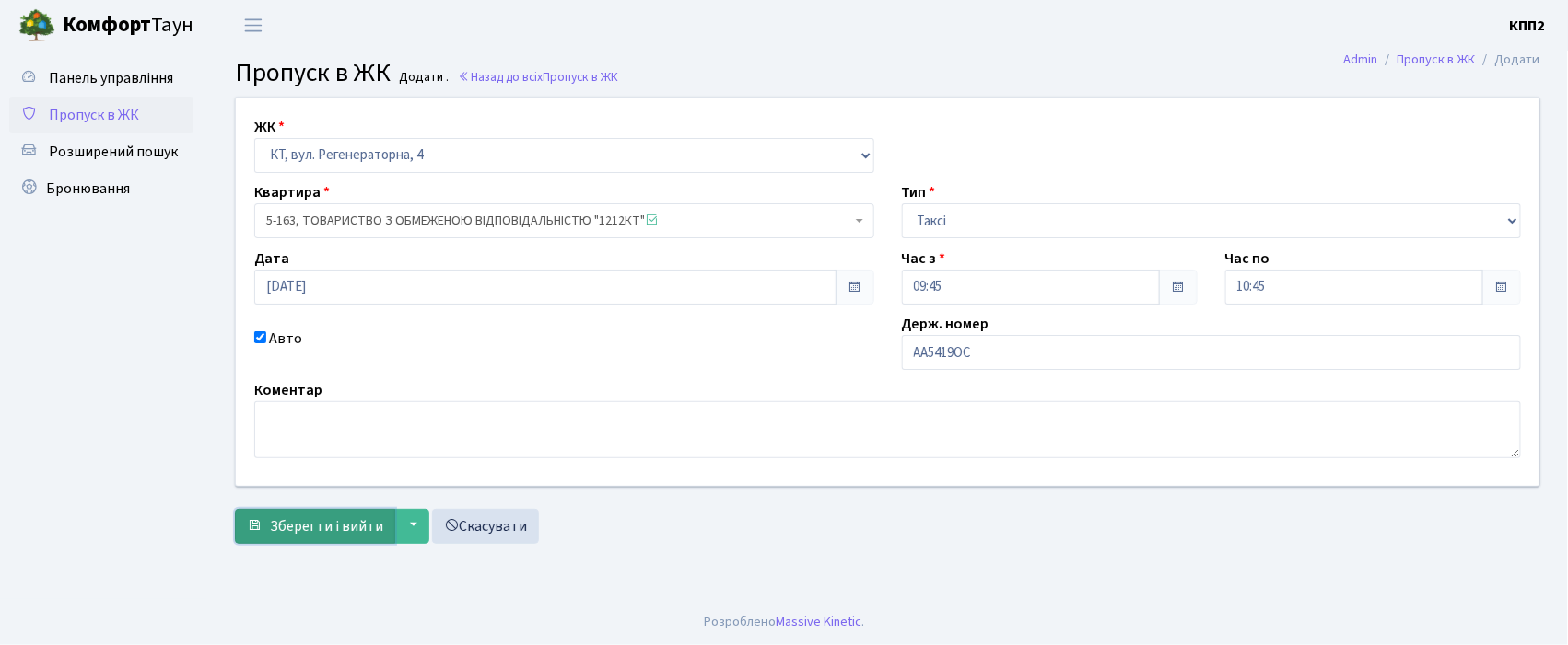
click at [348, 523] on span "Зберегти і вийти" at bounding box center [326, 526] width 113 height 20
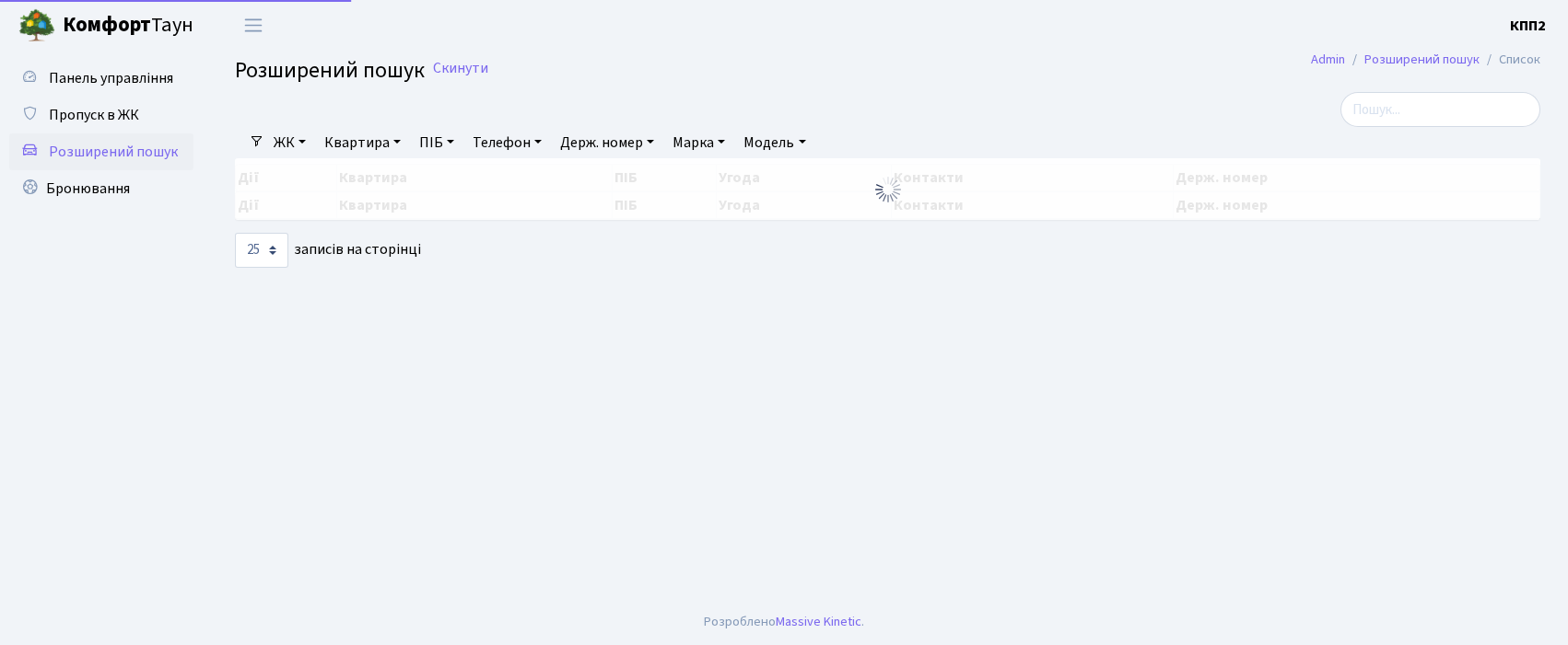
select select "25"
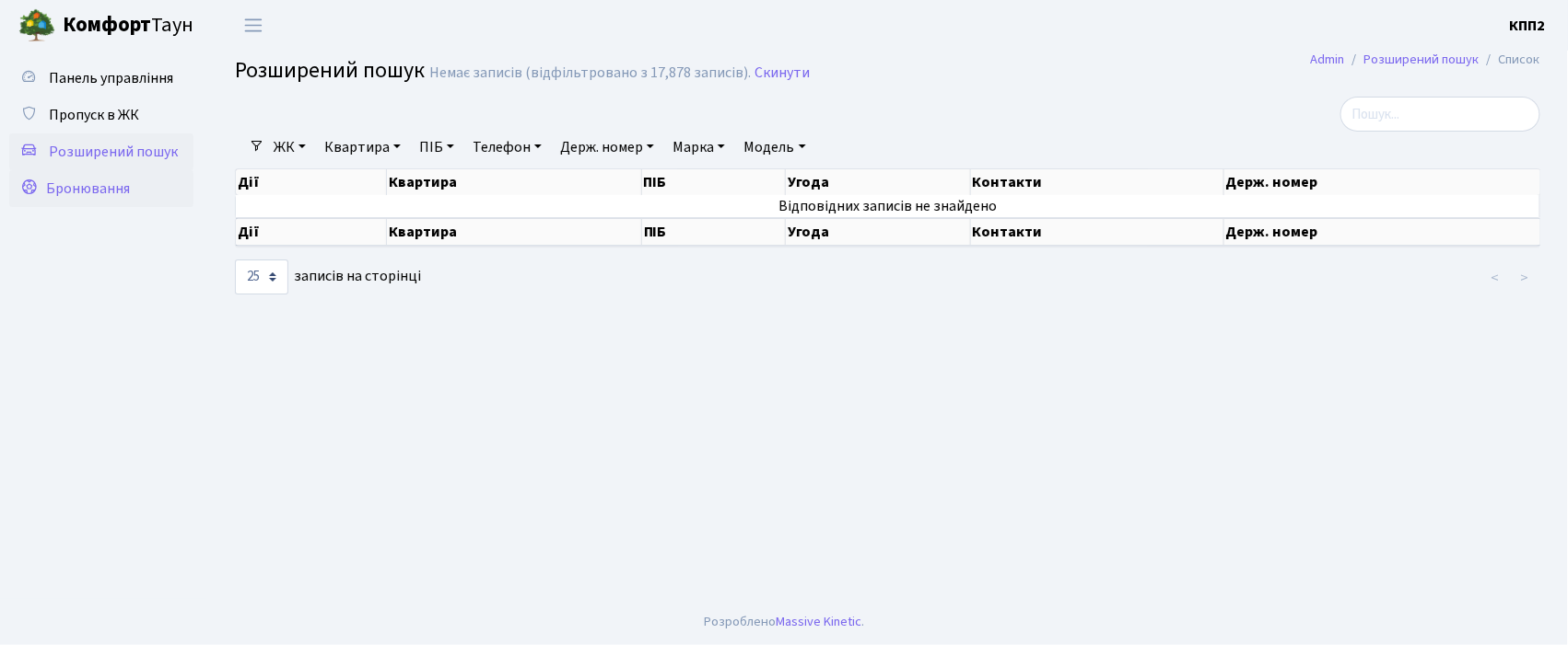
click at [109, 191] on span "Бронювання" at bounding box center [88, 188] width 84 height 20
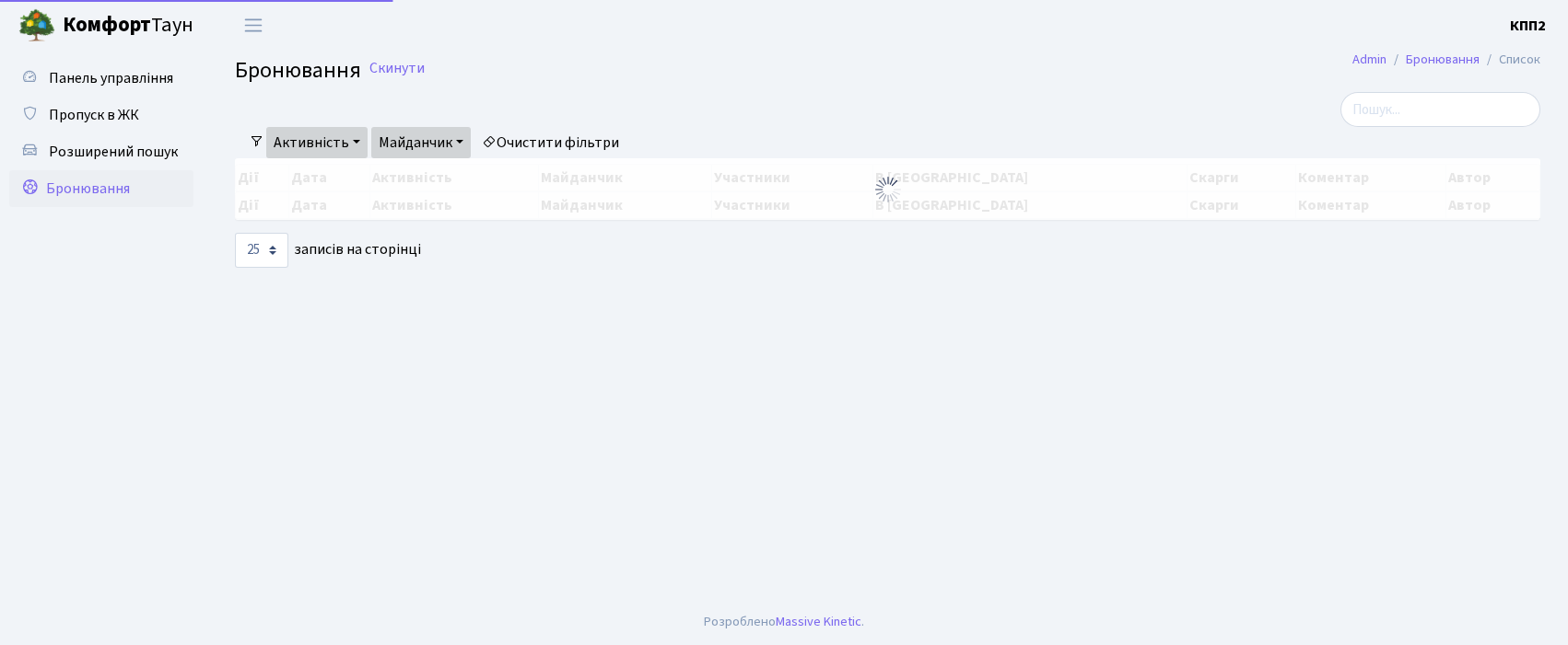
select select "25"
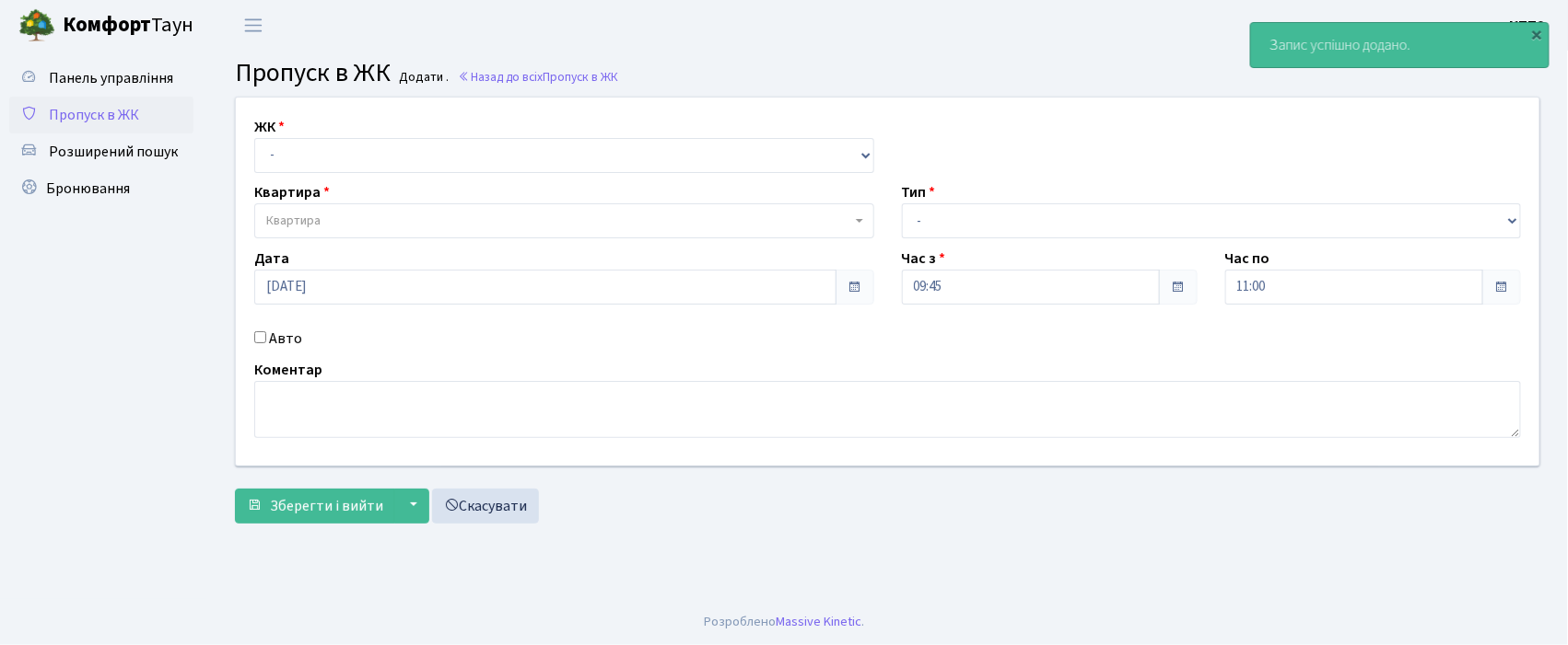
click at [263, 337] on input "Авто" at bounding box center [260, 337] width 12 height 12
checkbox input "true"
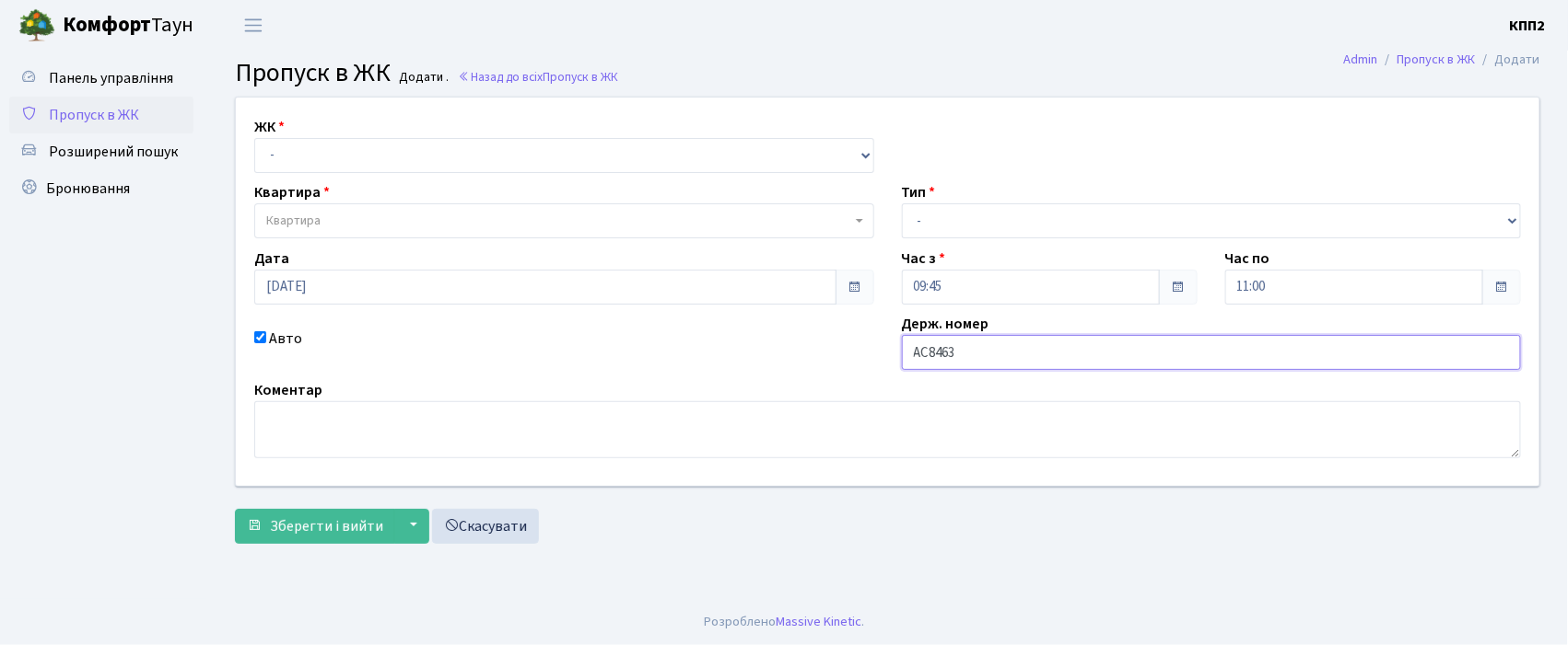
type input "АС8463СН"
click at [295, 145] on select "- КТ, вул. Регенераторна, 4 КТ2, просп. [STREET_ADDRESS] [STREET_ADDRESS] [PERS…" at bounding box center [564, 155] width 620 height 35
select select "271"
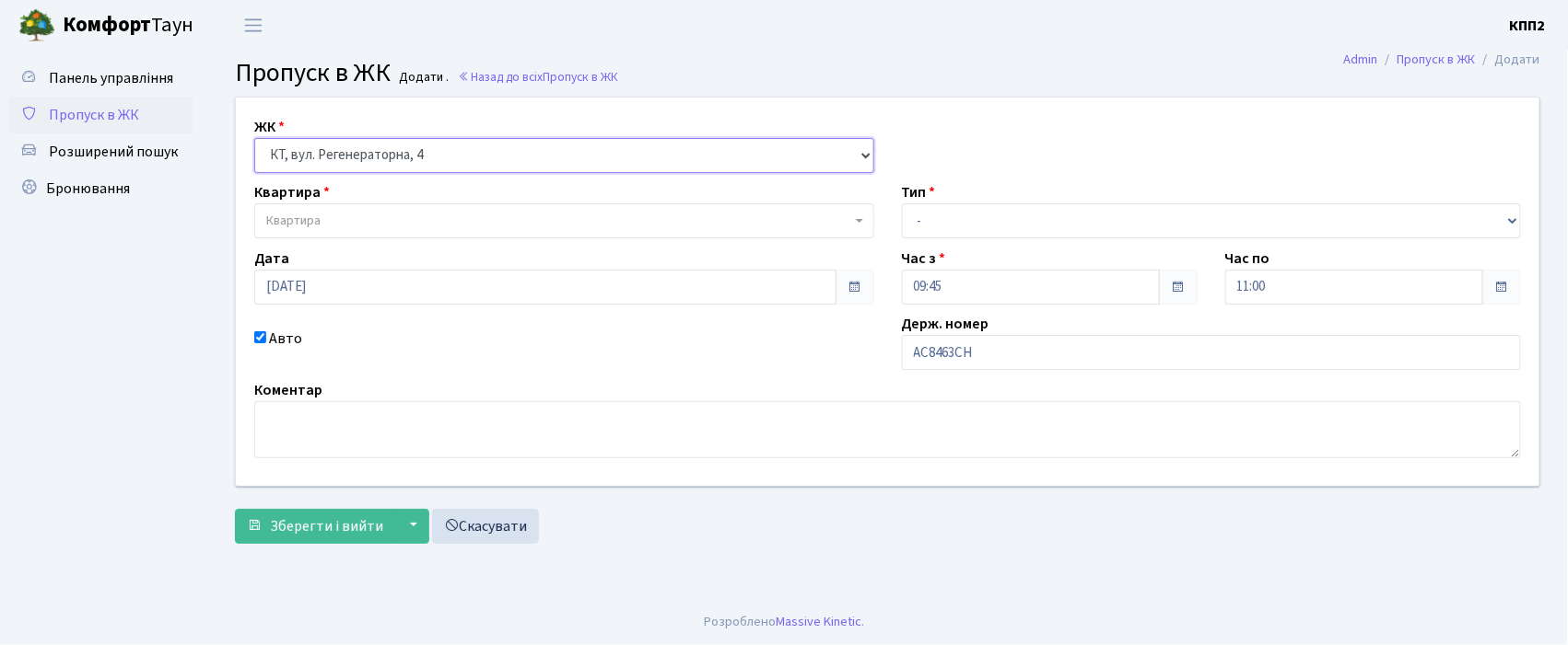
click at [254, 138] on select "- КТ, вул. Регенераторна, 4 КТ2, просп. [STREET_ADDRESS] [STREET_ADDRESS] [PERS…" at bounding box center [564, 155] width 620 height 35
select select
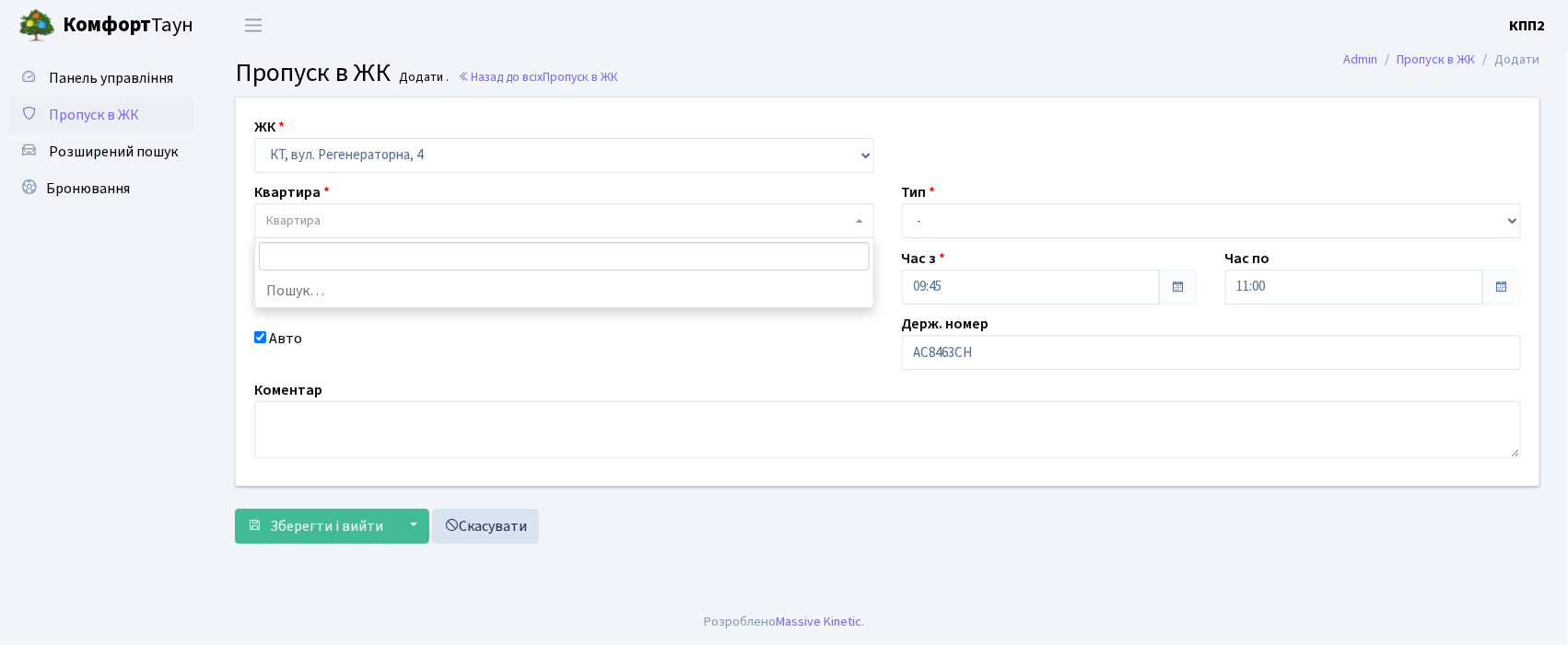
click at [328, 221] on span "Квартира" at bounding box center [558, 220] width 584 height 18
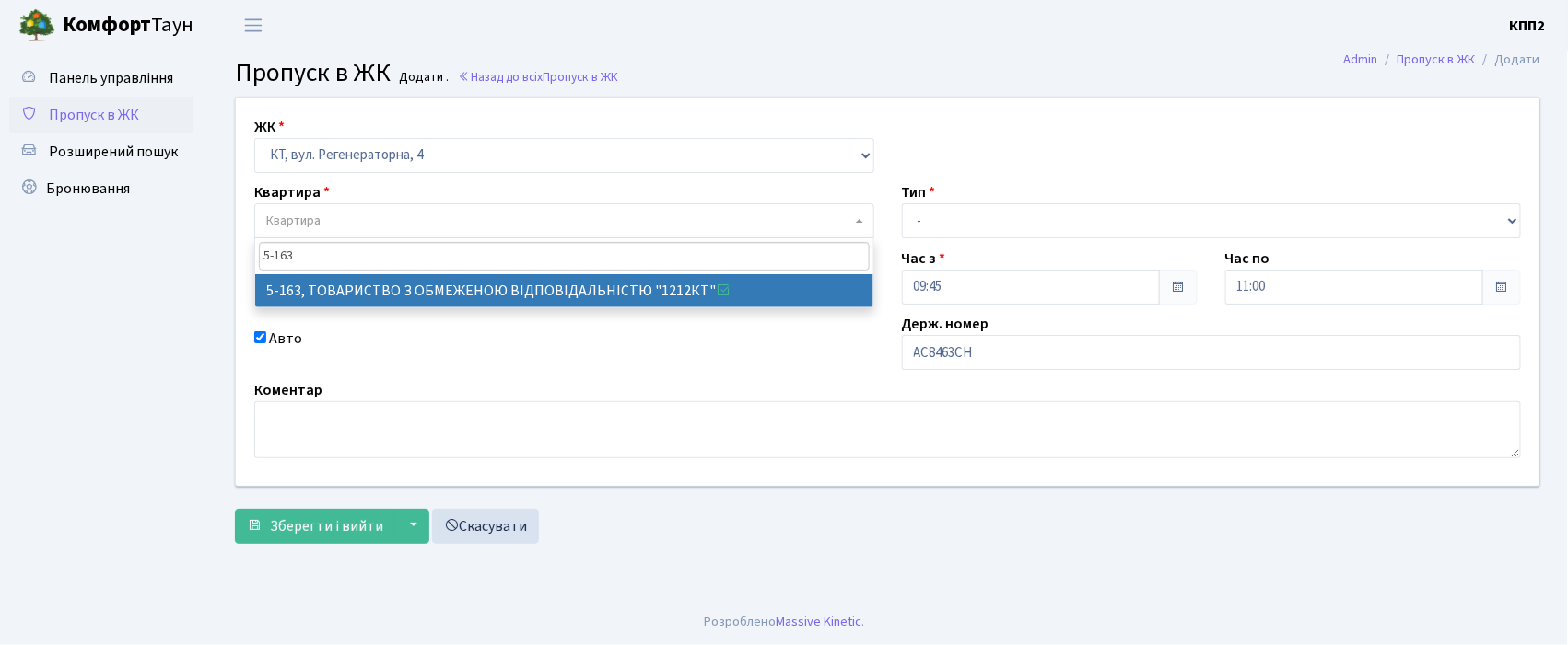
type input "5-163"
select select "2321"
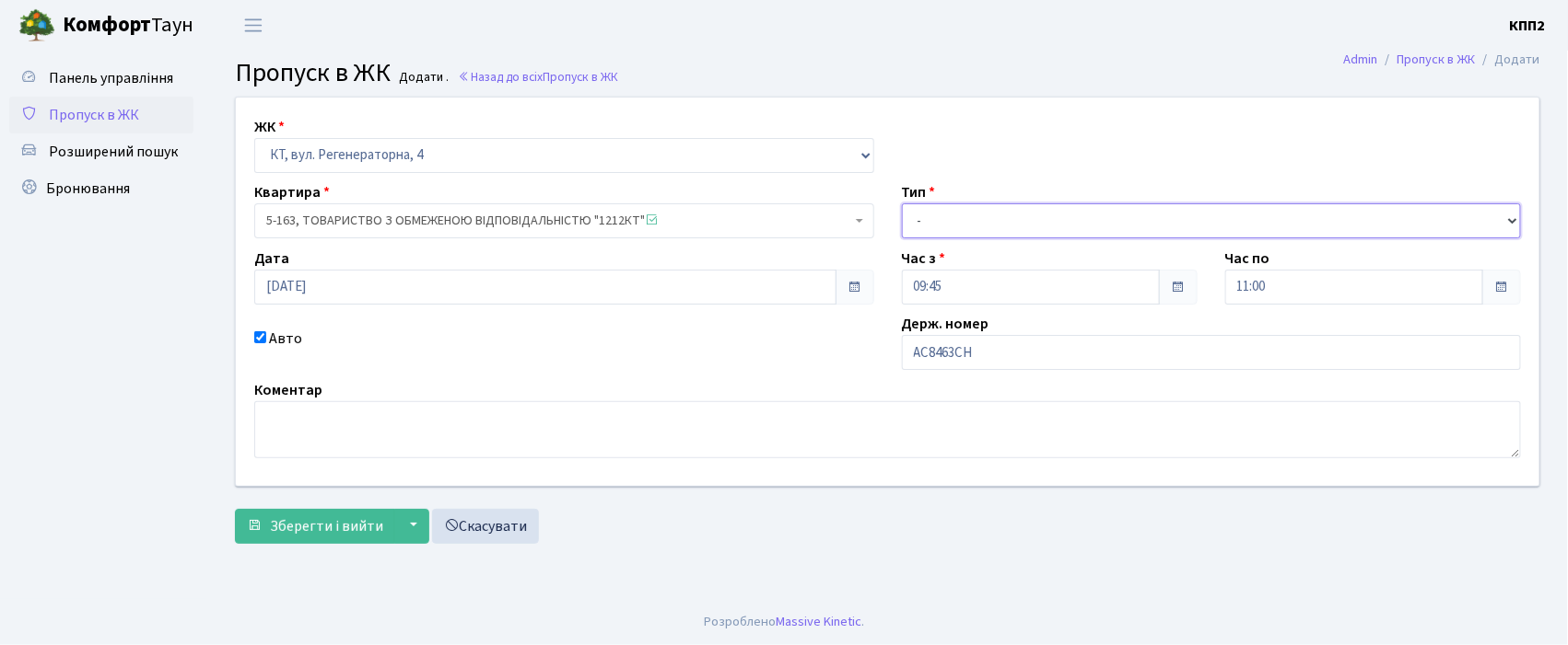
click at [985, 210] on select "- Доставка Таксі Гості Сервіс" at bounding box center [1212, 221] width 620 height 35
select select "2"
click at [901, 204] on select "- Доставка Таксі Гості Сервіс" at bounding box center [1212, 221] width 620 height 35
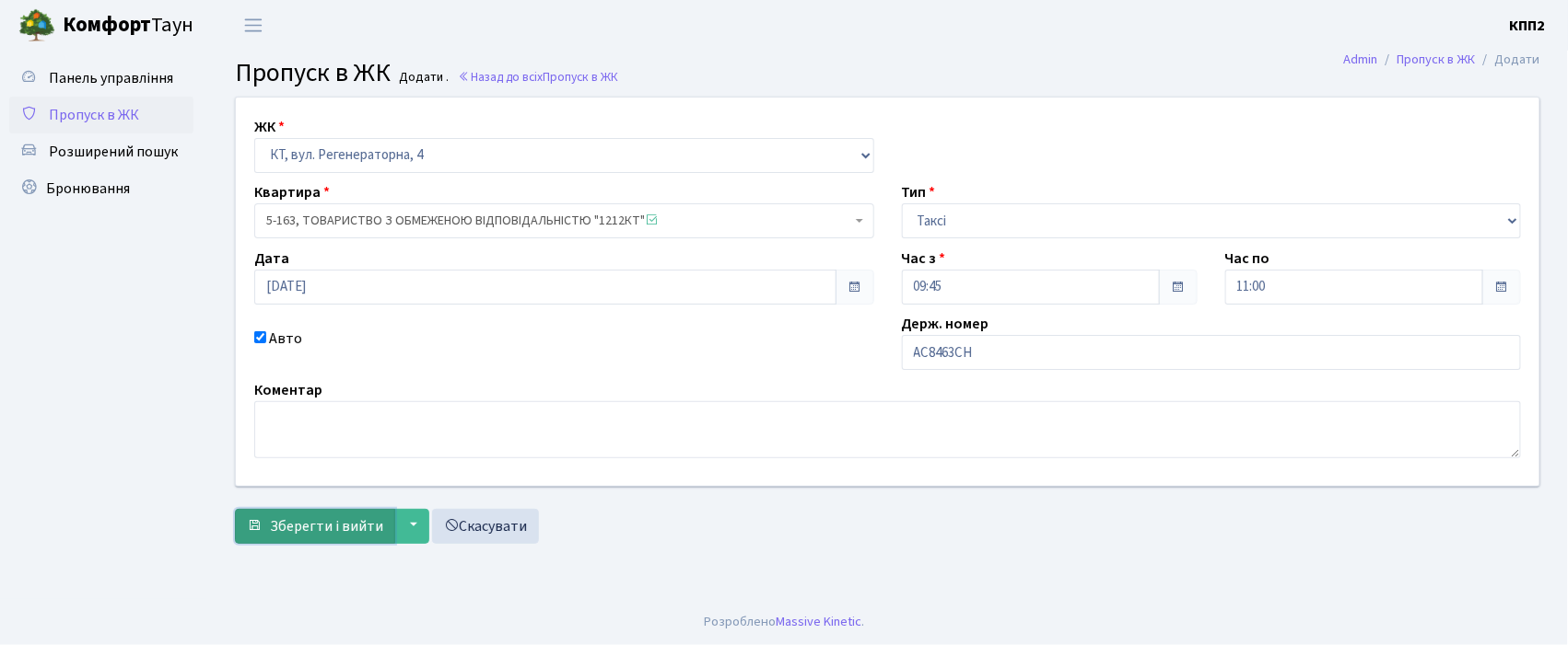
click at [317, 534] on span "Зберегти і вийти" at bounding box center [326, 526] width 113 height 20
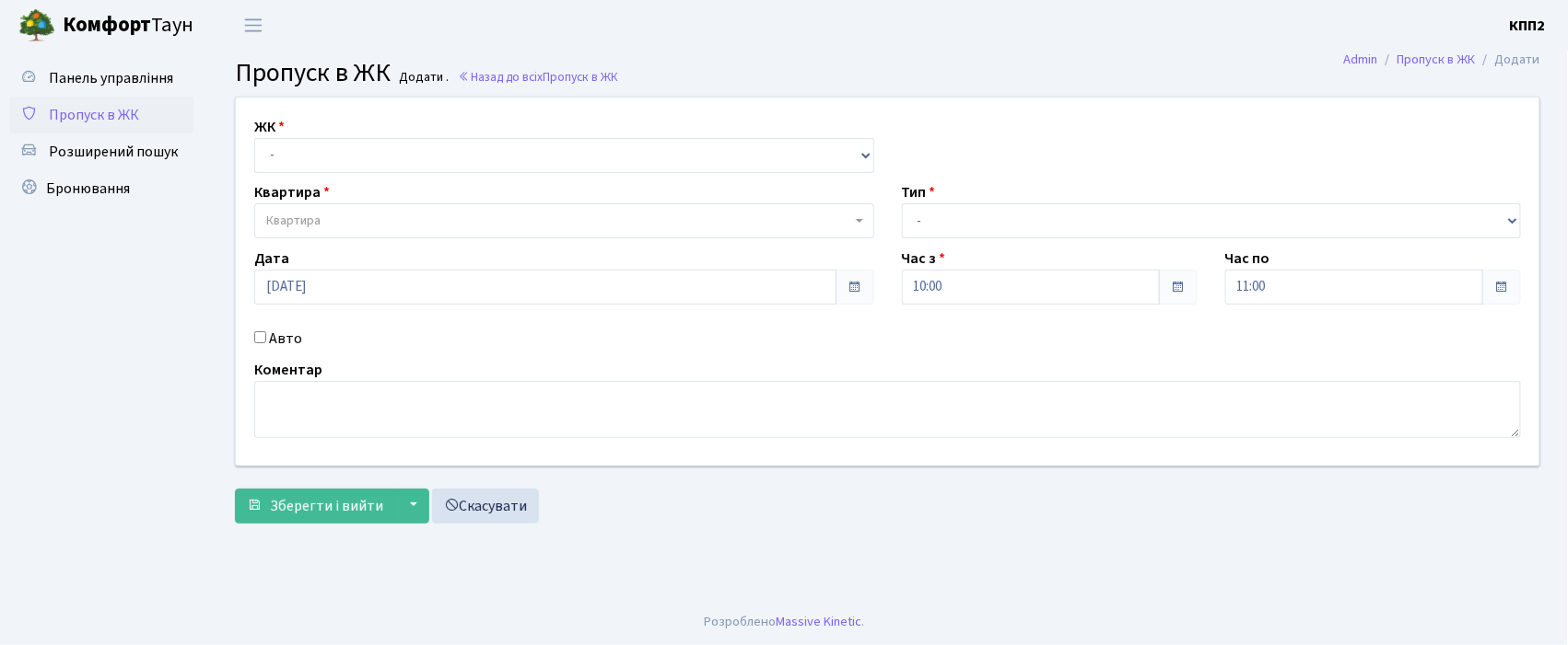
click at [259, 337] on input "Авто" at bounding box center [260, 337] width 12 height 12
checkbox input "true"
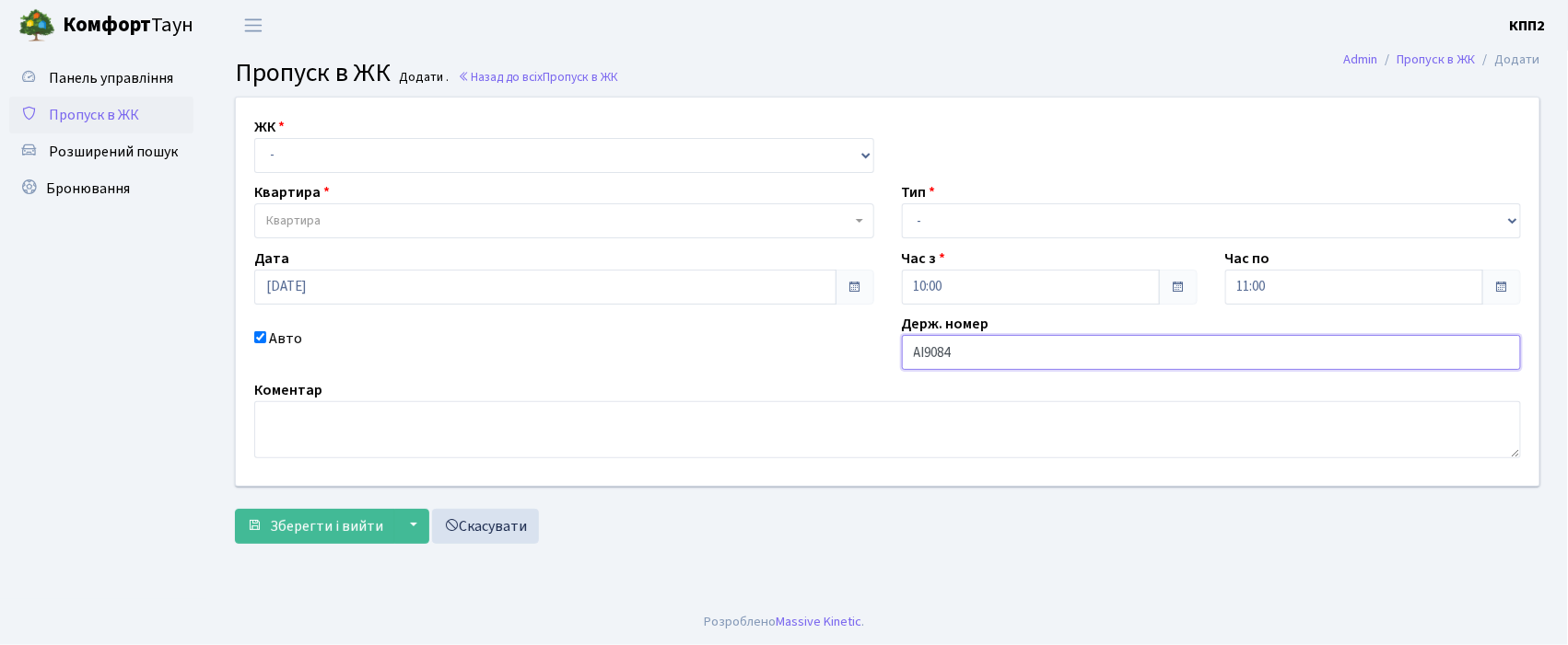
type input "АІ9084YA"
click at [263, 158] on select "- КТ, вул. Регенераторна, 4 КТ2, просп. Соборності, 17 КТ3, вул. Березнева, 16 …" at bounding box center [564, 155] width 620 height 35
select select "271"
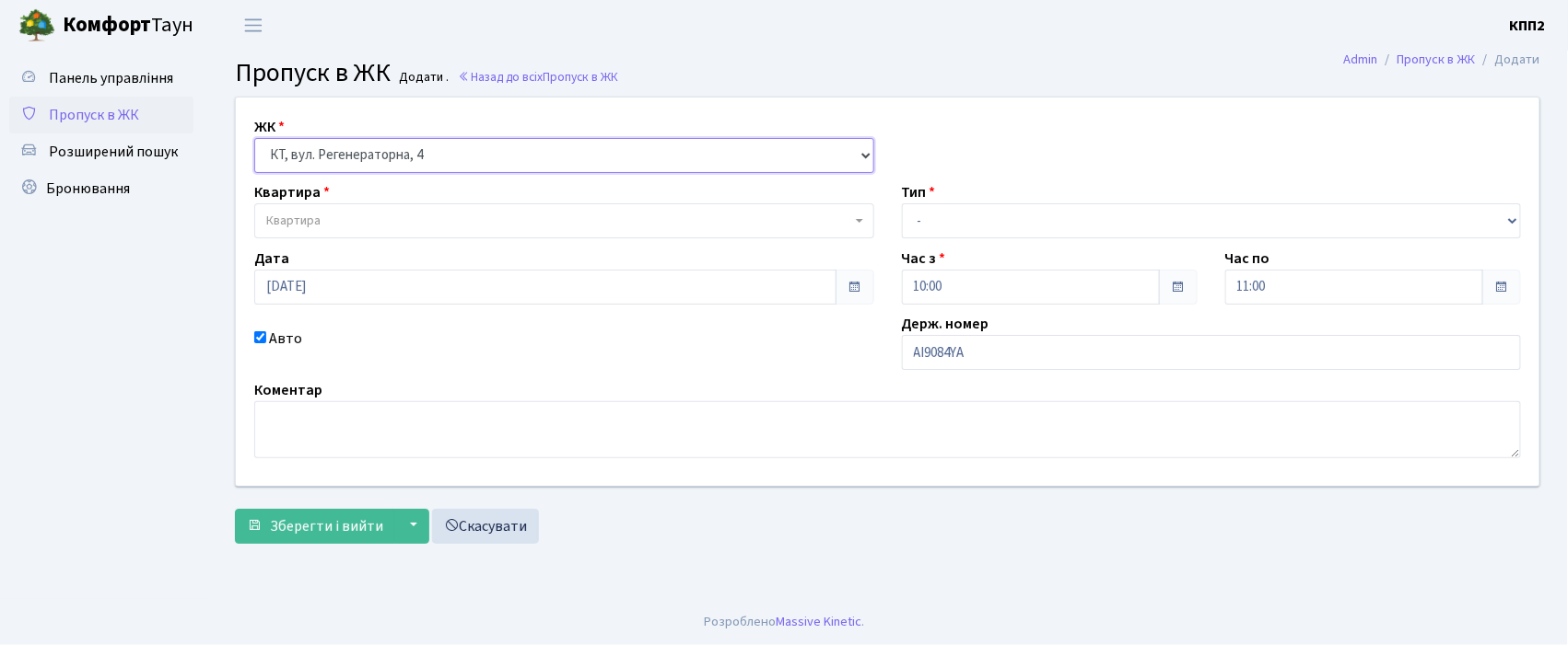
click at [254, 138] on select "- КТ, вул. Регенераторна, 4 КТ2, просп. Соборності, 17 КТ3, вул. Березнева, 16 …" at bounding box center [564, 155] width 620 height 35
select select
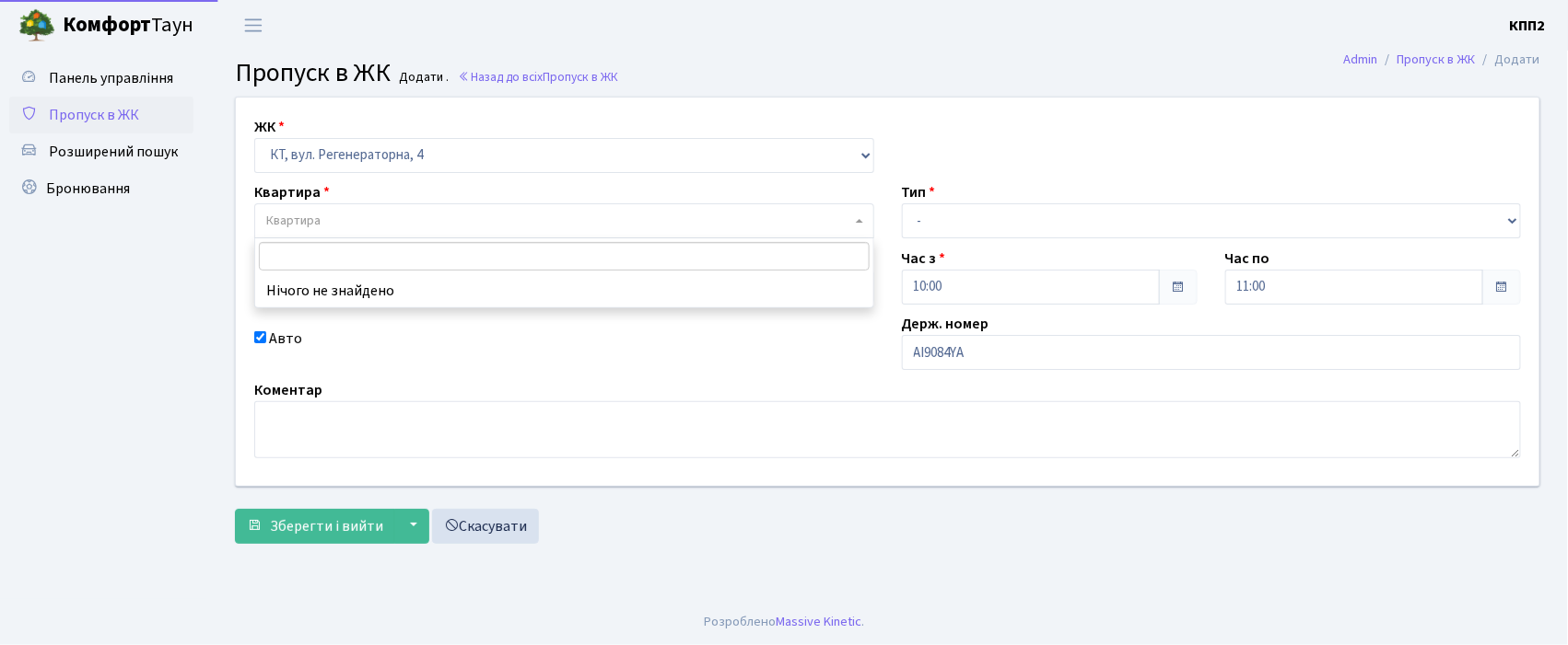
click at [319, 223] on span "Квартира" at bounding box center [294, 220] width 54 height 18
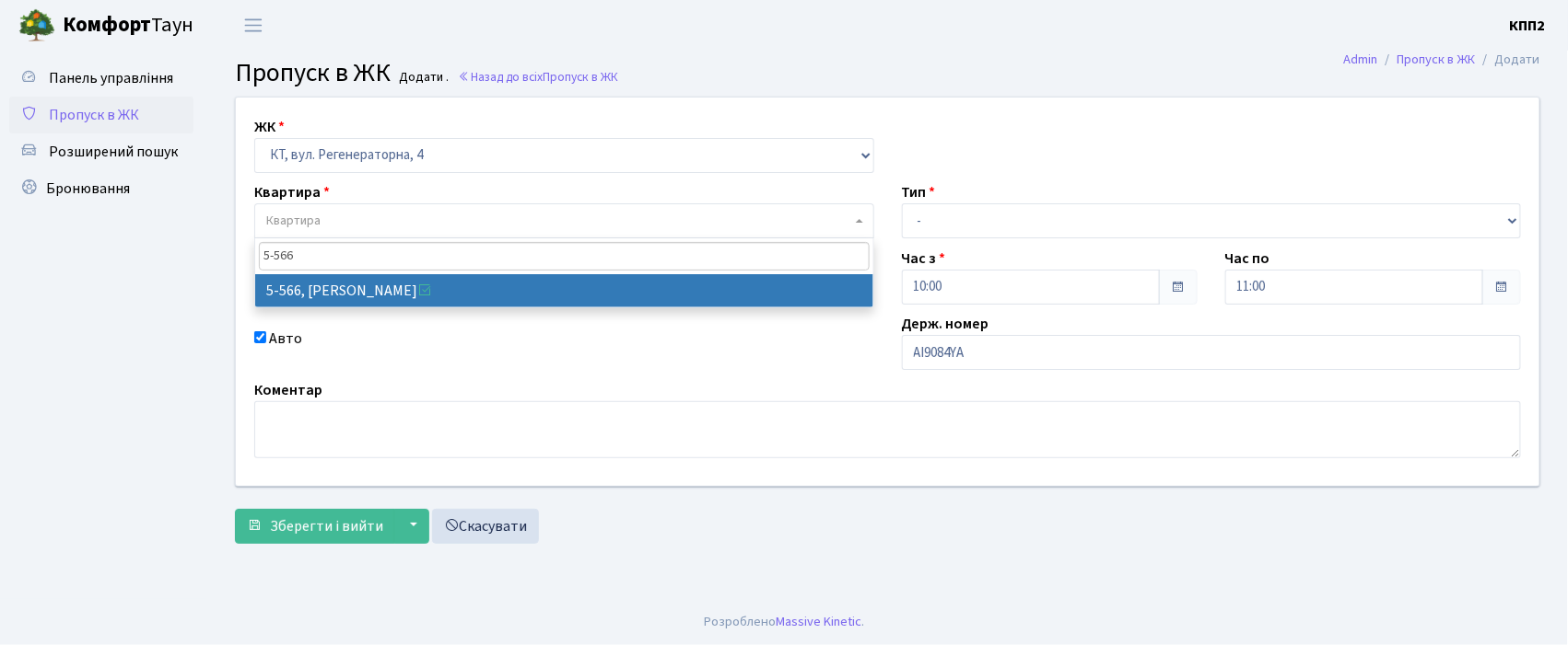
type input "5-566"
select select "1960"
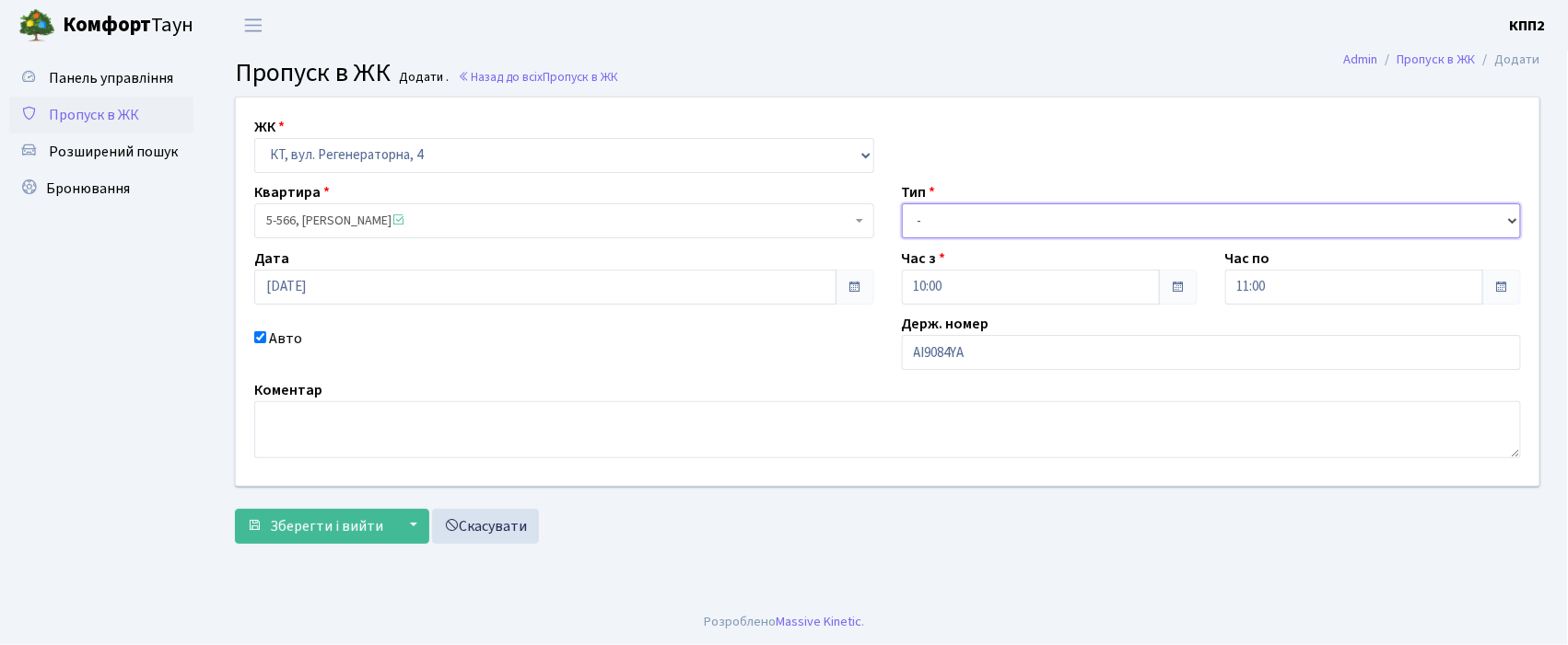
click at [930, 215] on select "- Доставка Таксі Гості Сервіс" at bounding box center [1212, 221] width 620 height 35
select select "2"
click at [901, 204] on select "- Доставка Таксі Гості Сервіс" at bounding box center [1212, 221] width 620 height 35
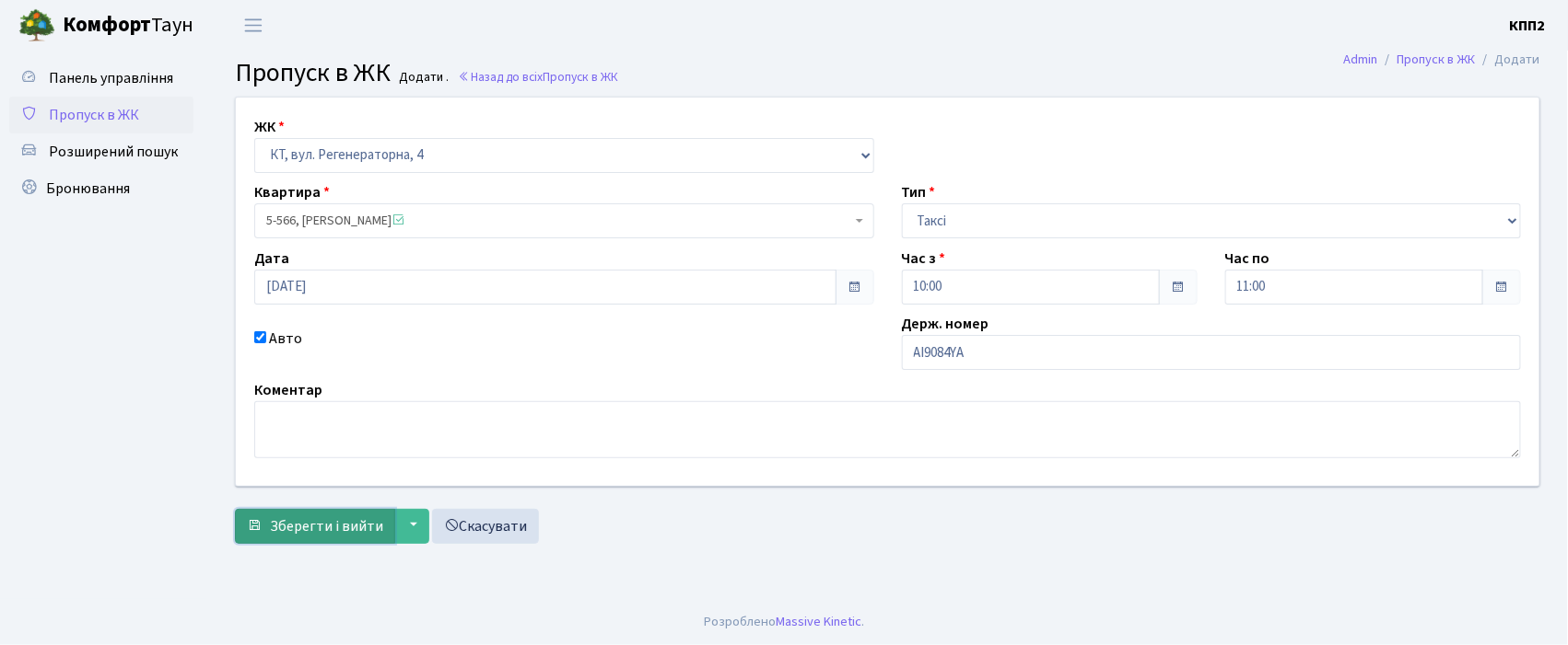
click at [297, 523] on span "Зберегти і вийти" at bounding box center [326, 526] width 113 height 20
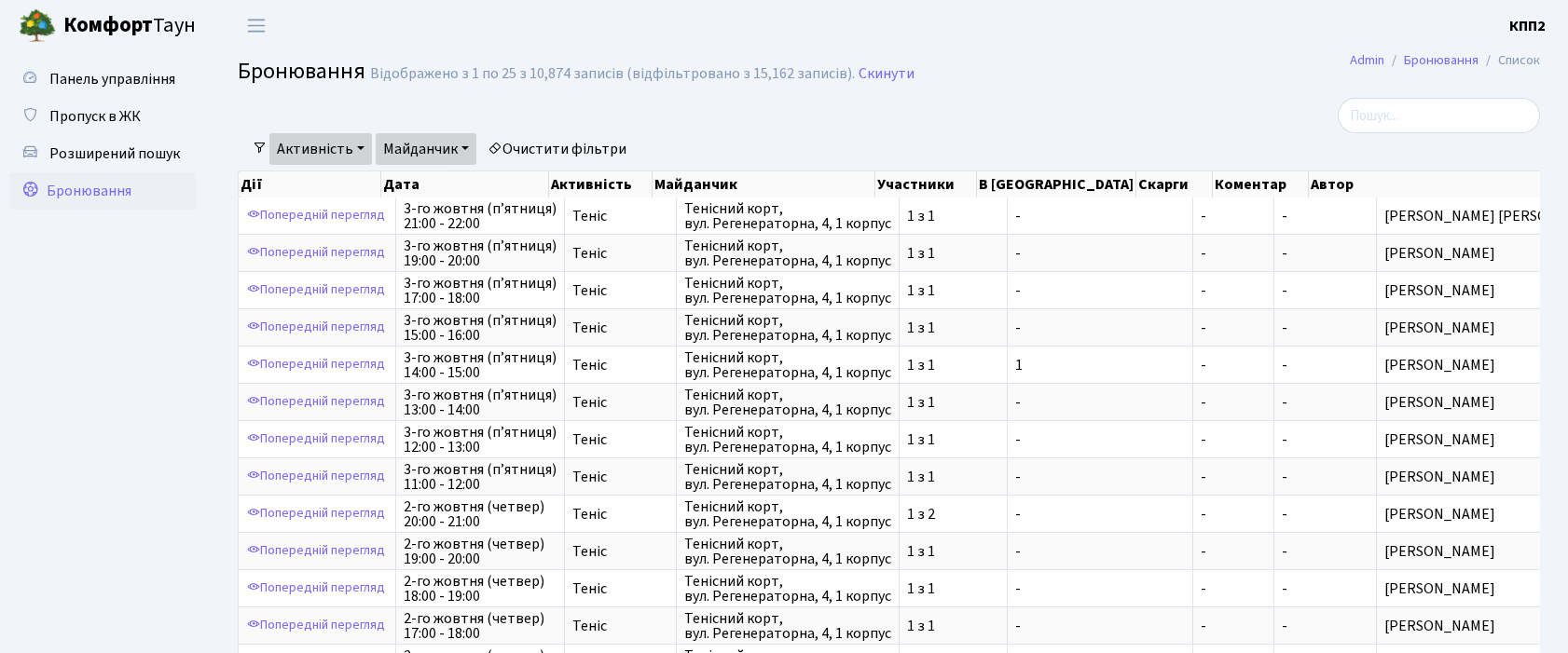
select select "25"
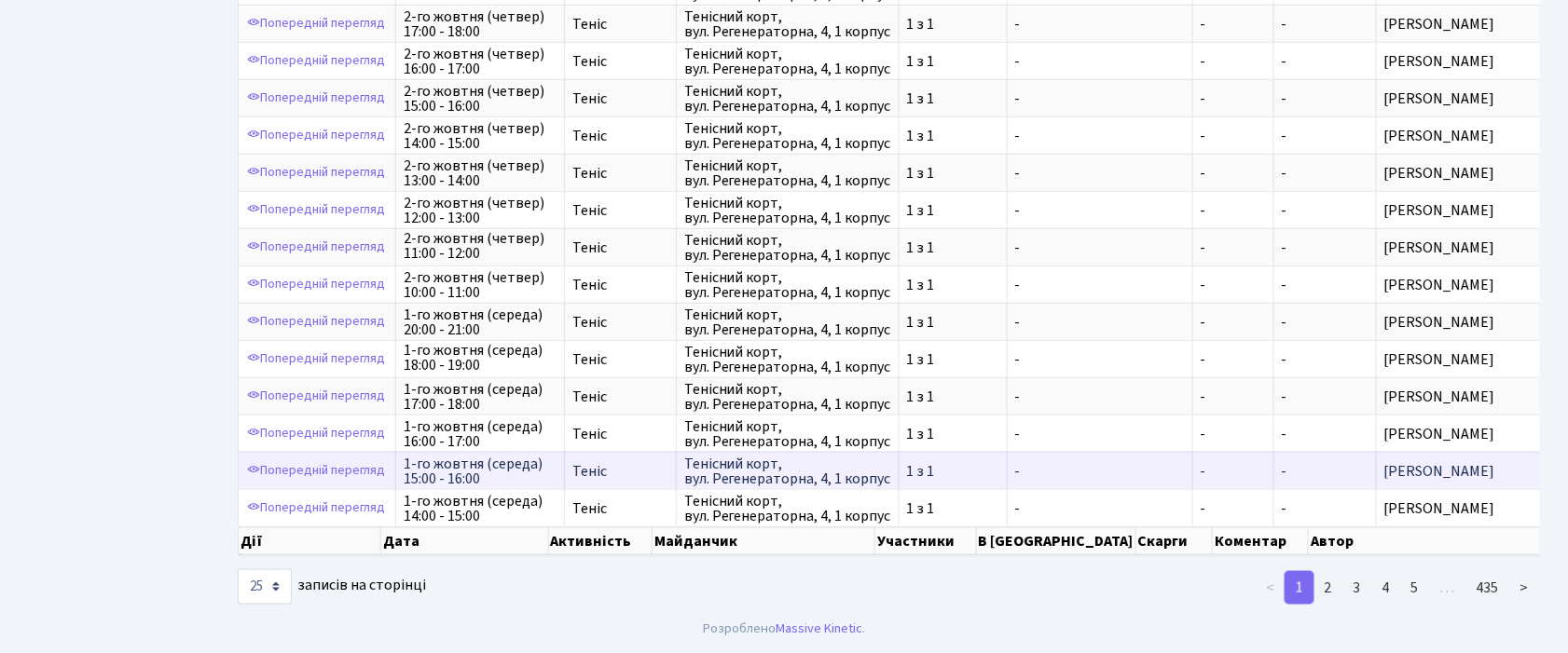
scroll to position [2, 0]
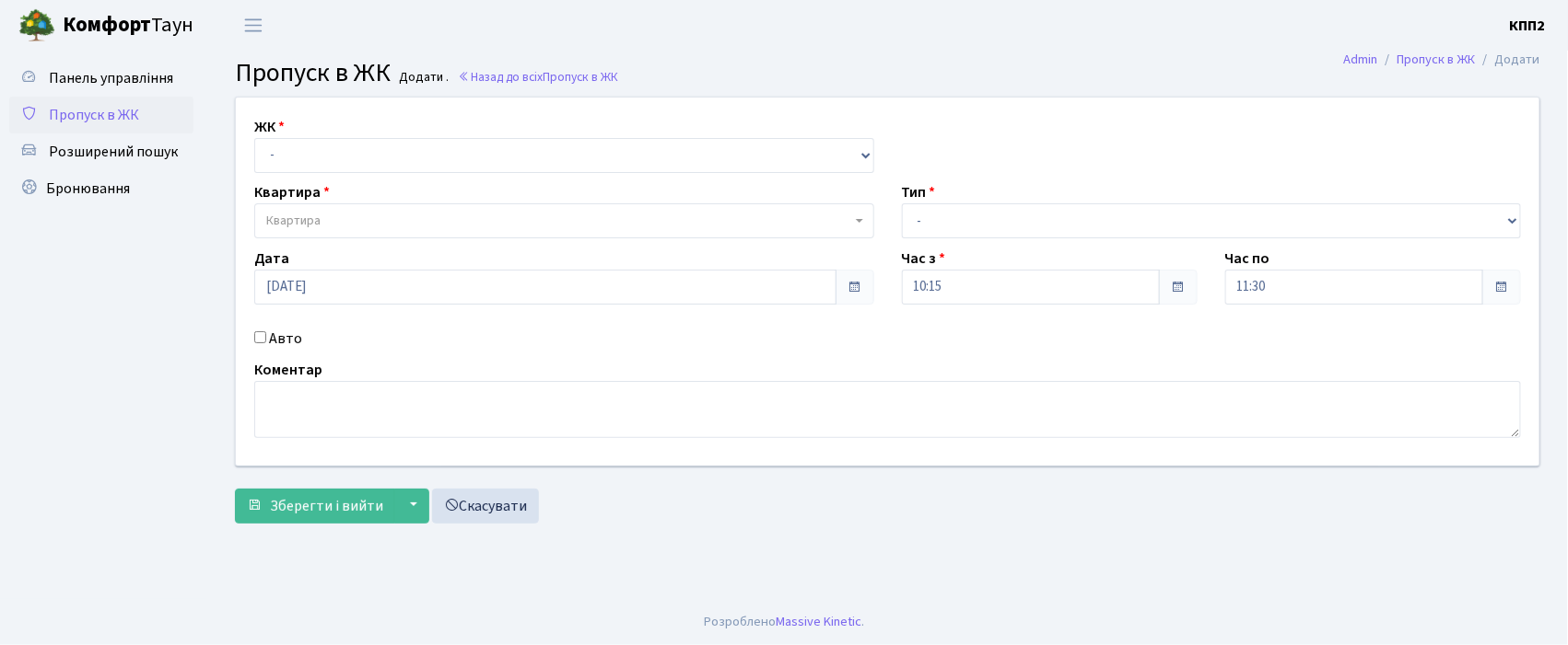
click at [263, 340] on input "Авто" at bounding box center [260, 337] width 12 height 12
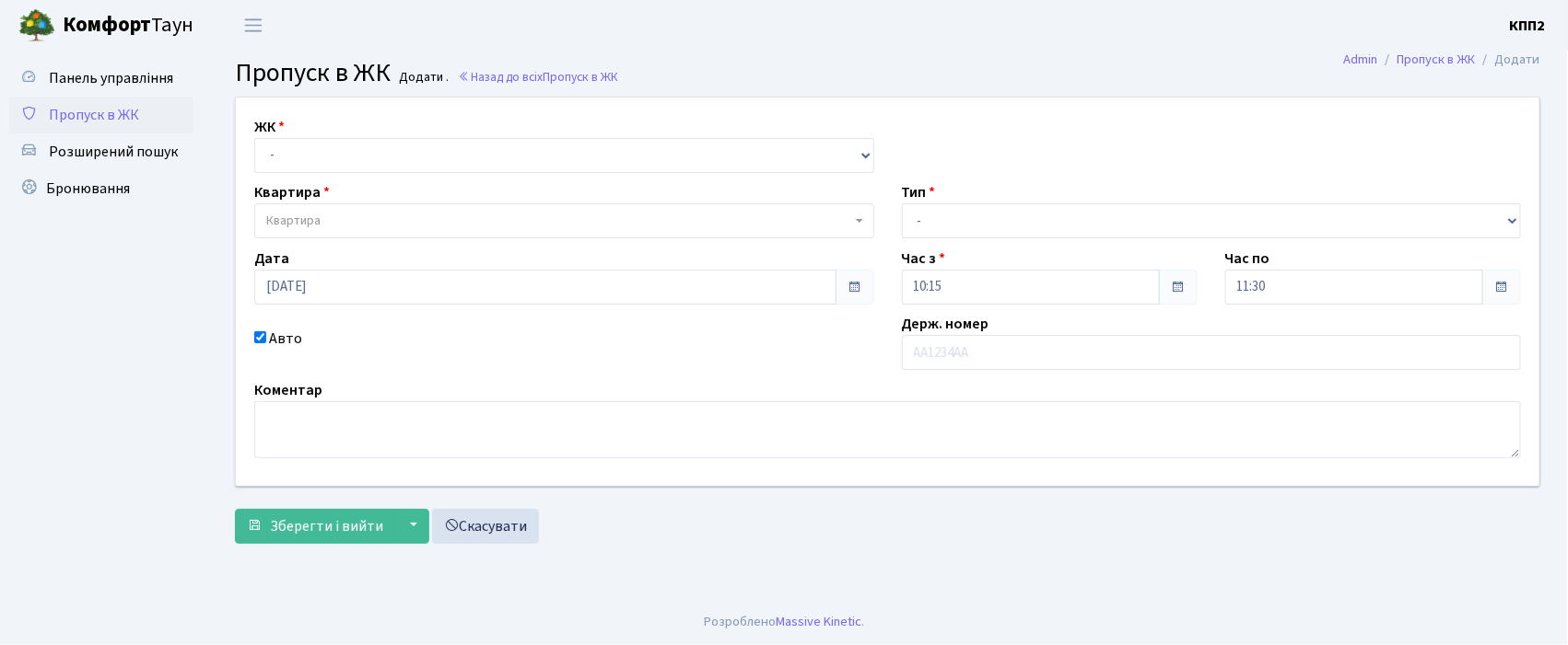
click at [258, 337] on input "Авто" at bounding box center [260, 337] width 12 height 12
checkbox input "false"
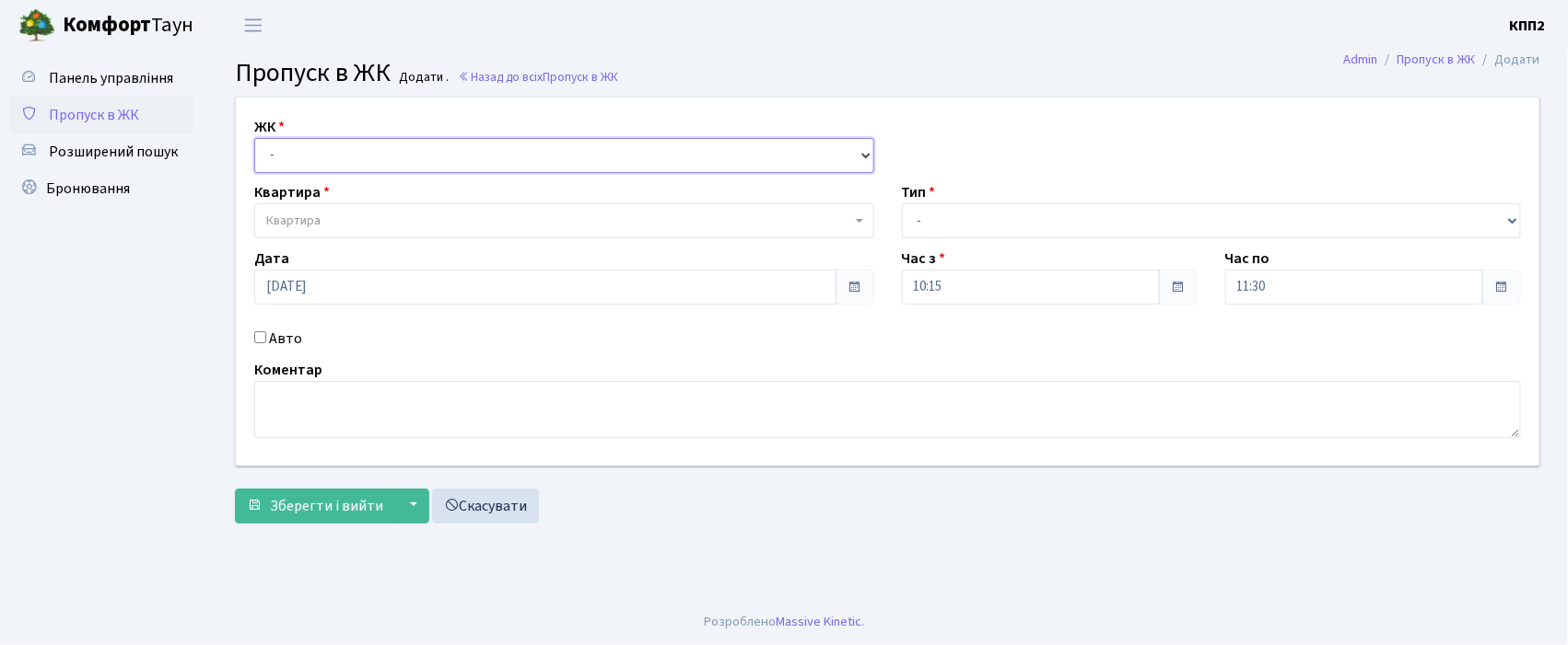
click at [285, 158] on select "- КТ, вул. Регенераторна, 4 КТ2, просп. [STREET_ADDRESS] [STREET_ADDRESS] [PERS…" at bounding box center [564, 155] width 620 height 35
select select "271"
click at [254, 138] on select "- КТ, вул. Регенераторна, 4 КТ2, просп. [STREET_ADDRESS] [STREET_ADDRESS] [PERS…" at bounding box center [564, 155] width 620 height 35
select select
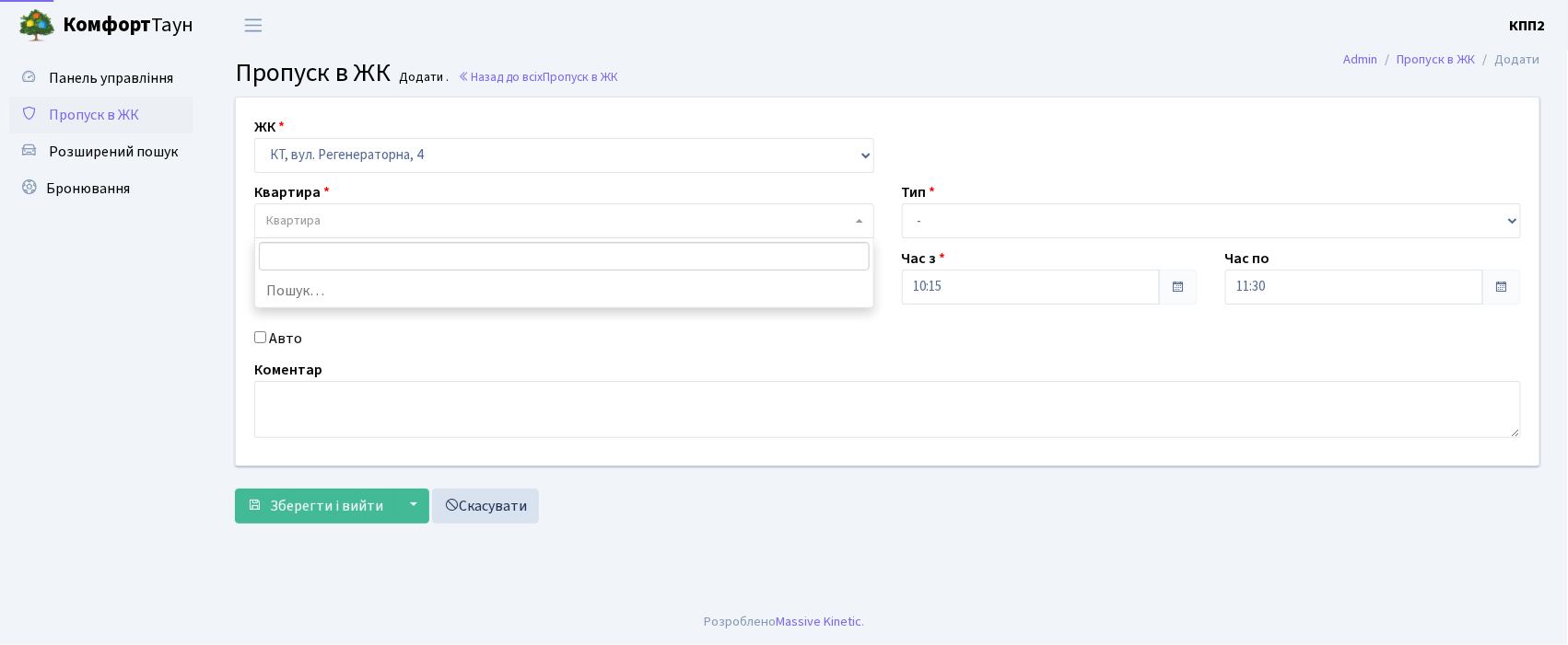
click at [350, 210] on span "Квартира" at bounding box center [564, 221] width 620 height 35
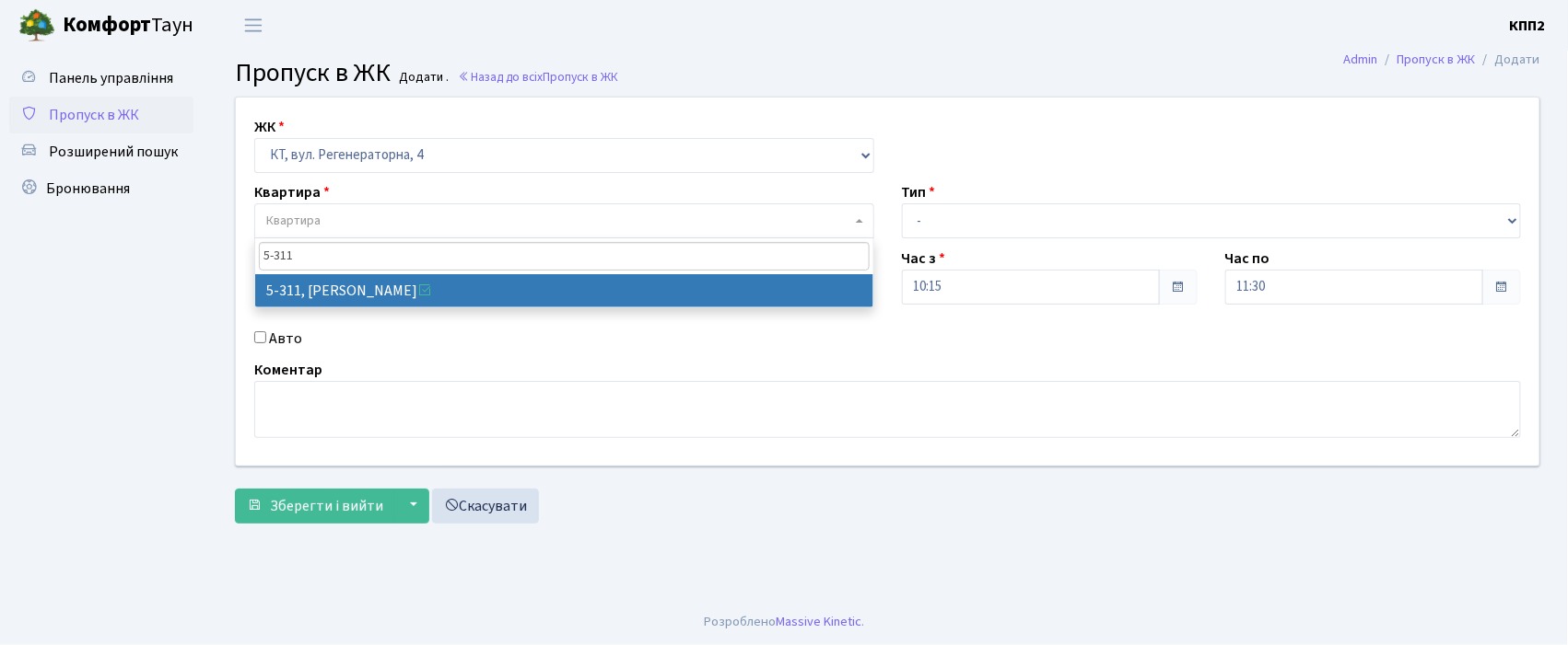
type input "5-311"
select select "2234"
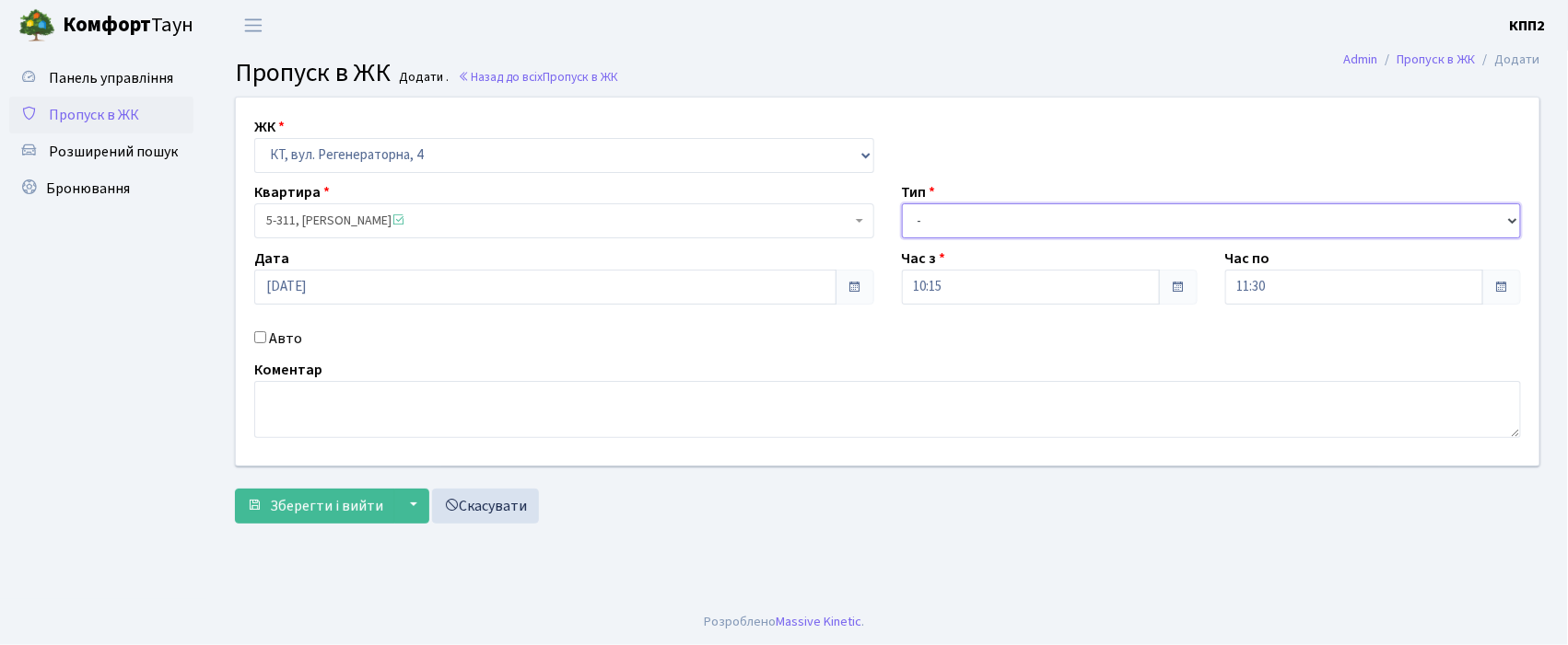
click at [945, 207] on select "- Доставка Таксі Гості Сервіс" at bounding box center [1212, 221] width 620 height 35
select select "1"
click at [901, 204] on select "- Доставка Таксі Гості Сервіс" at bounding box center [1212, 221] width 620 height 35
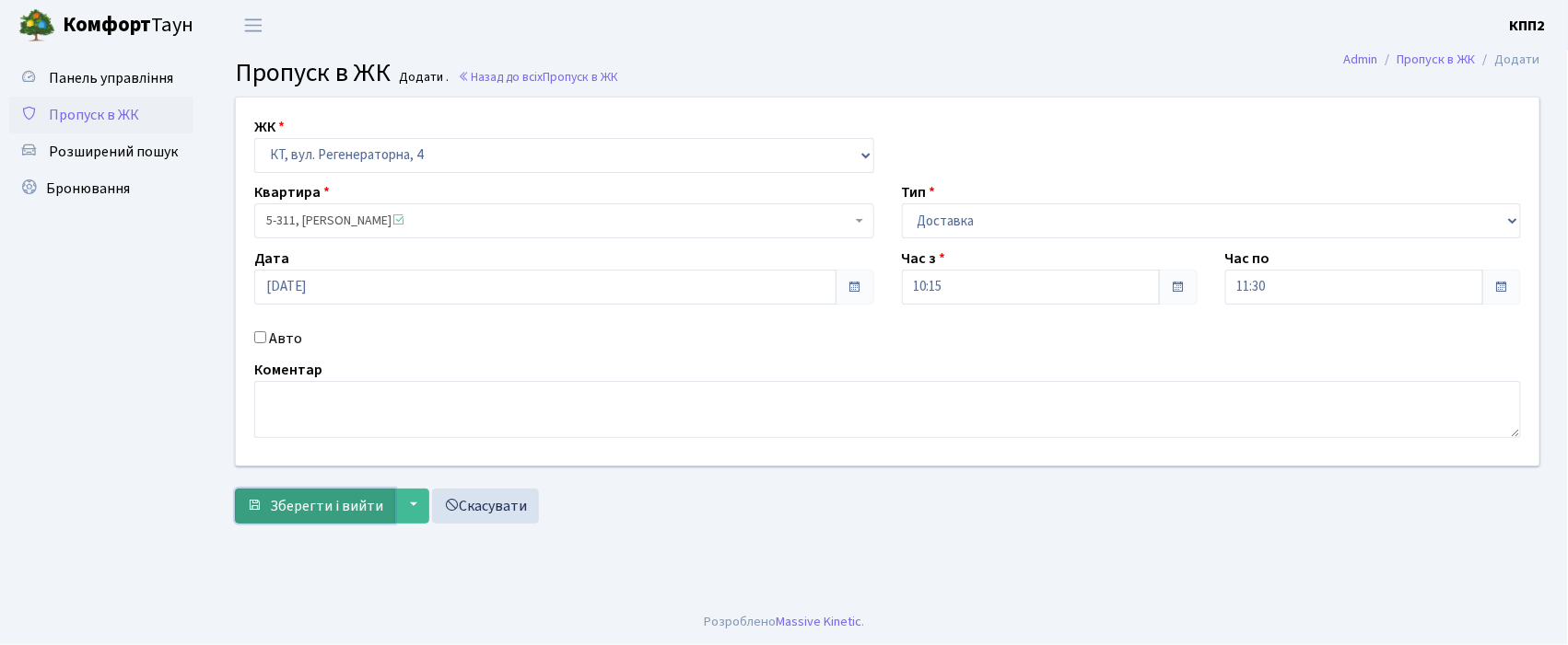
click at [297, 506] on span "Зберегти і вийти" at bounding box center [326, 506] width 113 height 20
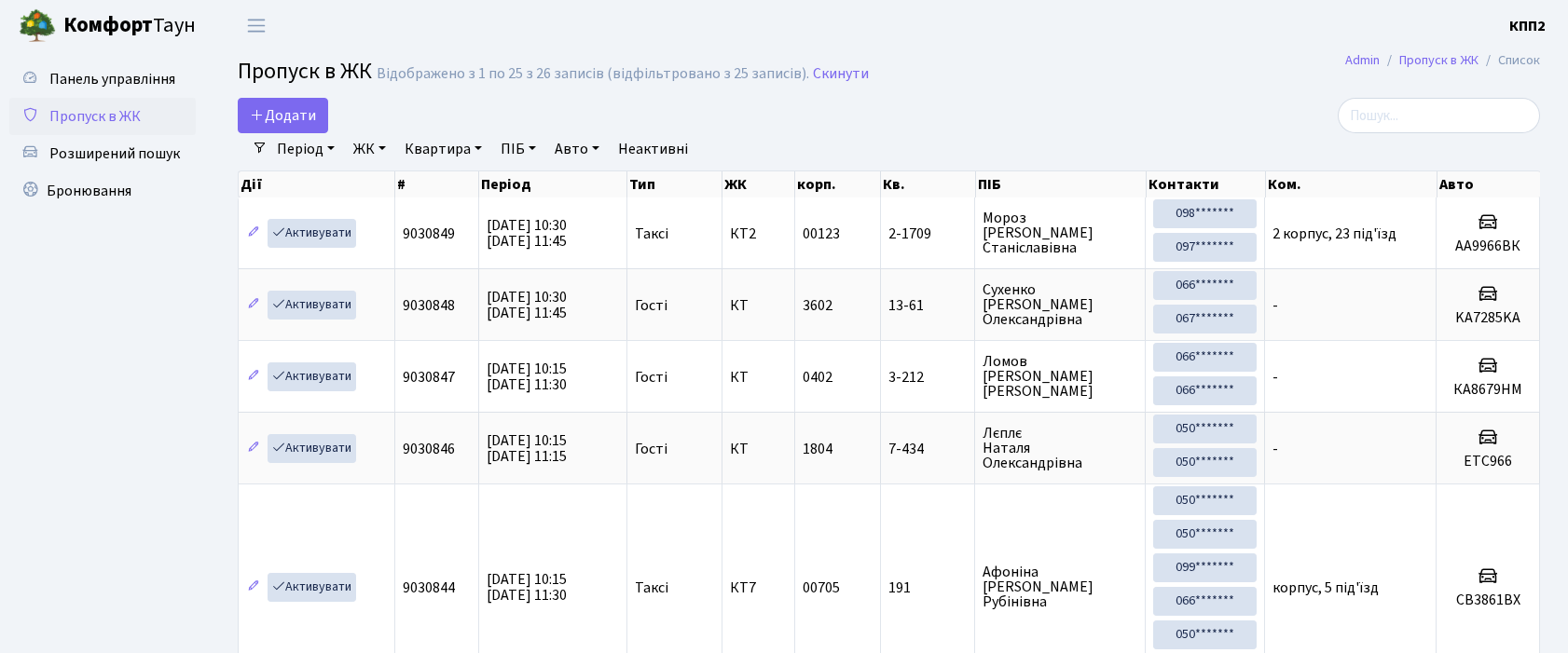
select select "25"
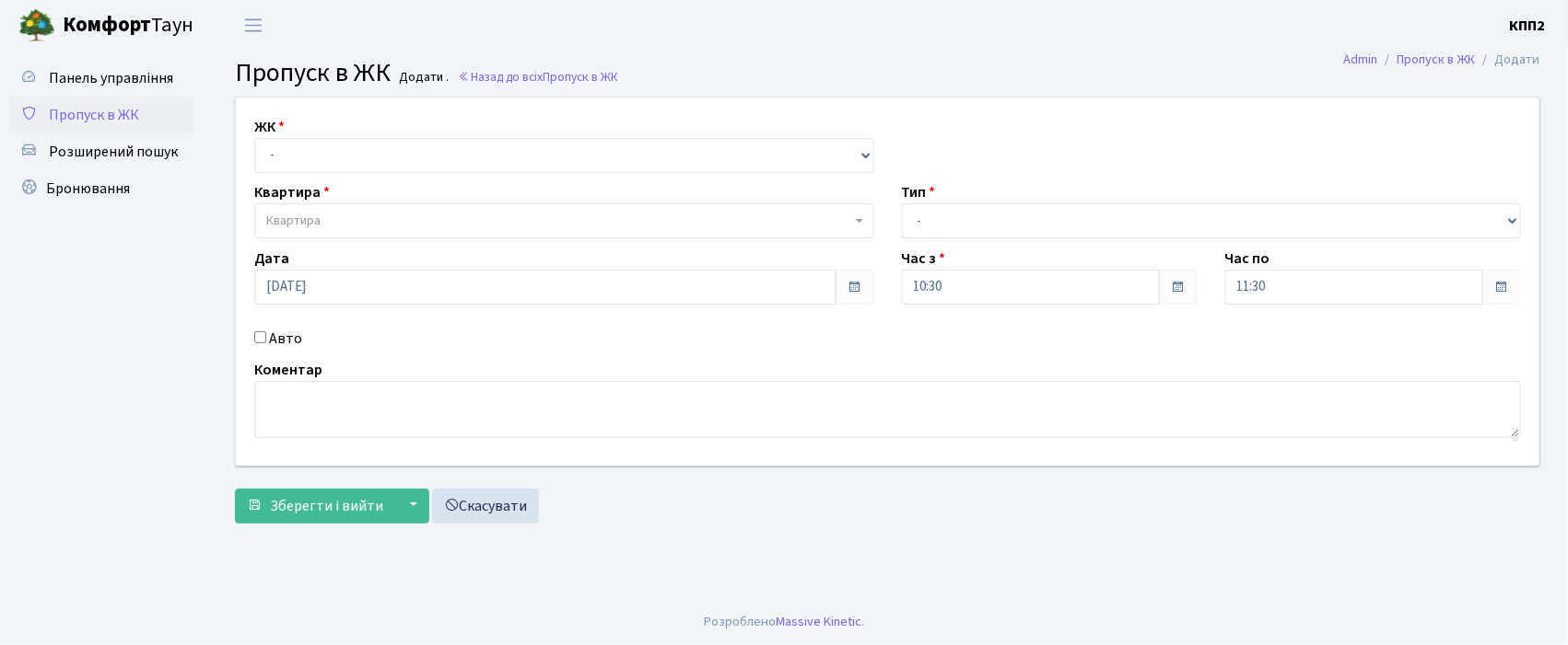
click at [259, 343] on input "Авто" at bounding box center [260, 337] width 12 height 12
checkbox input "true"
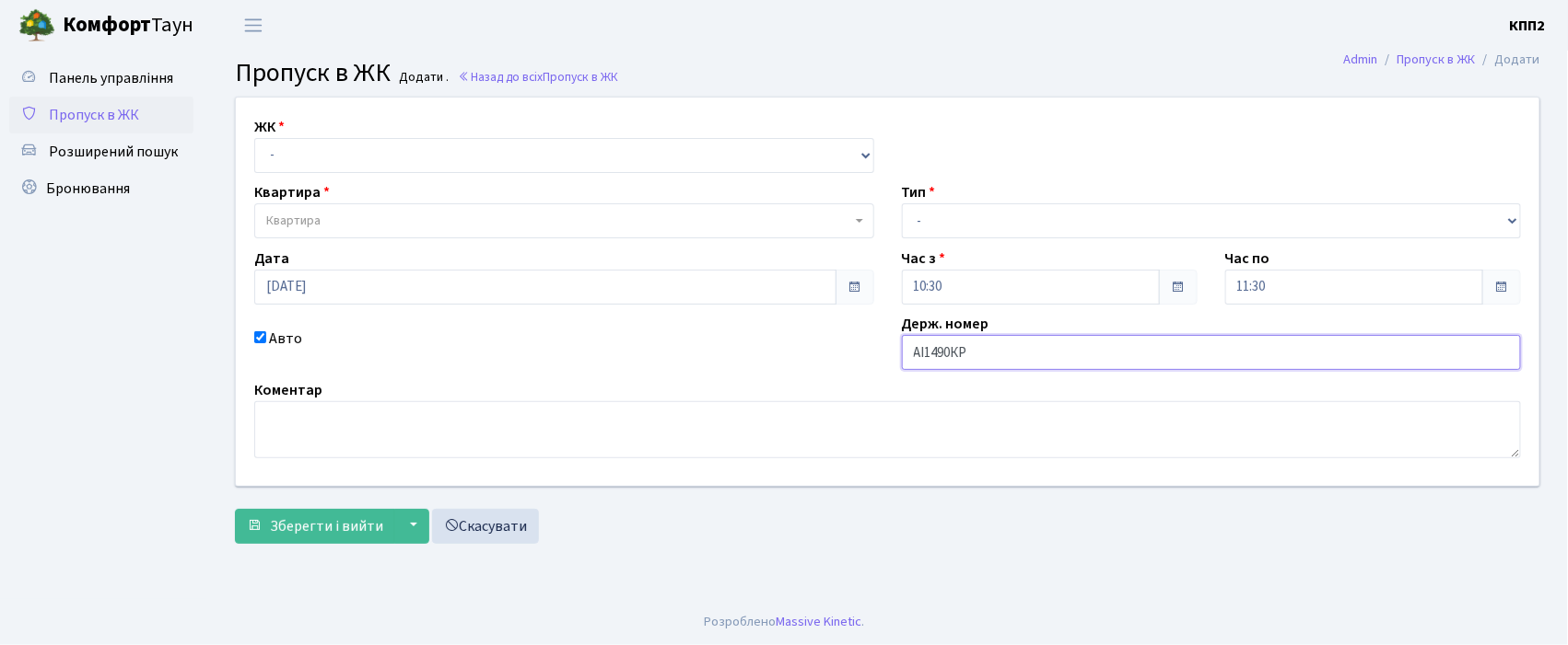
type input "АІ1490КР"
click at [368, 151] on select "- КТ, вул. Регенераторна, 4 КТ2, просп. [STREET_ADDRESS] [STREET_ADDRESS] [PERS…" at bounding box center [564, 155] width 620 height 35
select select "271"
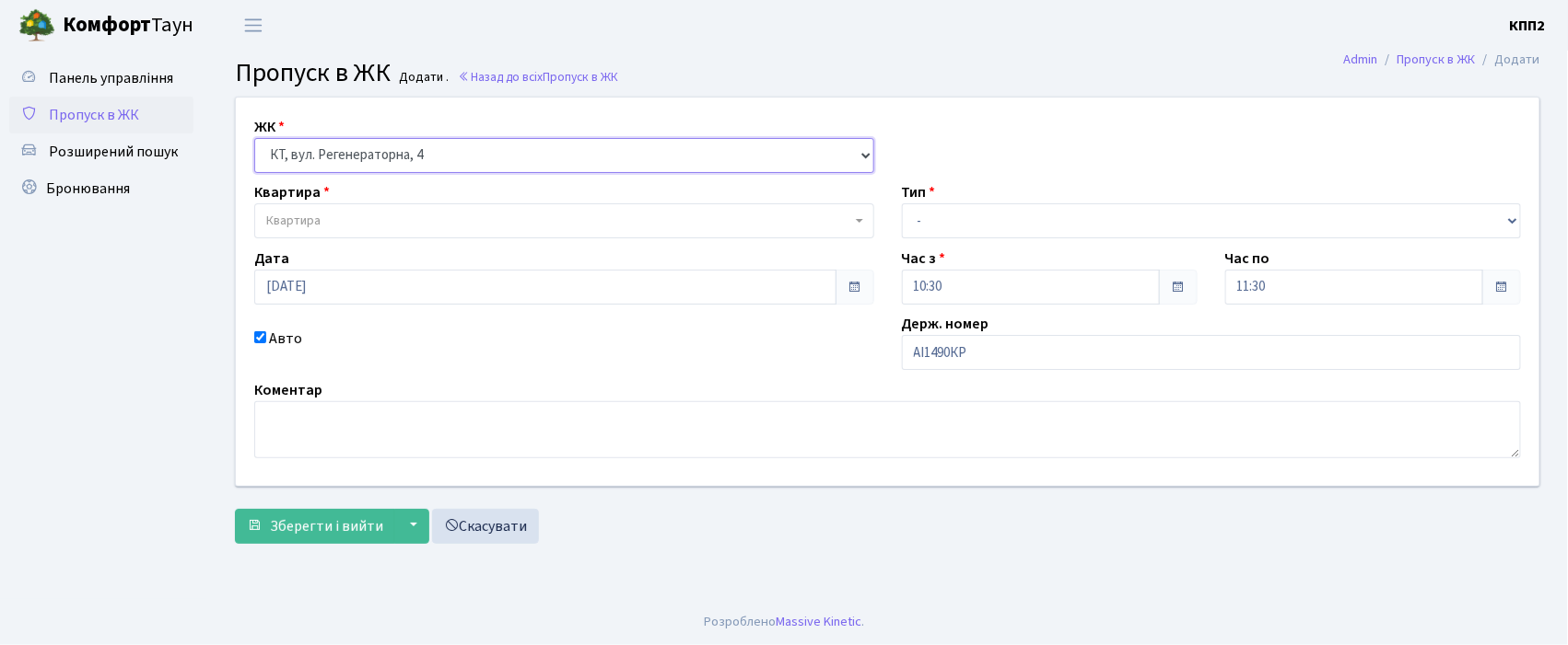
click at [254, 138] on select "- КТ, вул. Регенераторна, 4 КТ2, просп. Соборності, 17 КТ3, вул. Березнева, 16 …" at bounding box center [564, 155] width 620 height 35
select select
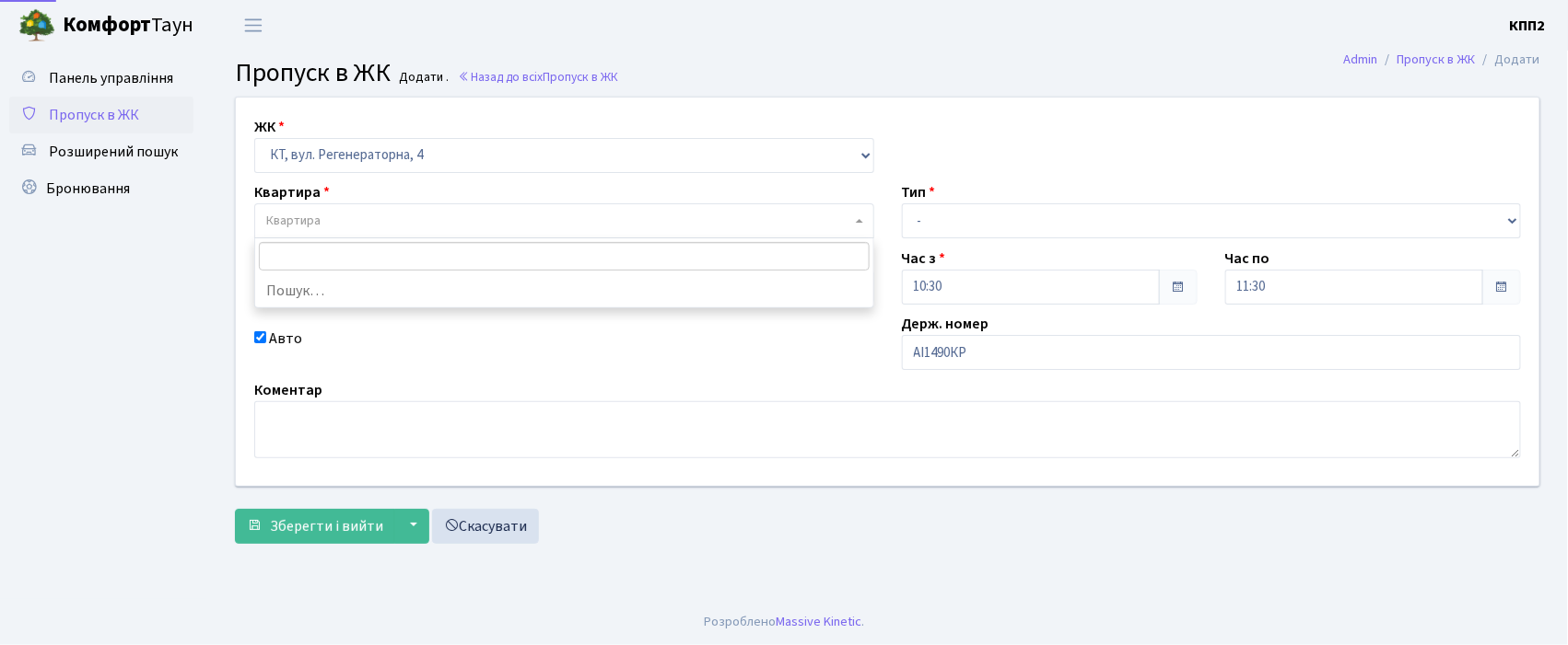
click at [354, 208] on span "Квартира" at bounding box center [564, 221] width 620 height 35
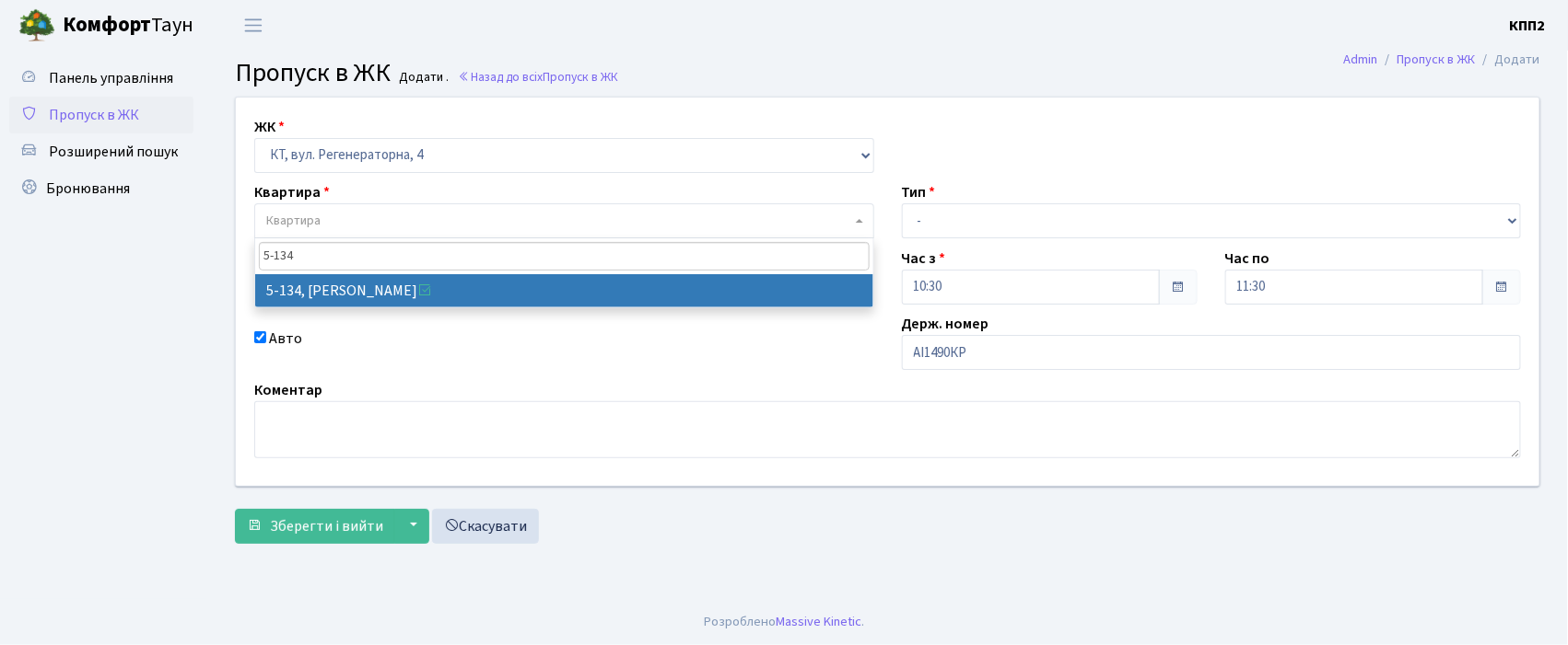
type input "5-134"
select select "2394"
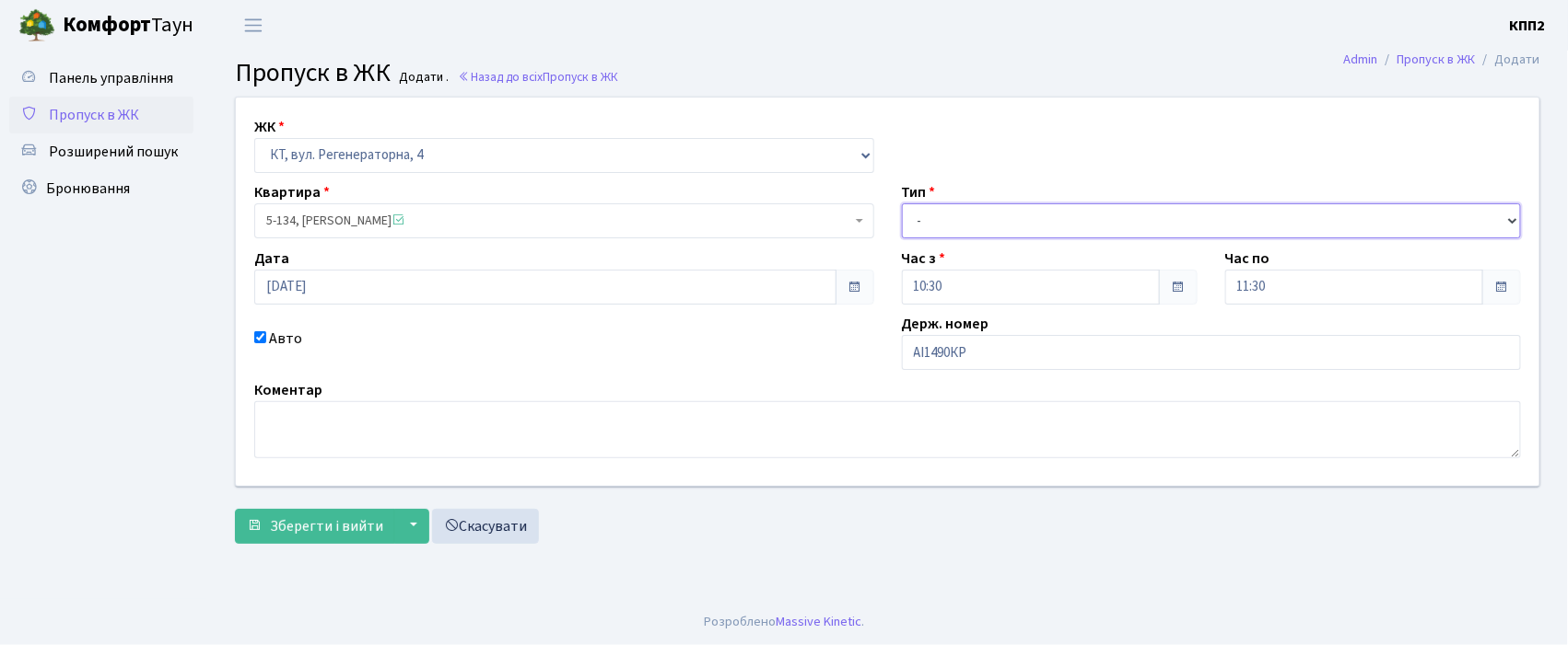
click at [952, 219] on select "- Доставка Таксі Гості Сервіс" at bounding box center [1212, 221] width 620 height 35
select select "2"
click at [901, 204] on select "- Доставка Таксі Гості Сервіс" at bounding box center [1212, 221] width 620 height 35
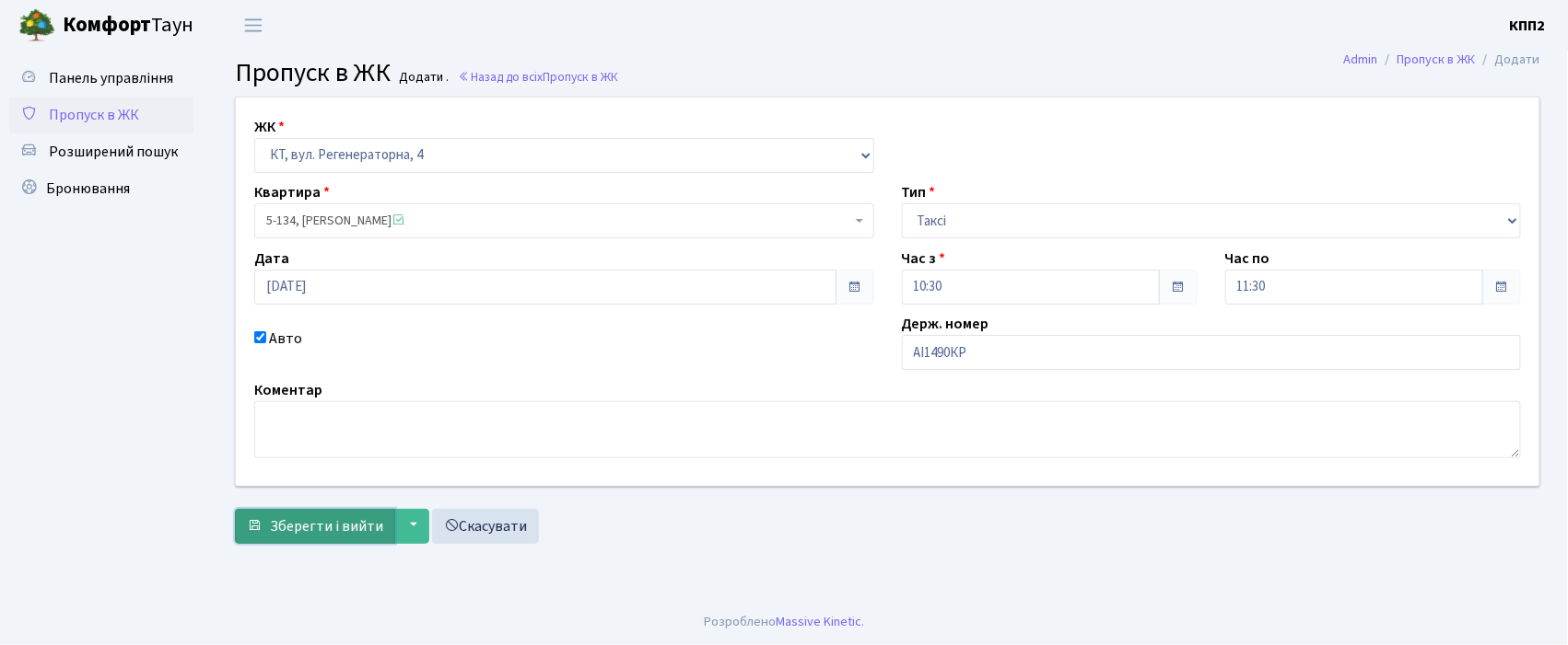
click at [327, 517] on span "Зберегти і вийти" at bounding box center [326, 526] width 113 height 20
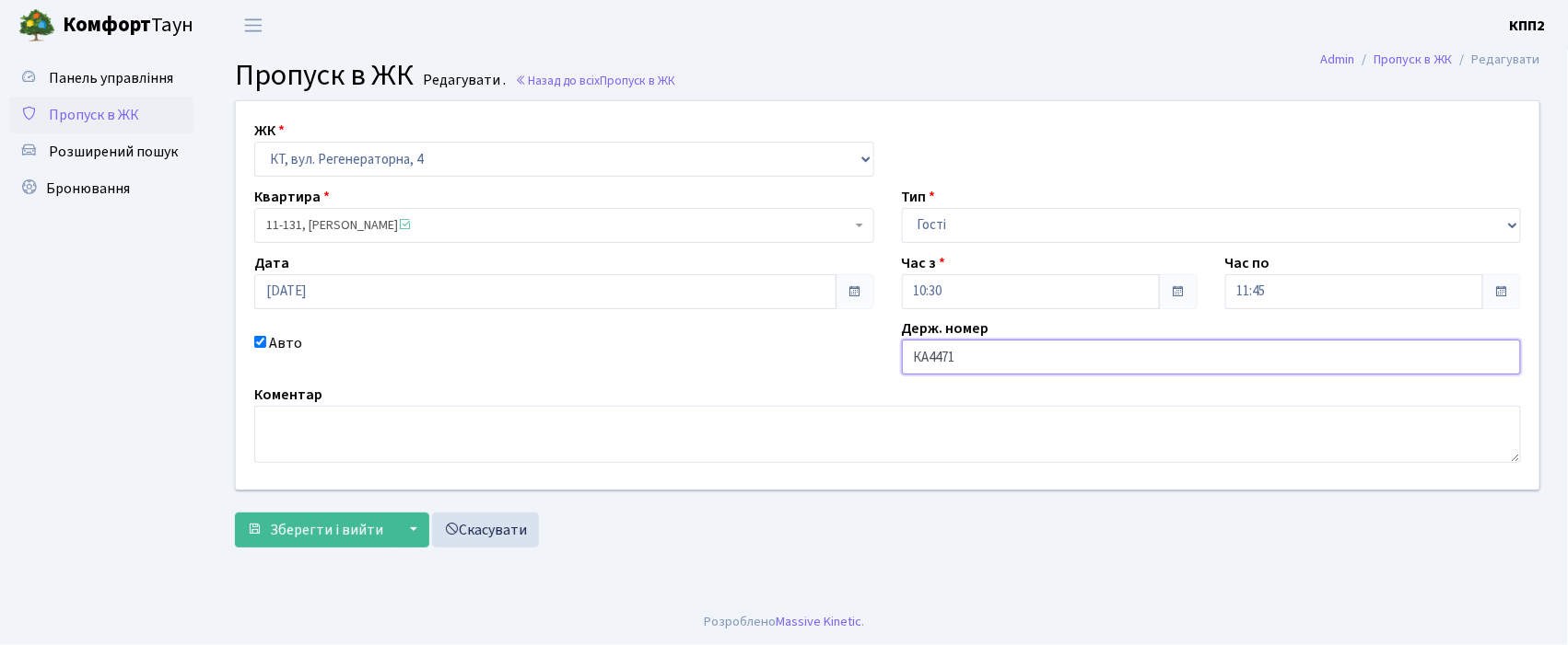
click at [969, 355] on input "КА4471" at bounding box center [1212, 357] width 620 height 35
type input "КА4471КЕ"
click at [340, 524] on span "Зберегти і вийти" at bounding box center [326, 530] width 113 height 20
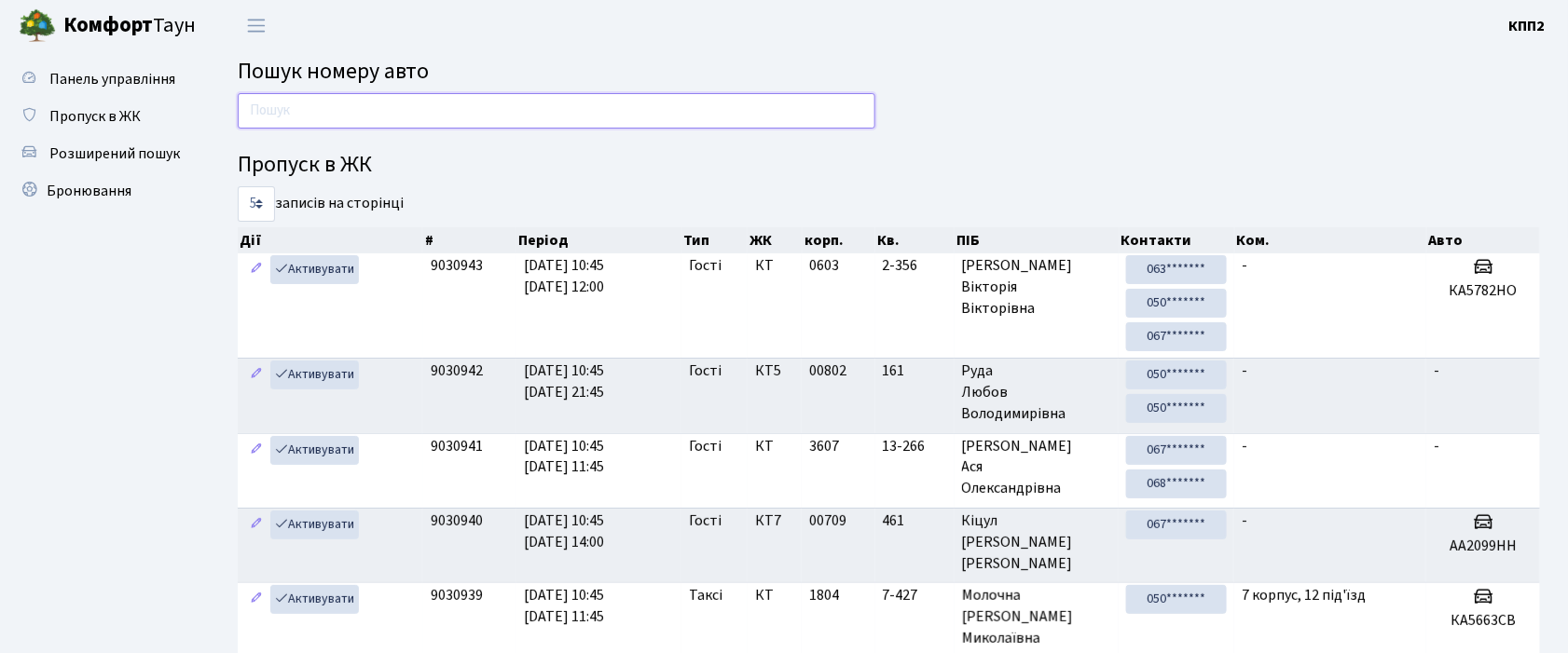
drag, startPoint x: 329, startPoint y: 121, endPoint x: 339, endPoint y: 121, distance: 10.0
click at [330, 121] on input "text" at bounding box center [556, 110] width 637 height 35
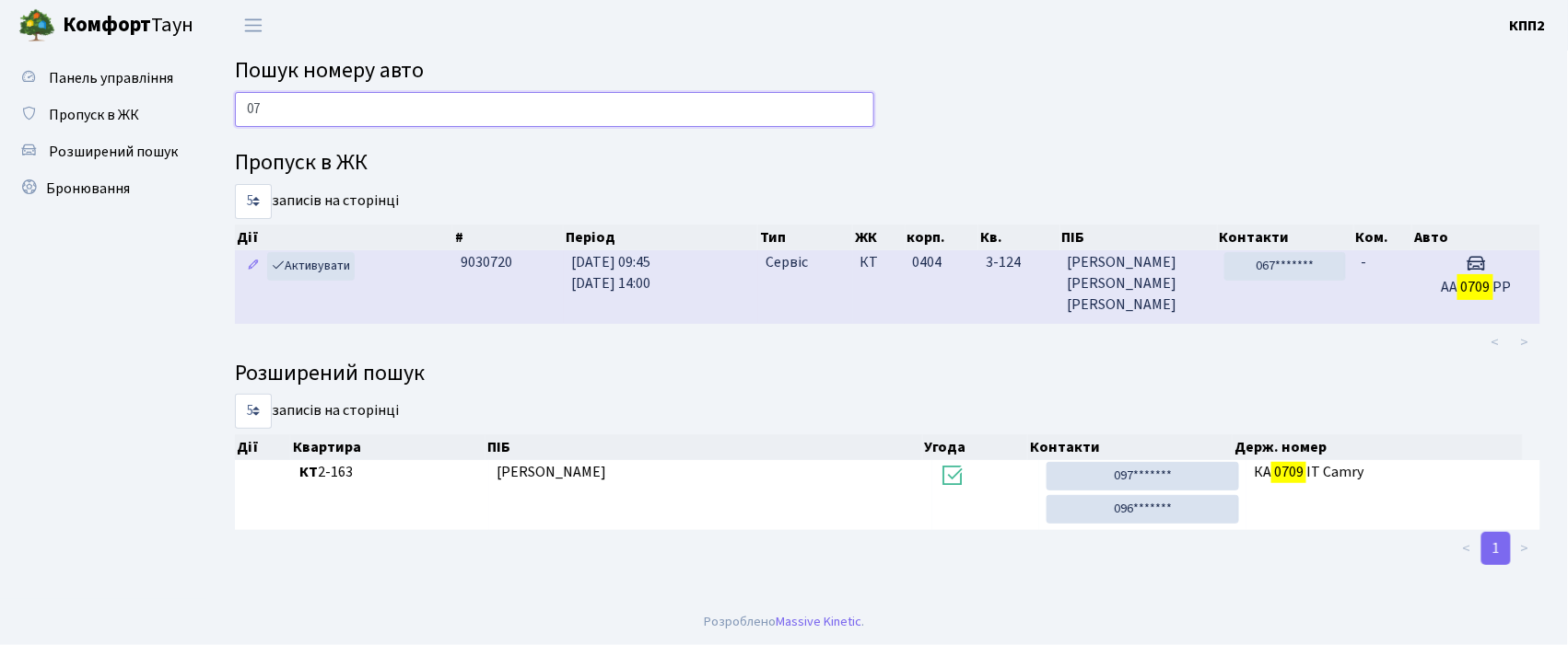
type input "0"
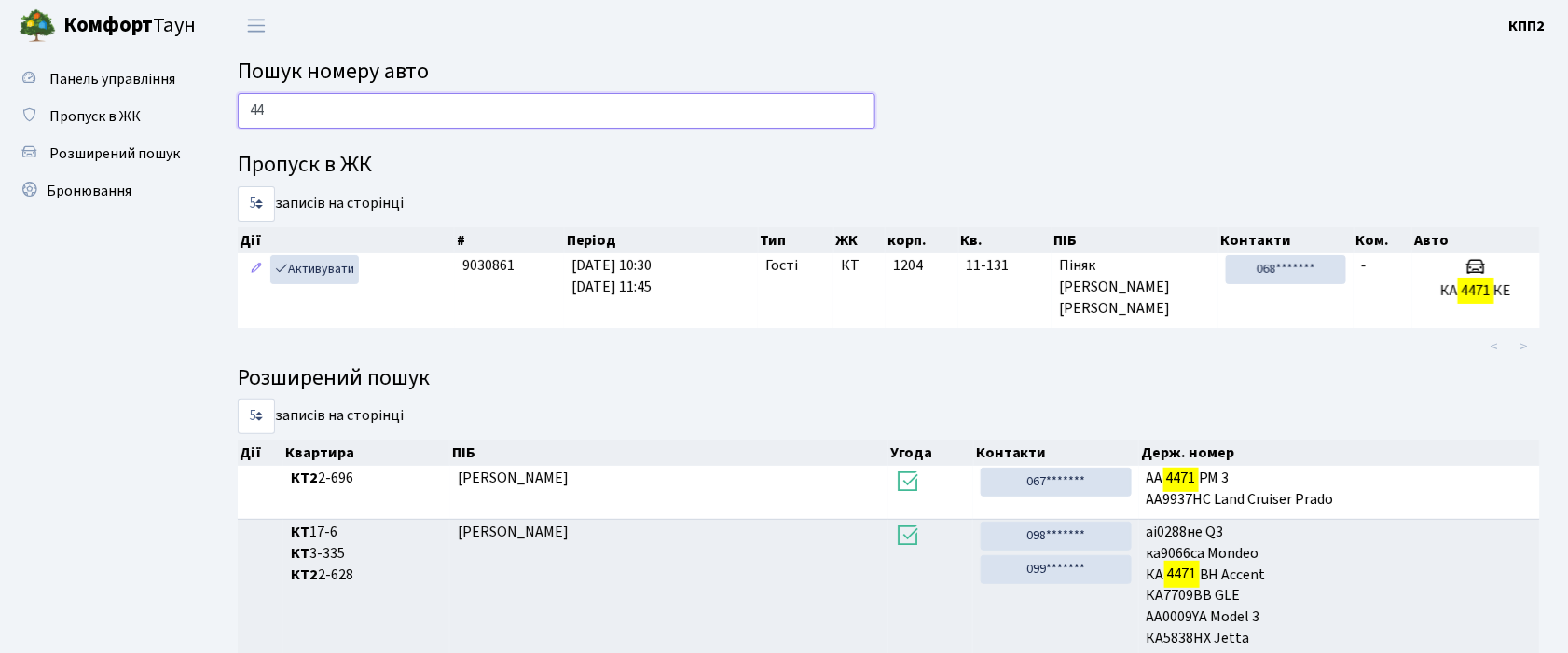
type input "4"
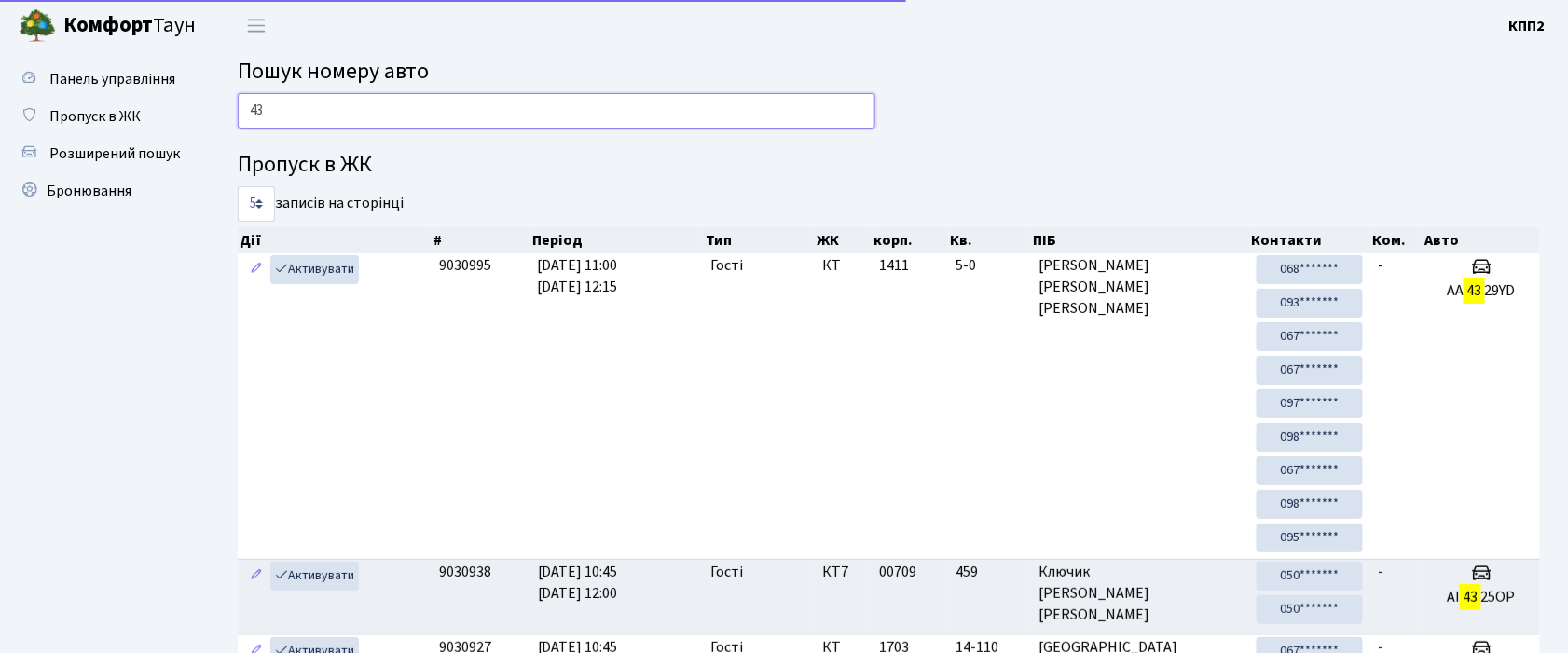
type input "4"
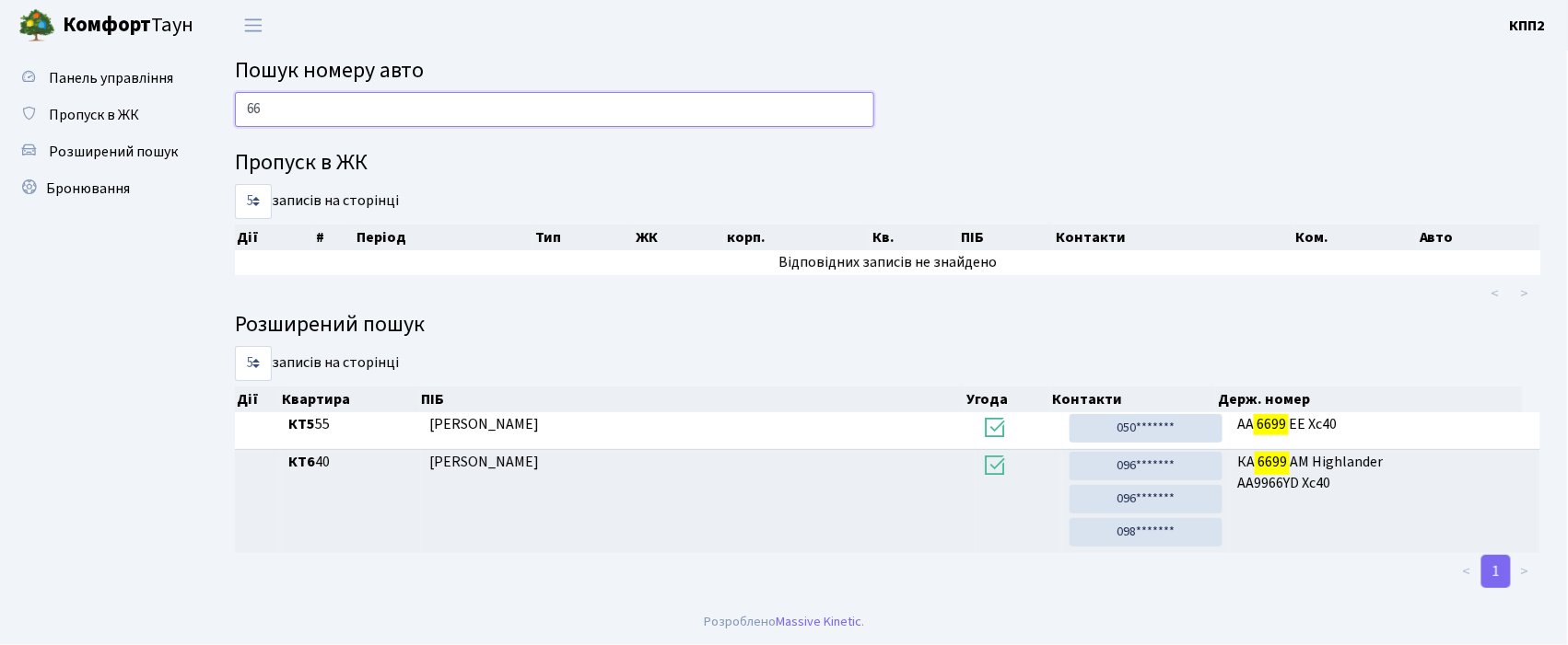
type input "6"
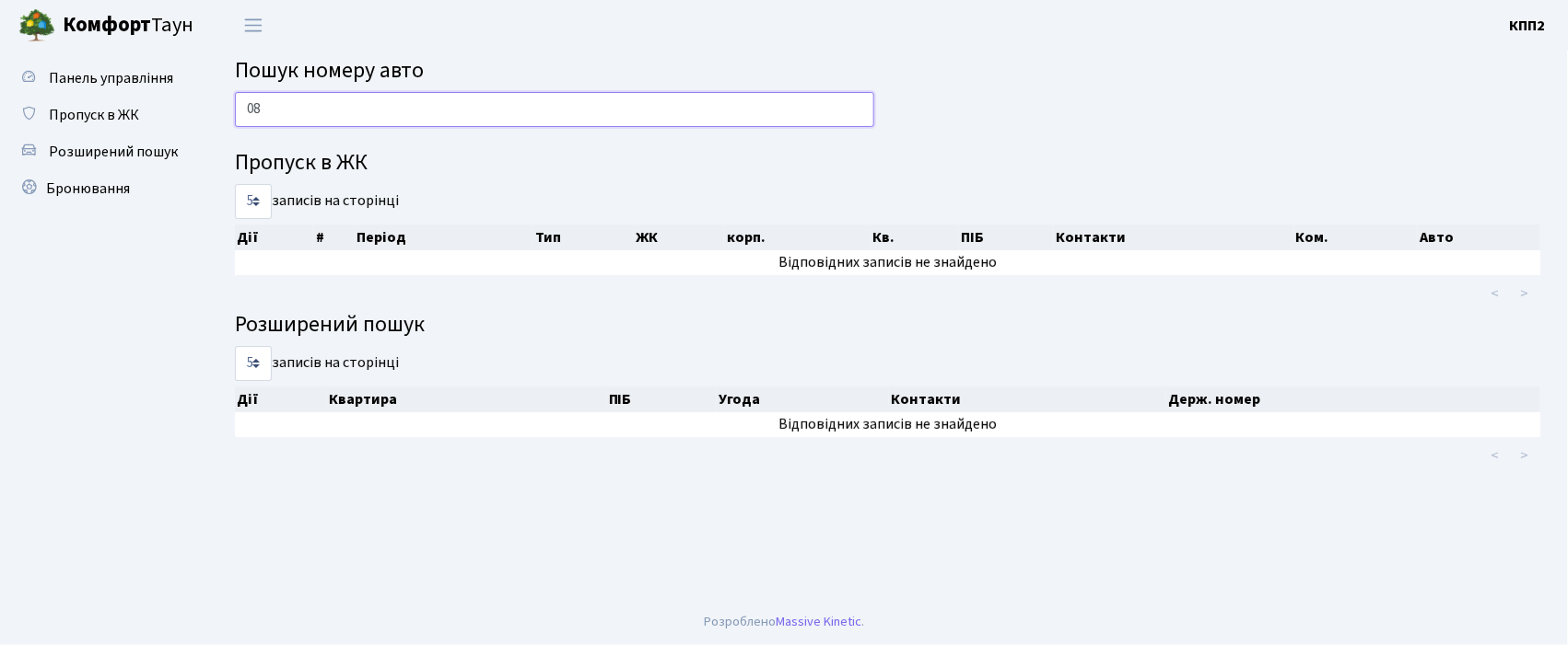
type input "0"
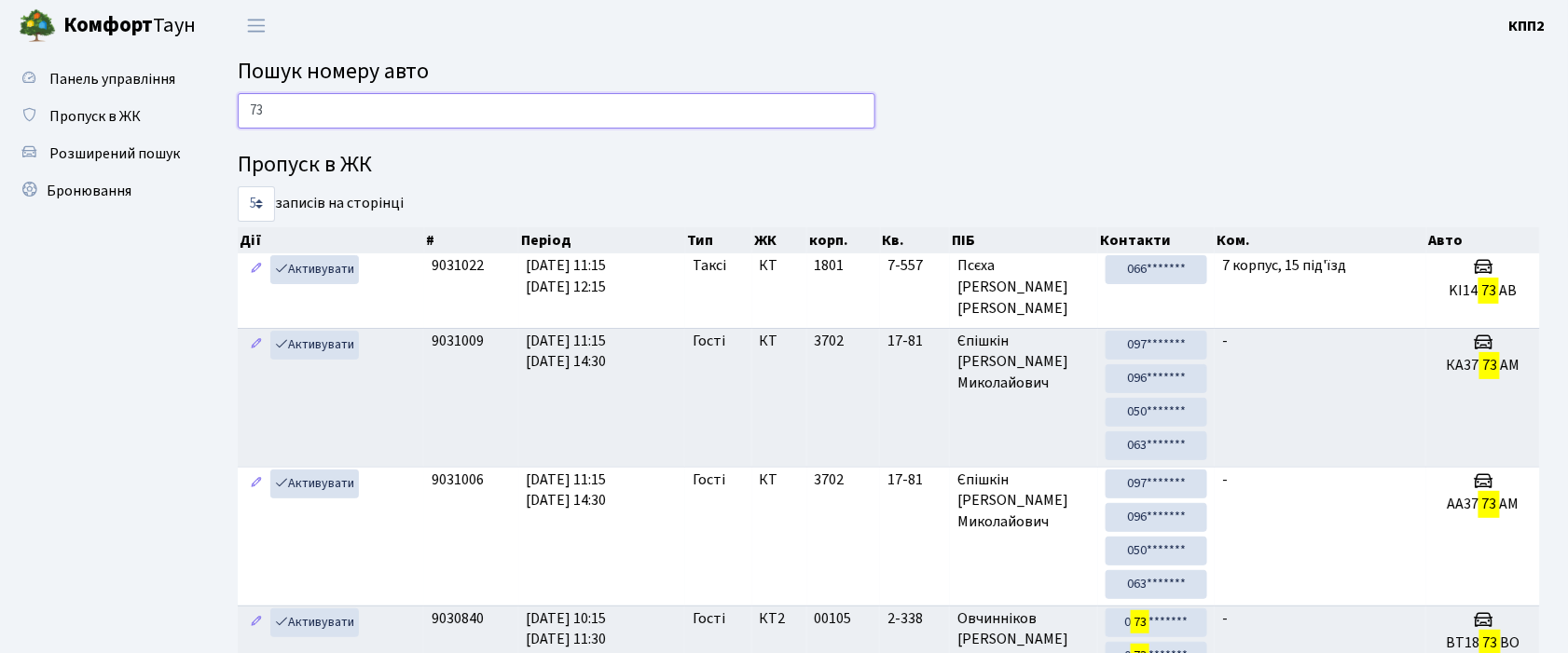
type input "7"
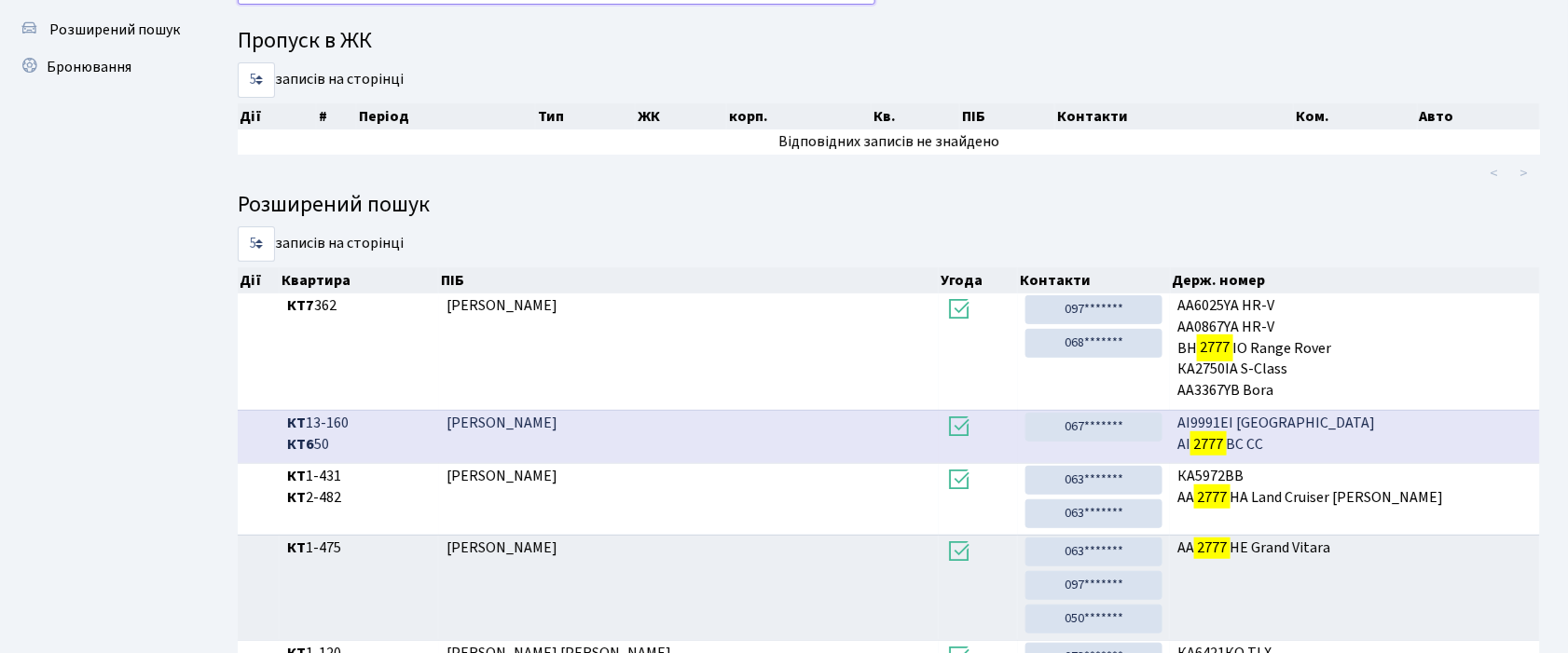
scroll to position [101, 0]
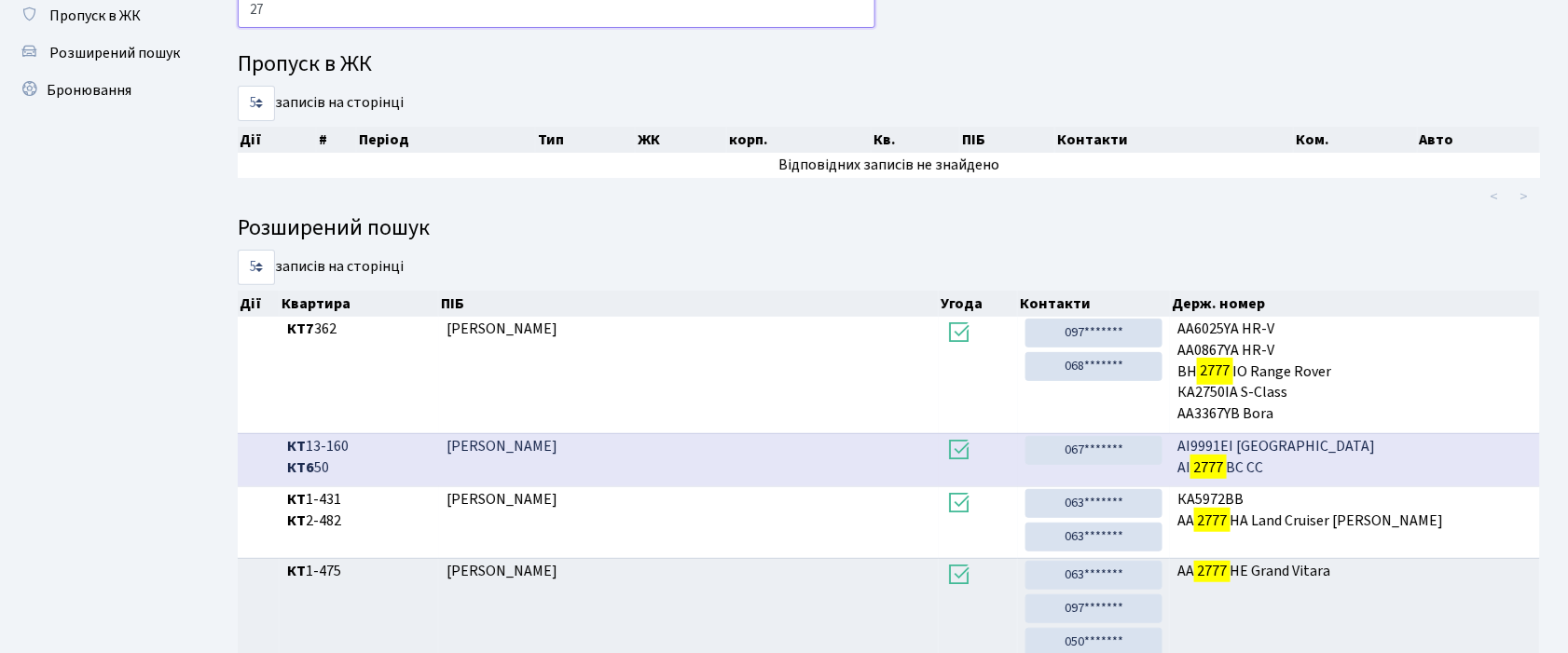
type input "2"
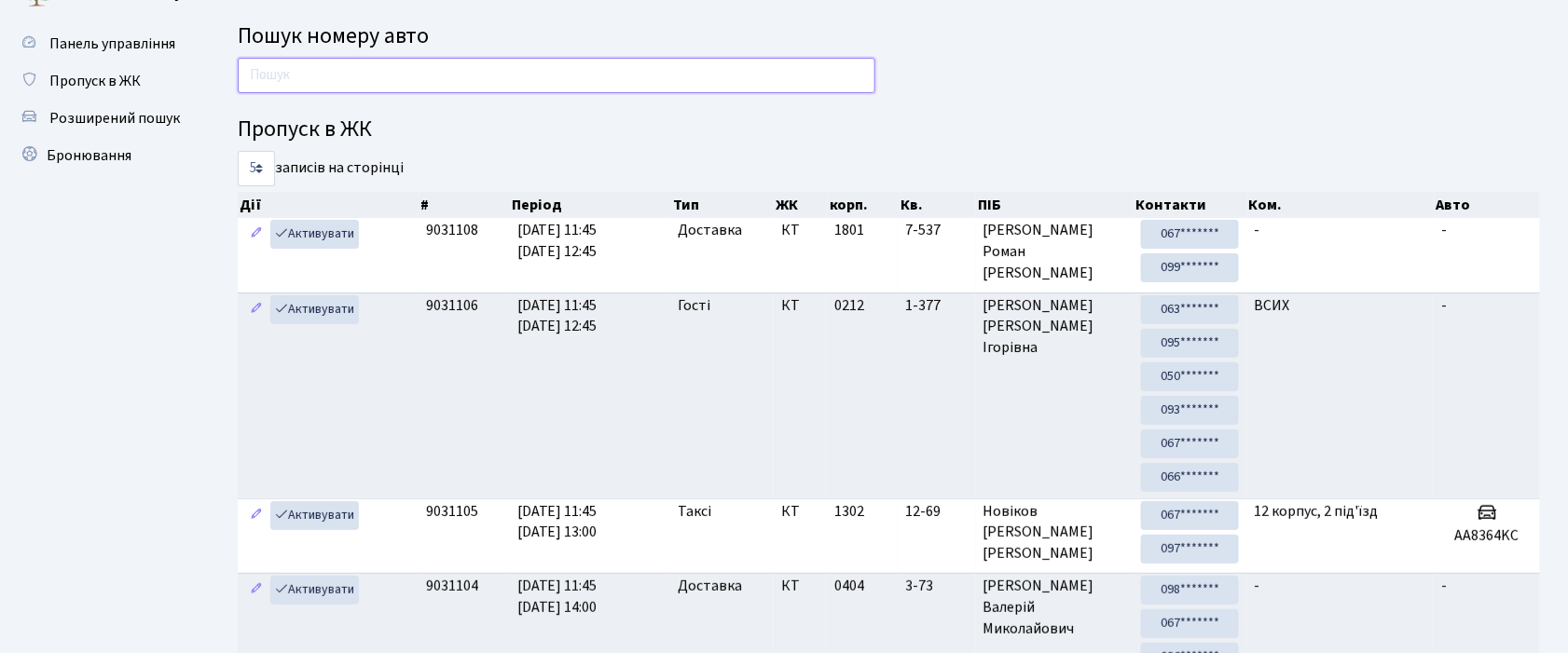
scroll to position [0, 0]
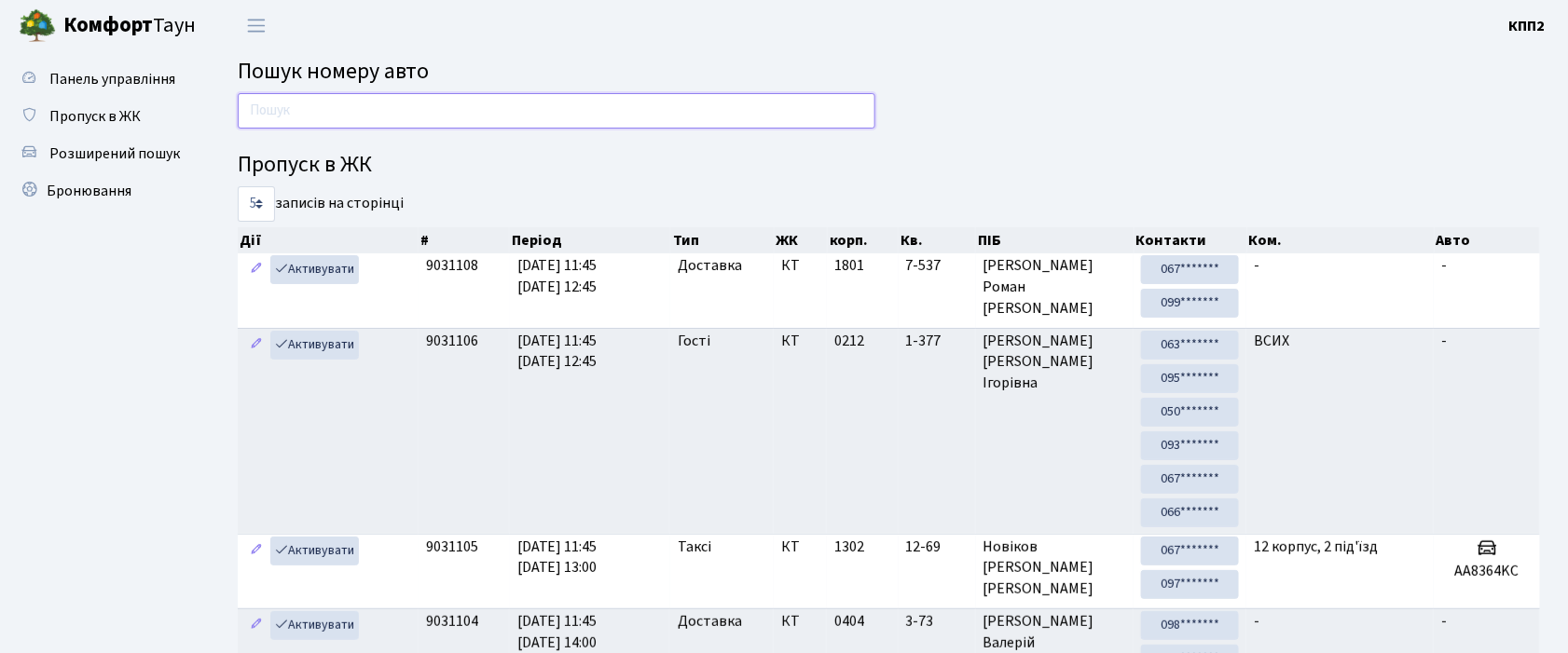
click at [578, 109] on input "text" at bounding box center [556, 110] width 637 height 35
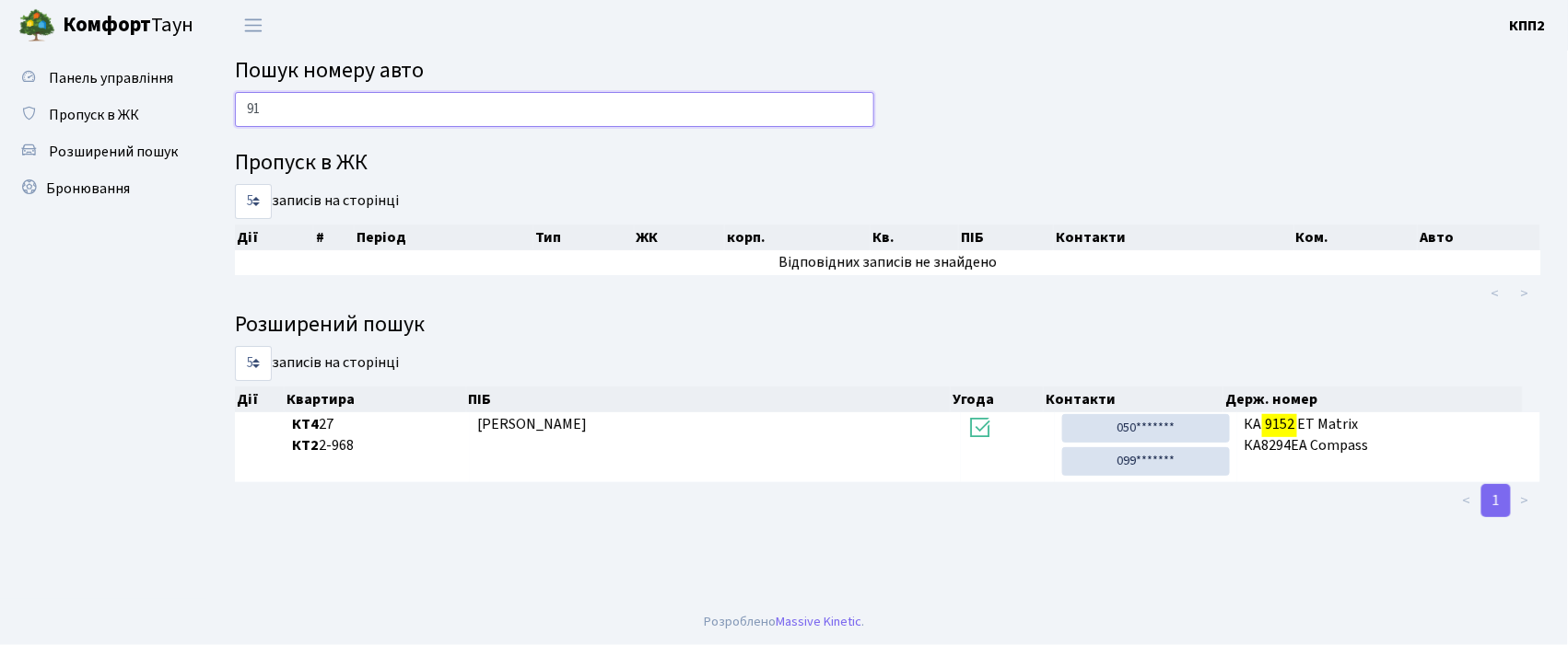
type input "9"
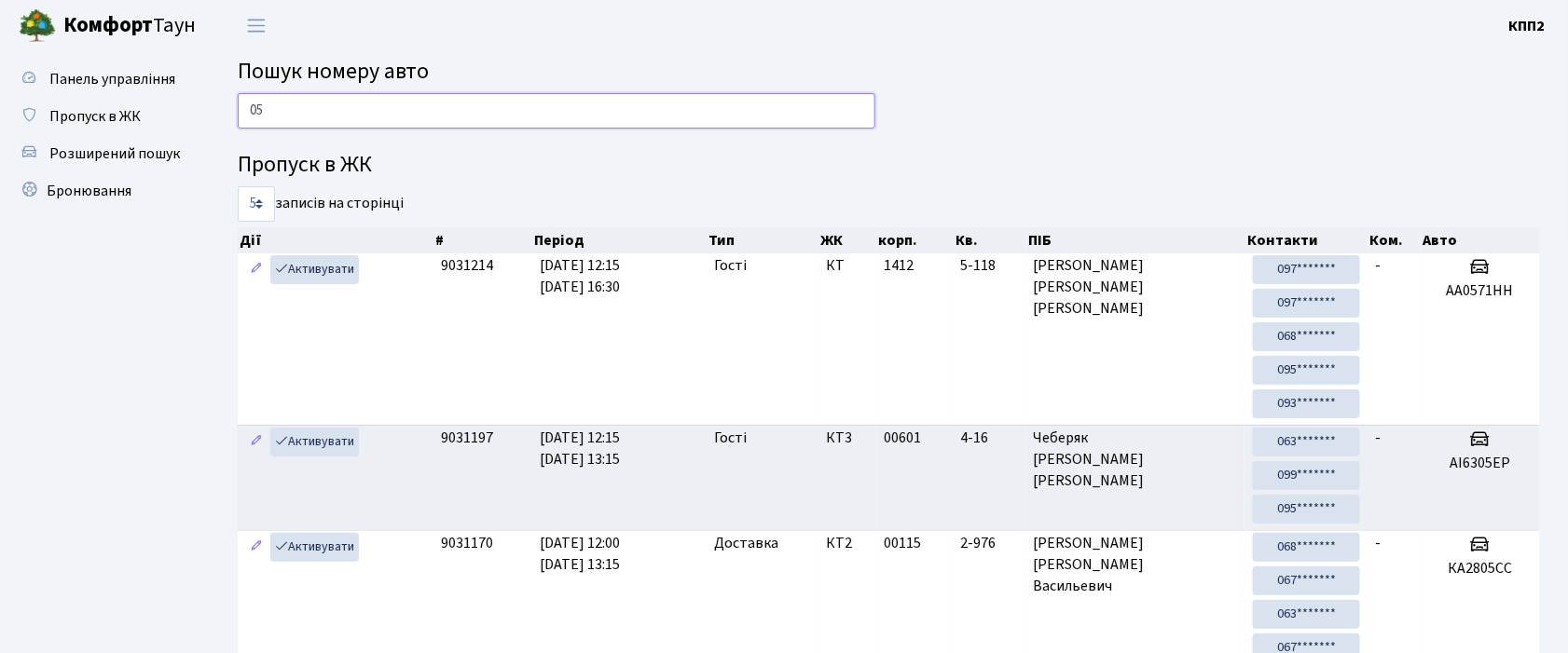
type input "0"
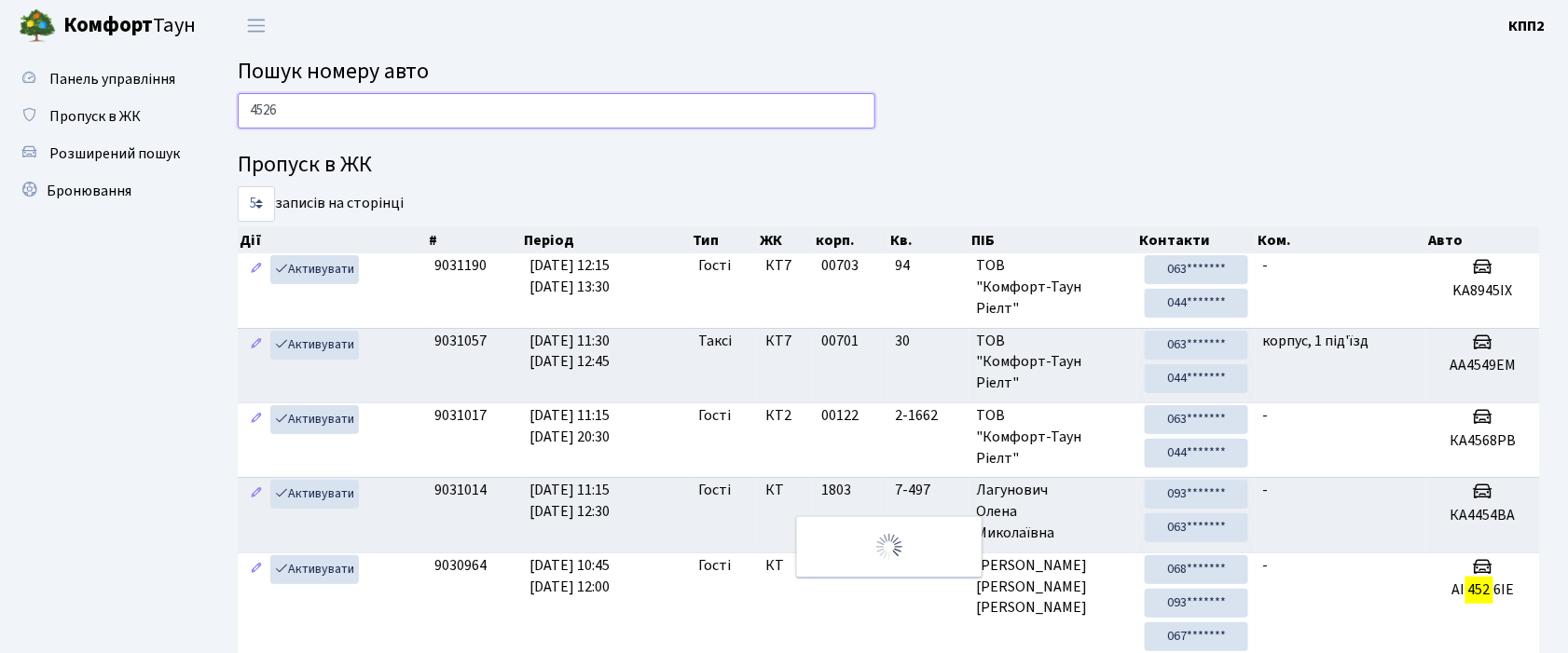
type input "4526"
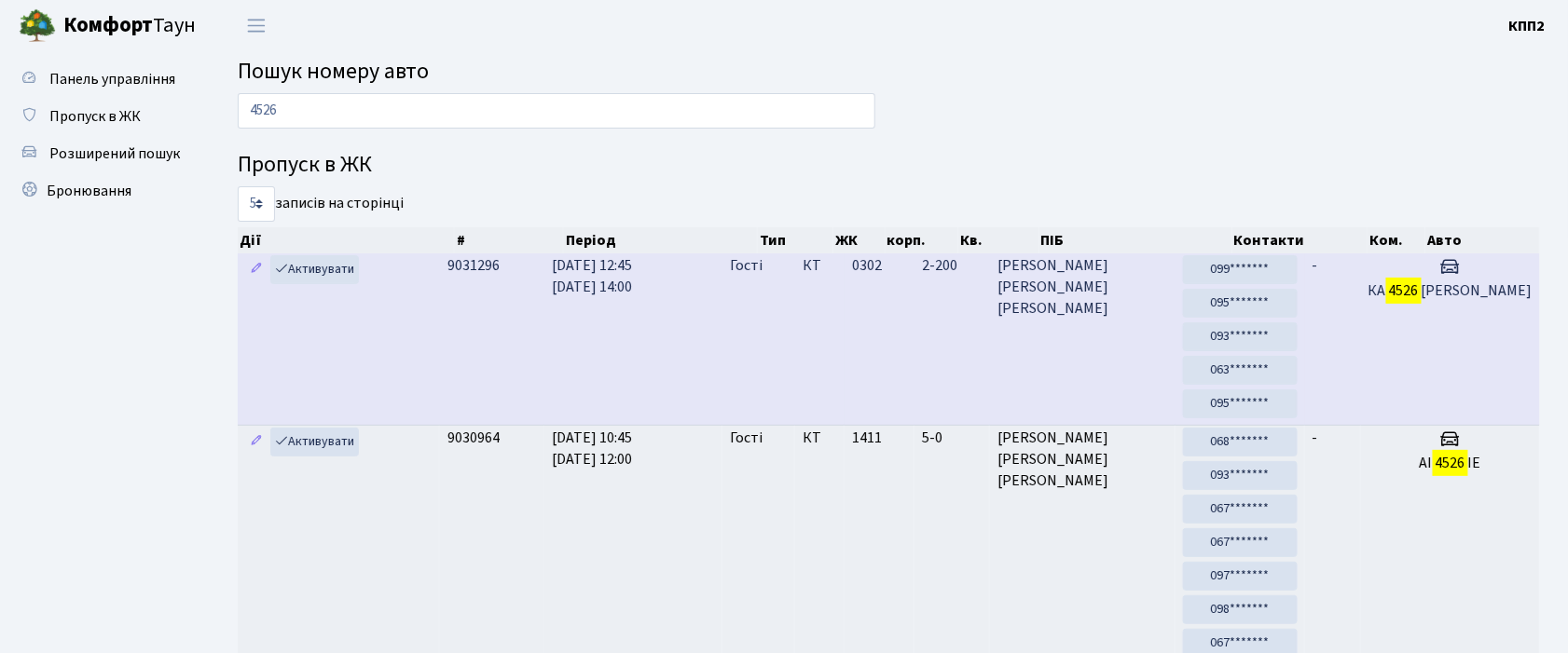
click at [543, 351] on td "9031296" at bounding box center [492, 338] width 105 height 171
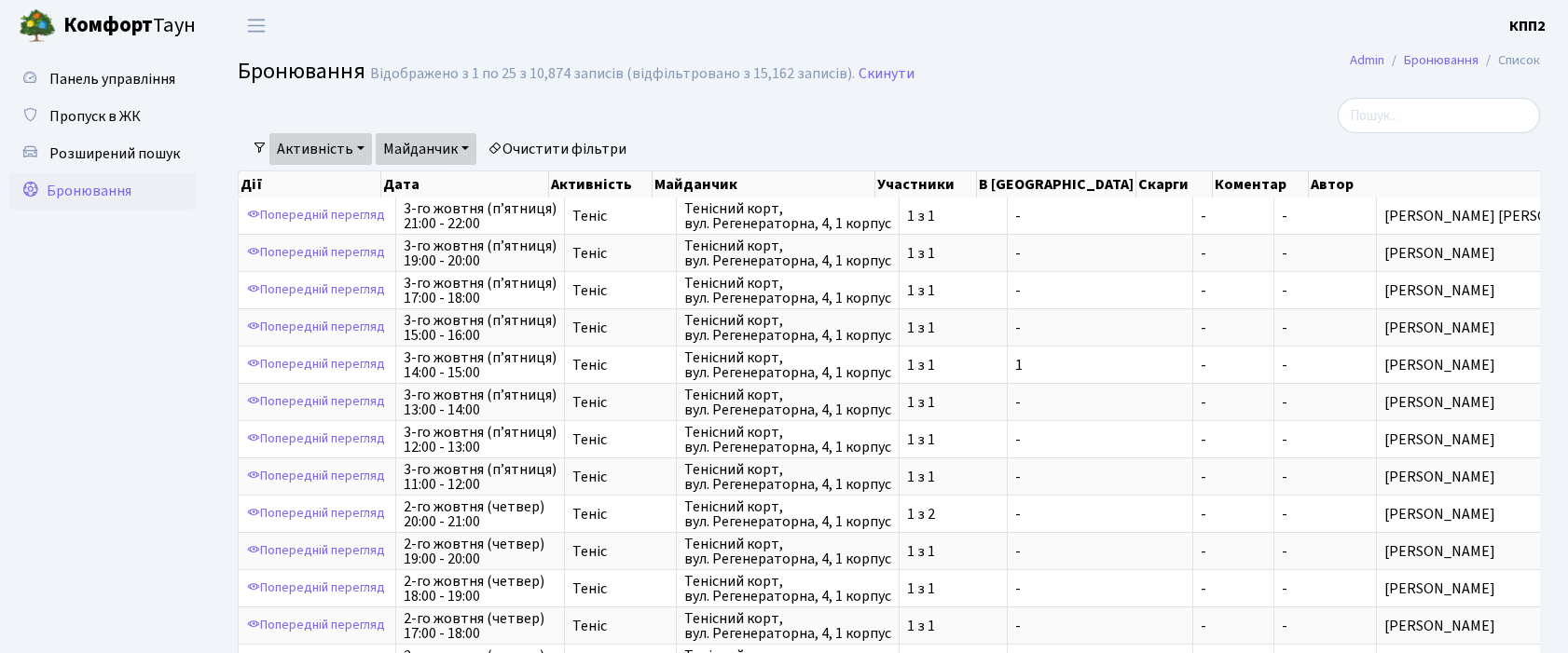
select select "25"
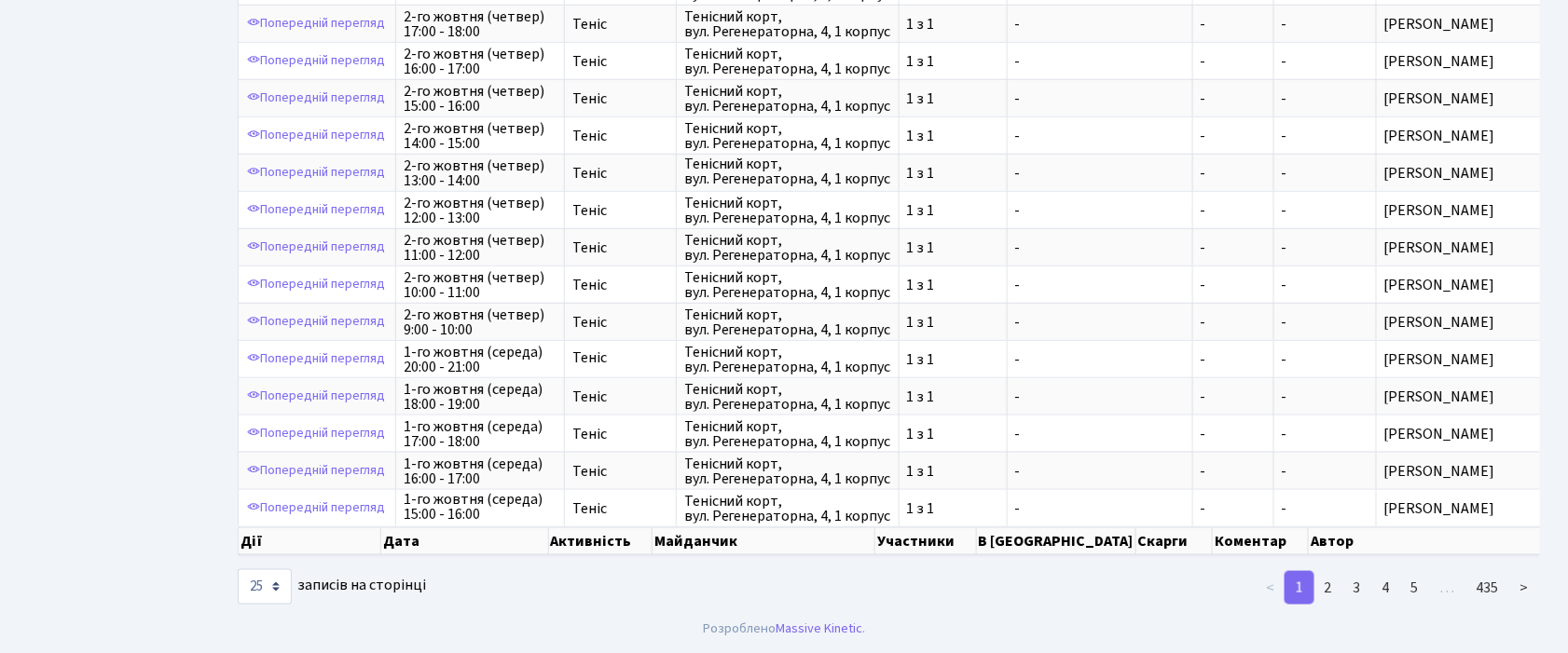
scroll to position [646, 0]
click at [1328, 593] on link "2" at bounding box center [1328, 588] width 30 height 33
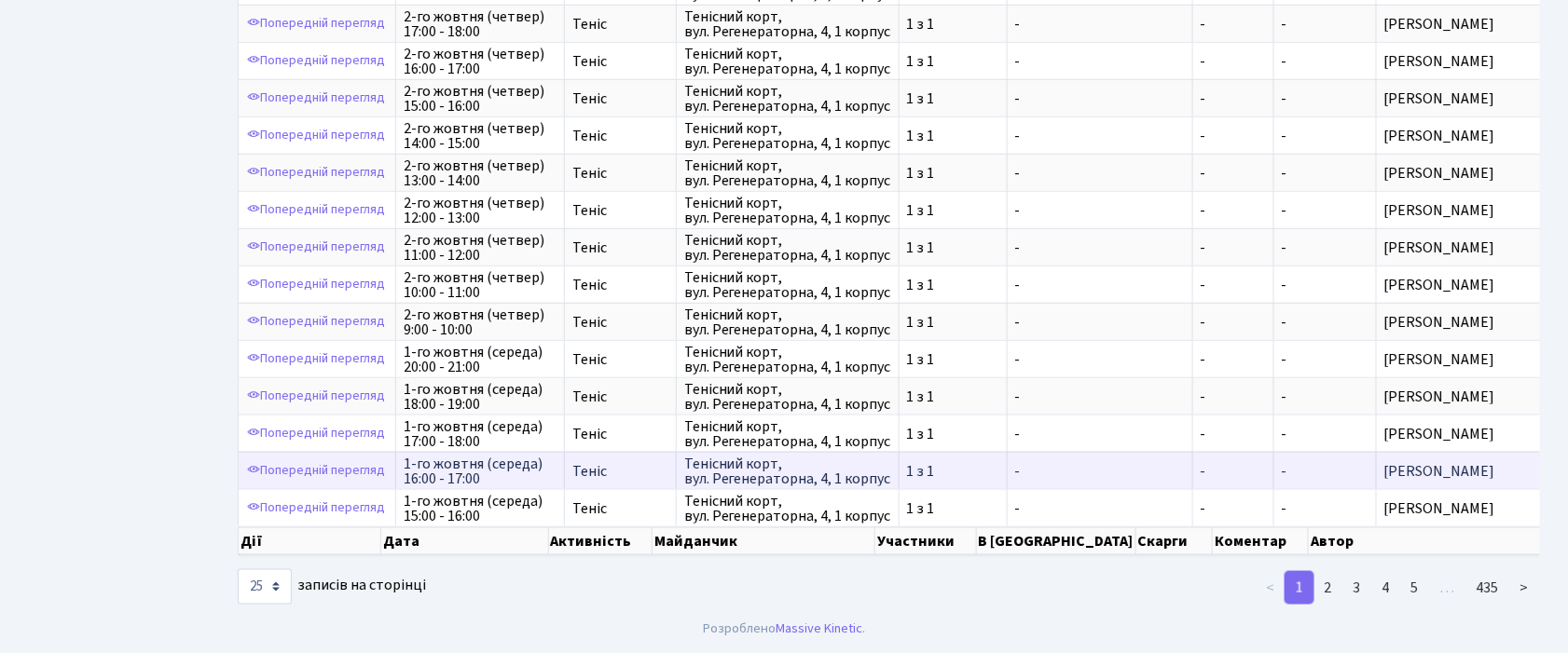
scroll to position [2, 0]
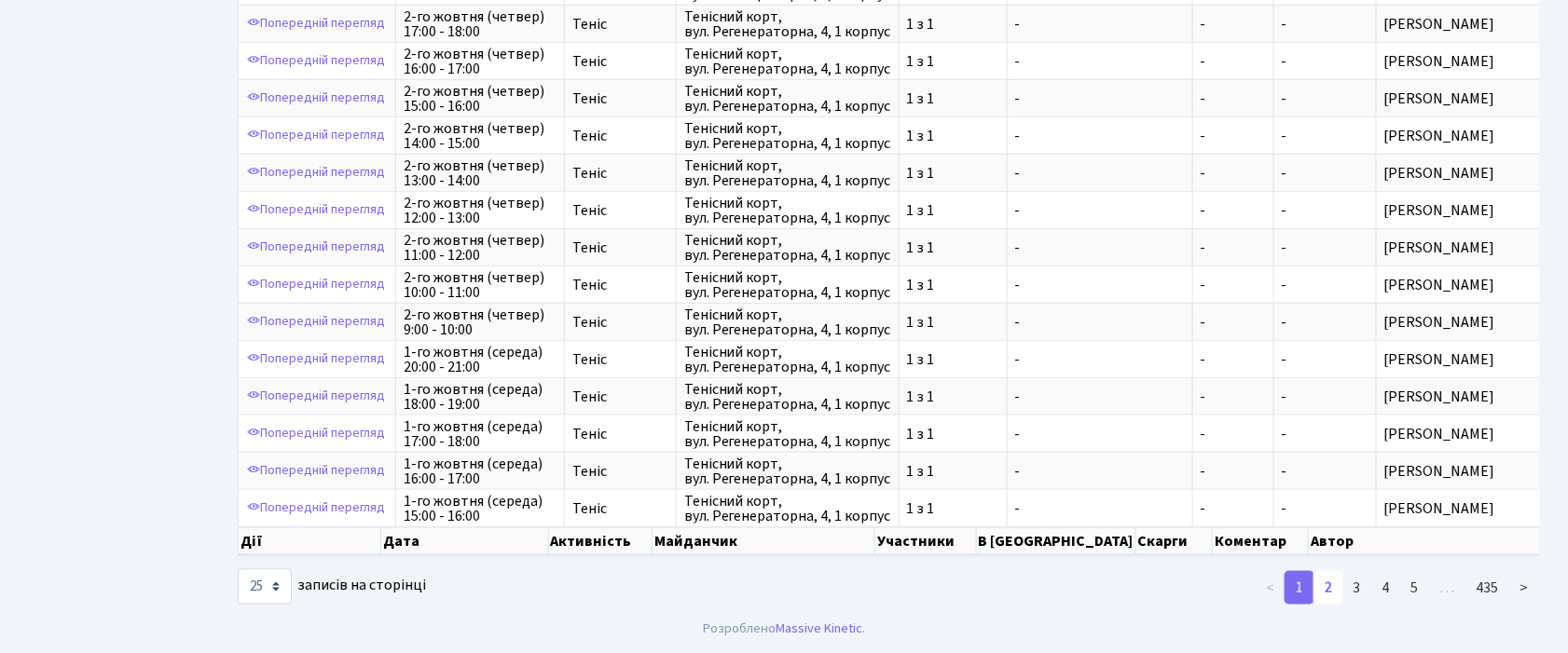
click at [1332, 588] on link "2" at bounding box center [1328, 588] width 30 height 33
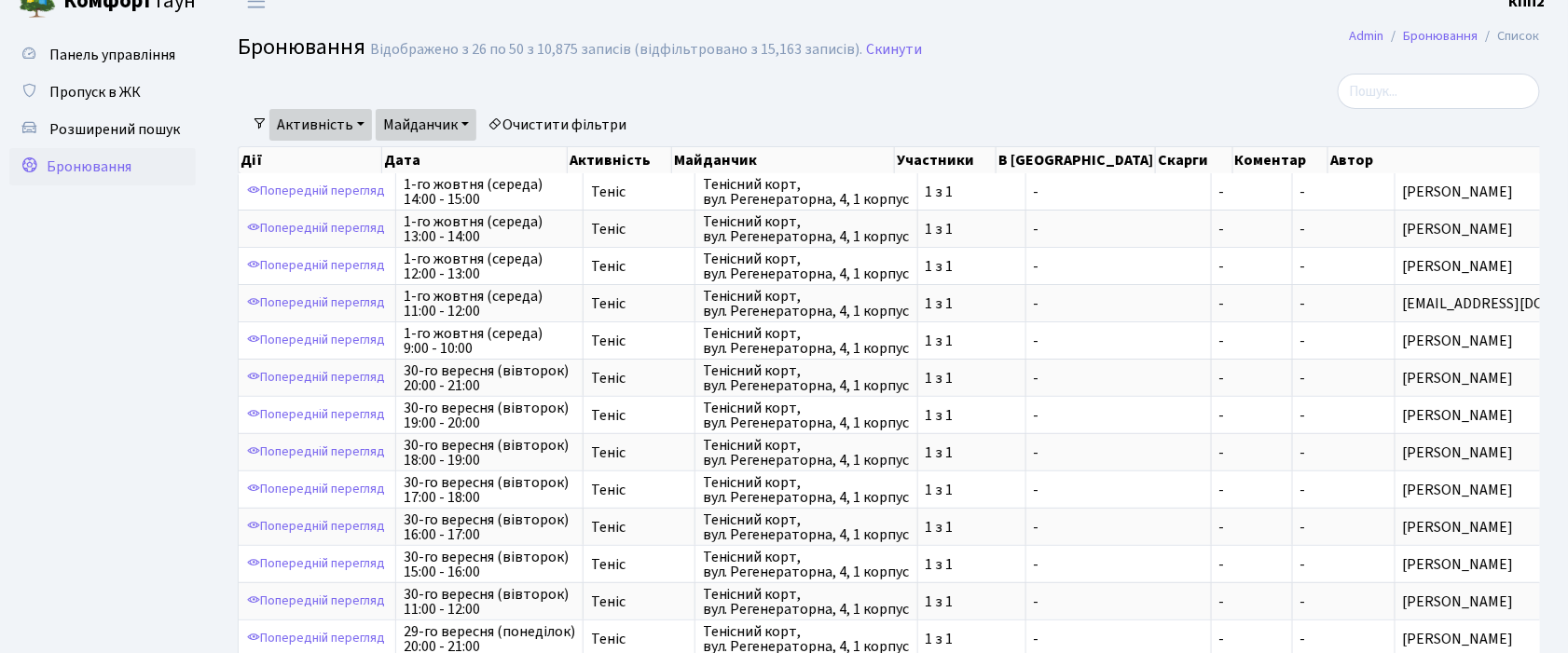
scroll to position [0, 0]
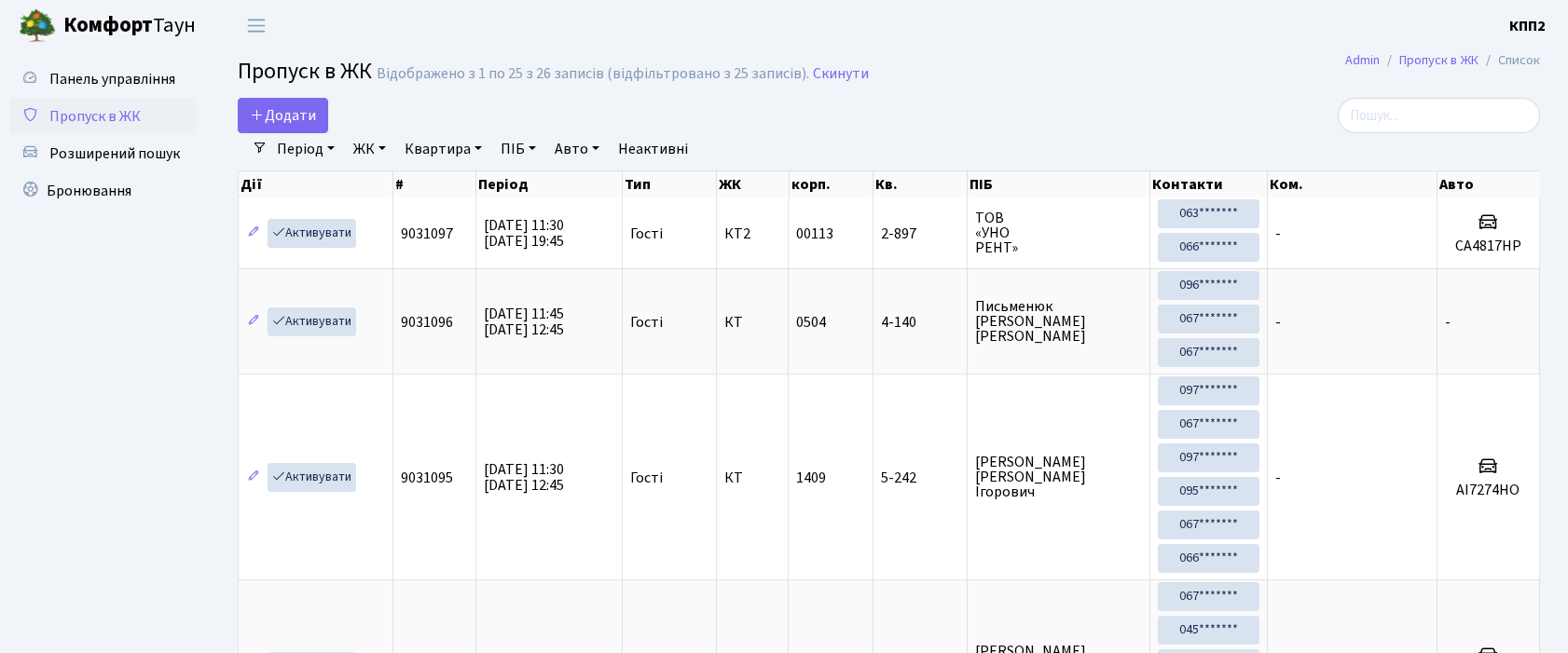
select select "25"
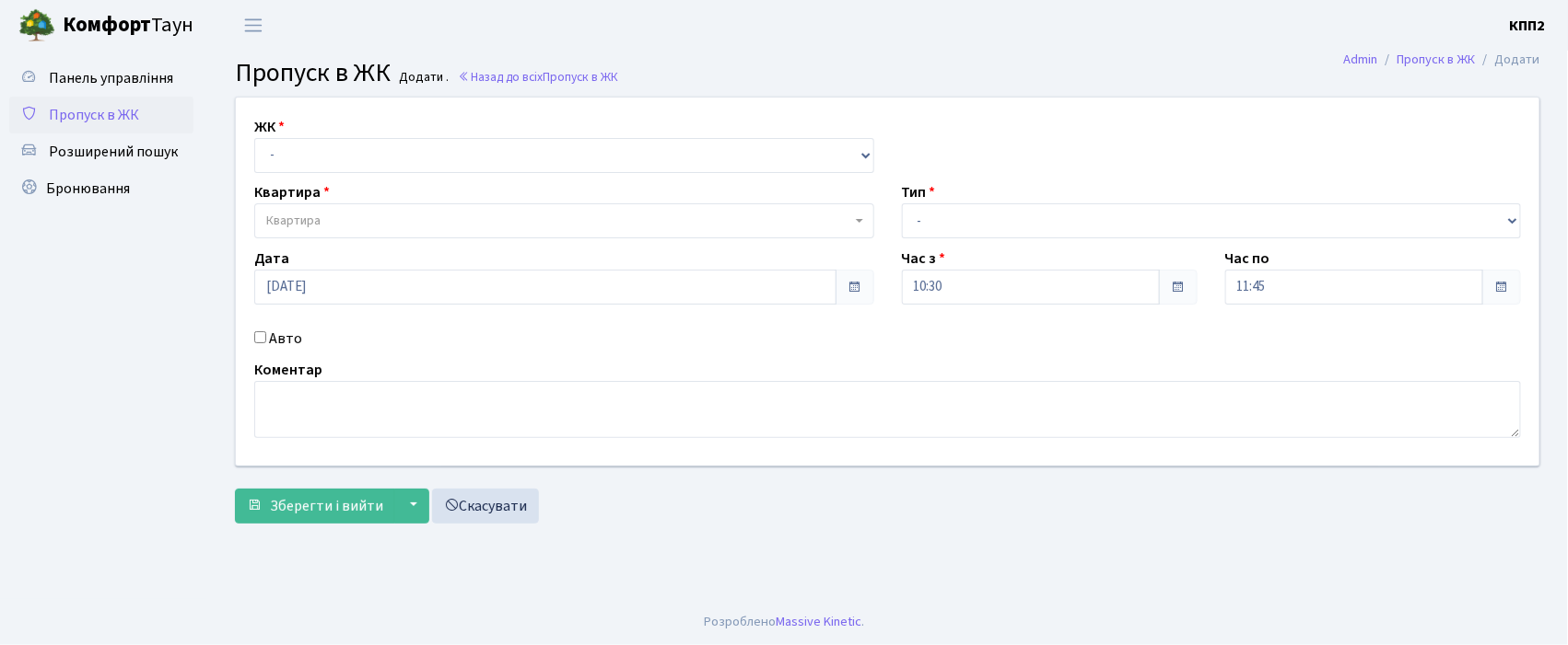
click at [260, 340] on input "Авто" at bounding box center [260, 337] width 12 height 12
checkbox input "true"
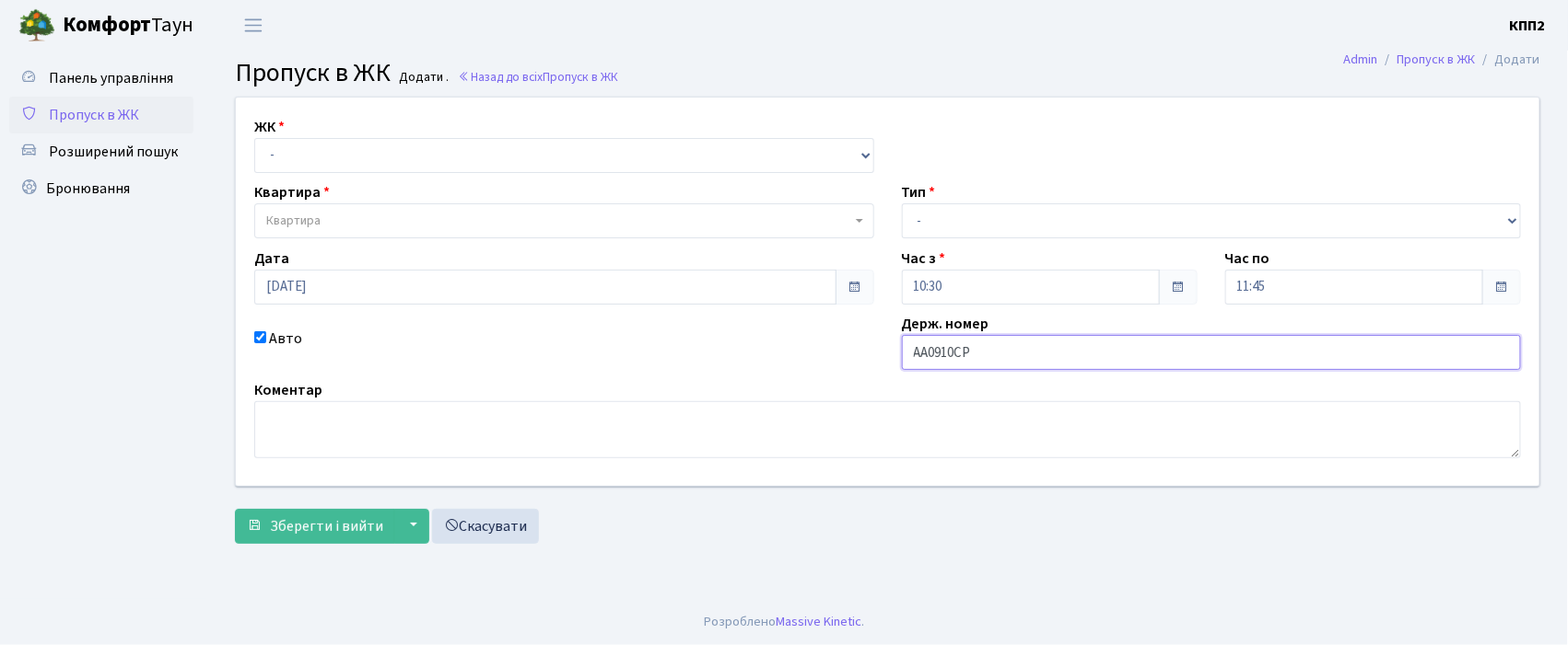
type input "АА0910СР"
click at [347, 151] on select "- КТ, вул. Регенераторна, 4 КТ2, просп. Соборності, 17 КТ3, вул. Березнева, 16 …" at bounding box center [564, 155] width 620 height 35
select select "271"
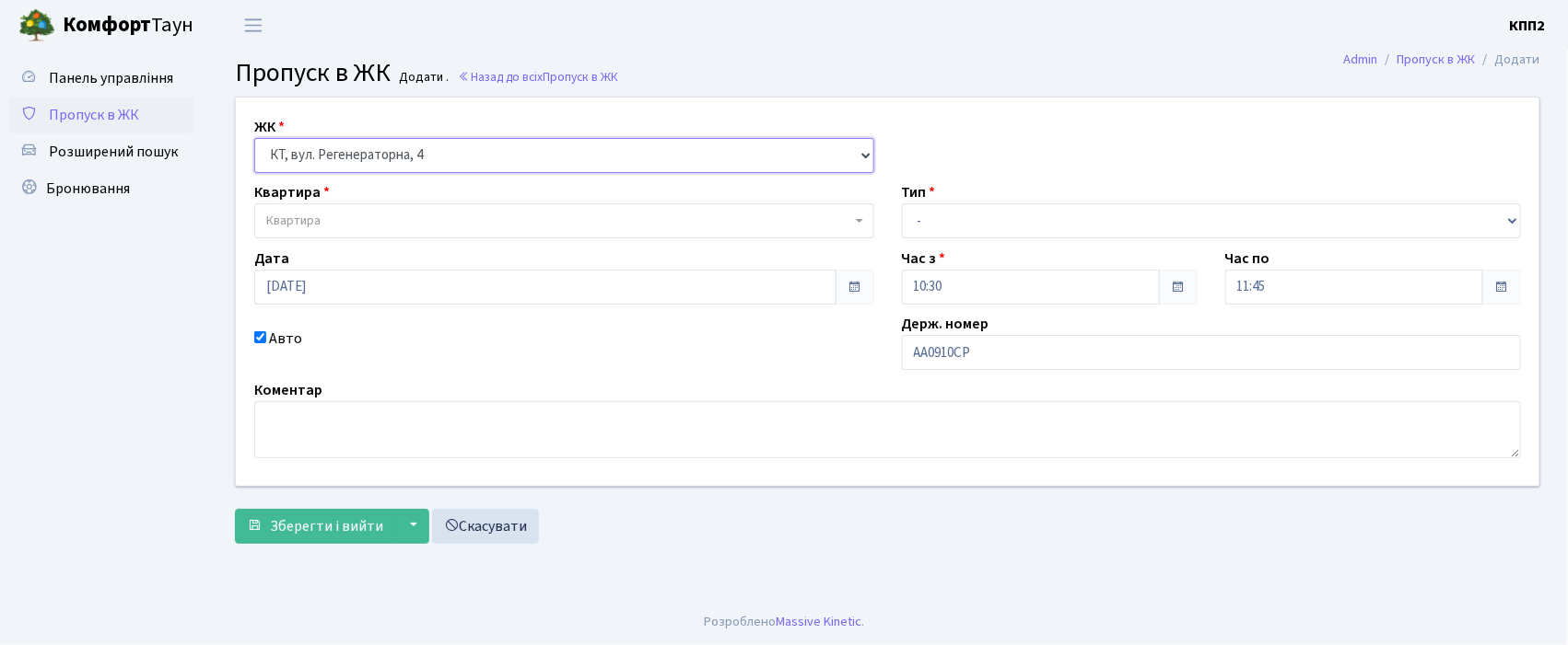
click at [254, 138] on select "- КТ, вул. Регенераторна, 4 КТ2, просп. Соборності, 17 КТ3, вул. Березнева, 16 …" at bounding box center [564, 155] width 620 height 35
select select
click at [327, 217] on span "Квартира" at bounding box center [558, 220] width 584 height 18
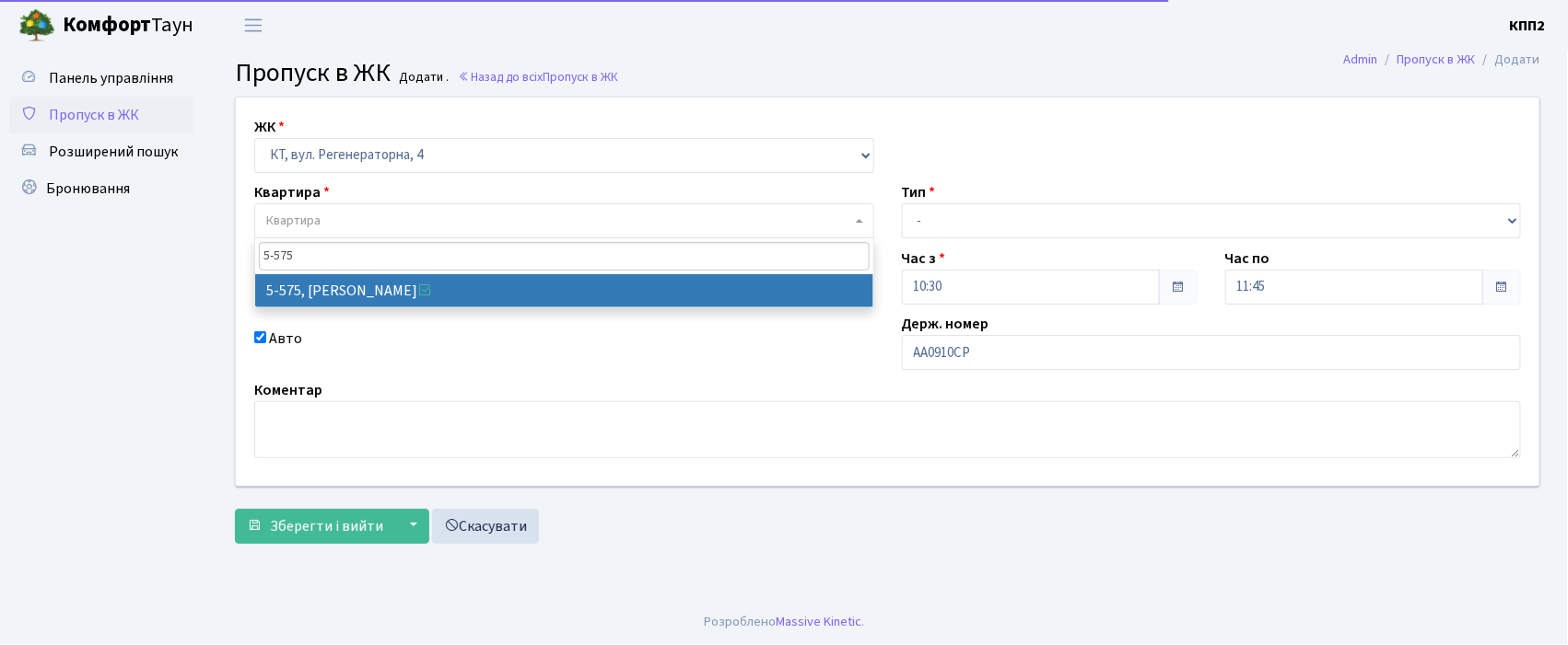
type input "5-575"
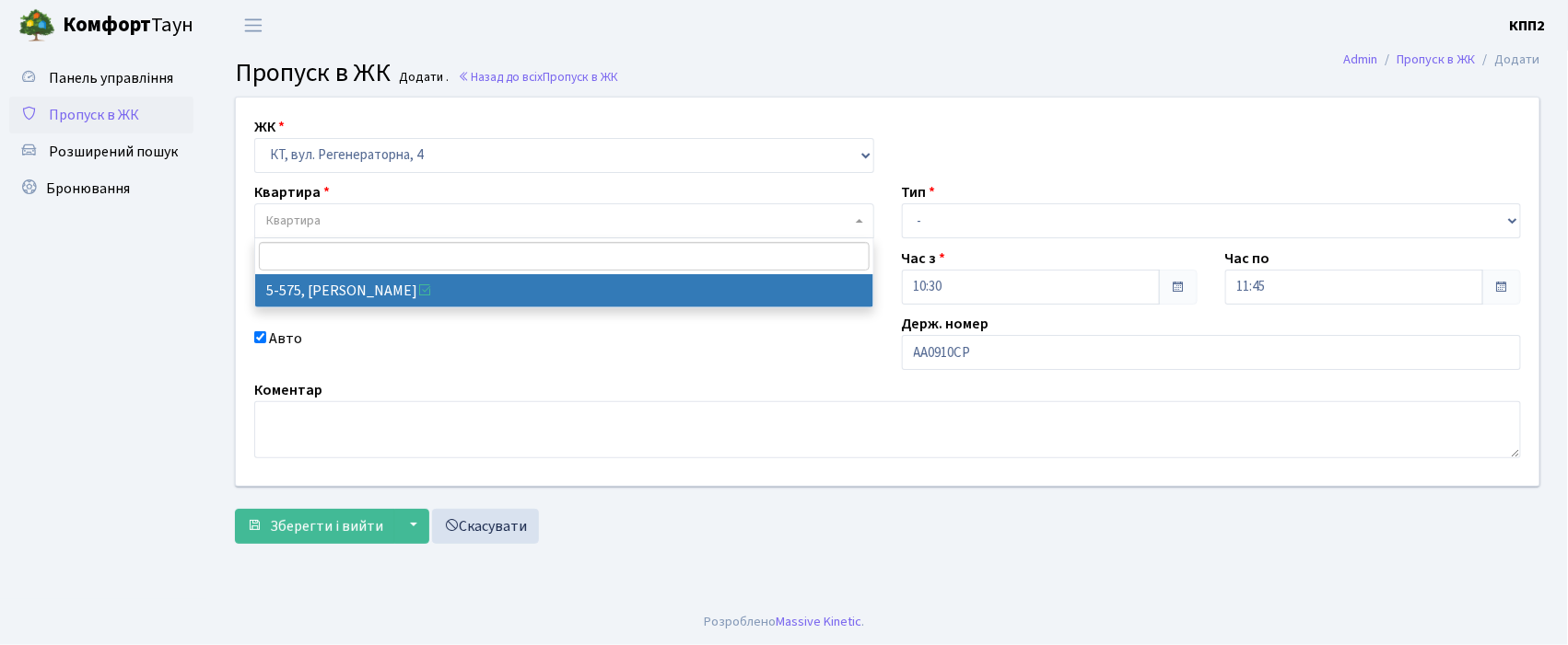
select select "1969"
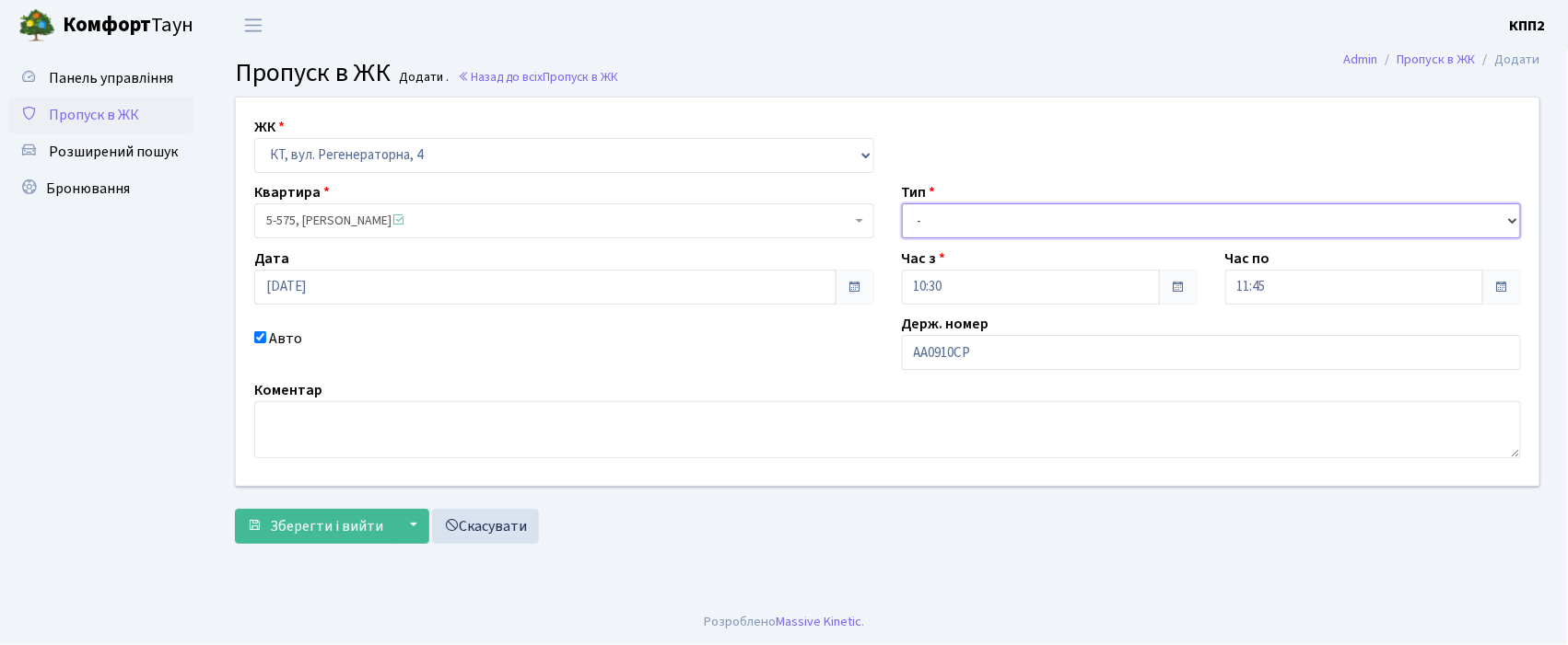
click at [963, 208] on select "- Доставка Таксі Гості Сервіс" at bounding box center [1212, 221] width 620 height 35
select select "2"
click at [901, 204] on select "- Доставка Таксі Гості Сервіс" at bounding box center [1212, 221] width 620 height 35
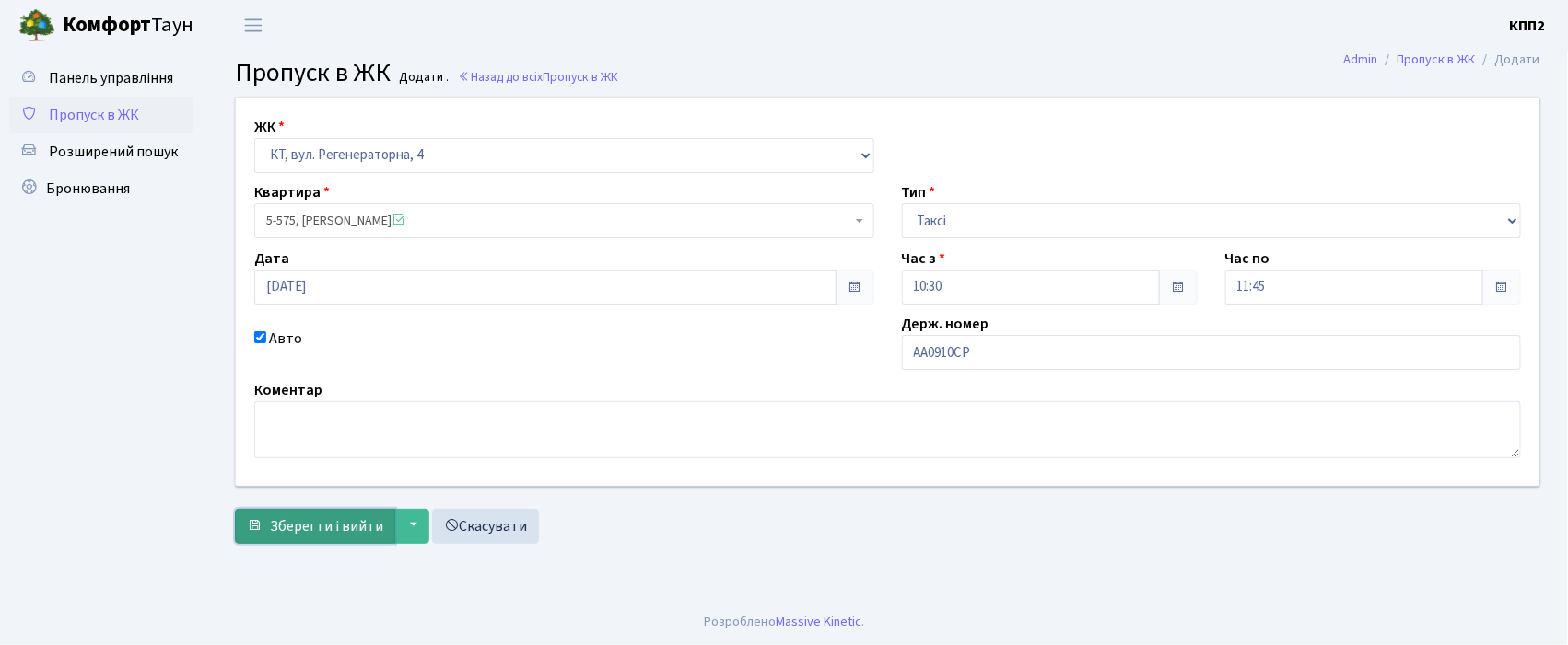
click at [345, 524] on span "Зберегти і вийти" at bounding box center [326, 526] width 113 height 20
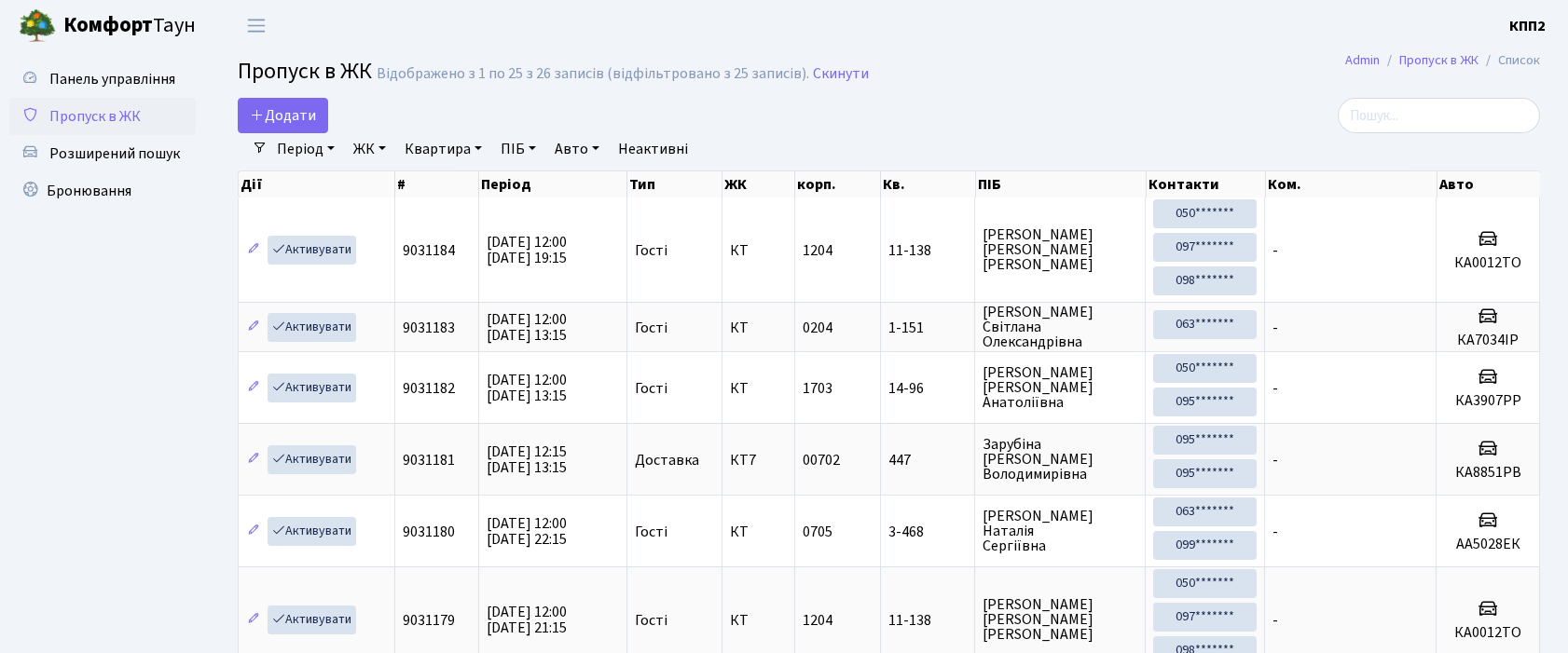
select select "25"
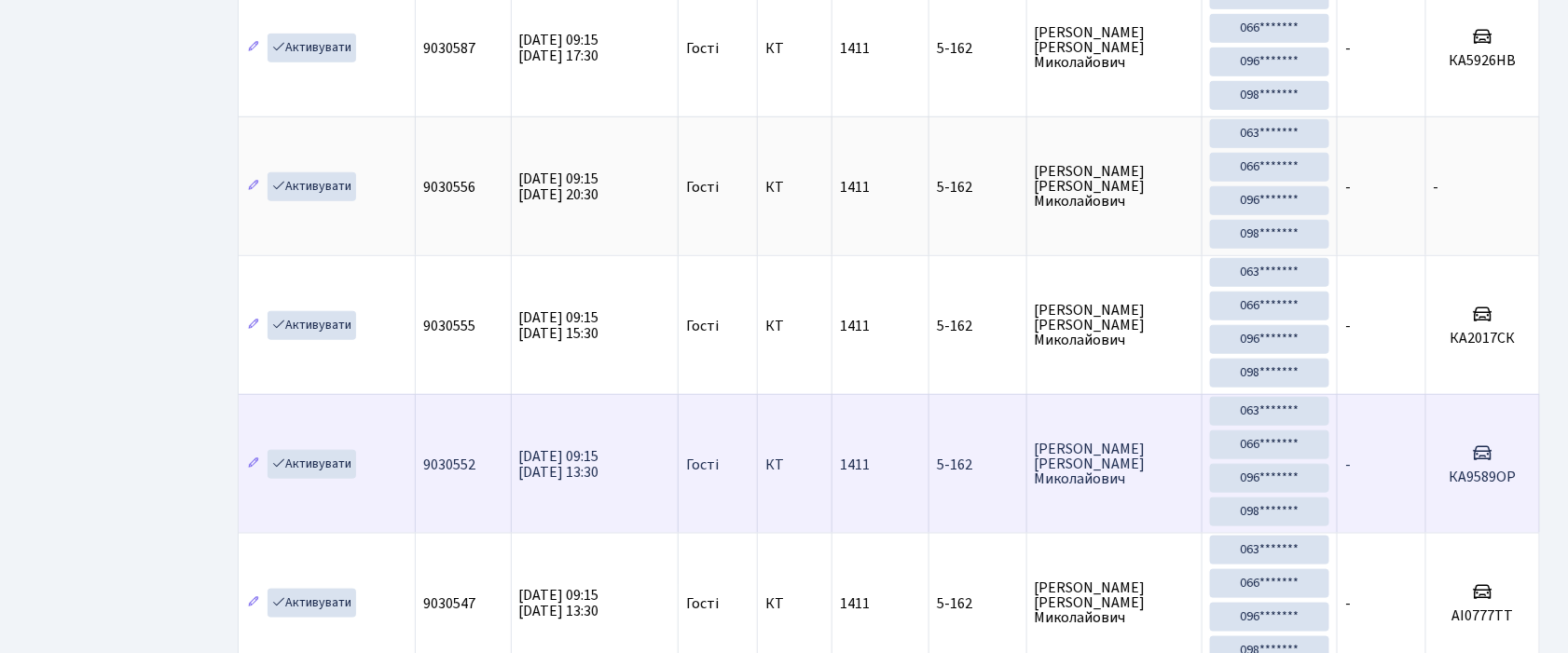
scroll to position [106, 0]
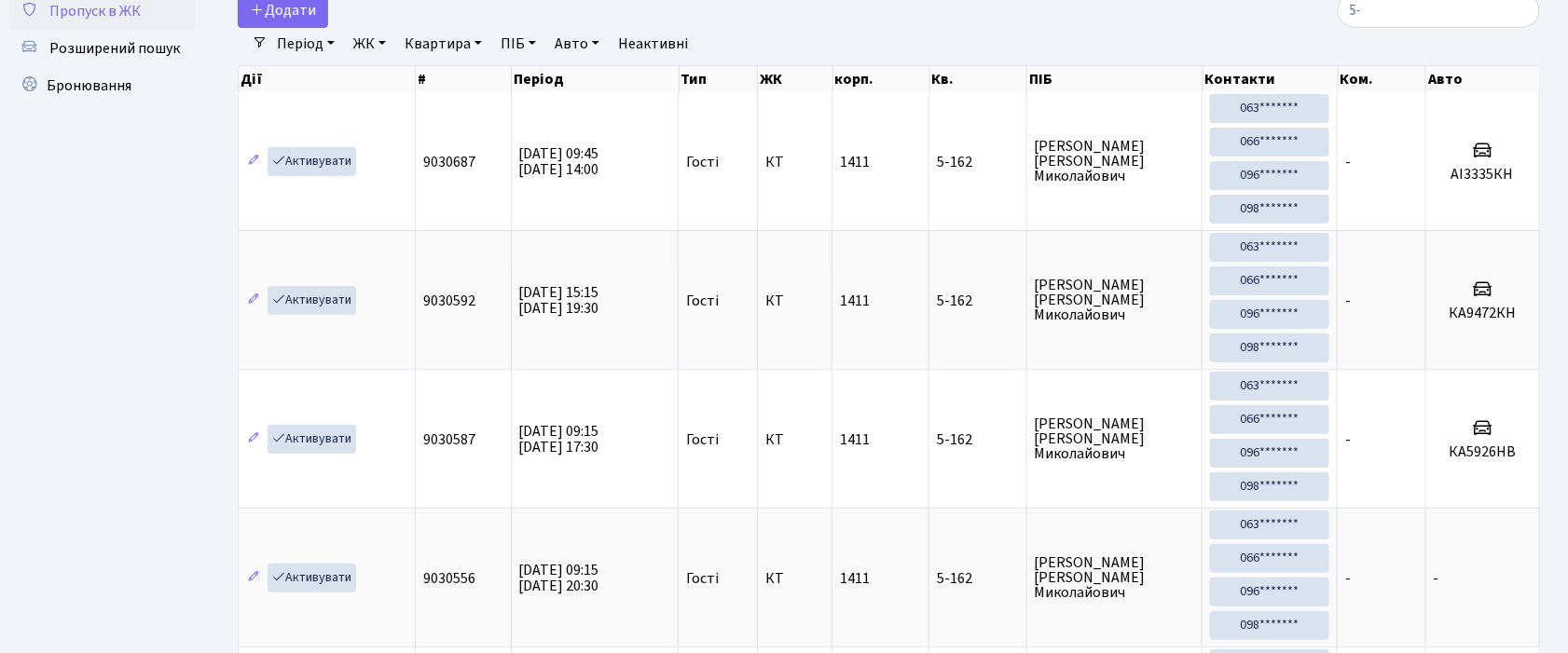
type input "5"
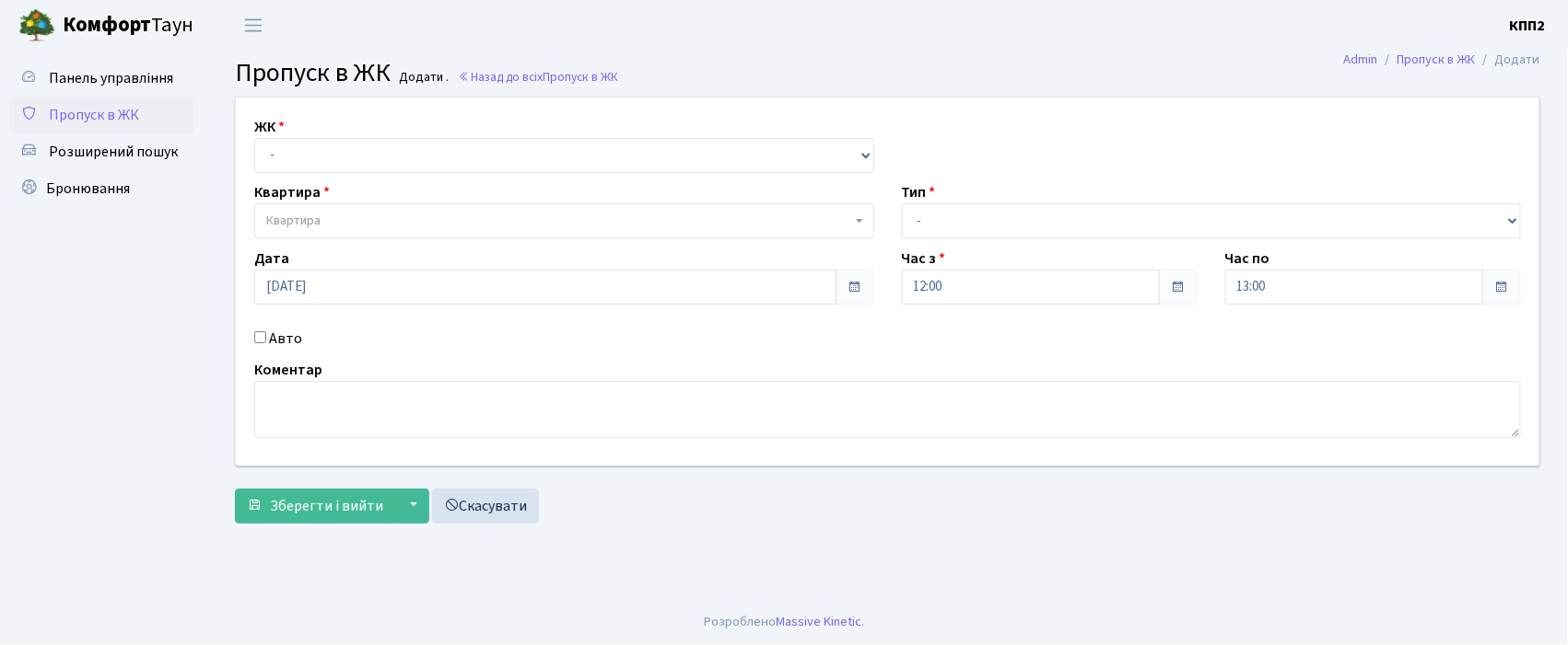
click at [255, 337] on input "Авто" at bounding box center [260, 337] width 12 height 12
checkbox input "true"
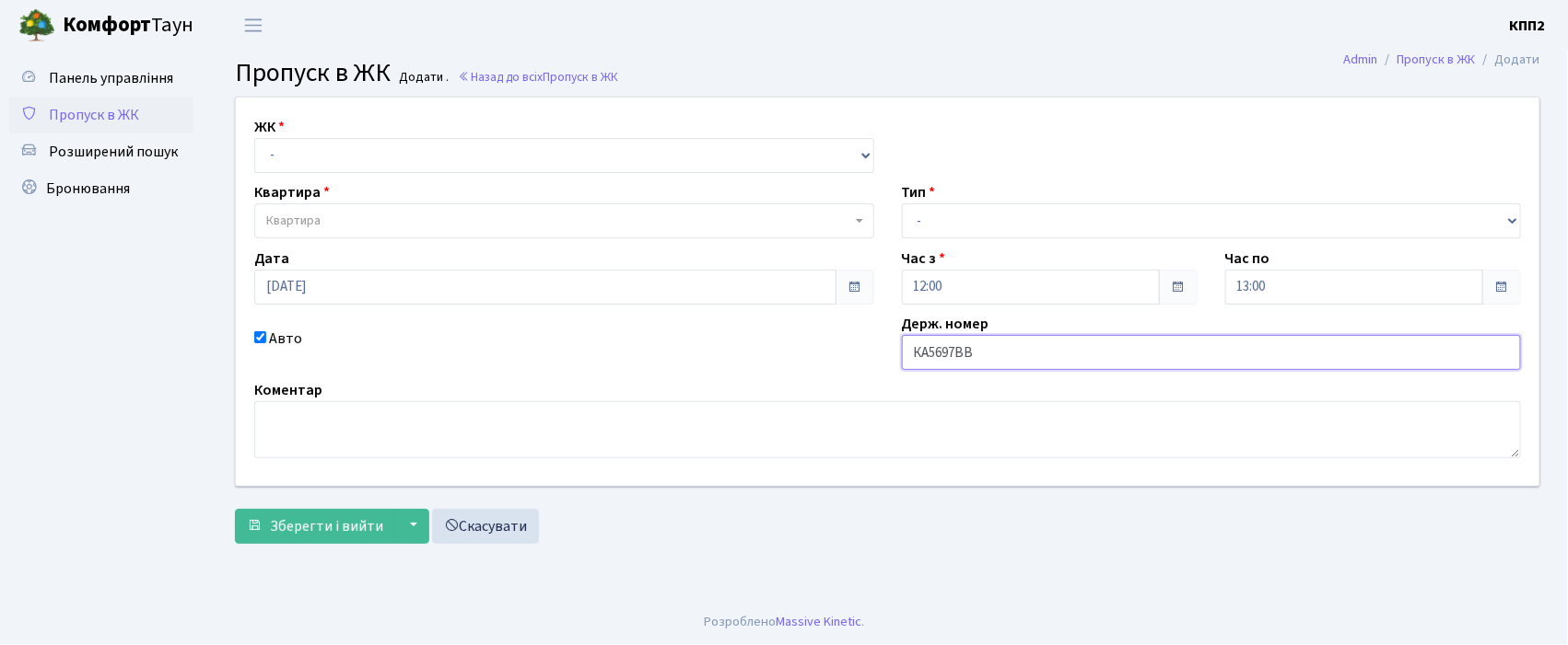
type input "КА5697ВВ"
click at [366, 153] on select "- КТ, вул. Регенераторна, 4 КТ2, просп. [STREET_ADDRESS] [STREET_ADDRESS] [PERS…" at bounding box center [564, 155] width 620 height 35
select select "271"
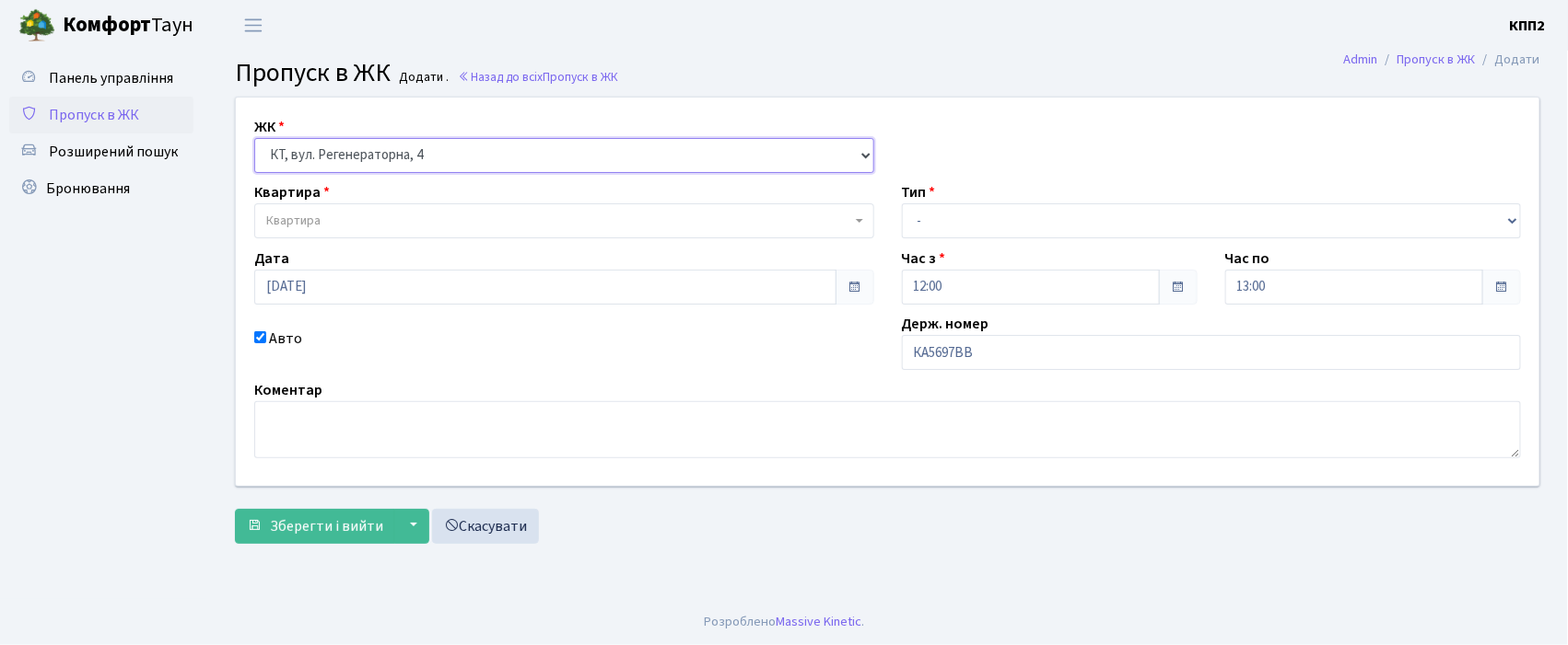
click at [254, 138] on select "- КТ, вул. Регенераторна, 4 КТ2, просп. Соборності, 17 КТ3, вул. Березнева, 16 …" at bounding box center [564, 155] width 620 height 35
select select
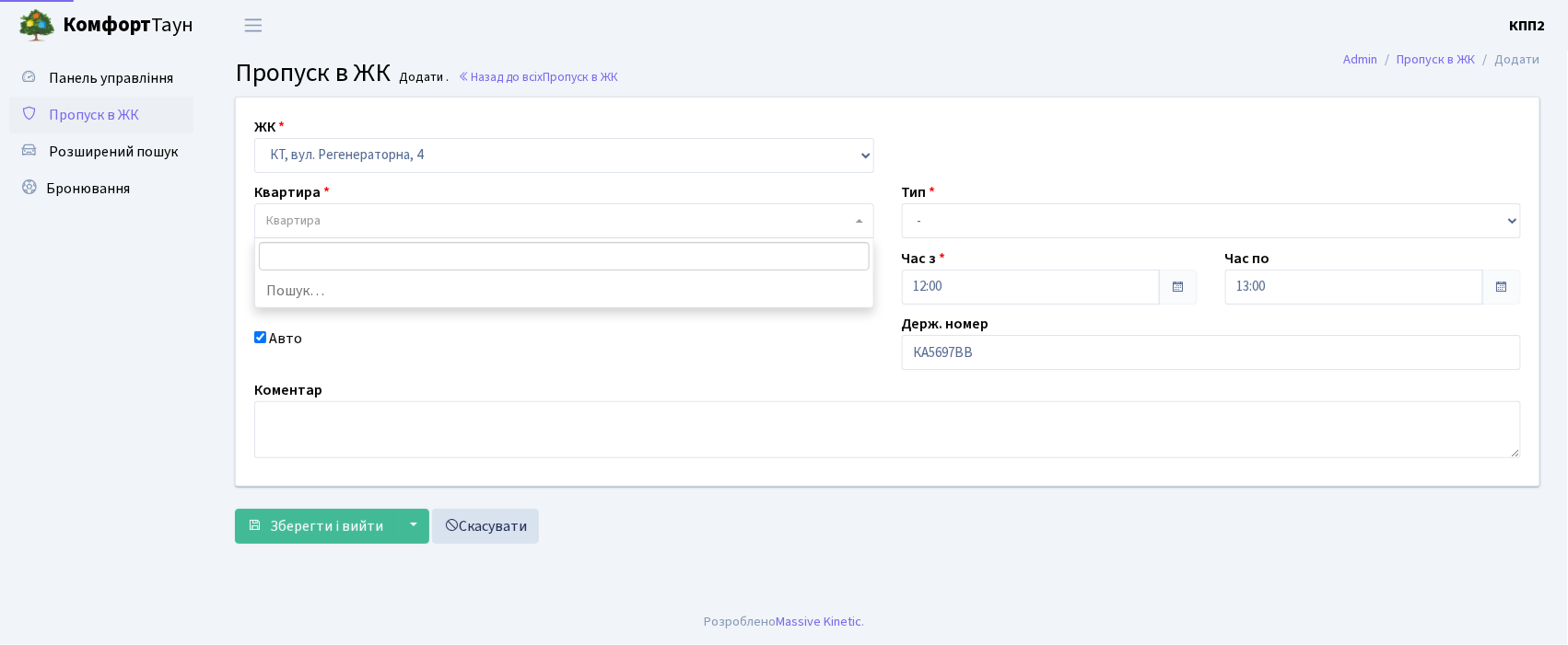
click at [368, 223] on span "Квартира" at bounding box center [558, 220] width 584 height 18
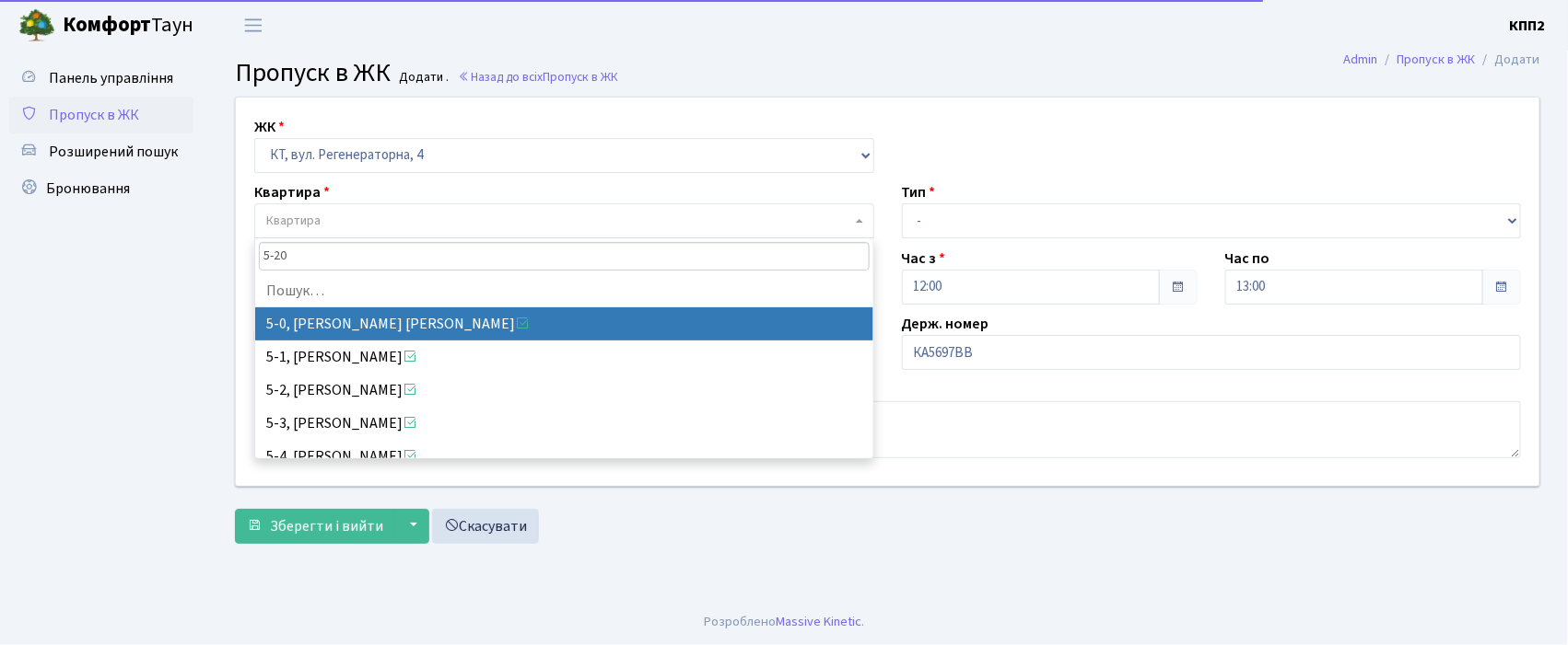
type input "5-206"
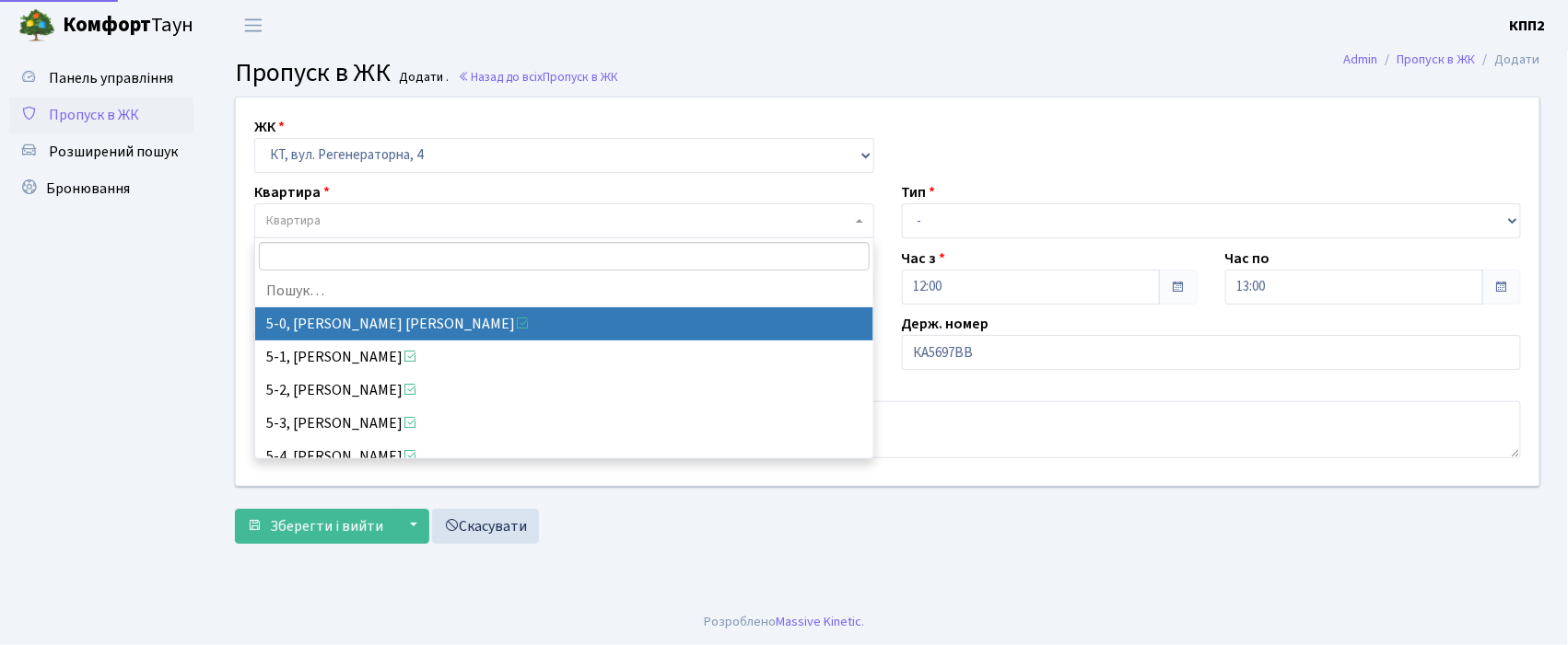
select select "2364"
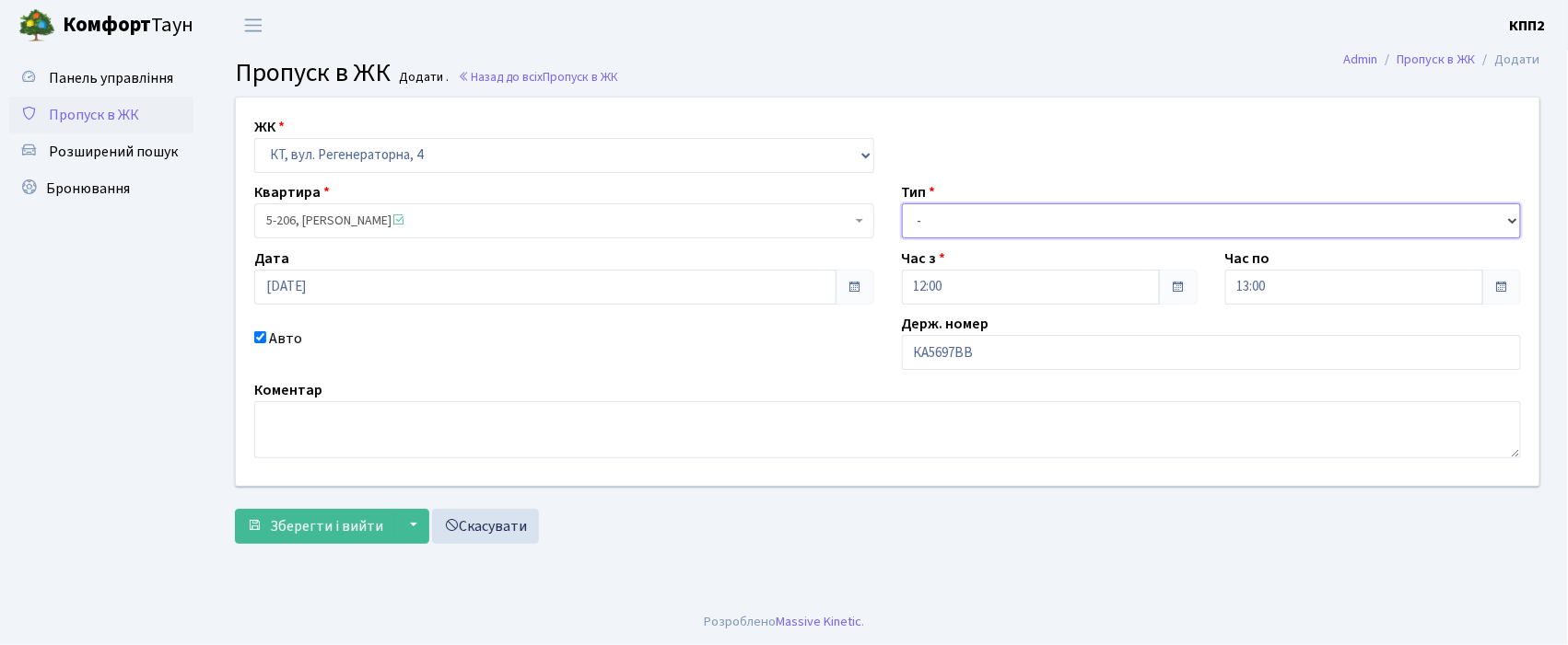
click at [922, 217] on select "- Доставка Таксі Гості Сервіс" at bounding box center [1212, 221] width 620 height 35
select select "3"
click at [901, 204] on select "- Доставка Таксі Гості Сервіс" at bounding box center [1212, 221] width 620 height 35
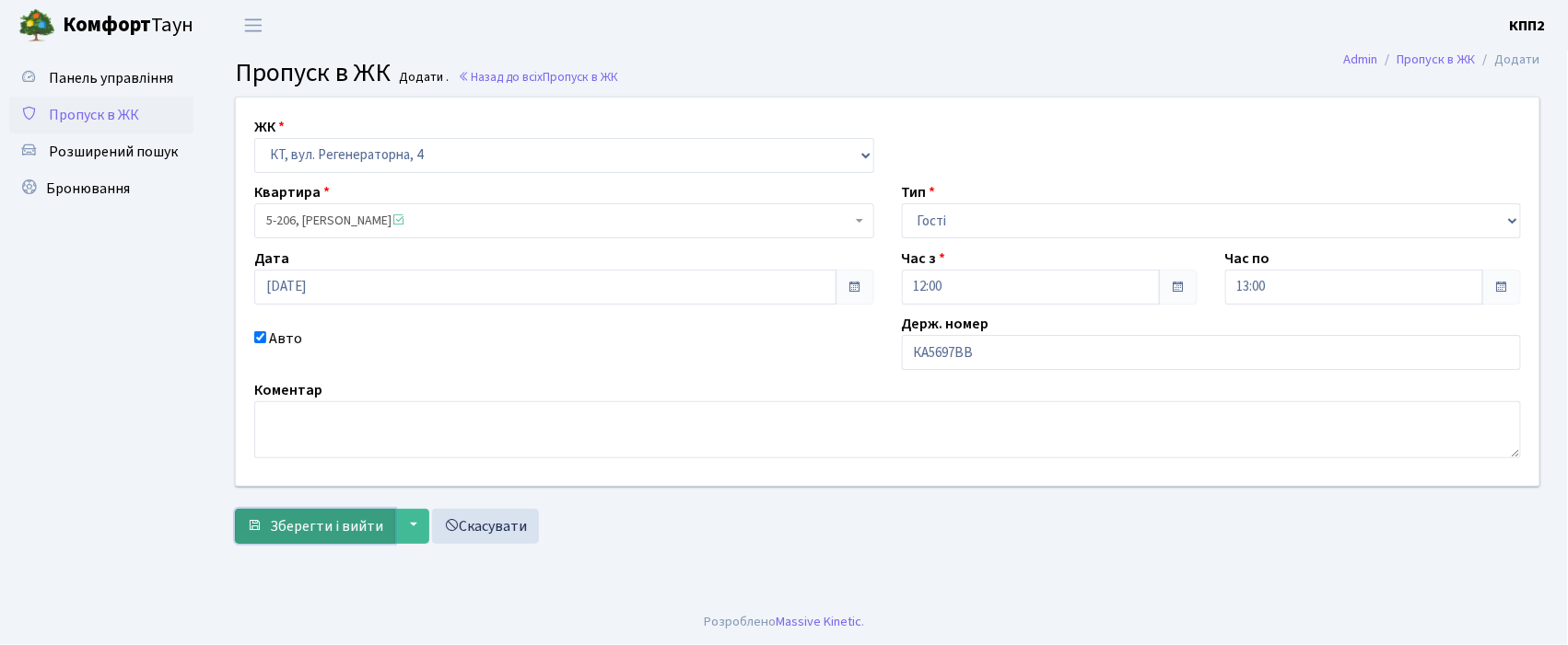
click at [299, 531] on span "Зберегти і вийти" at bounding box center [326, 526] width 113 height 20
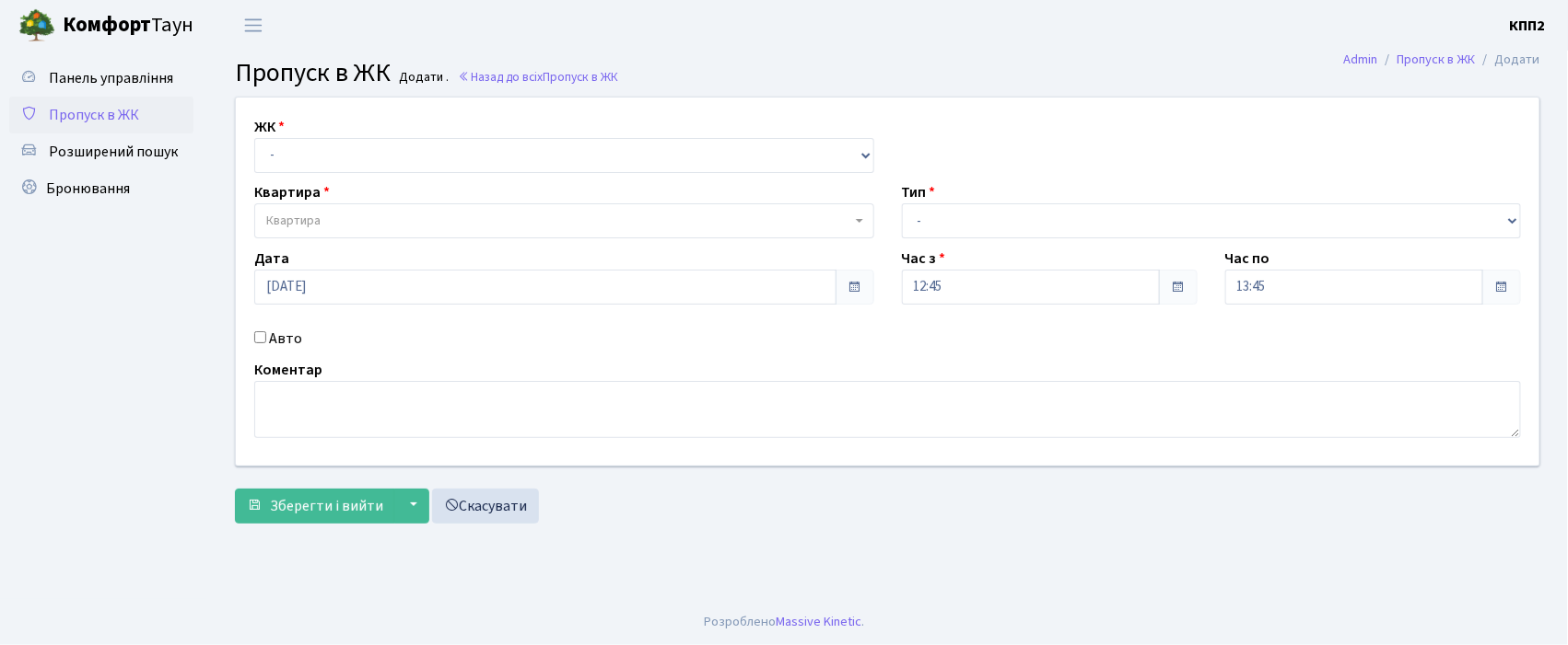
click at [258, 335] on input "Авто" at bounding box center [260, 337] width 12 height 12
checkbox input "true"
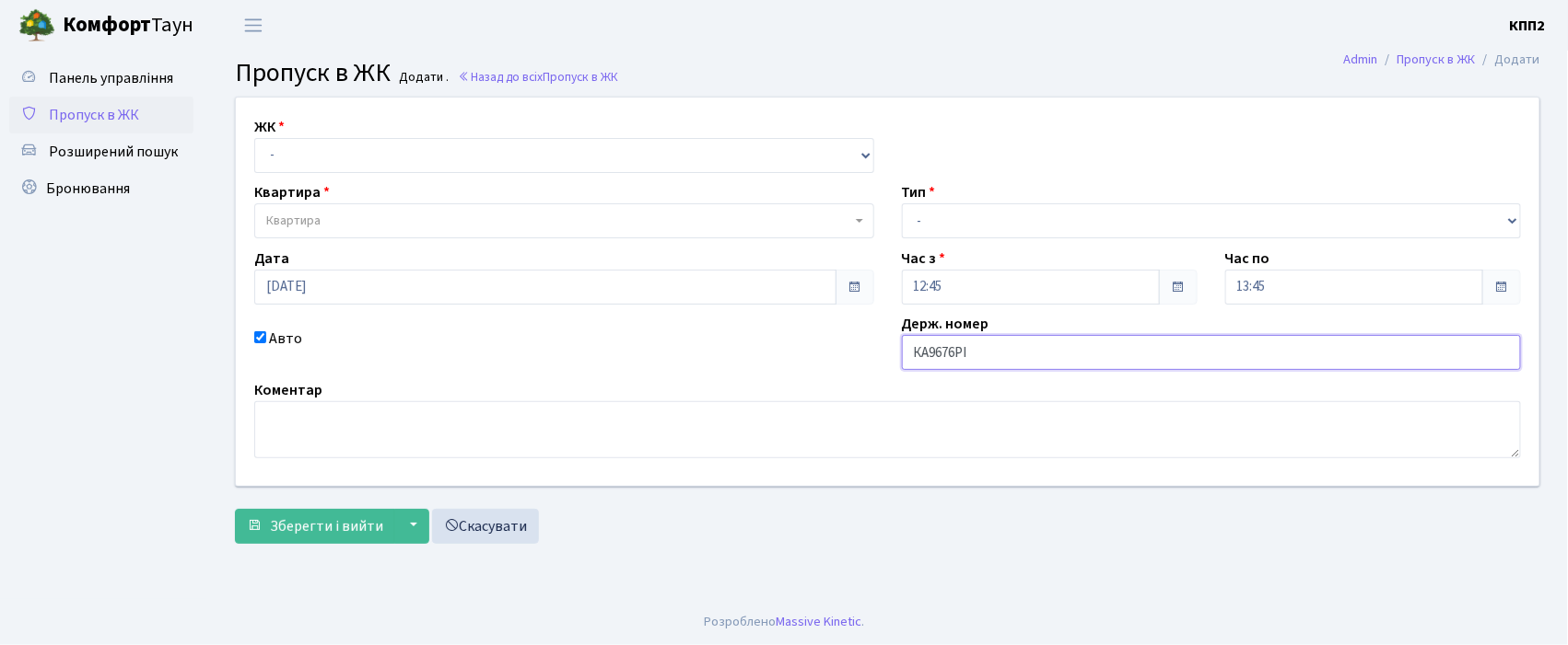
type input "КА9676РІ"
click at [341, 156] on select "- КТ, вул. Регенераторна, 4 КТ2, просп. Соборності, 17 КТ3, вул. Березнева, 16 …" at bounding box center [564, 155] width 620 height 35
select select "271"
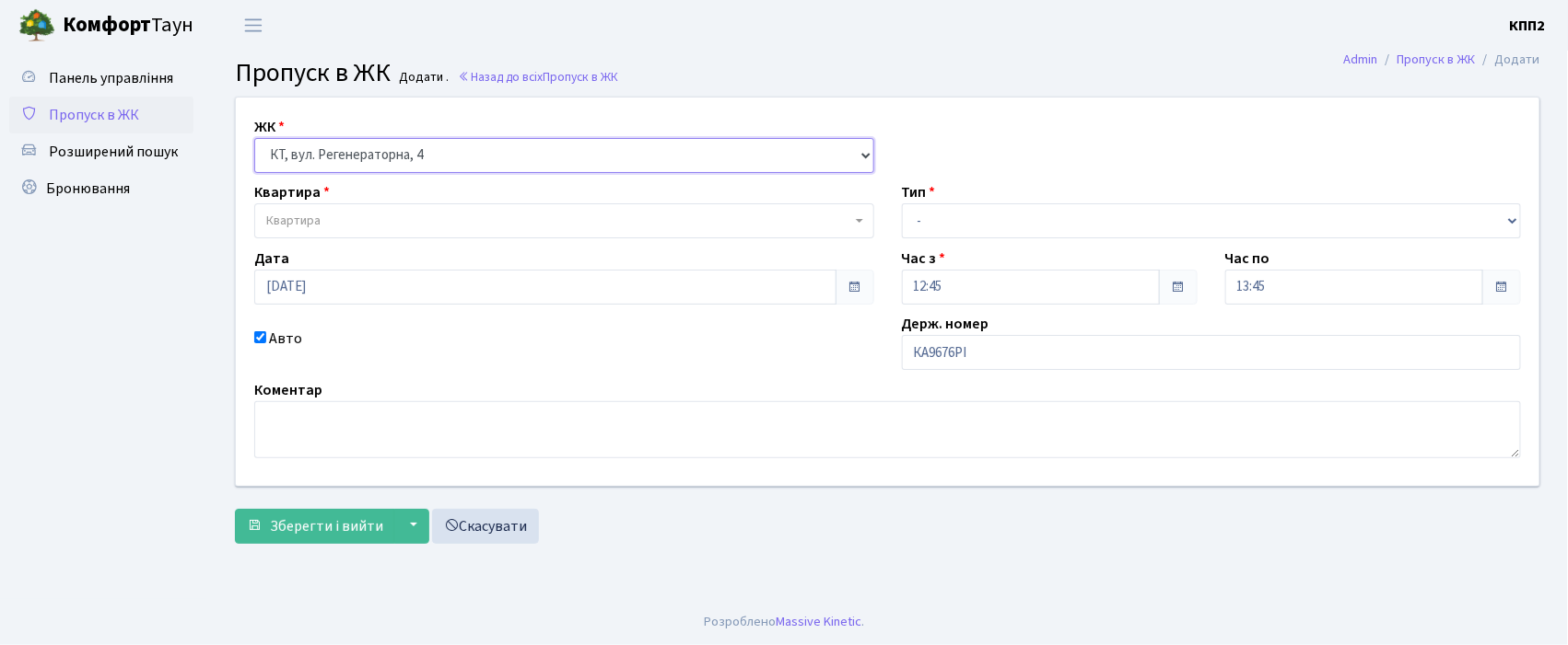
click at [254, 138] on select "- КТ, вул. Регенераторна, 4 КТ2, просп. Соборності, 17 КТ3, вул. Березнева, 16 …" at bounding box center [564, 155] width 620 height 35
select select
click at [339, 208] on span "Квартира" at bounding box center [564, 221] width 620 height 35
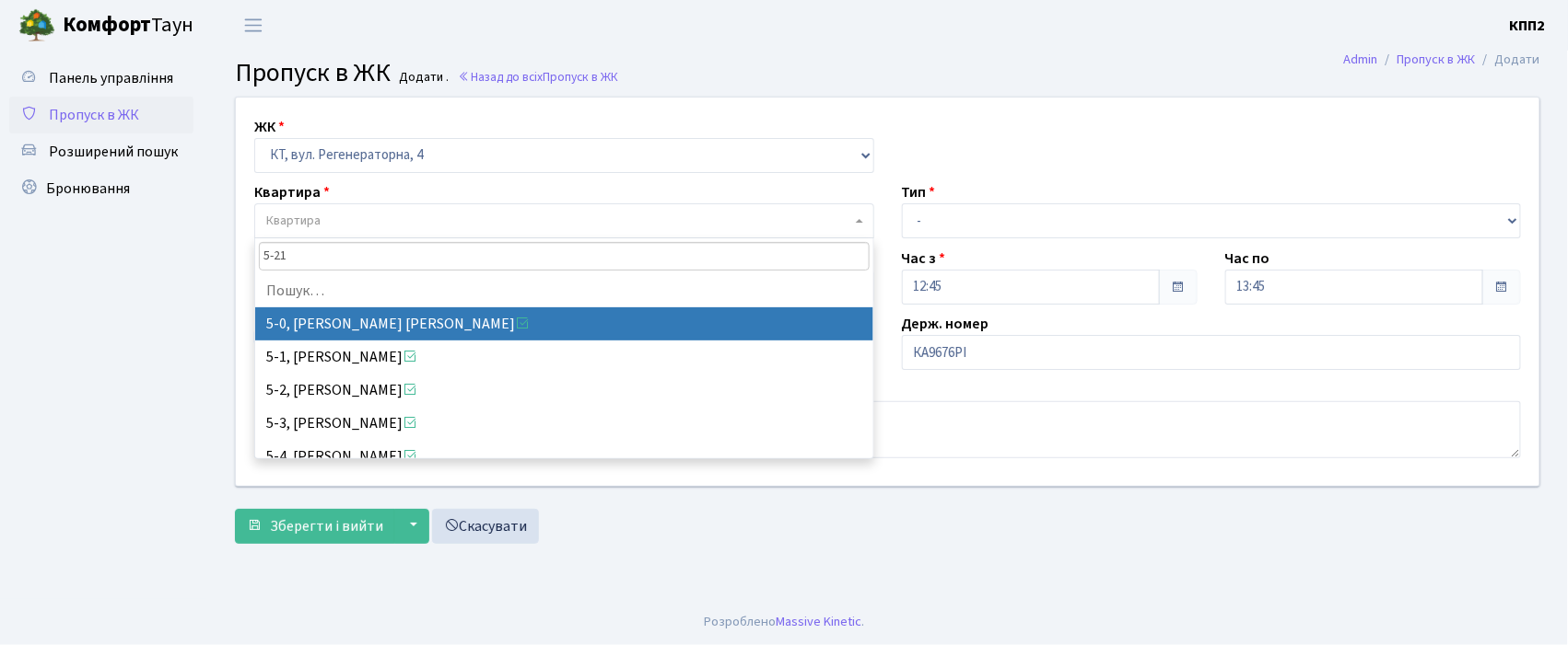
type input "5-213"
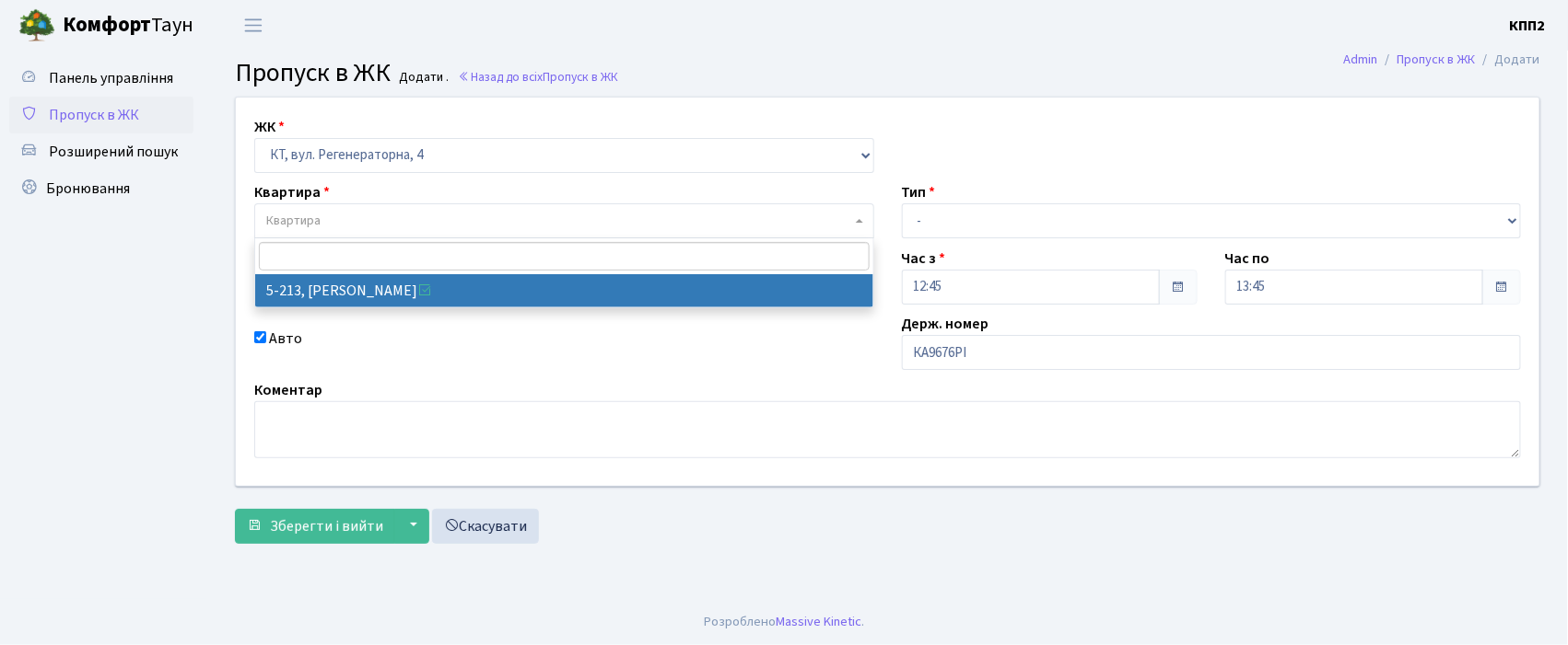
select select "2371"
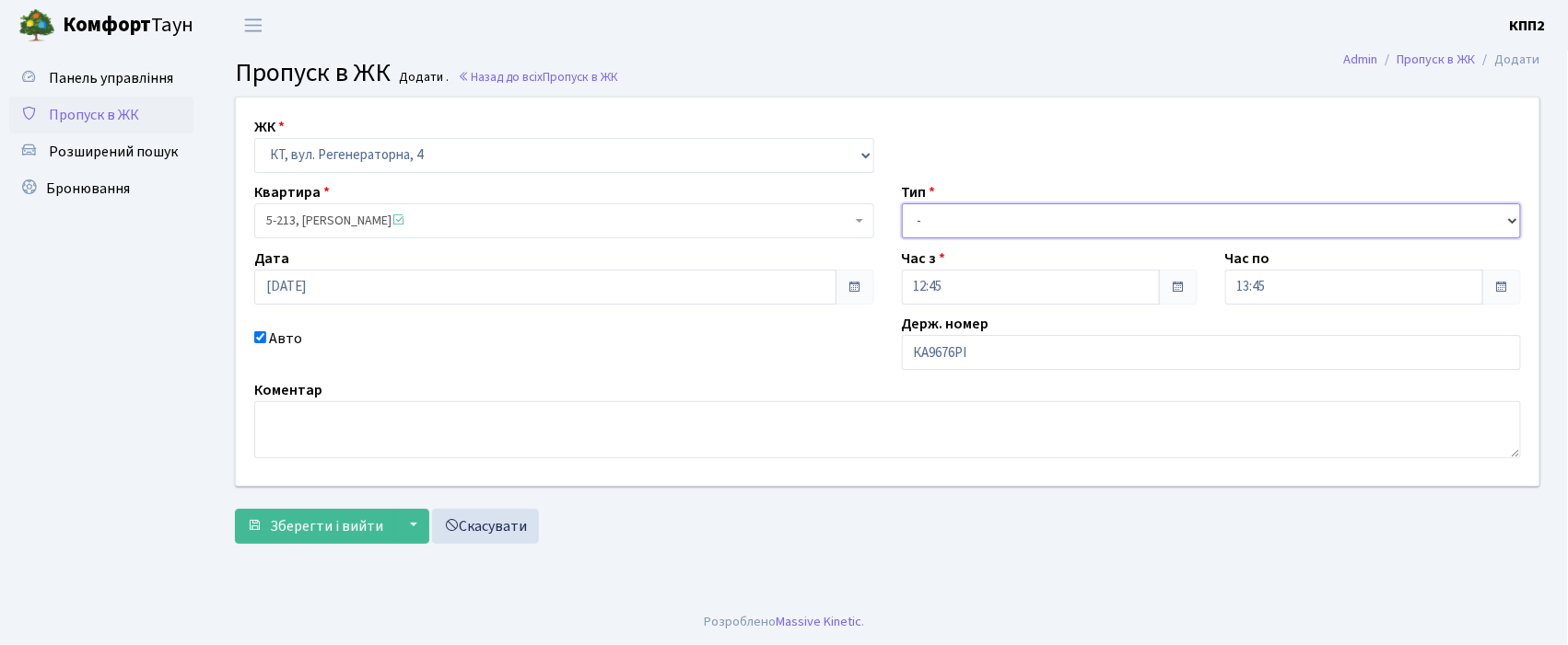
click at [981, 228] on select "- Доставка Таксі Гості Сервіс" at bounding box center [1212, 221] width 620 height 35
select select "2"
click at [901, 204] on select "- Доставка Таксі Гості Сервіс" at bounding box center [1212, 221] width 620 height 35
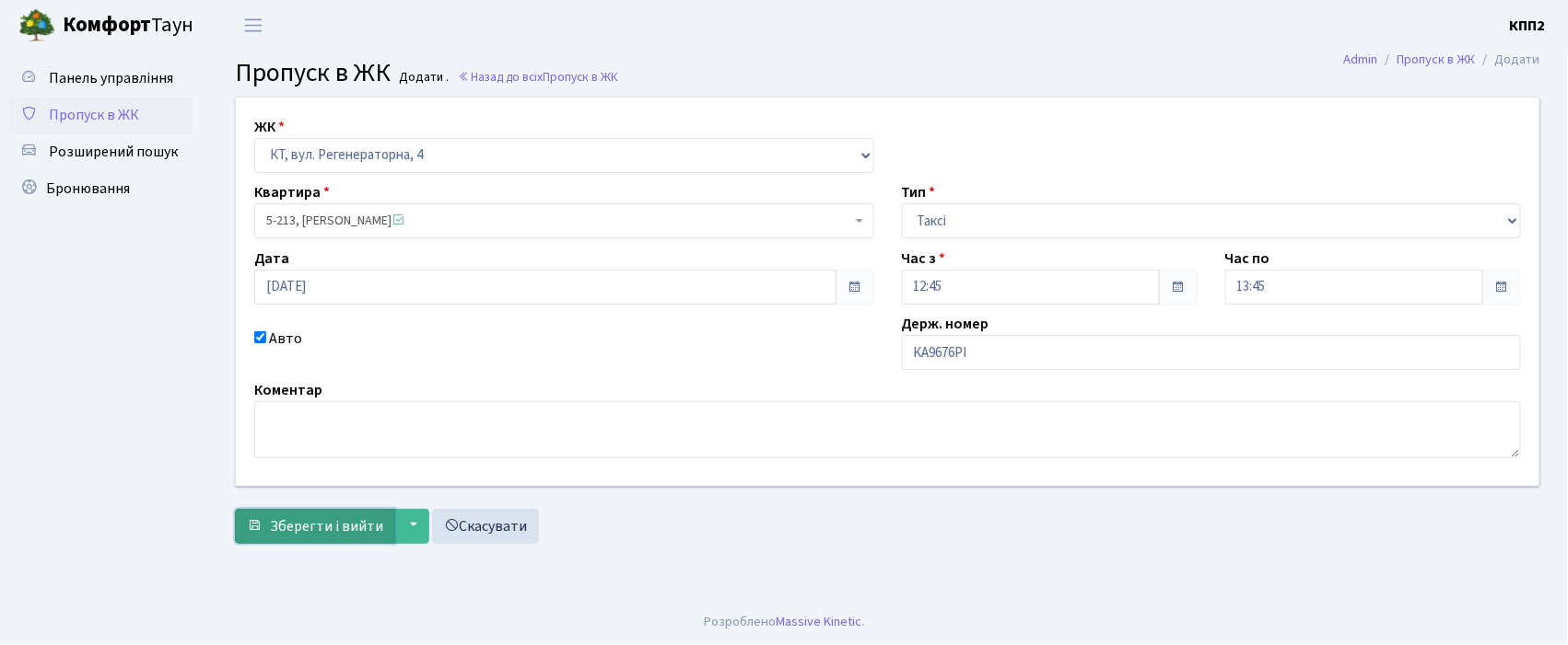
click at [323, 521] on span "Зберегти і вийти" at bounding box center [326, 526] width 113 height 20
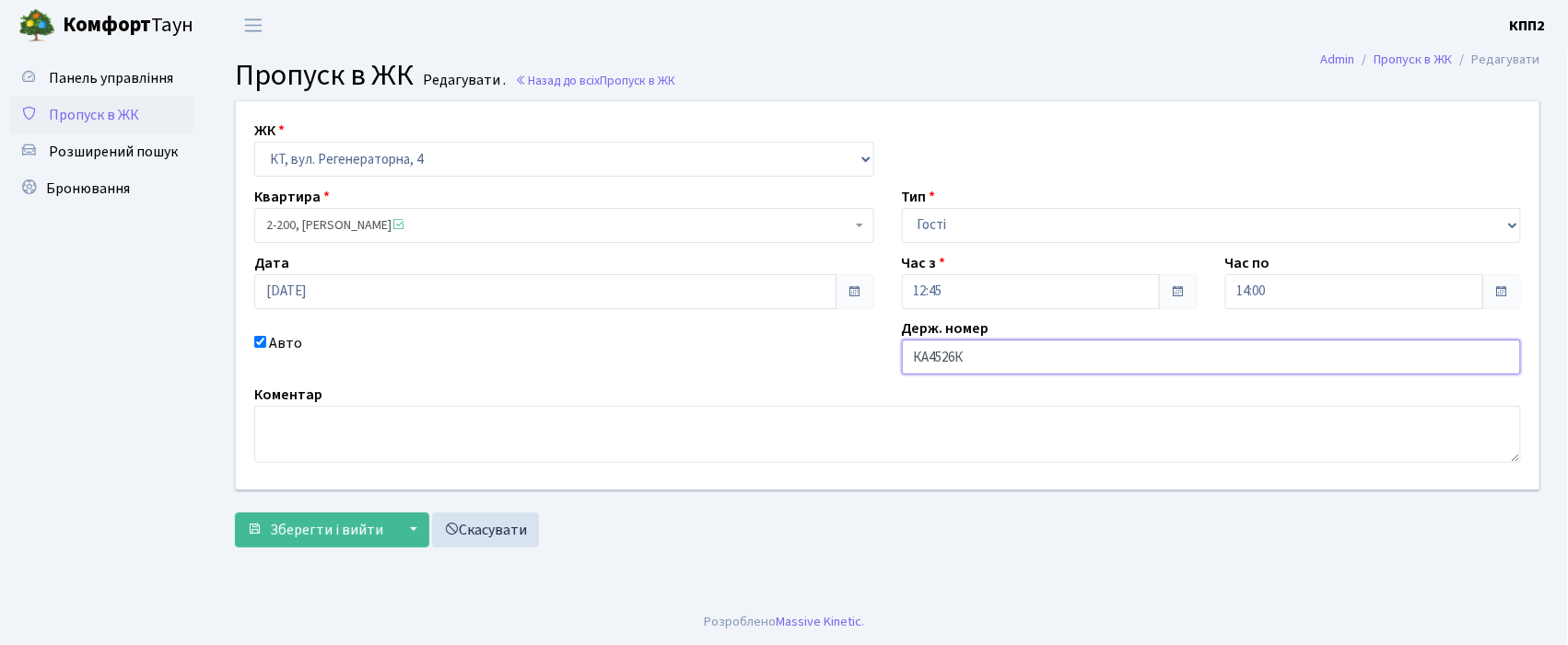
drag, startPoint x: 1040, startPoint y: 362, endPoint x: 1002, endPoint y: 358, distance: 38.2
click at [1040, 362] on input "КА4526К" at bounding box center [1212, 357] width 620 height 35
type input "КА4526КО"
click at [309, 528] on span "Зберегти і вийти" at bounding box center [326, 530] width 113 height 20
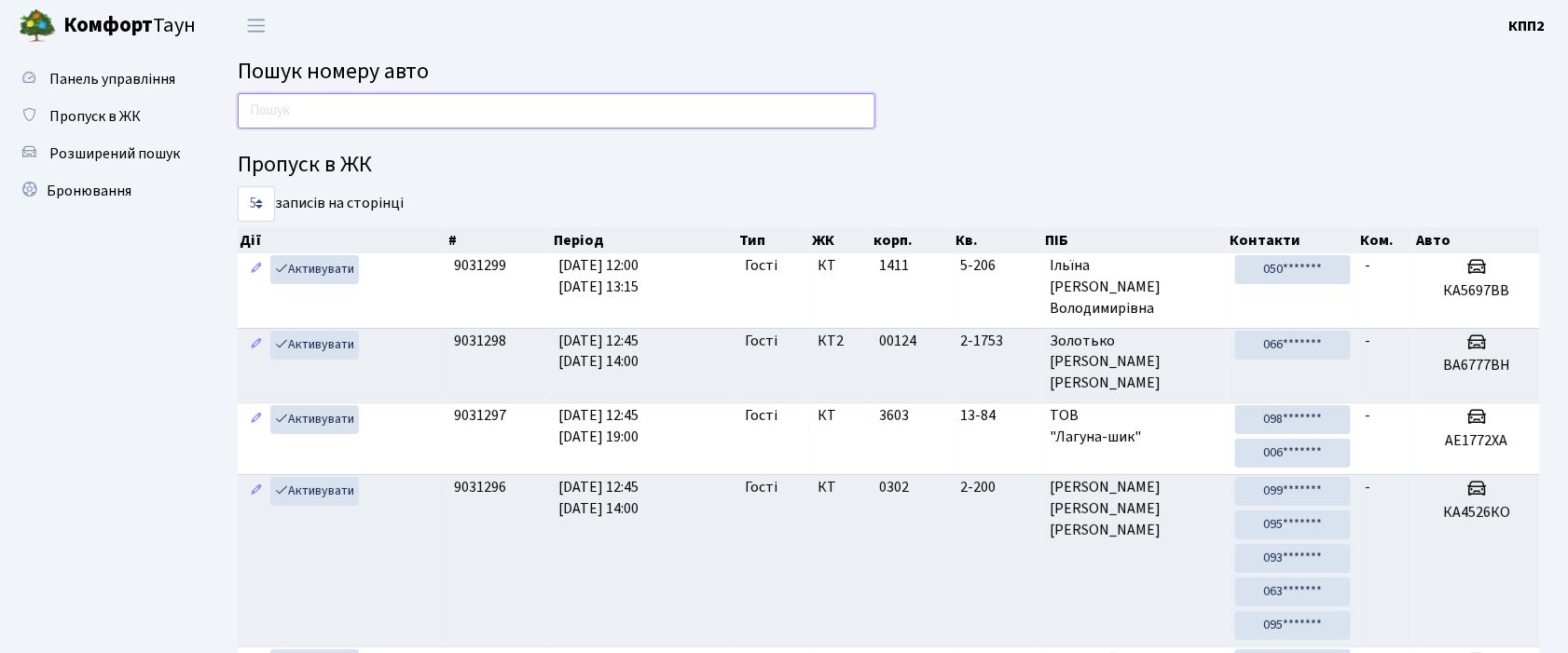
click at [304, 120] on input "text" at bounding box center [556, 110] width 637 height 35
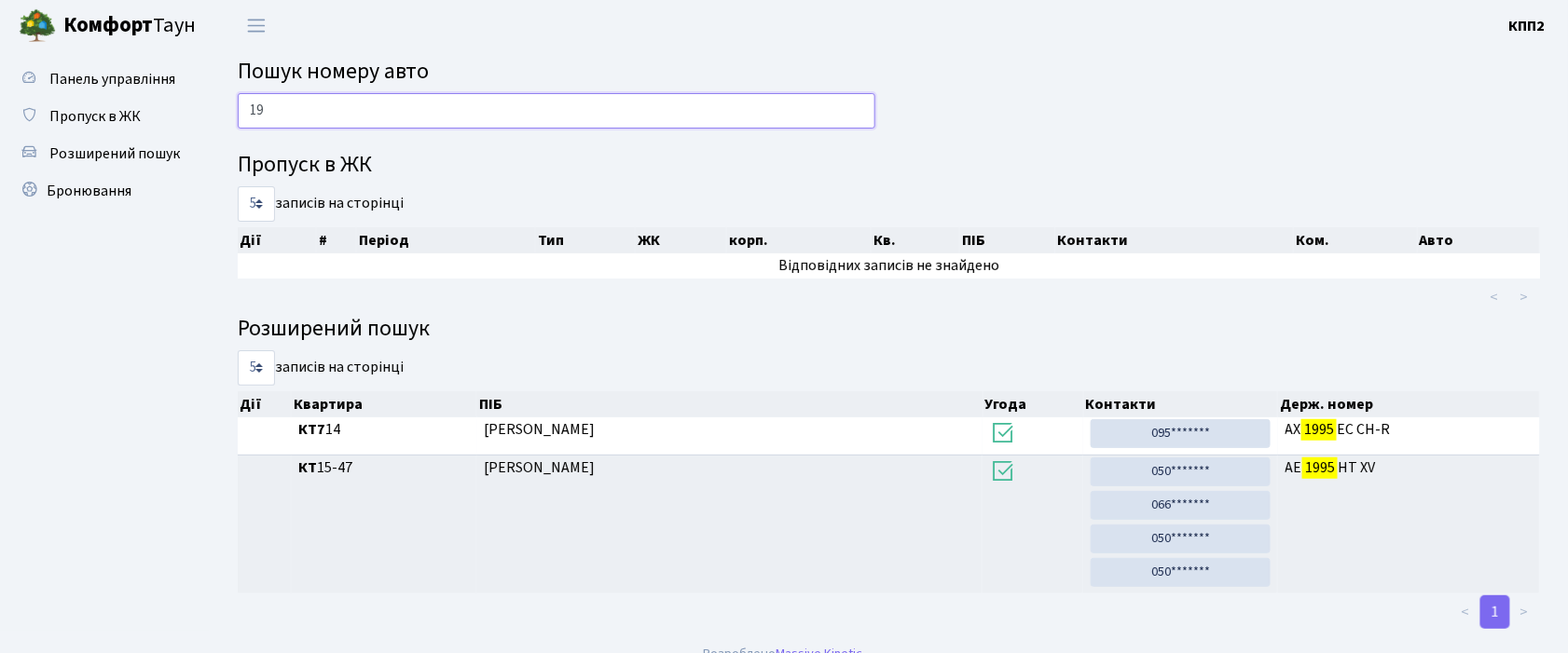
type input "1"
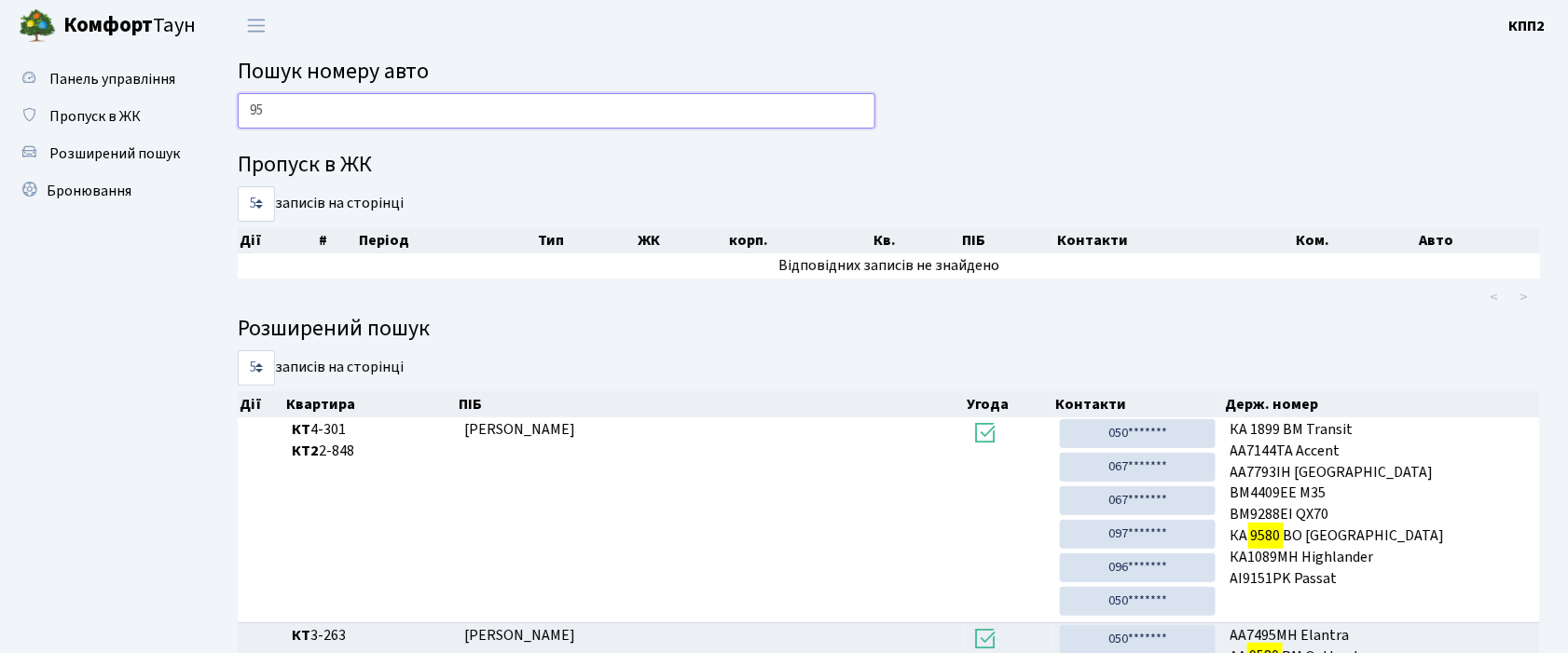
type input "9"
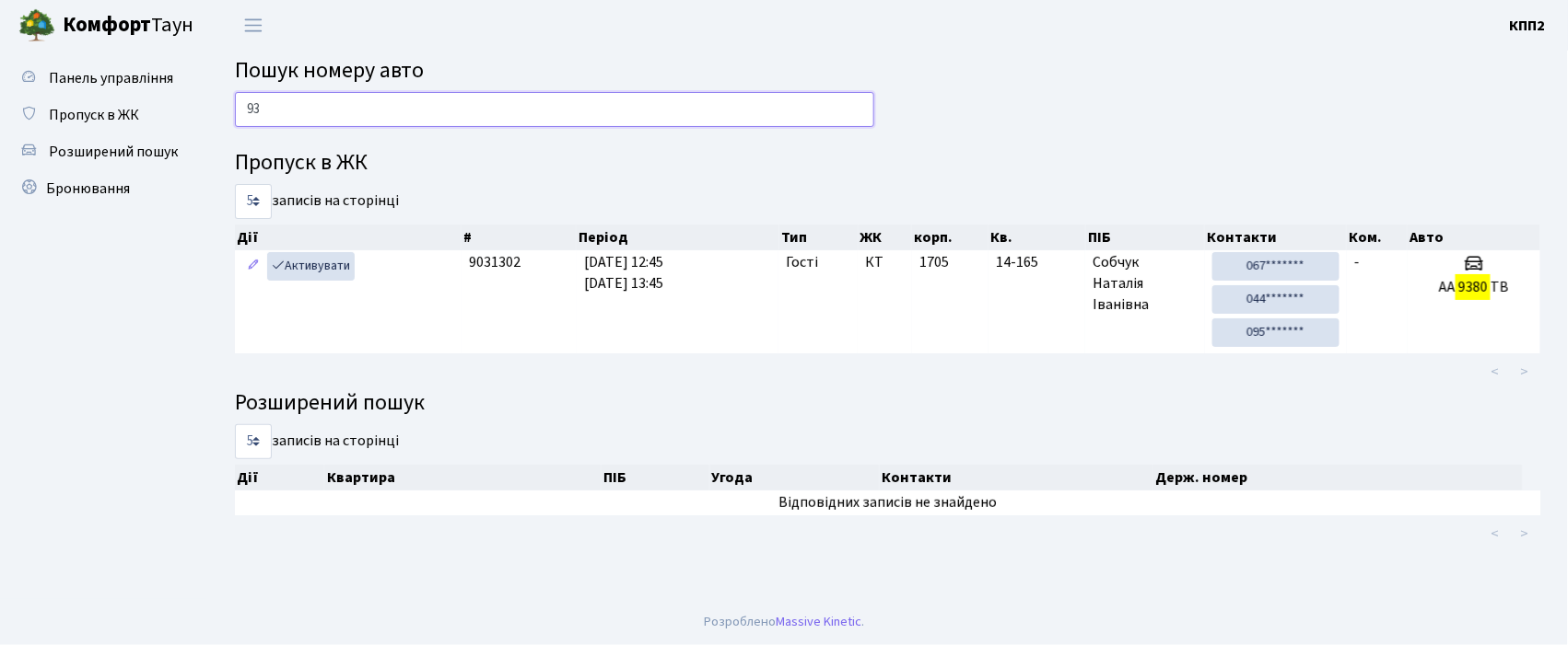
type input "9"
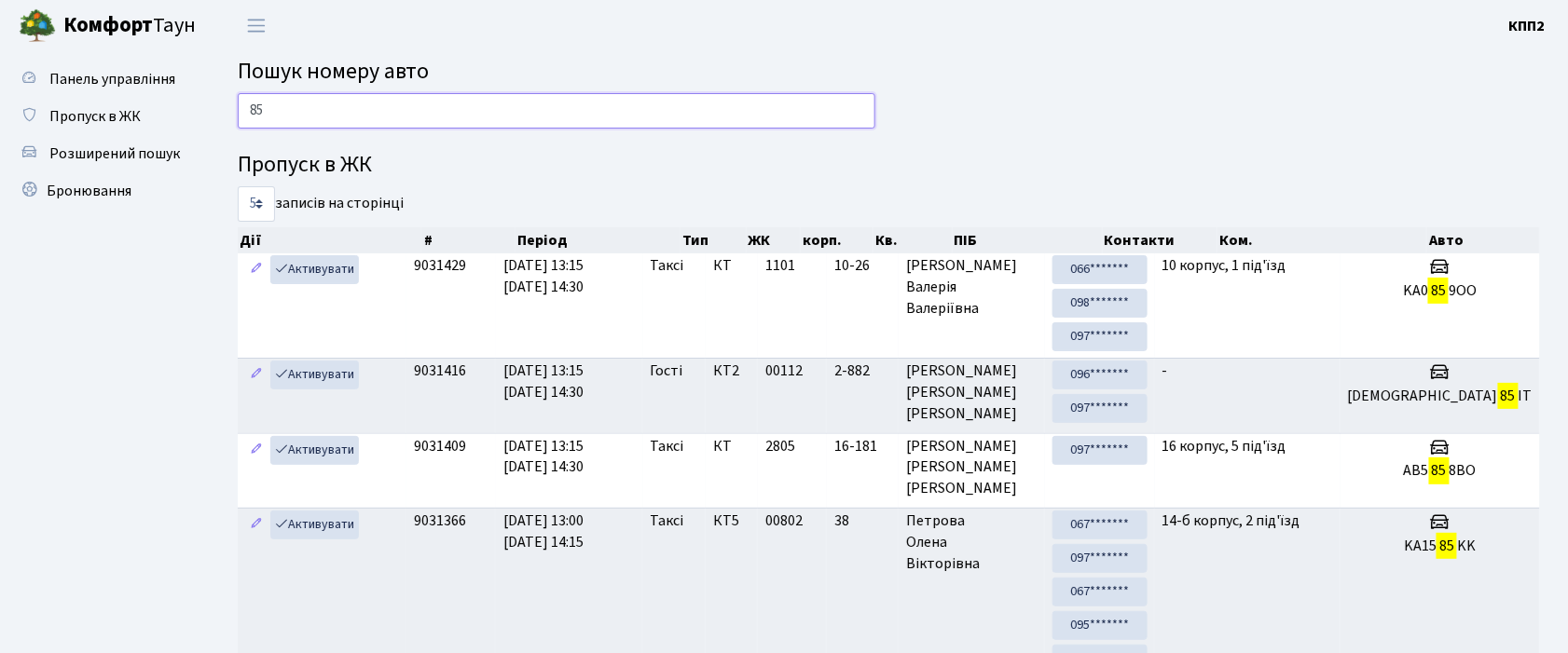
type input "8"
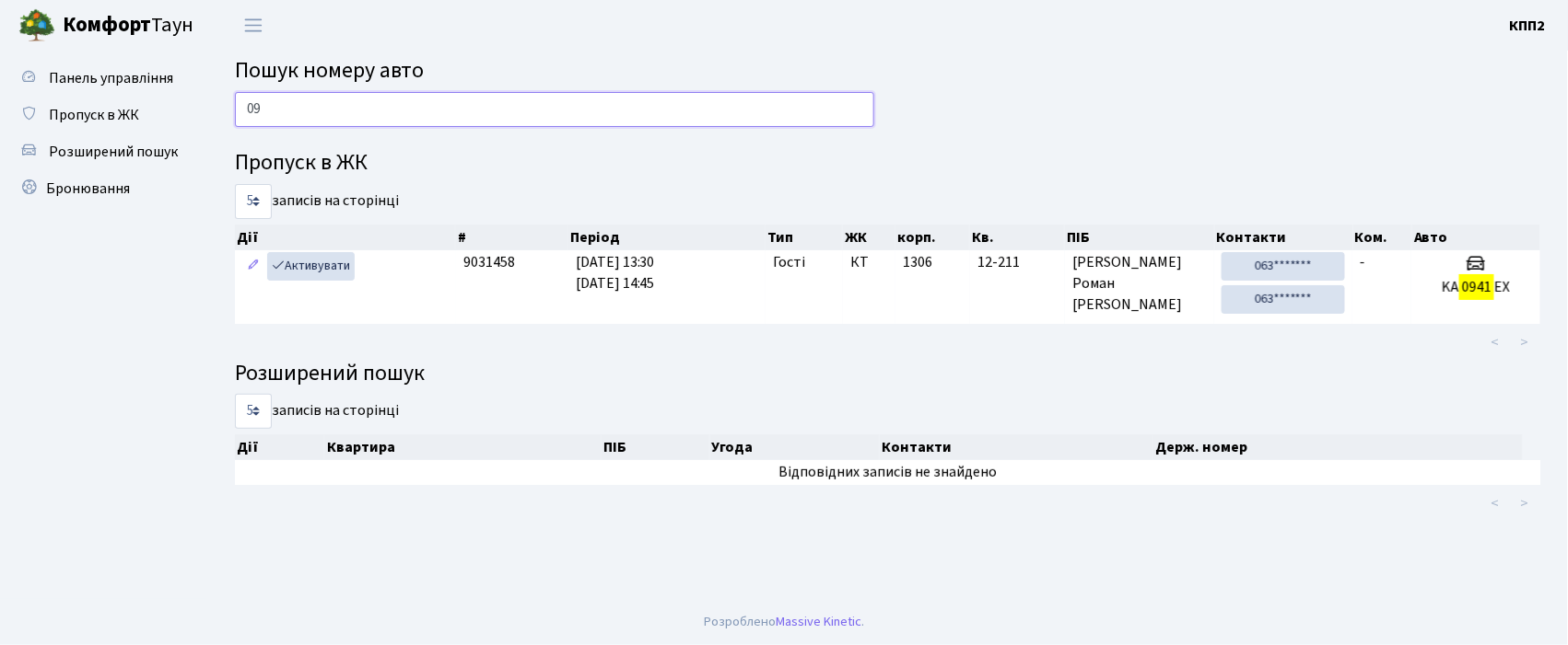
type input "0"
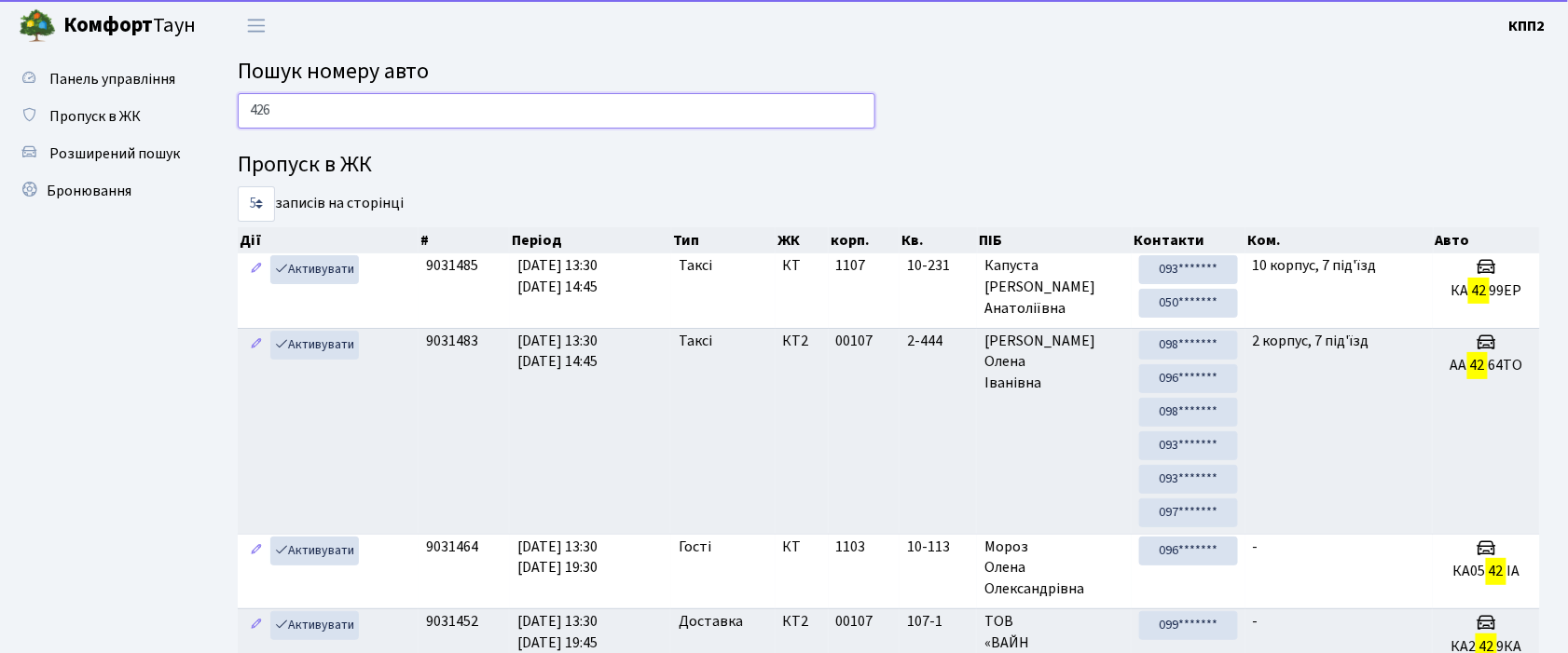
type input "4264"
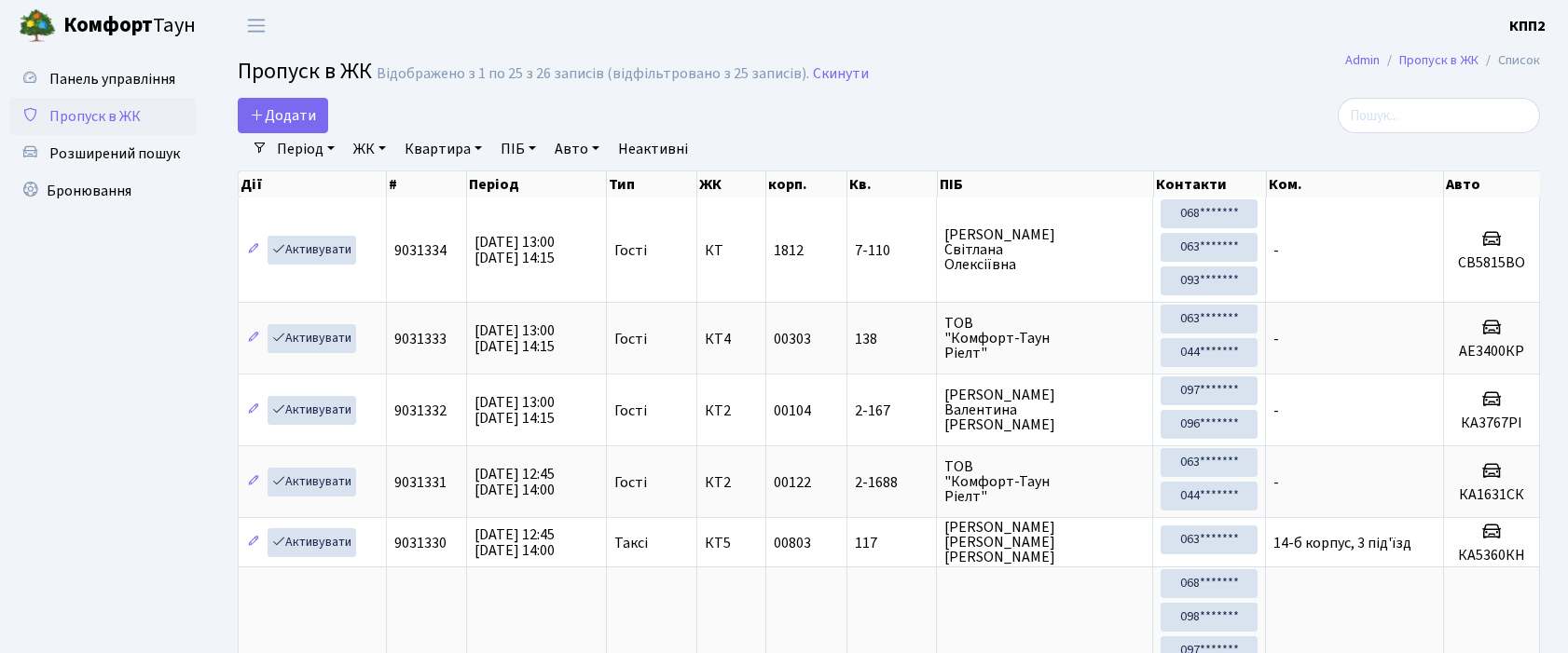
select select "25"
